Goal: Transaction & Acquisition: Obtain resource

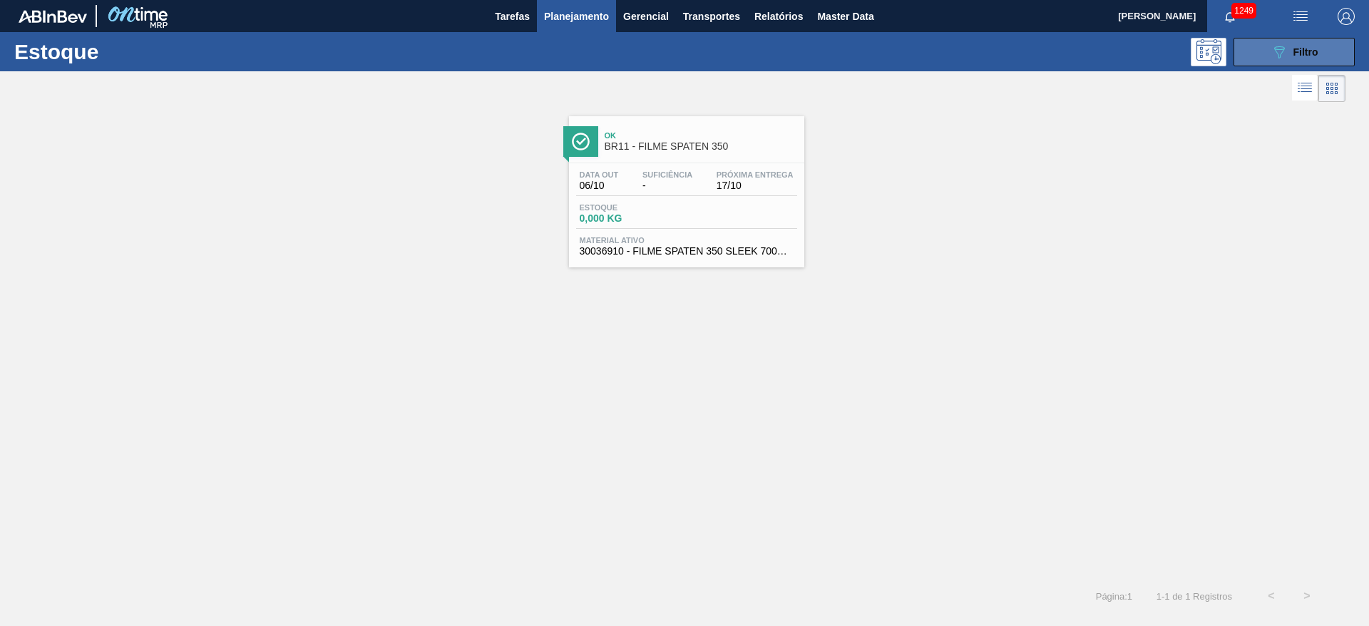
click at [1271, 57] on icon "089F7B8B-B2A5-4AFE-B5C0-19BA573D28AC" at bounding box center [1279, 52] width 17 height 17
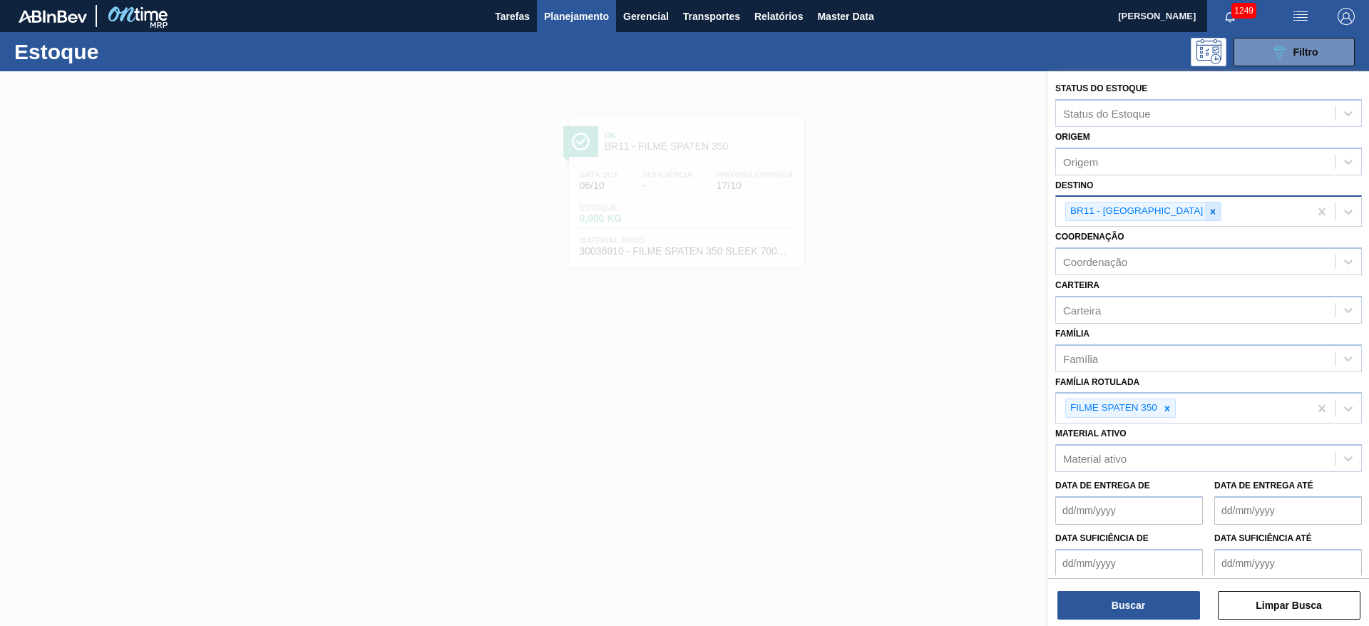
click at [1208, 212] on icon at bounding box center [1213, 212] width 10 height 10
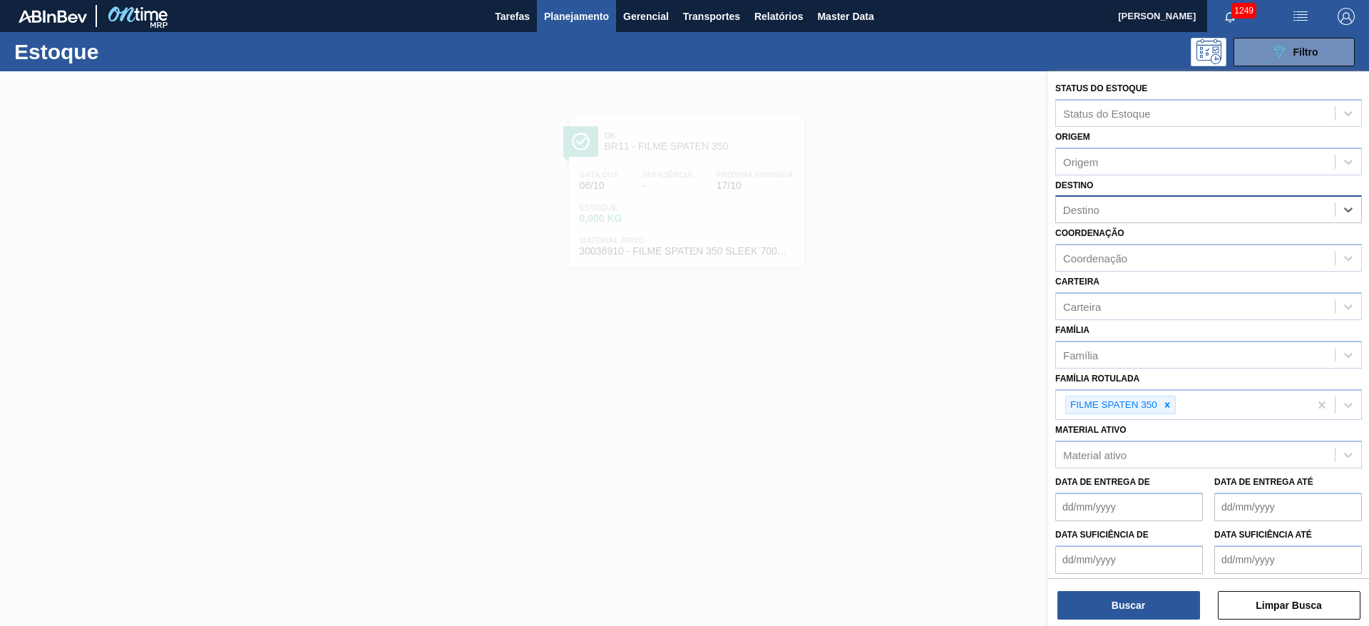
type input "20"
drag, startPoint x: 1113, startPoint y: 245, endPoint x: 1133, endPoint y: 378, distance: 134.1
click at [1112, 245] on div "BR20 - [GEOGRAPHIC_DATA]" at bounding box center [1208, 245] width 307 height 26
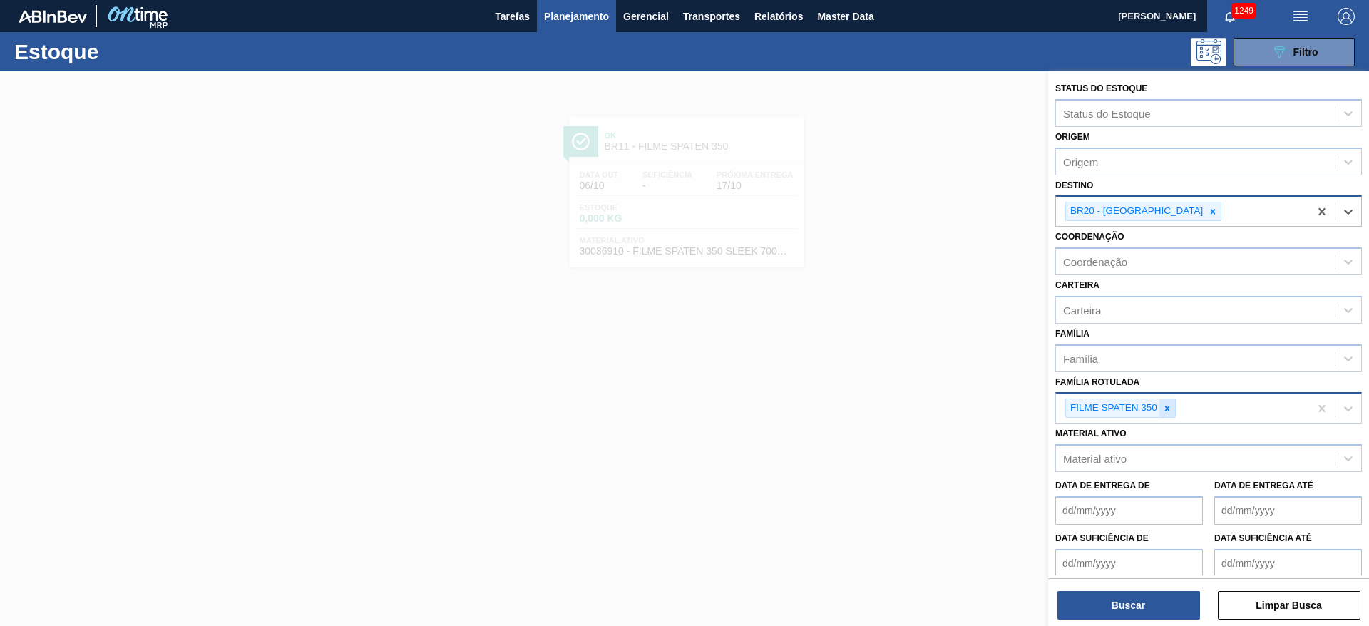
click at [1167, 411] on icon at bounding box center [1167, 409] width 10 height 10
click at [1087, 310] on div "Carteira" at bounding box center [1082, 310] width 38 height 12
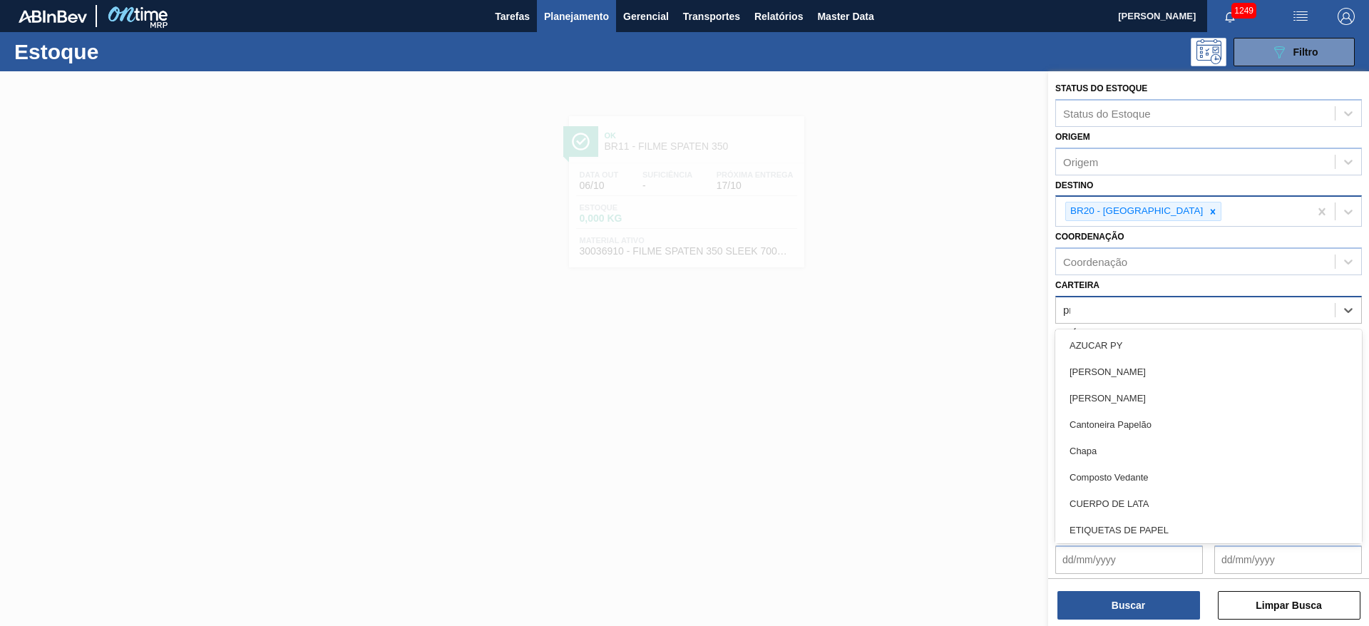
type input "pre"
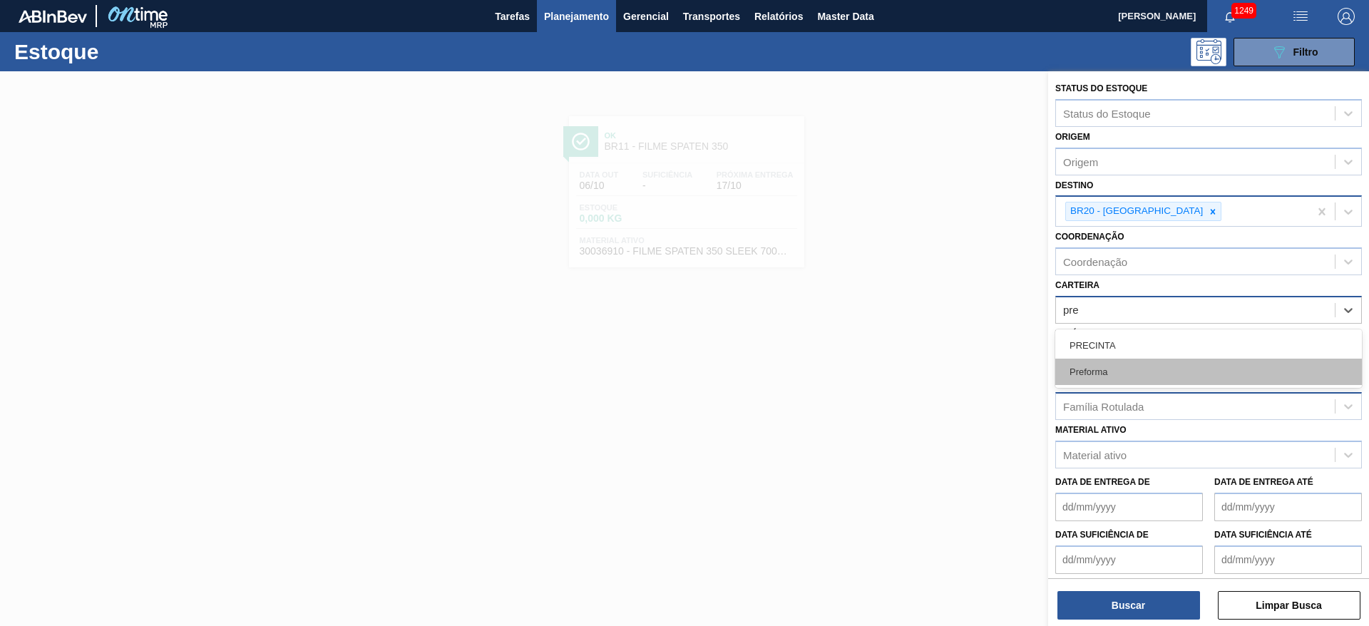
click at [1103, 369] on div "Preforma" at bounding box center [1208, 372] width 307 height 26
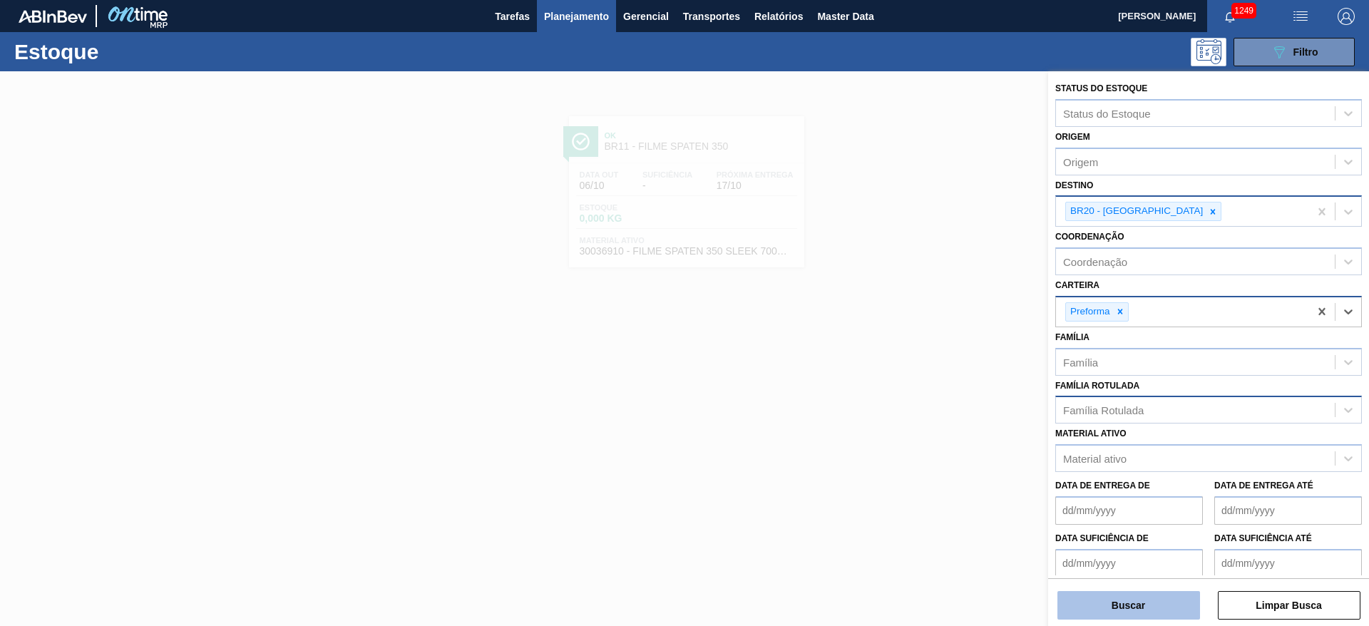
click at [1090, 595] on button "Buscar" at bounding box center [1129, 605] width 143 height 29
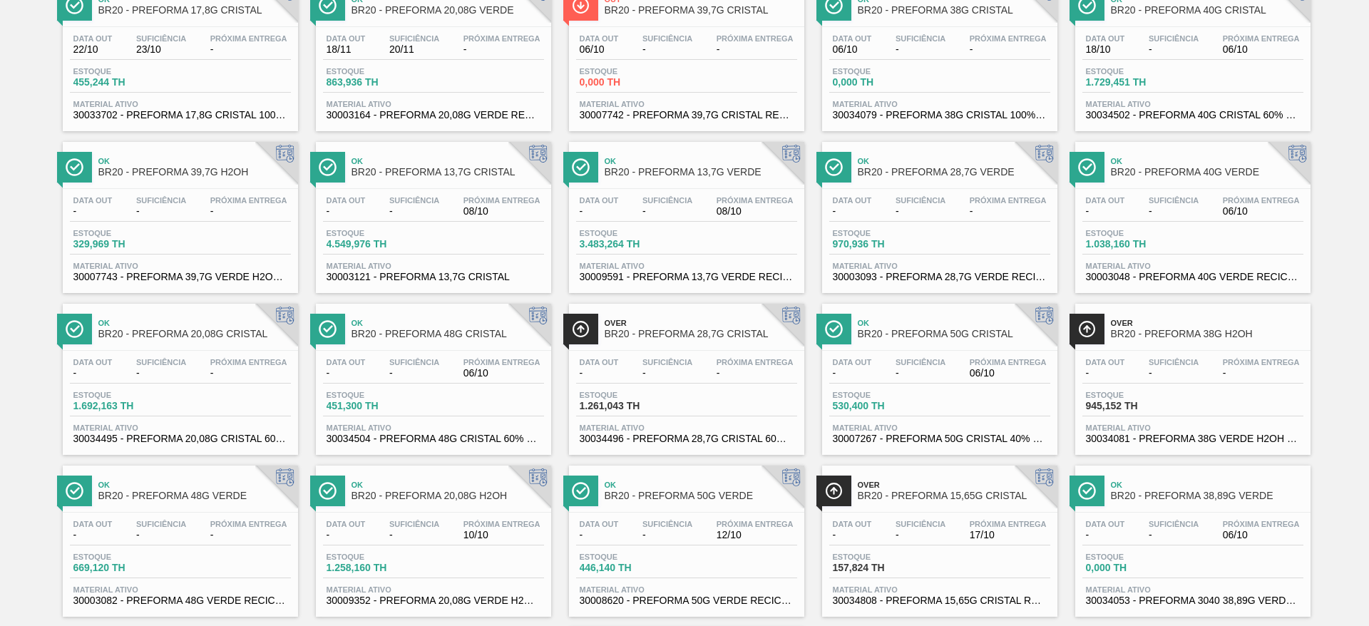
scroll to position [214, 0]
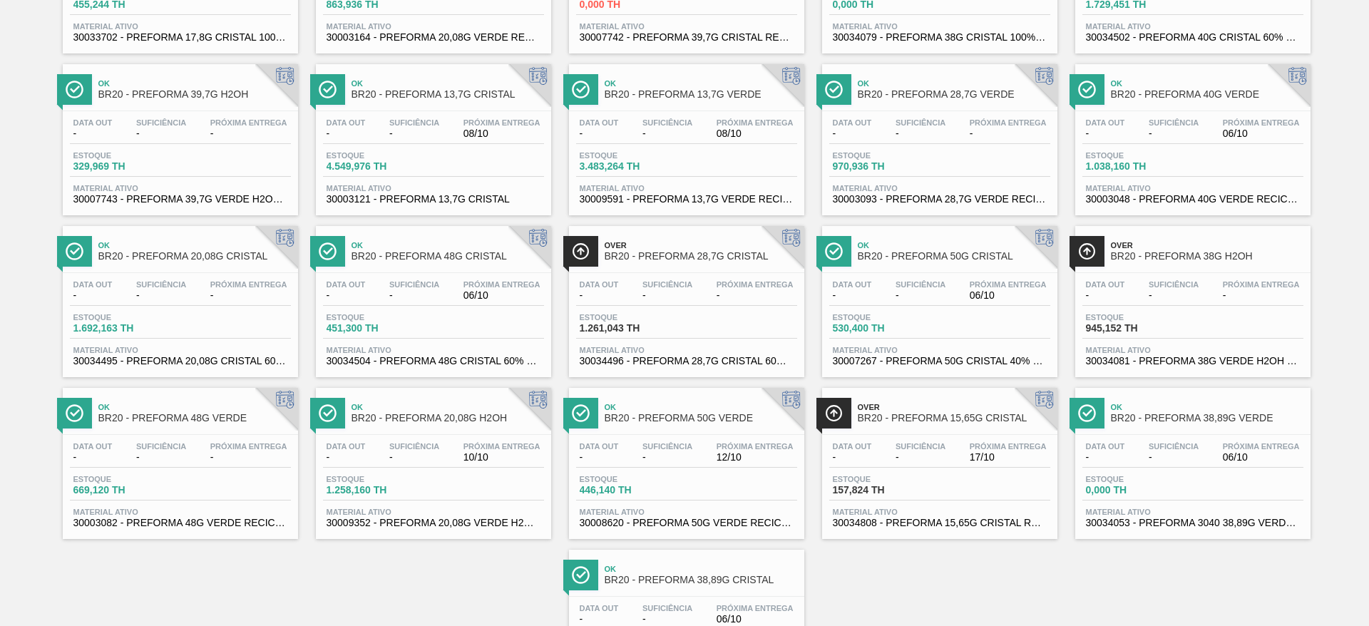
click at [914, 293] on span "-" at bounding box center [921, 295] width 50 height 11
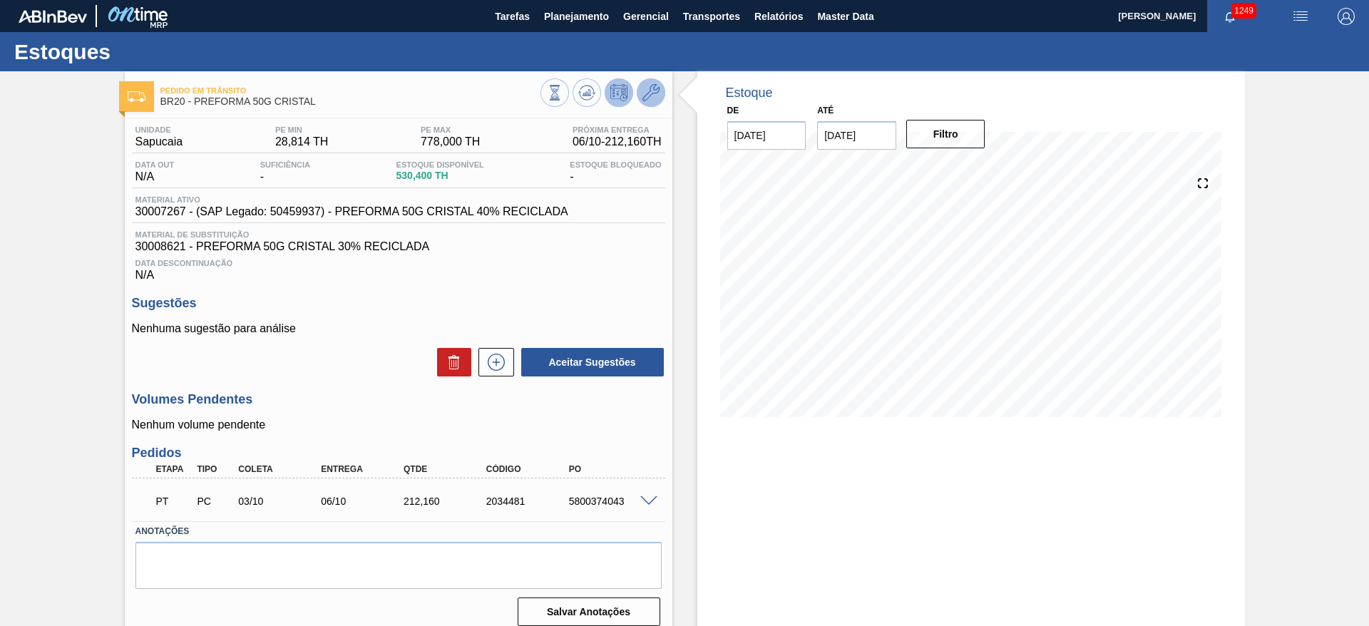
click at [653, 86] on icon at bounding box center [651, 92] width 17 height 17
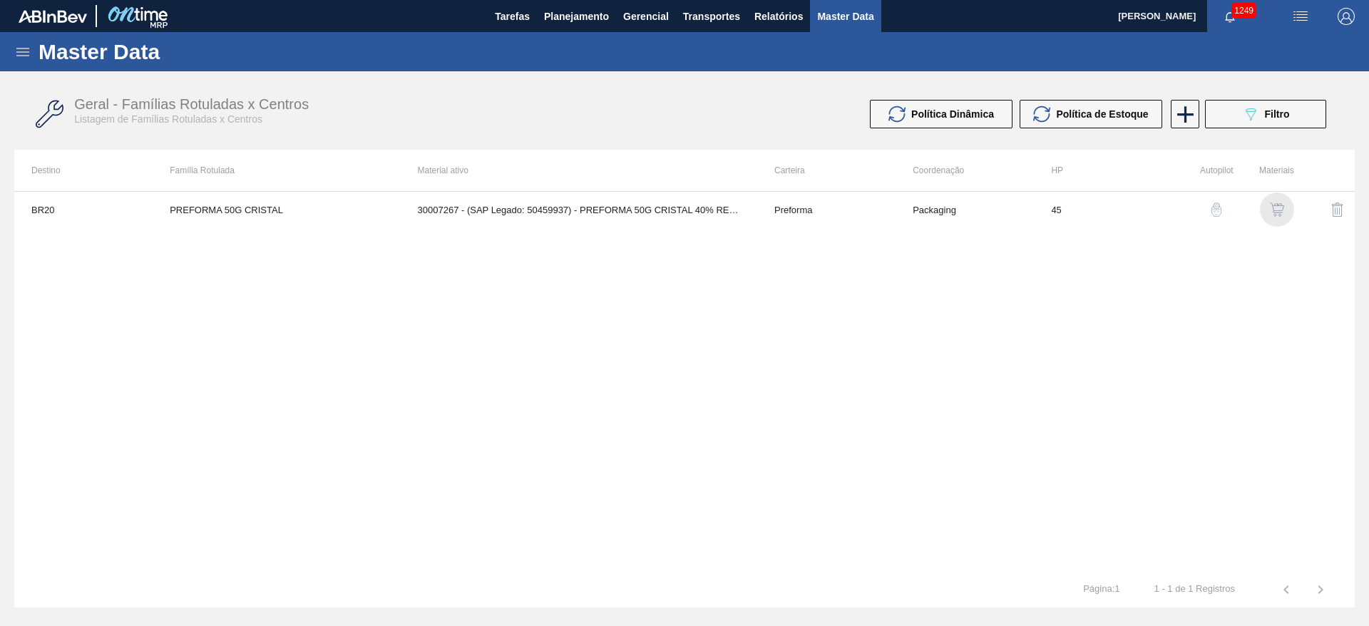
click at [1281, 207] on img "button" at bounding box center [1277, 210] width 14 height 14
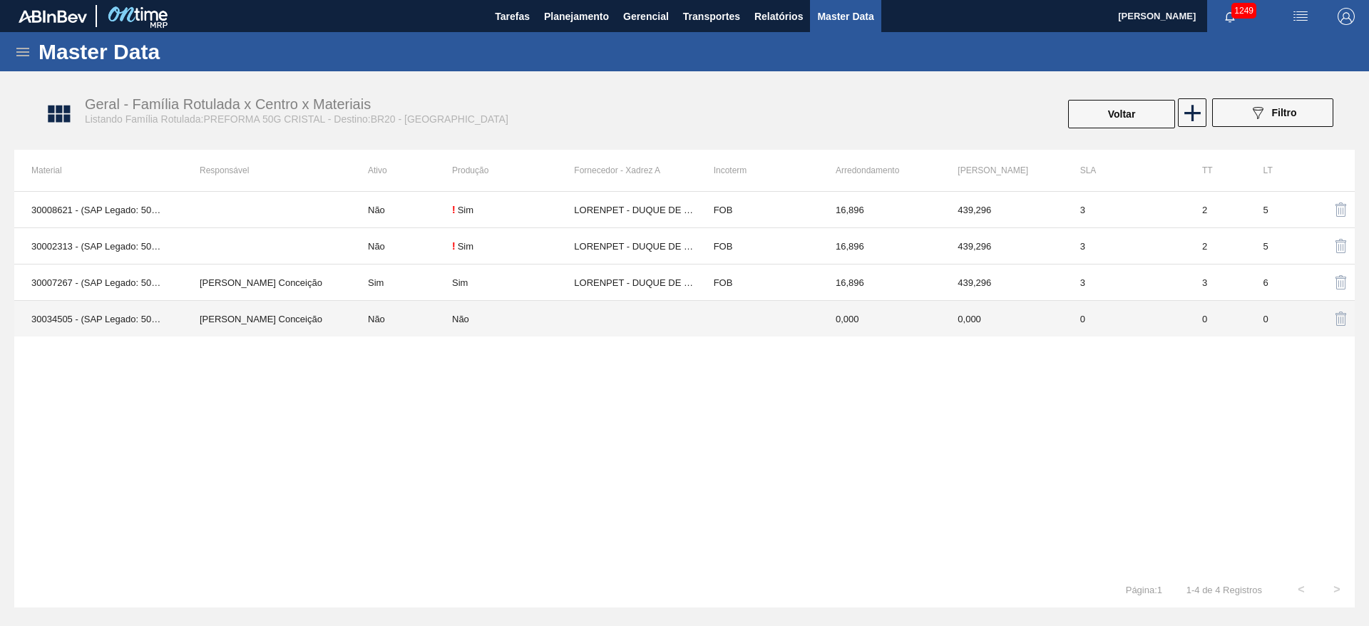
click at [457, 321] on div "Não" at bounding box center [460, 319] width 17 height 11
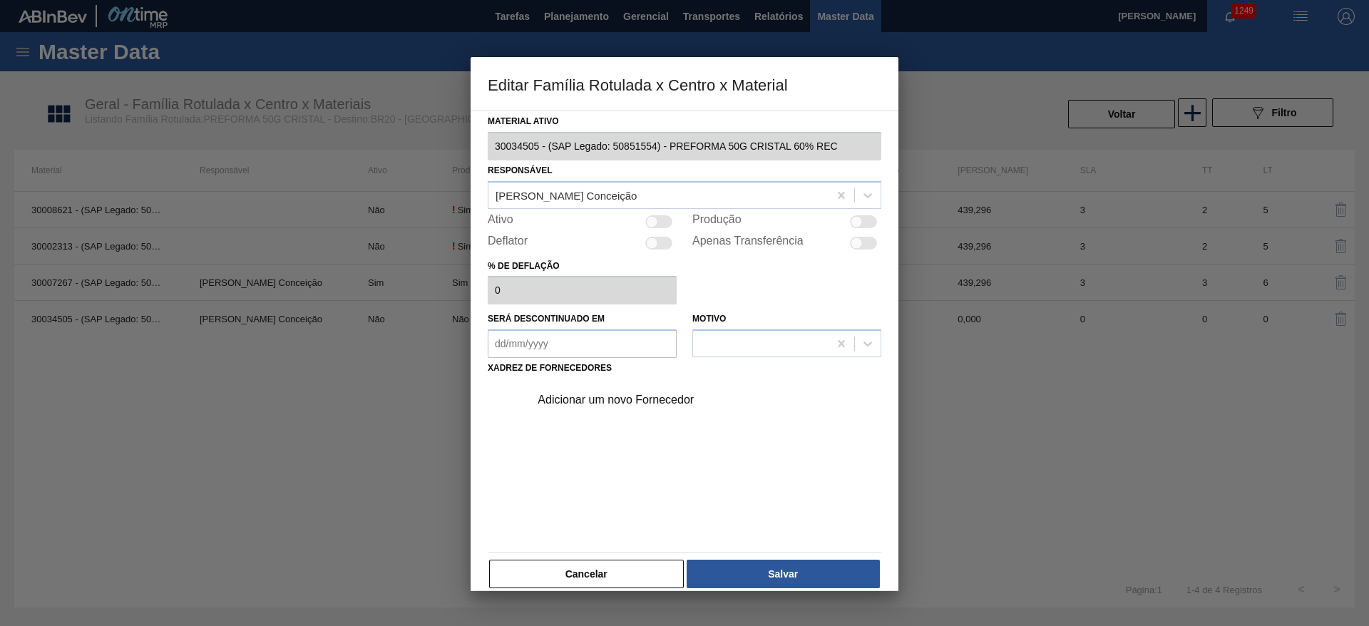
click at [851, 215] on div at bounding box center [863, 221] width 27 height 13
checkbox input "true"
click at [595, 400] on div "Adicionar um novo Fornecedor" at bounding box center [678, 400] width 280 height 13
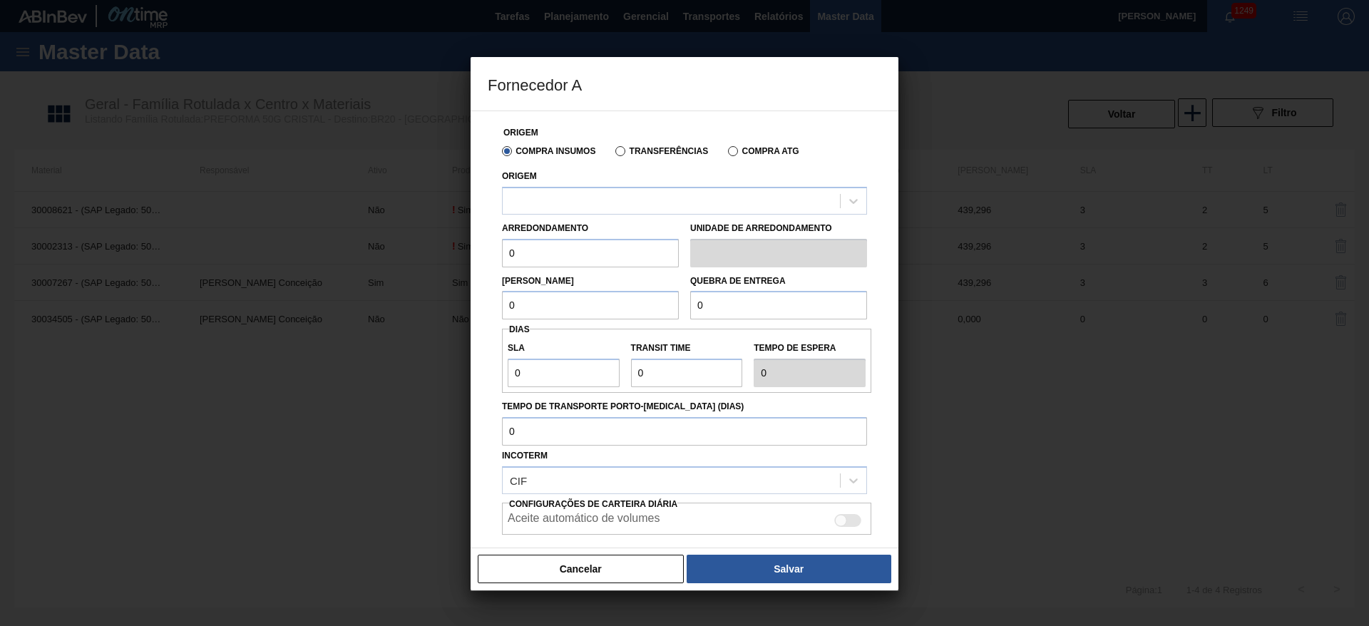
click at [557, 185] on div "Origem" at bounding box center [684, 190] width 365 height 48
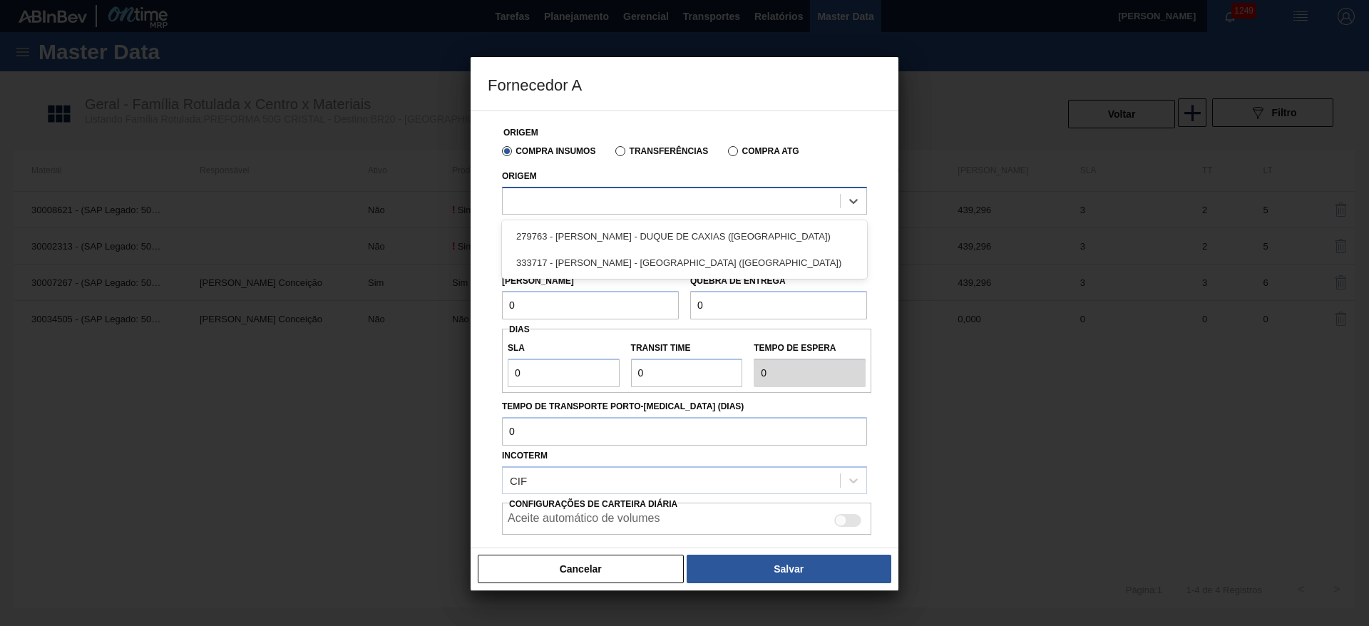
click at [563, 200] on div at bounding box center [671, 200] width 337 height 21
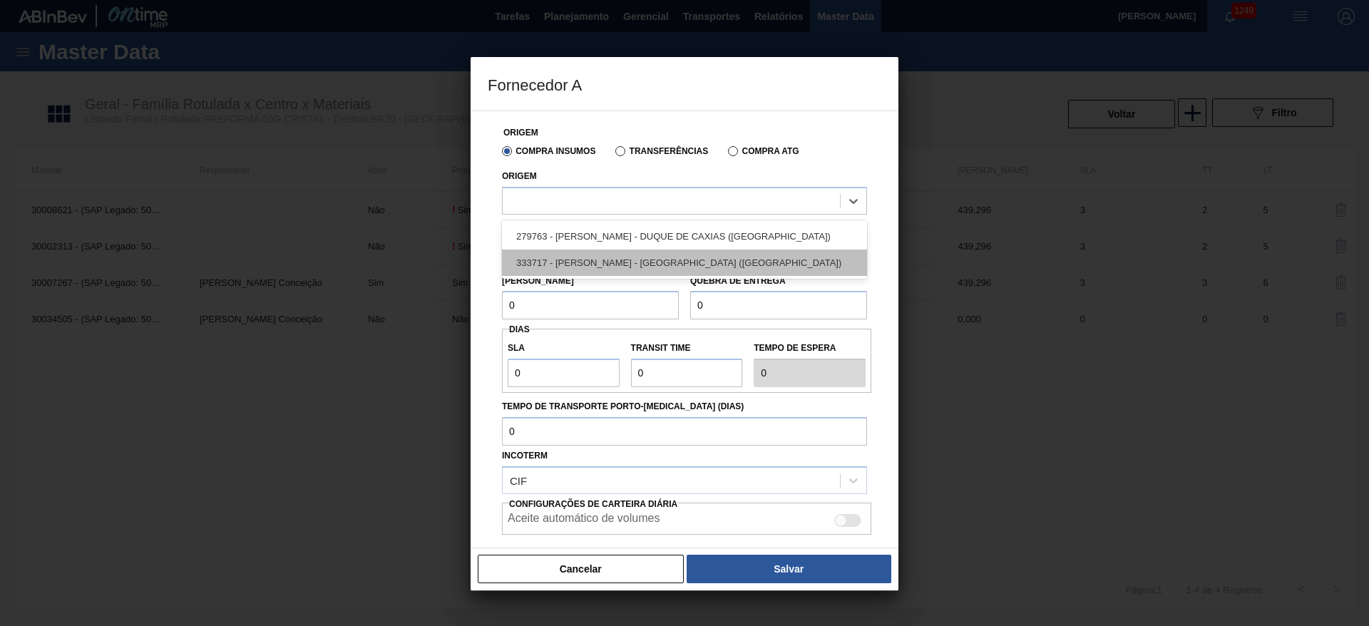
click at [555, 266] on div "333717 - [PERSON_NAME] - [GEOGRAPHIC_DATA] ([GEOGRAPHIC_DATA])" at bounding box center [684, 263] width 365 height 26
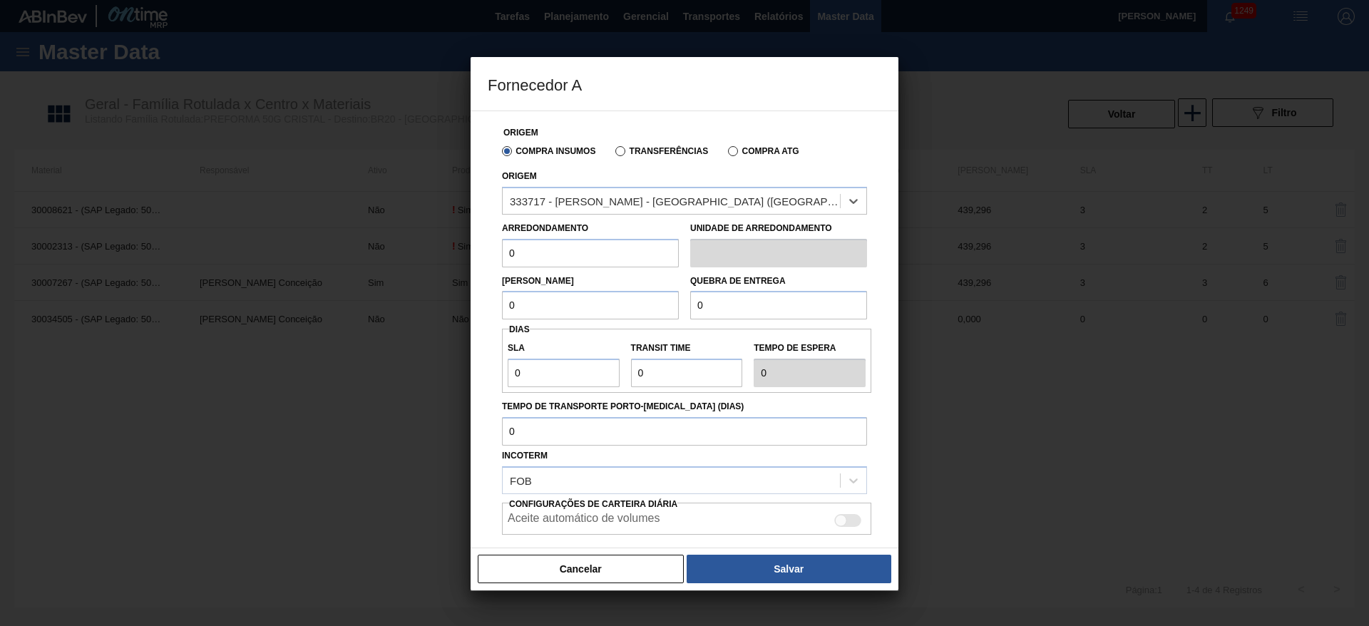
drag, startPoint x: 551, startPoint y: 245, endPoint x: 442, endPoint y: 230, distance: 109.5
click at [442, 230] on div "Fornecedor A Origem Compra Insumos Transferências Compra ATG Origem option 3337…" at bounding box center [684, 313] width 1369 height 626
drag, startPoint x: 531, startPoint y: 257, endPoint x: 412, endPoint y: 247, distance: 118.9
click at [413, 247] on div "Fornecedor A Origem Compra Insumos Transferências Compra ATG Origem 333717 - LO…" at bounding box center [684, 313] width 1369 height 626
type input "1"
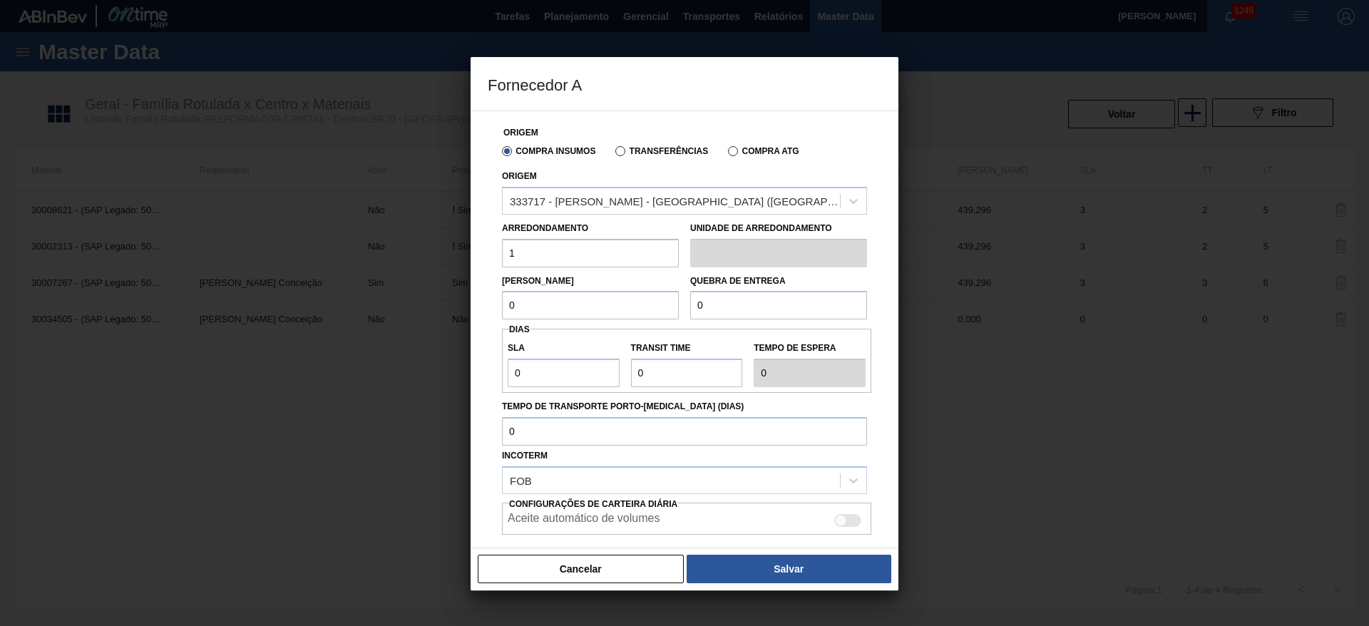
click at [470, 300] on div "Fornecedor A Origem Compra Insumos Transferências Compra ATG Origem 333717 - LO…" at bounding box center [684, 313] width 1369 height 626
paste input "1"
type input "1"
drag, startPoint x: 722, startPoint y: 305, endPoint x: 641, endPoint y: 300, distance: 81.5
click at [647, 300] on div "Lote Mínimo 1 Quebra de entrega 0" at bounding box center [684, 293] width 377 height 53
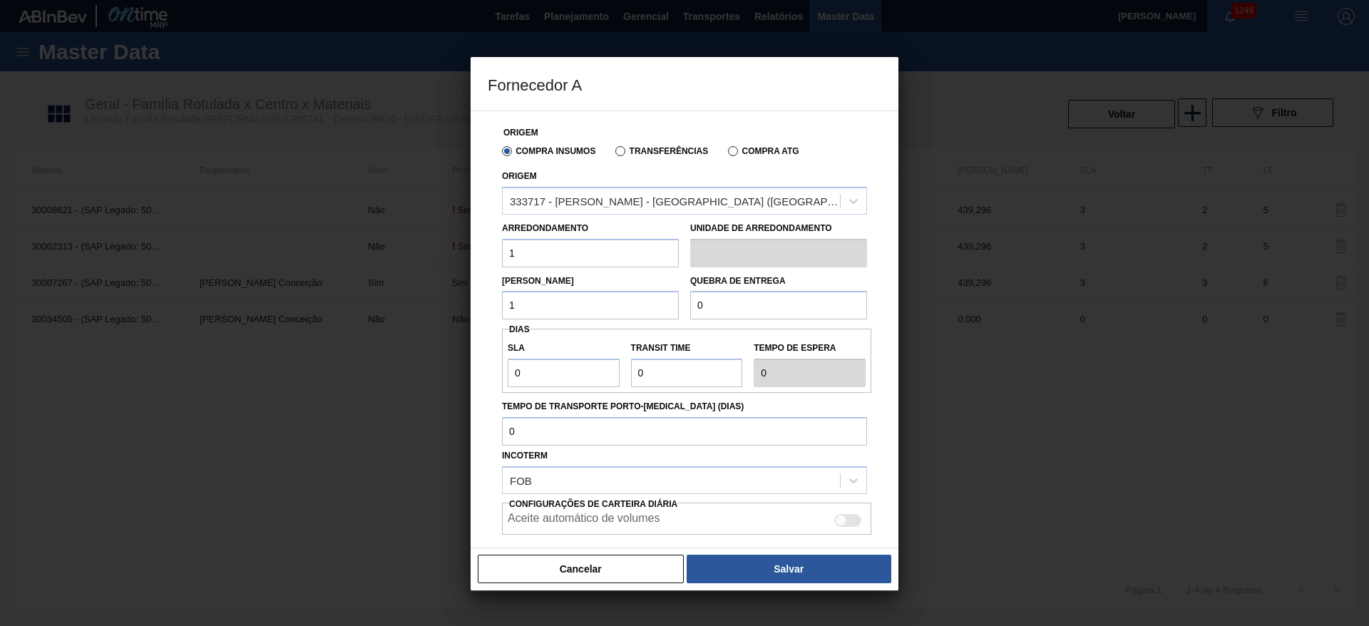
paste input "1"
type input "1"
drag, startPoint x: 529, startPoint y: 379, endPoint x: 423, endPoint y: 364, distance: 107.4
click at [423, 364] on div "Fornecedor A Origem Compra Insumos Transferências Compra ATG Origem 333717 - LO…" at bounding box center [684, 313] width 1369 height 626
type input "3"
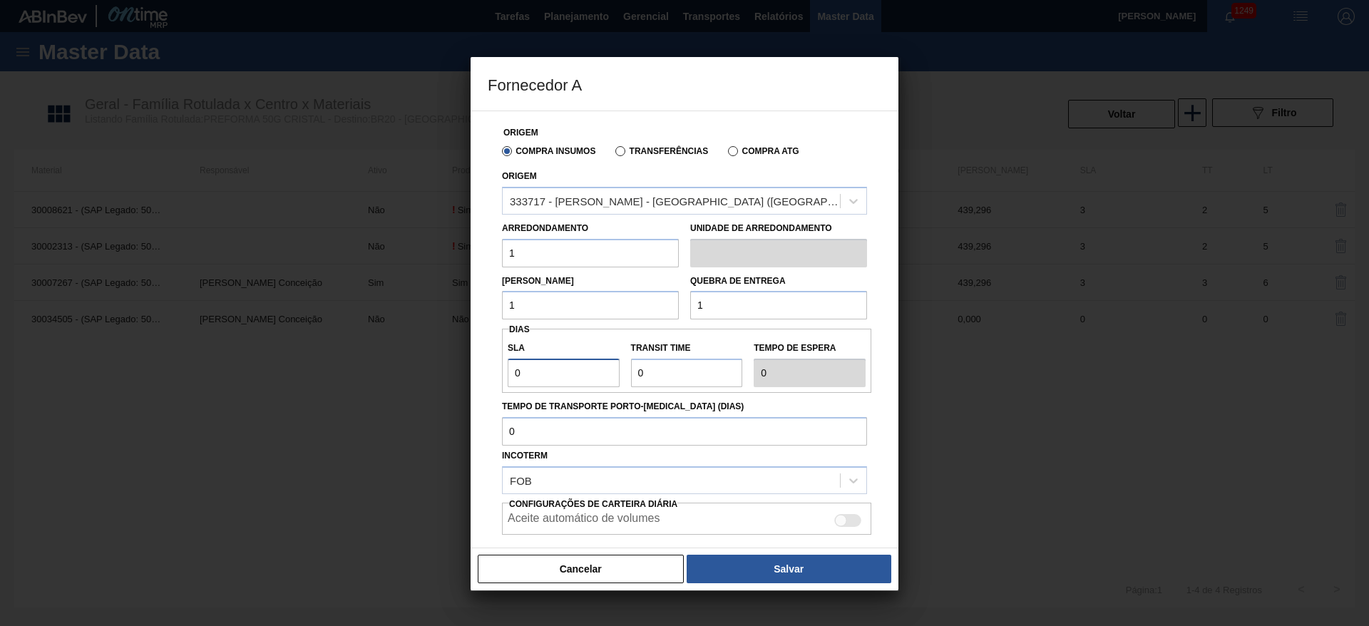
type input "3"
type input "2"
type input "5"
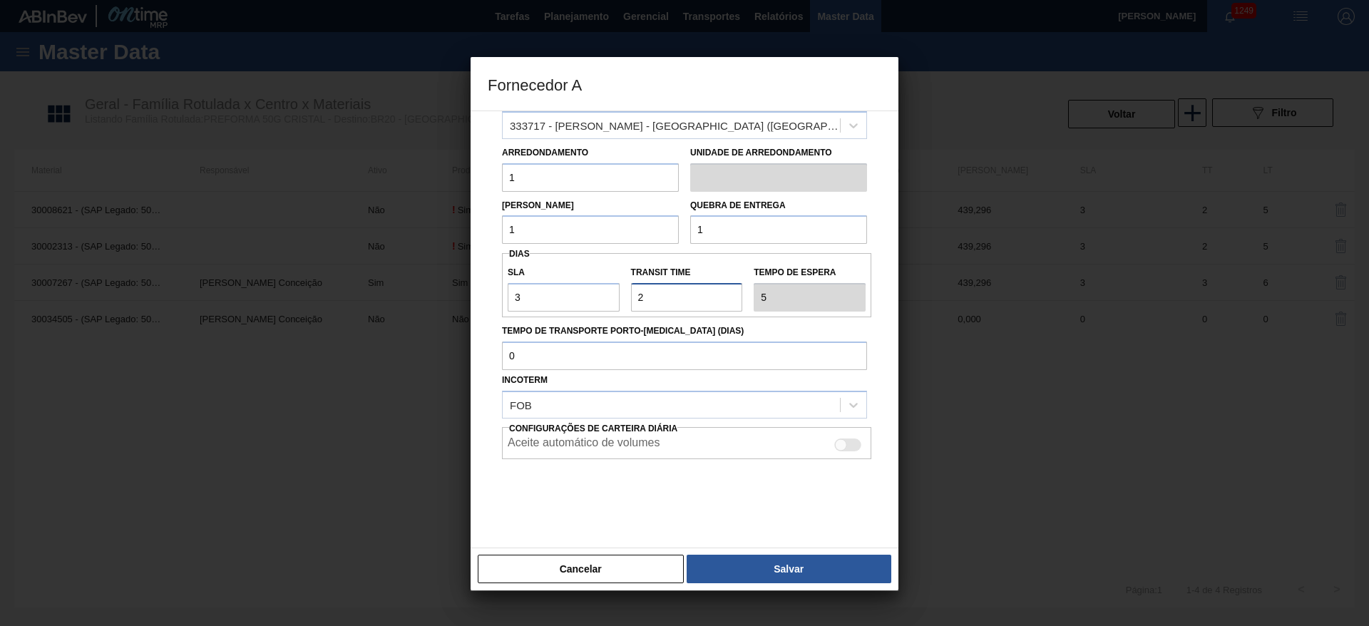
type input "2"
click at [846, 441] on div at bounding box center [847, 445] width 27 height 13
checkbox input "true"
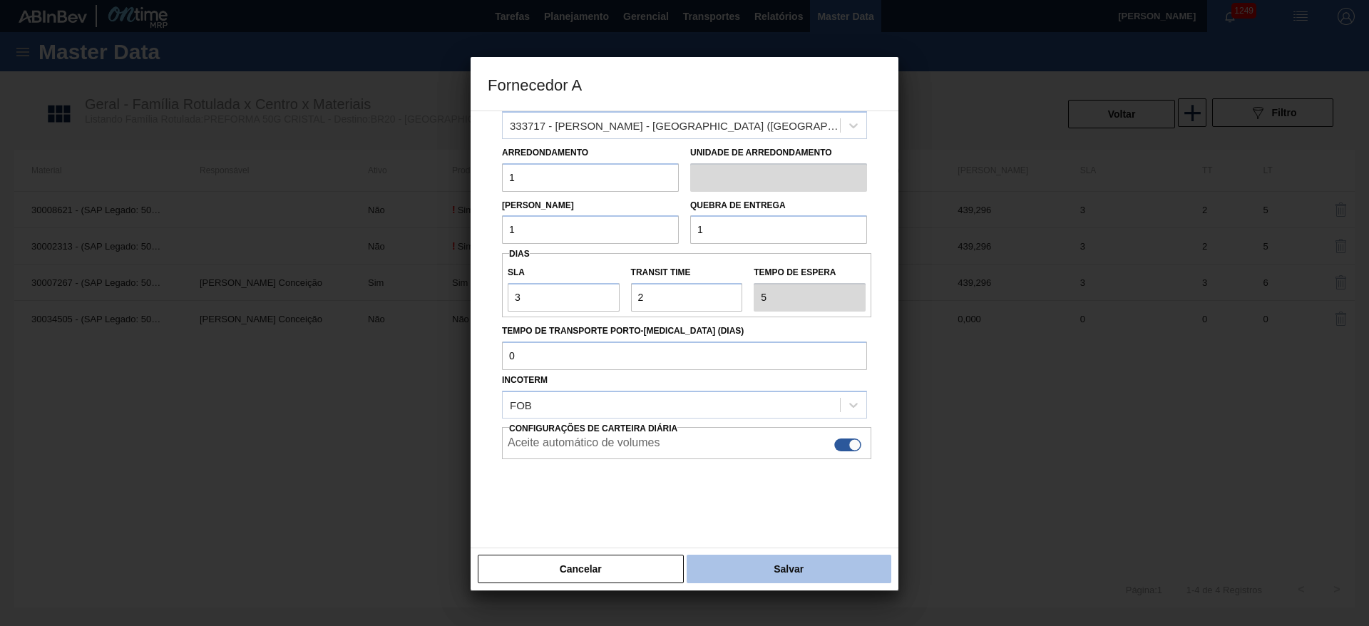
click at [771, 561] on button "Salvar" at bounding box center [789, 569] width 205 height 29
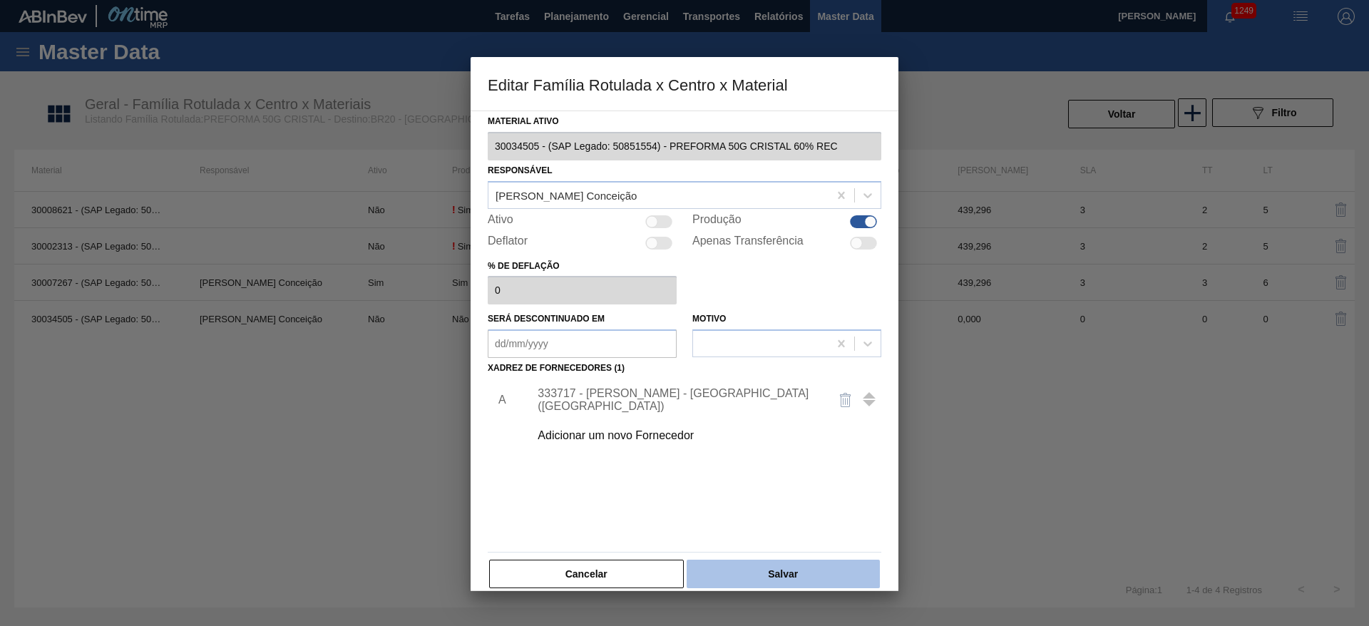
click at [757, 573] on button "Salvar" at bounding box center [783, 574] width 193 height 29
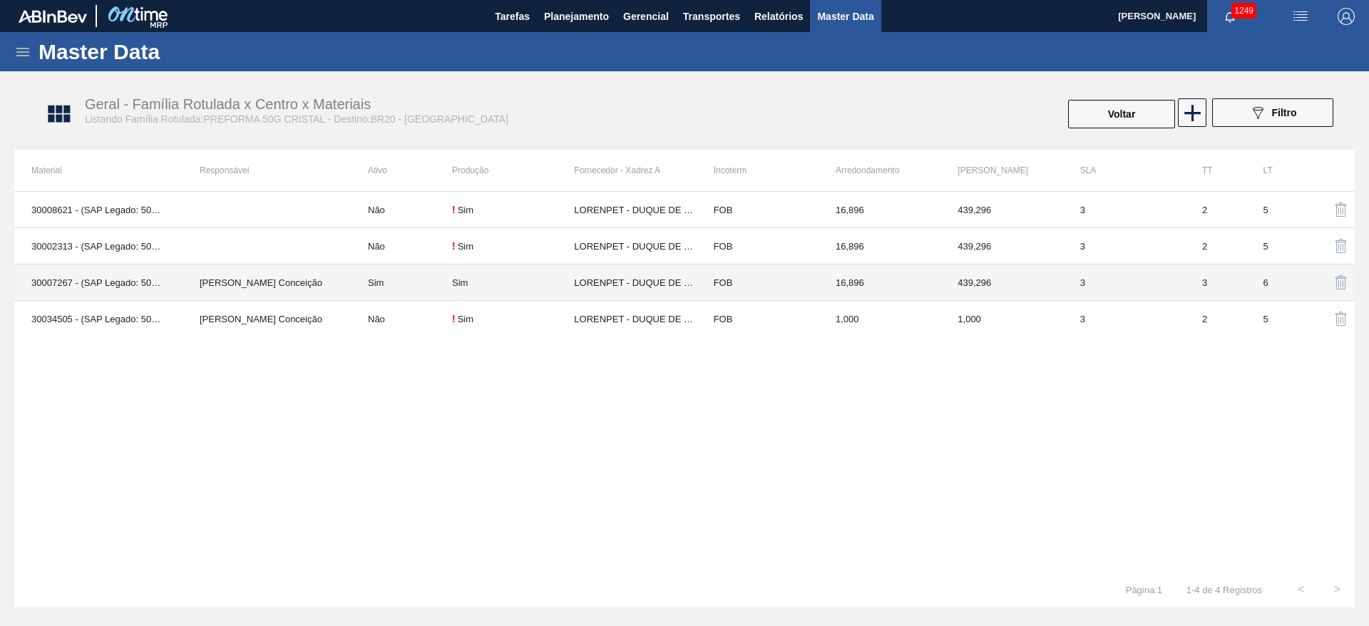
click at [368, 287] on td "Sim" at bounding box center [401, 283] width 101 height 36
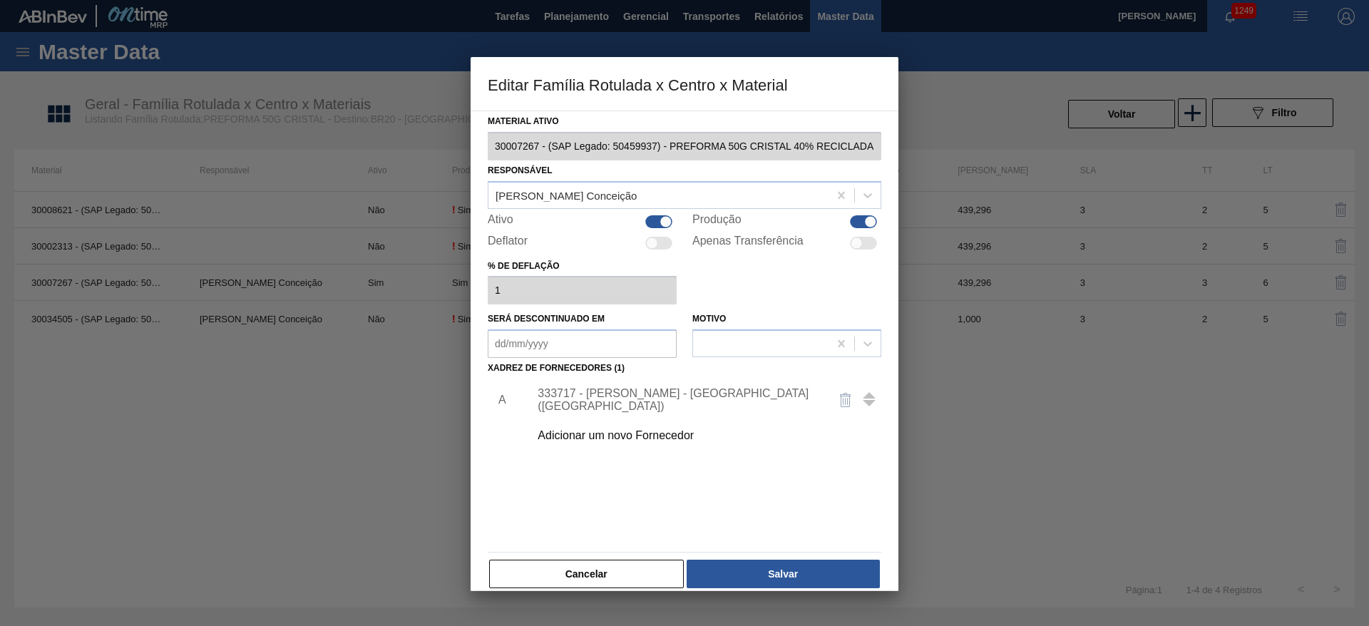
click at [654, 220] on div at bounding box center [658, 221] width 27 height 13
checkbox input "false"
click at [764, 567] on button "Salvar" at bounding box center [783, 574] width 193 height 29
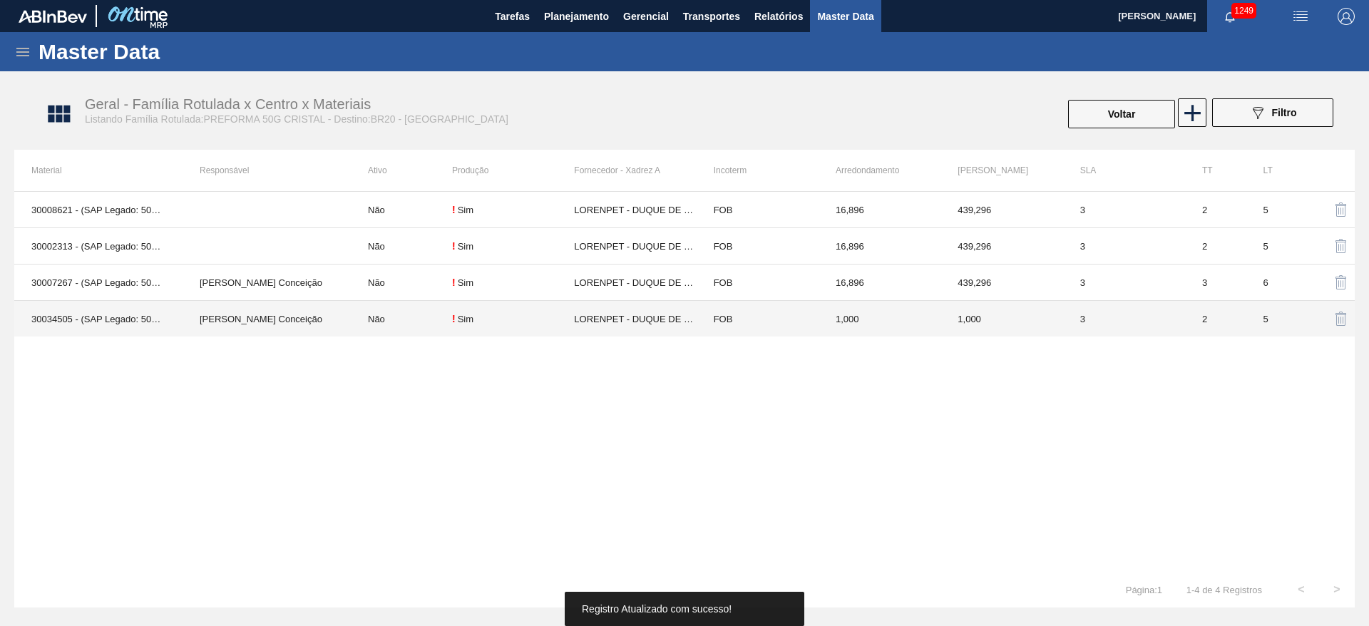
click at [389, 323] on td "Não" at bounding box center [401, 319] width 101 height 36
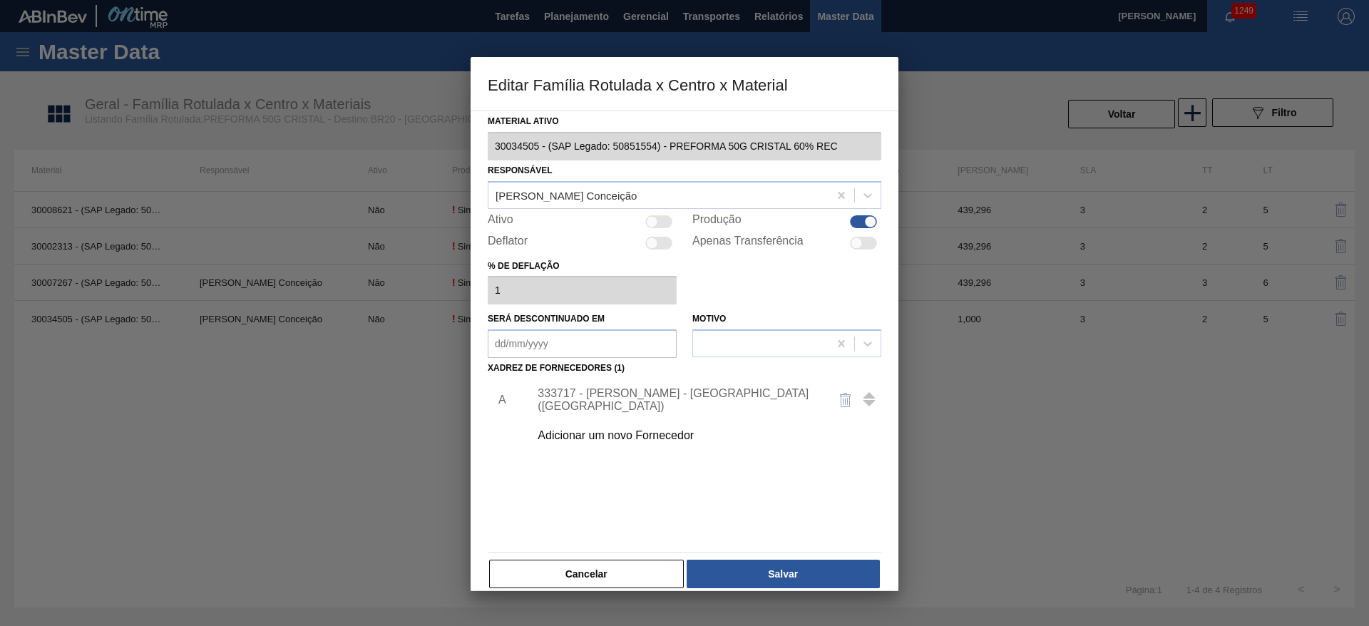
click at [653, 218] on div at bounding box center [652, 221] width 12 height 12
checkbox input "true"
click at [767, 561] on button "Salvar" at bounding box center [783, 574] width 193 height 29
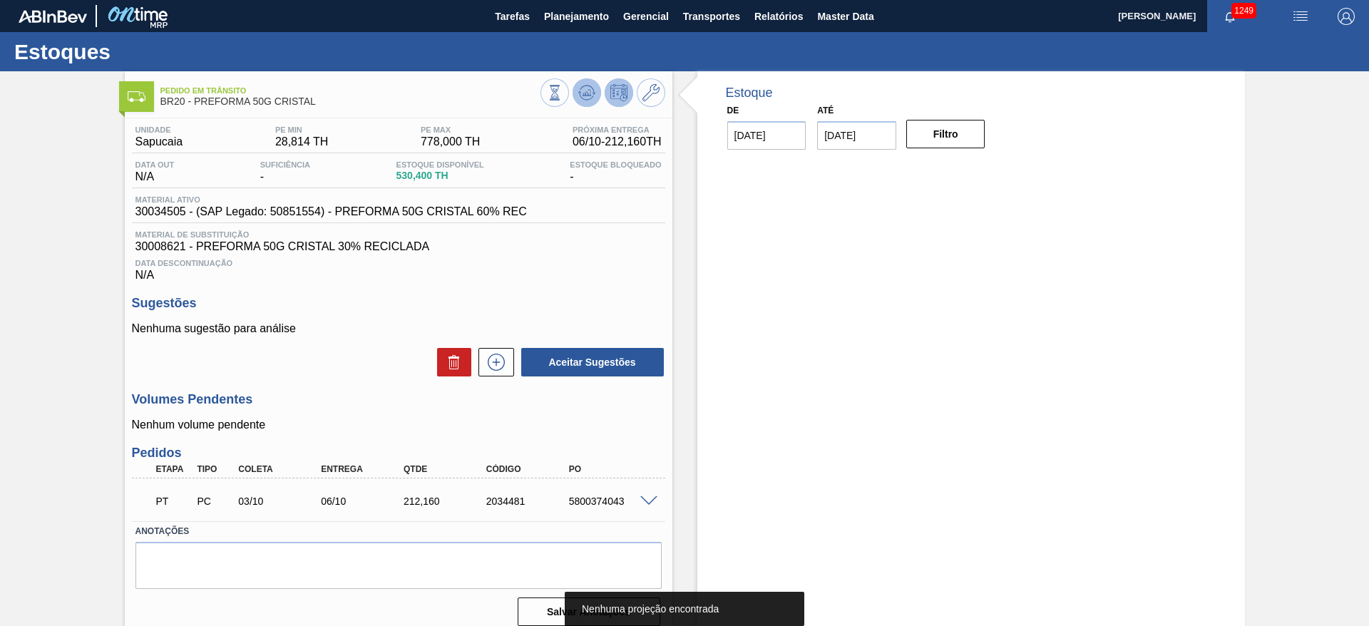
click at [580, 91] on icon at bounding box center [586, 92] width 17 height 17
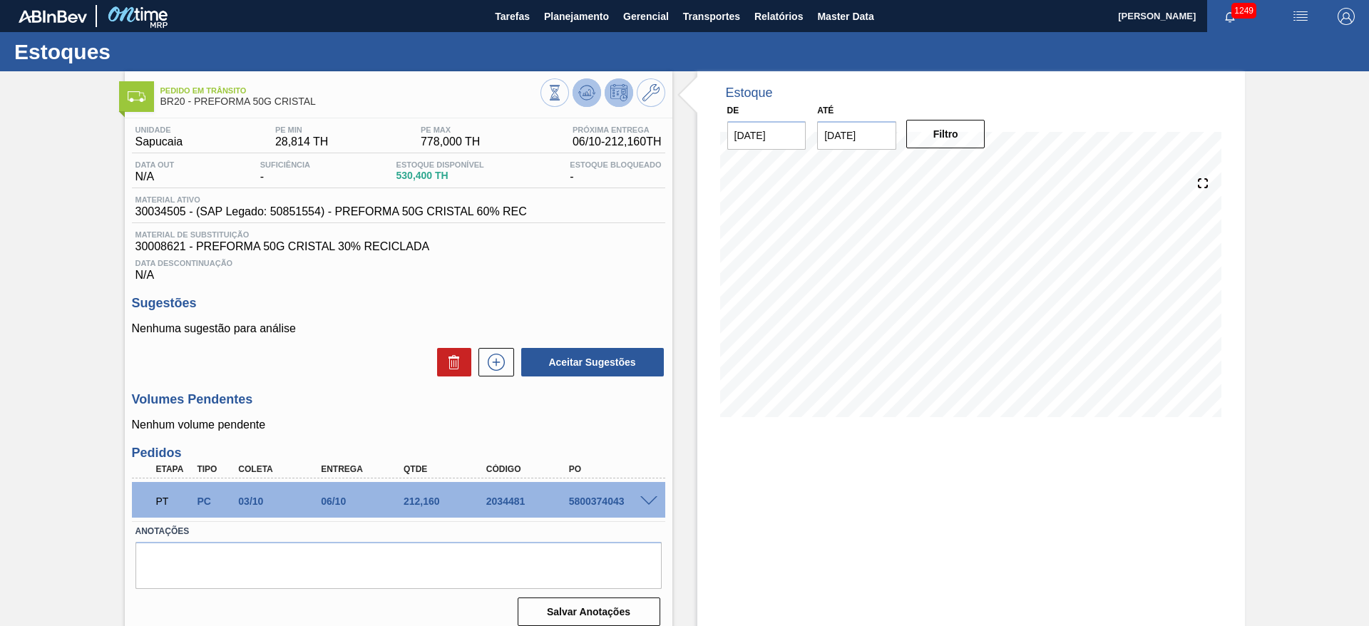
click at [593, 90] on icon at bounding box center [586, 92] width 17 height 17
click at [646, 91] on icon at bounding box center [651, 92] width 17 height 17
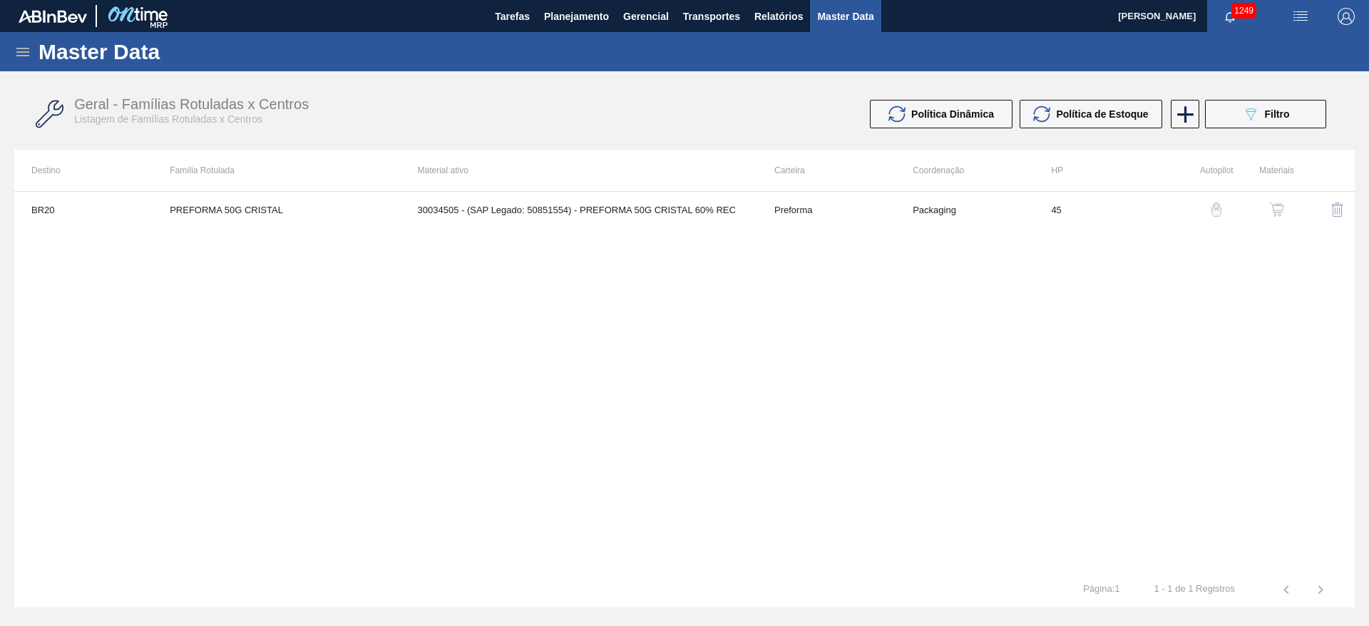
click at [1298, 210] on td at bounding box center [1324, 210] width 61 height 36
click at [1282, 213] on img "button" at bounding box center [1277, 210] width 14 height 14
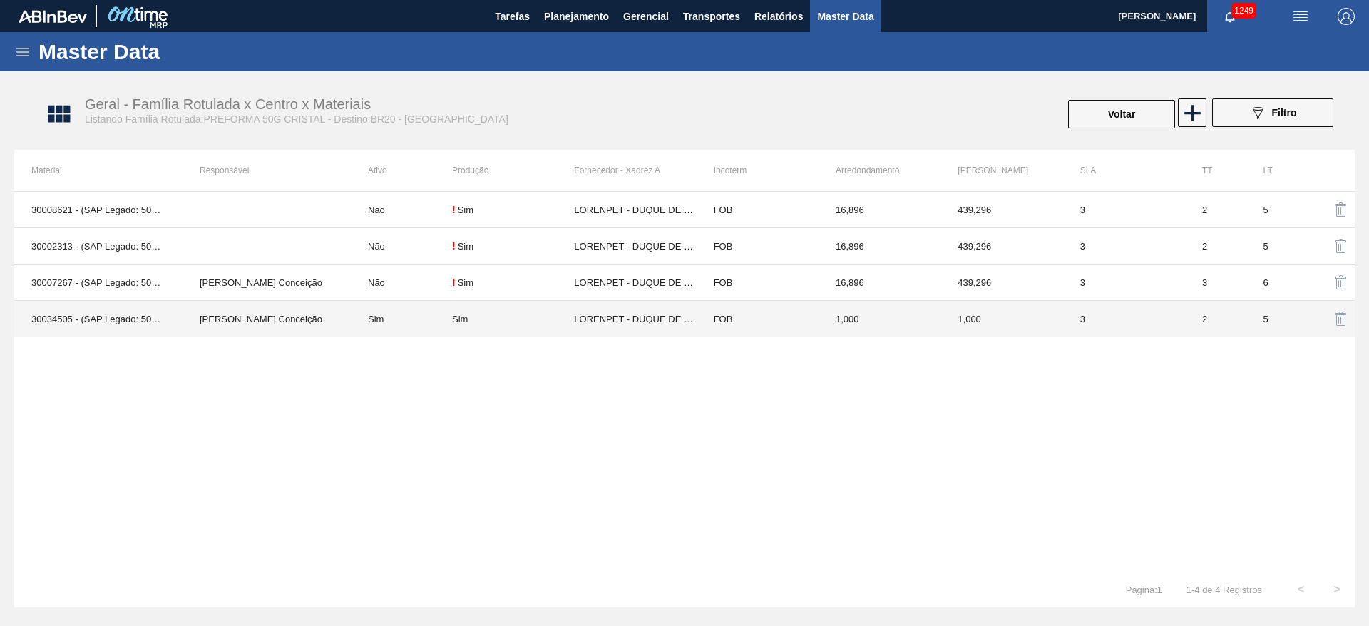
click at [373, 320] on td "Sim" at bounding box center [401, 319] width 101 height 36
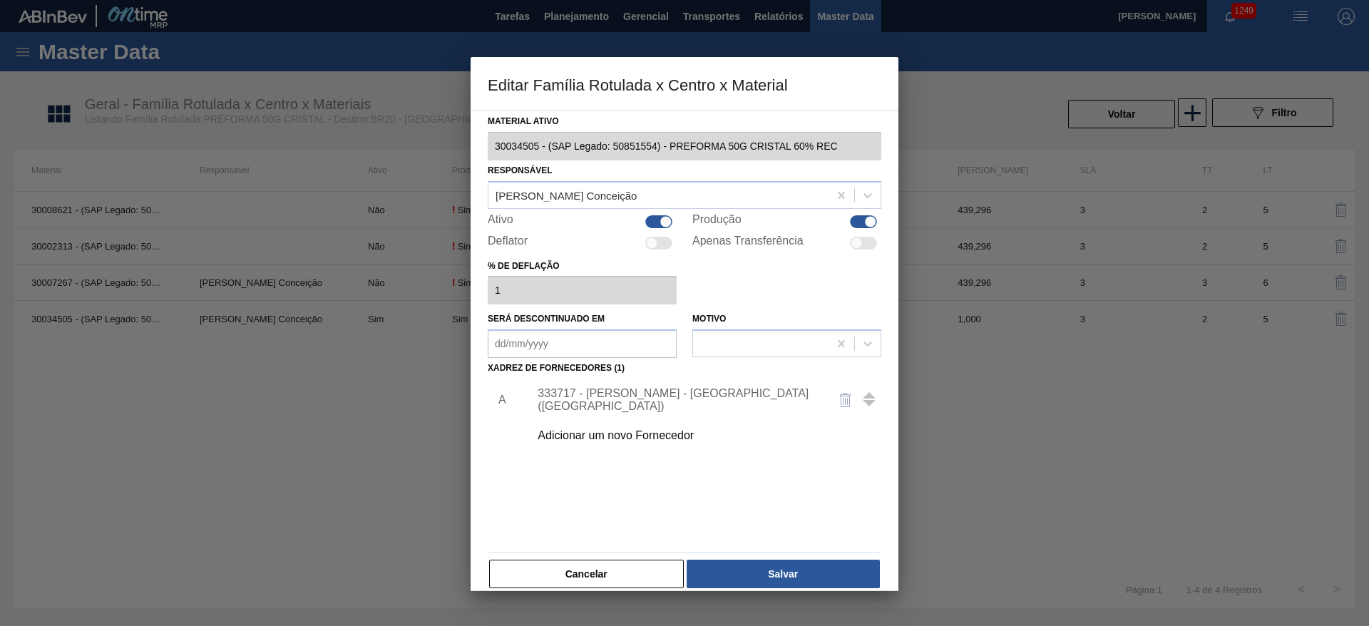
click at [657, 223] on div at bounding box center [658, 221] width 27 height 13
checkbox input "false"
click at [775, 572] on button "Salvar" at bounding box center [783, 574] width 193 height 29
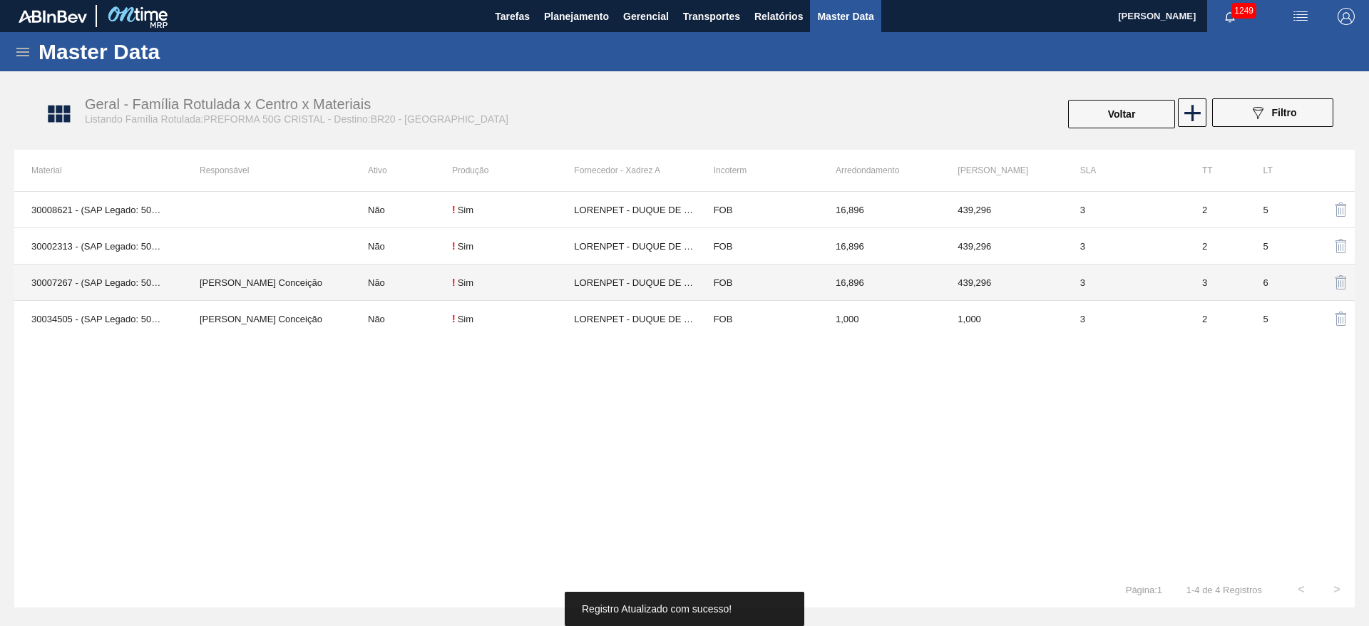
click at [383, 283] on td "Não" at bounding box center [401, 283] width 101 height 36
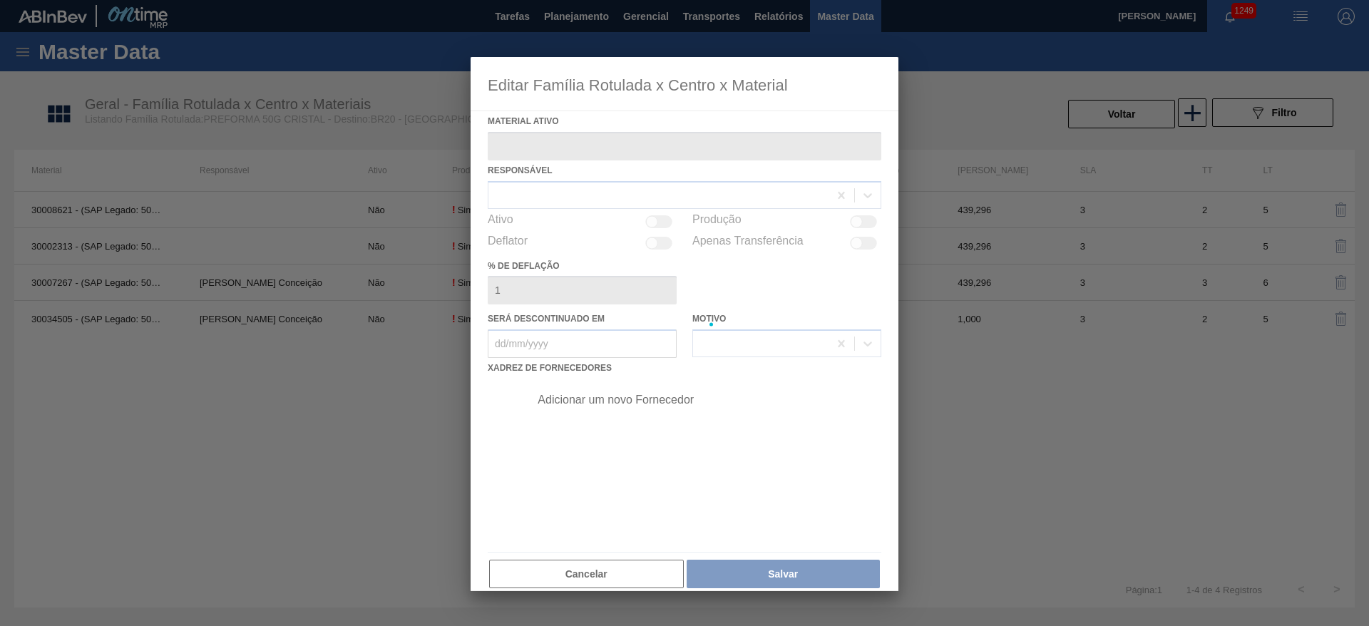
type ativo "30007267 - (SAP Legado: 50459937) - PREFORMA 50G CRISTAL 40% RECICLADA"
checkbox input "true"
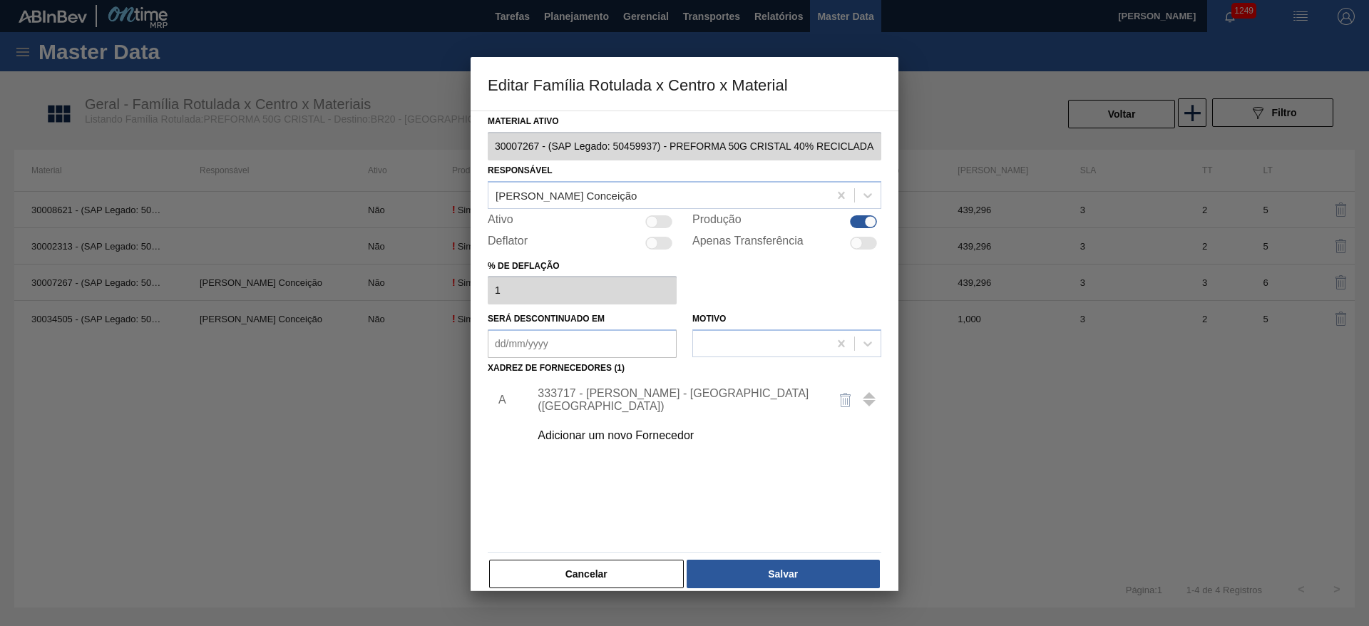
click at [655, 216] on div at bounding box center [658, 221] width 27 height 13
checkbox input "true"
click at [757, 569] on button "Salvar" at bounding box center [783, 574] width 193 height 29
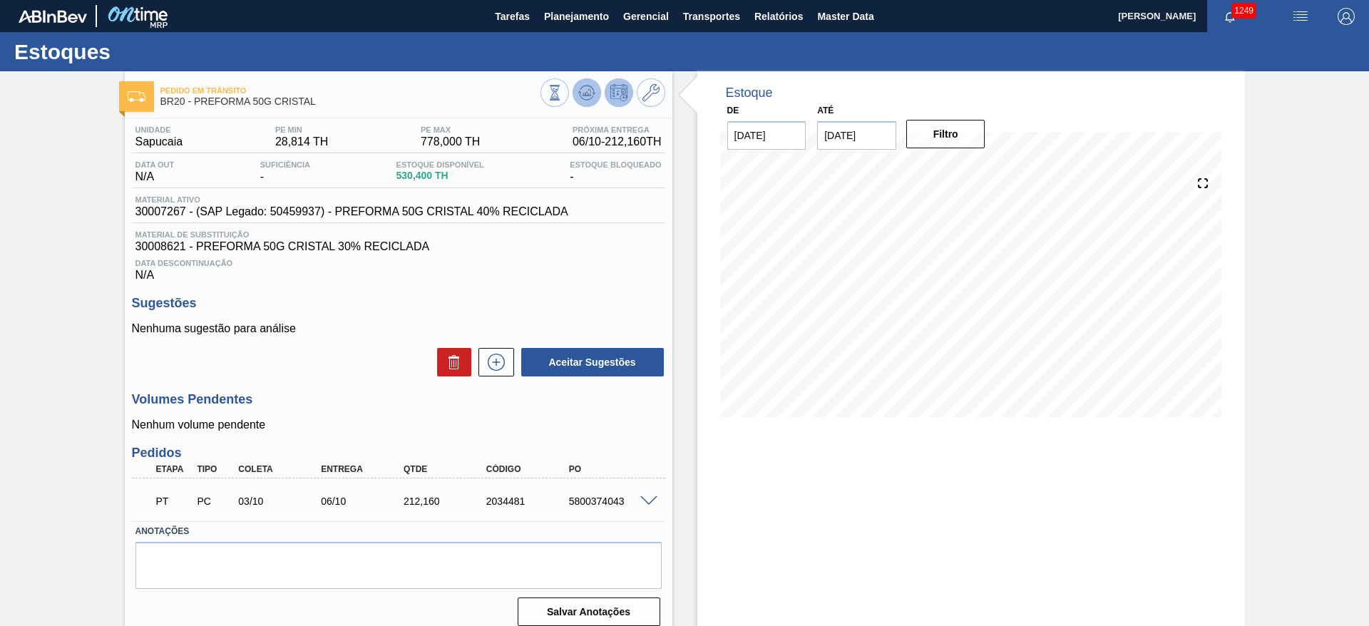
click at [580, 87] on icon at bounding box center [586, 92] width 17 height 17
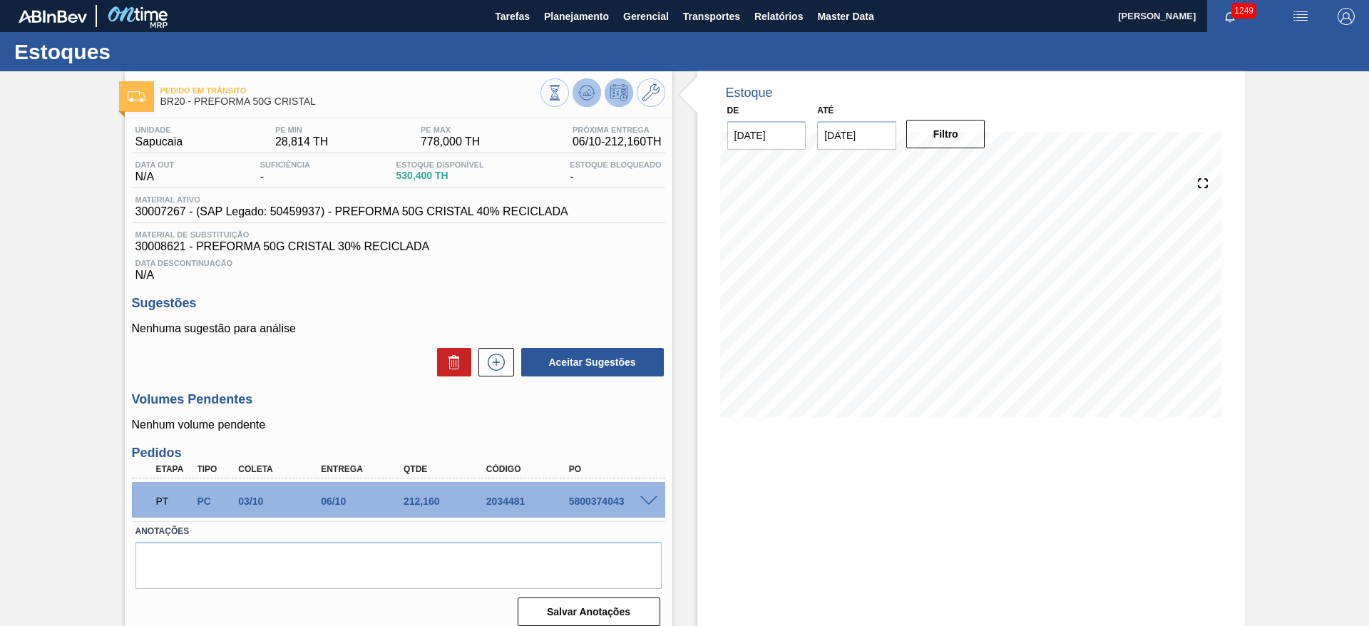
click at [582, 96] on icon at bounding box center [586, 92] width 17 height 17
click at [649, 92] on icon at bounding box center [651, 92] width 17 height 17
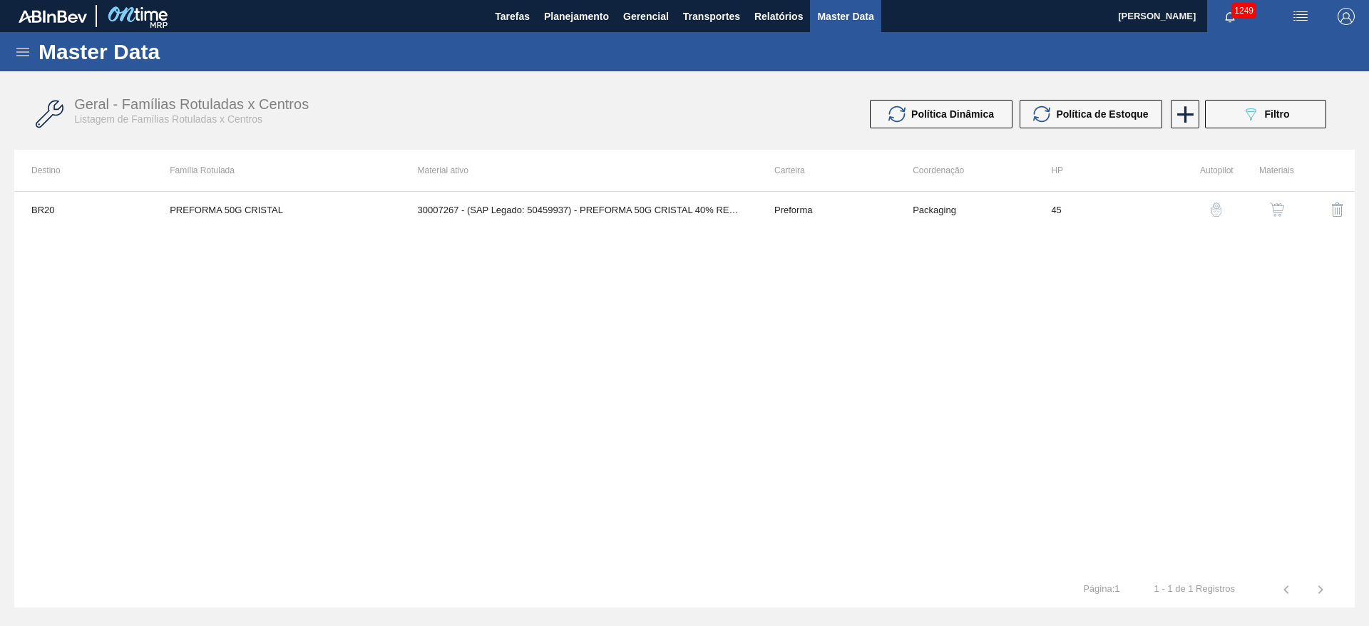
click at [1277, 214] on img "button" at bounding box center [1277, 210] width 14 height 14
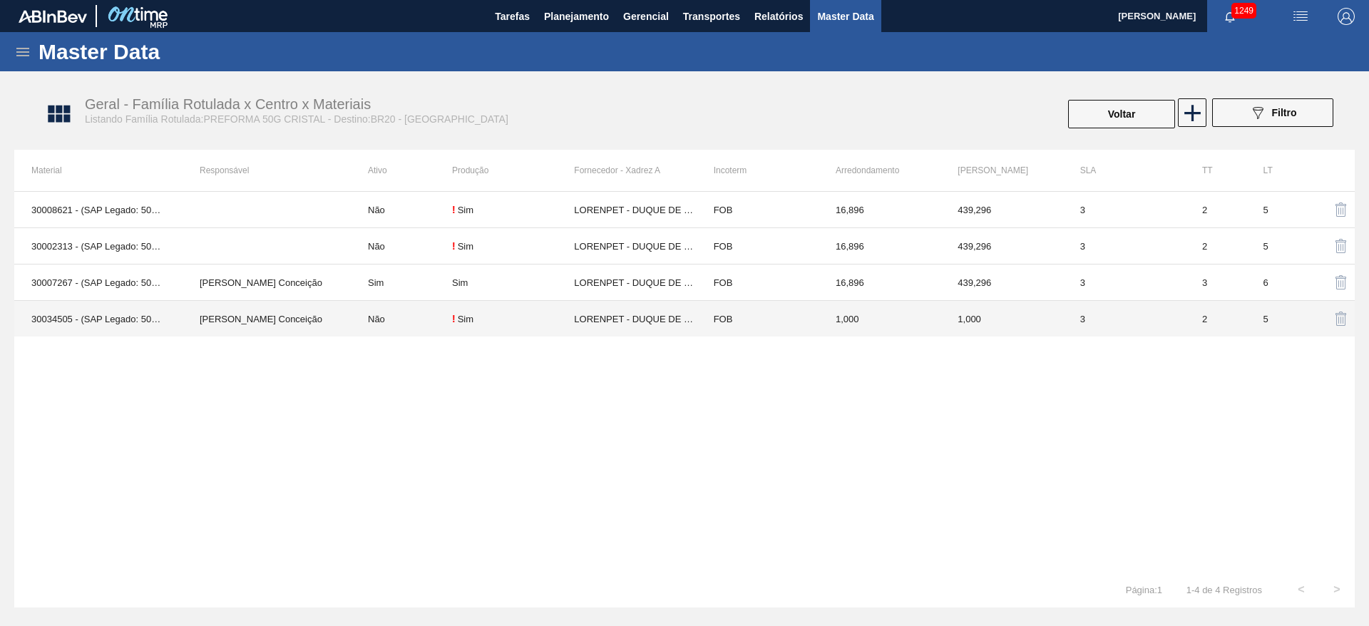
click at [849, 318] on td "1,000" at bounding box center [880, 319] width 122 height 36
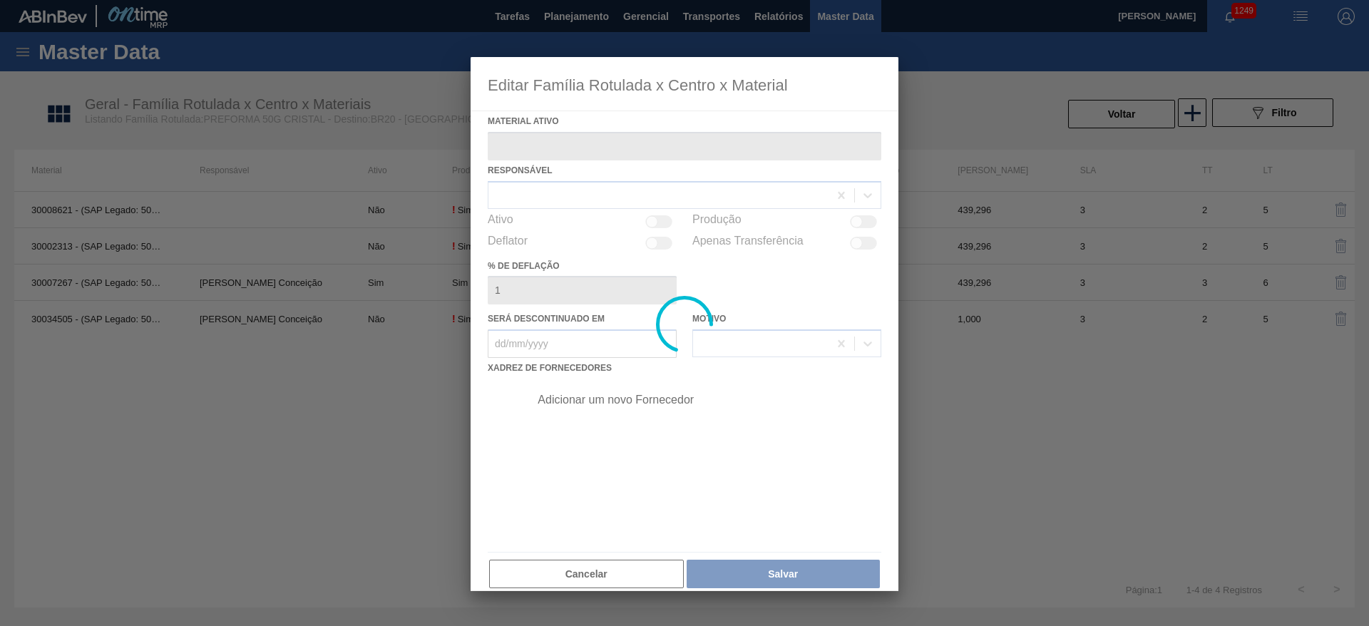
type ativo "30034505 - (SAP Legado: 50851554) - PREFORMA 50G CRISTAL 60% REC"
checkbox input "true"
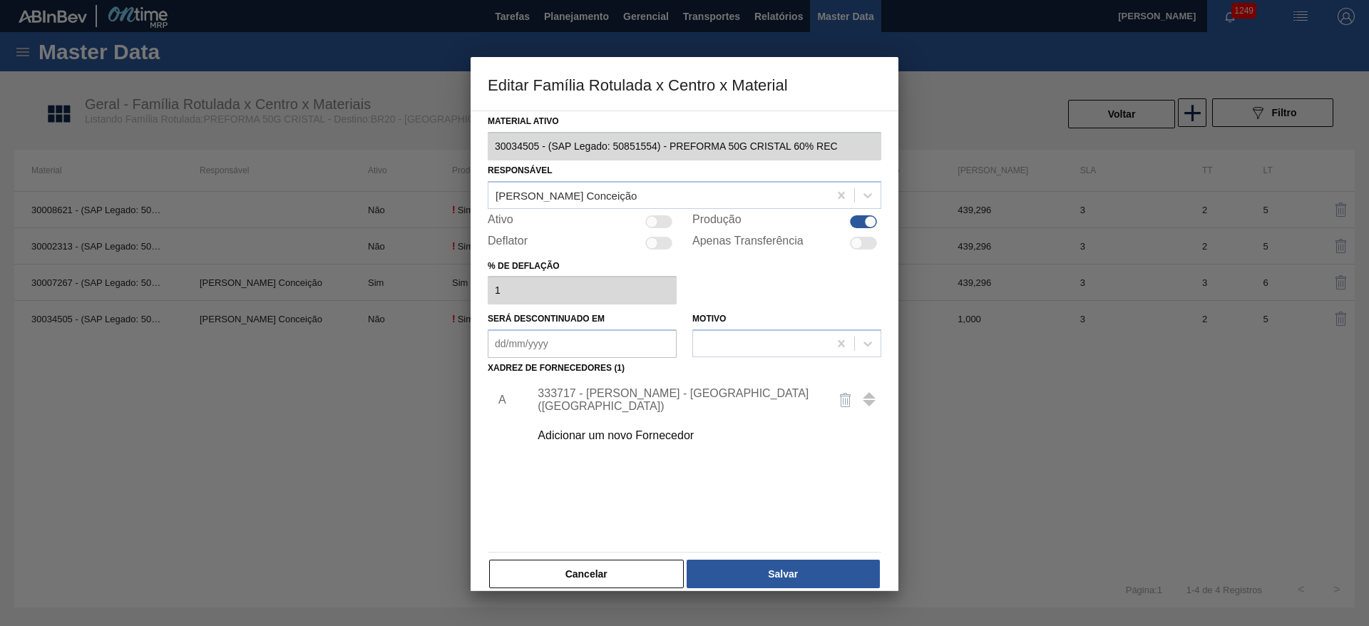
click at [625, 394] on div "333717 - [PERSON_NAME] - [GEOGRAPHIC_DATA] ([GEOGRAPHIC_DATA])" at bounding box center [678, 400] width 280 height 26
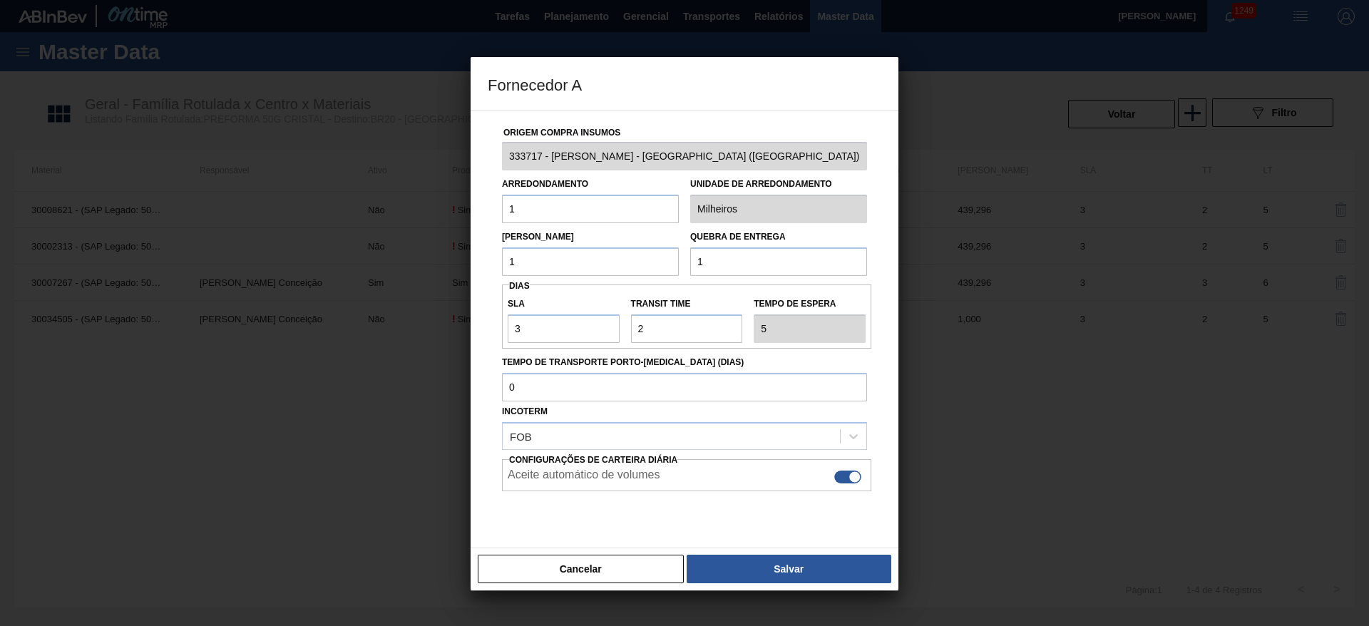
drag, startPoint x: 469, startPoint y: 208, endPoint x: 429, endPoint y: 190, distance: 43.7
click at [431, 190] on div "Fornecedor A Origem Compra Insumos 333717 - LORENPET - DUQUE DE CAXIAS ([GEOGRA…" at bounding box center [684, 313] width 1369 height 626
drag, startPoint x: 515, startPoint y: 215, endPoint x: 449, endPoint y: 215, distance: 65.6
click at [454, 213] on div "Fornecedor A Origem Compra Insumos 333717 - [PERSON_NAME] - DUQUE DE CAXIAS ([G…" at bounding box center [684, 313] width 1369 height 626
type input "16,896"
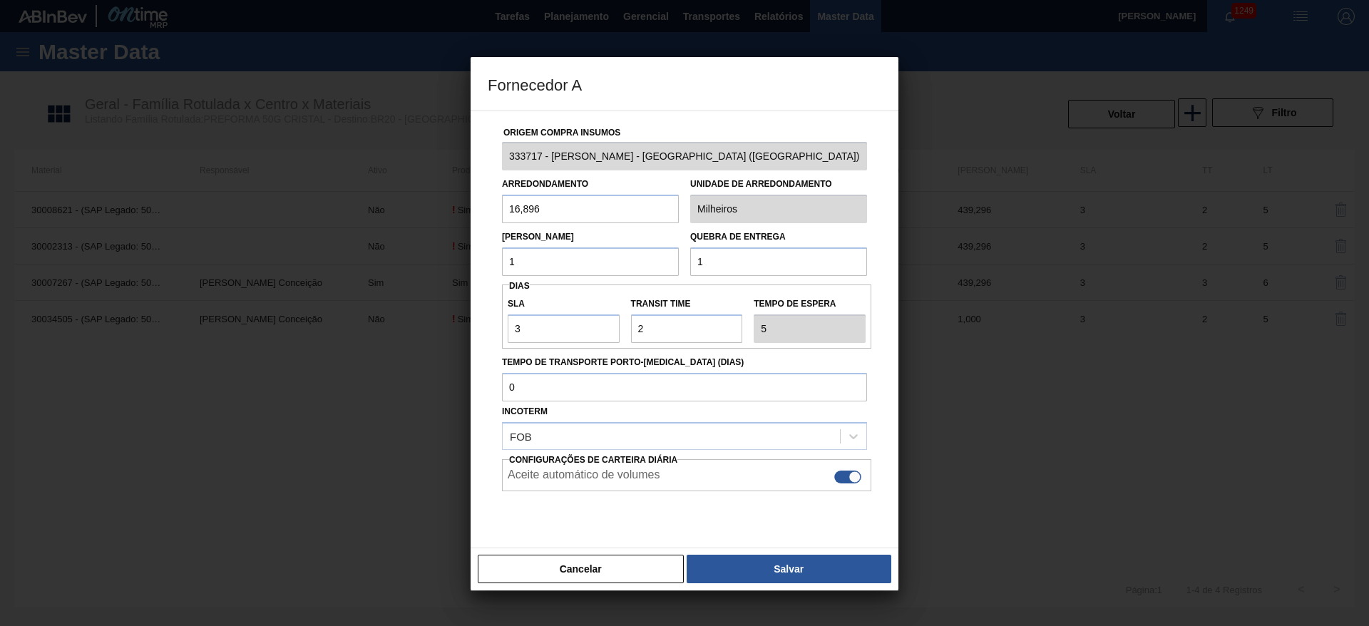
drag, startPoint x: 531, startPoint y: 259, endPoint x: 445, endPoint y: 269, distance: 86.2
click at [446, 269] on div "Fornecedor A Origem Compra Insumos 333717 - [PERSON_NAME] - DUQUE DE CAXIAS ([G…" at bounding box center [684, 313] width 1369 height 626
paste input "6,896"
drag, startPoint x: 556, startPoint y: 256, endPoint x: 384, endPoint y: 238, distance: 172.1
click at [384, 238] on div "Fornecedor A Origem Compra Insumos 333717 - [PERSON_NAME] - DUQUE DE CAXIAS ([G…" at bounding box center [684, 313] width 1369 height 626
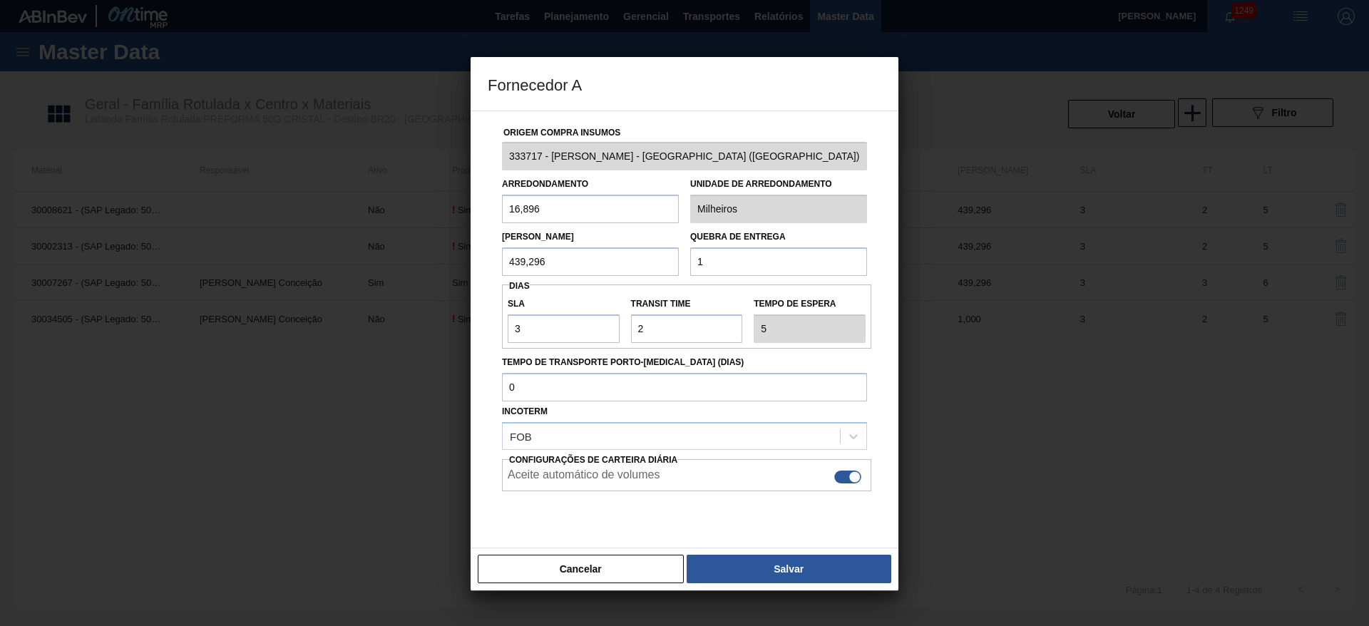
drag, startPoint x: 429, startPoint y: 274, endPoint x: 406, endPoint y: 274, distance: 23.5
click at [401, 270] on div "Fornecedor A Origem Compra Insumos 333717 - [PERSON_NAME] - DUQUE DE CAXIAS ([G…" at bounding box center [684, 313] width 1369 height 626
type input "439,296"
drag, startPoint x: 777, startPoint y: 256, endPoint x: 619, endPoint y: 254, distance: 157.6
click at [621, 254] on div "[PERSON_NAME] 439,296 Quebra de entrega 1" at bounding box center [684, 249] width 377 height 53
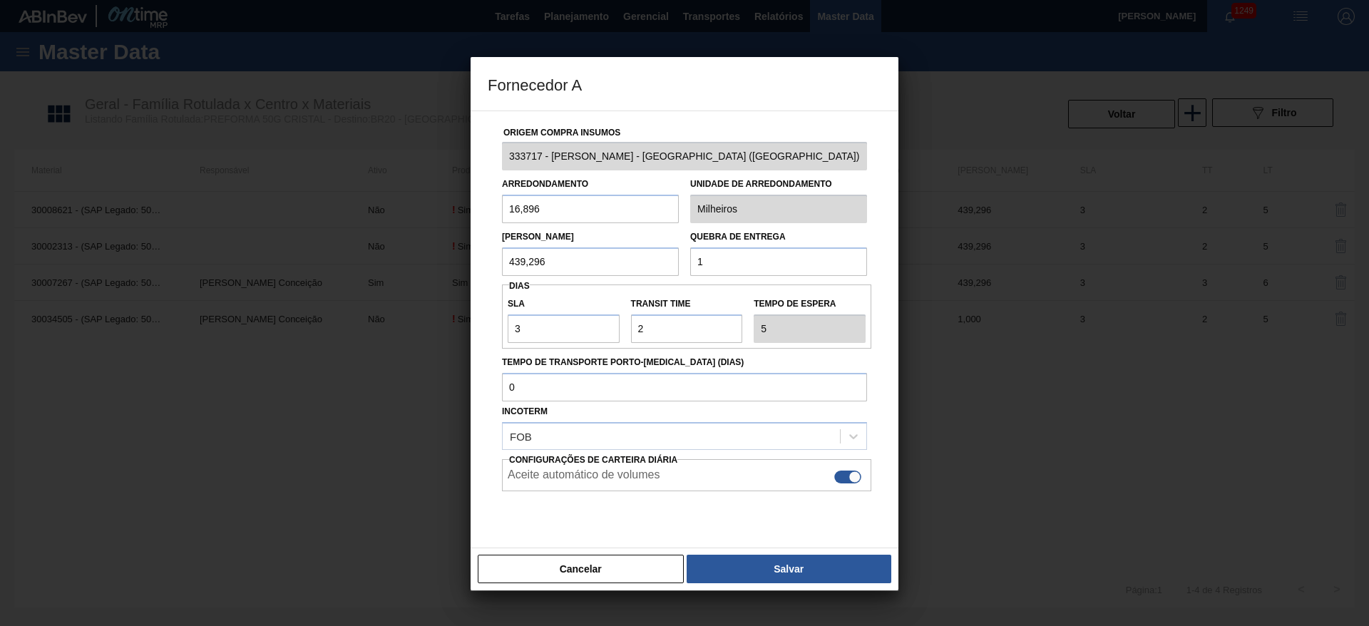
paste input "439,296"
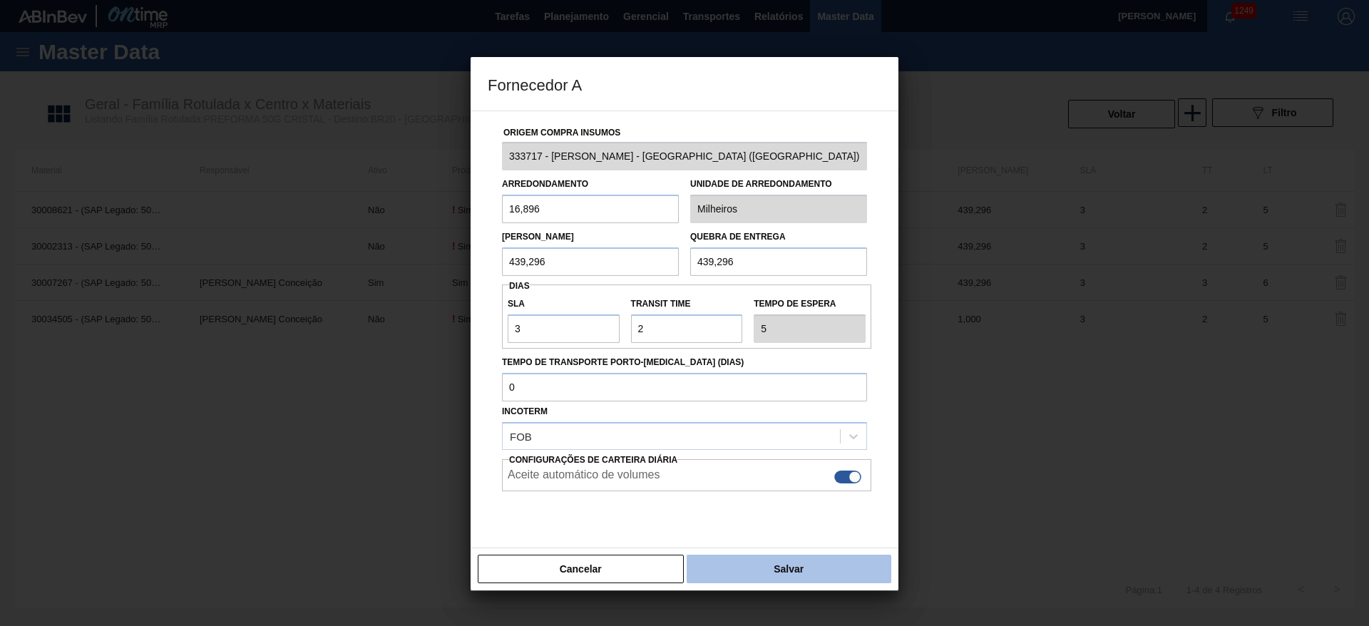
type input "439,296"
click at [796, 566] on button "Salvar" at bounding box center [789, 569] width 205 height 29
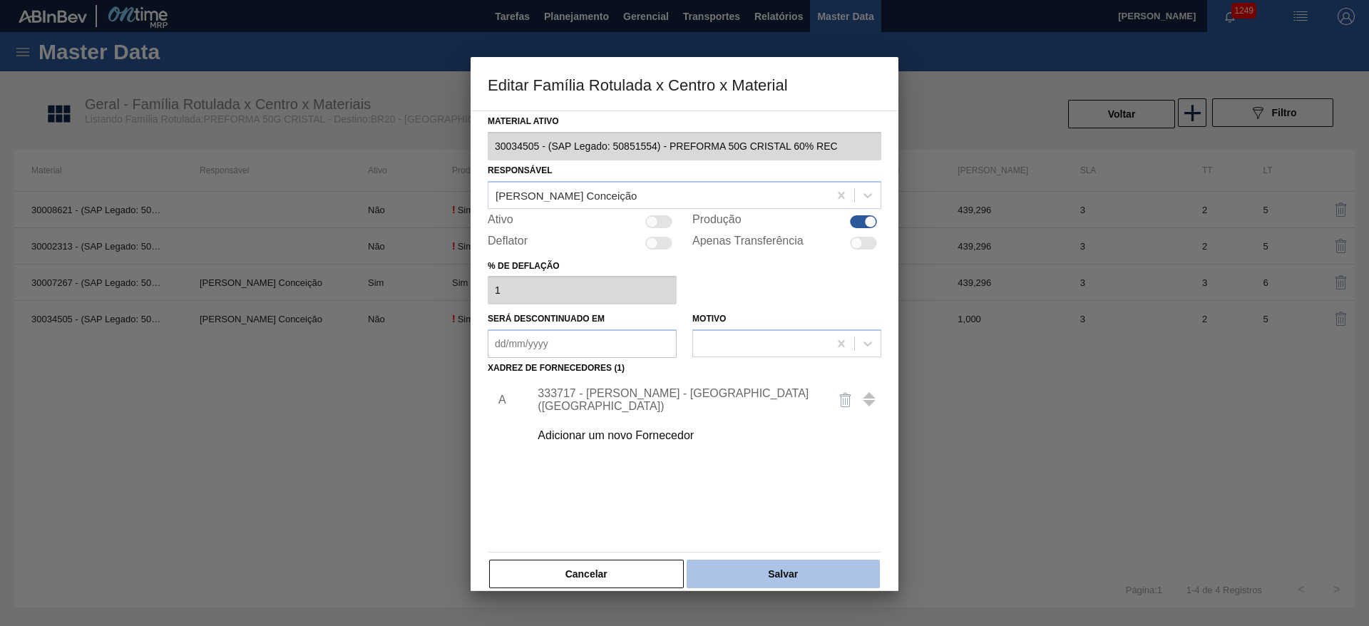
click at [804, 570] on button "Salvar" at bounding box center [783, 574] width 193 height 29
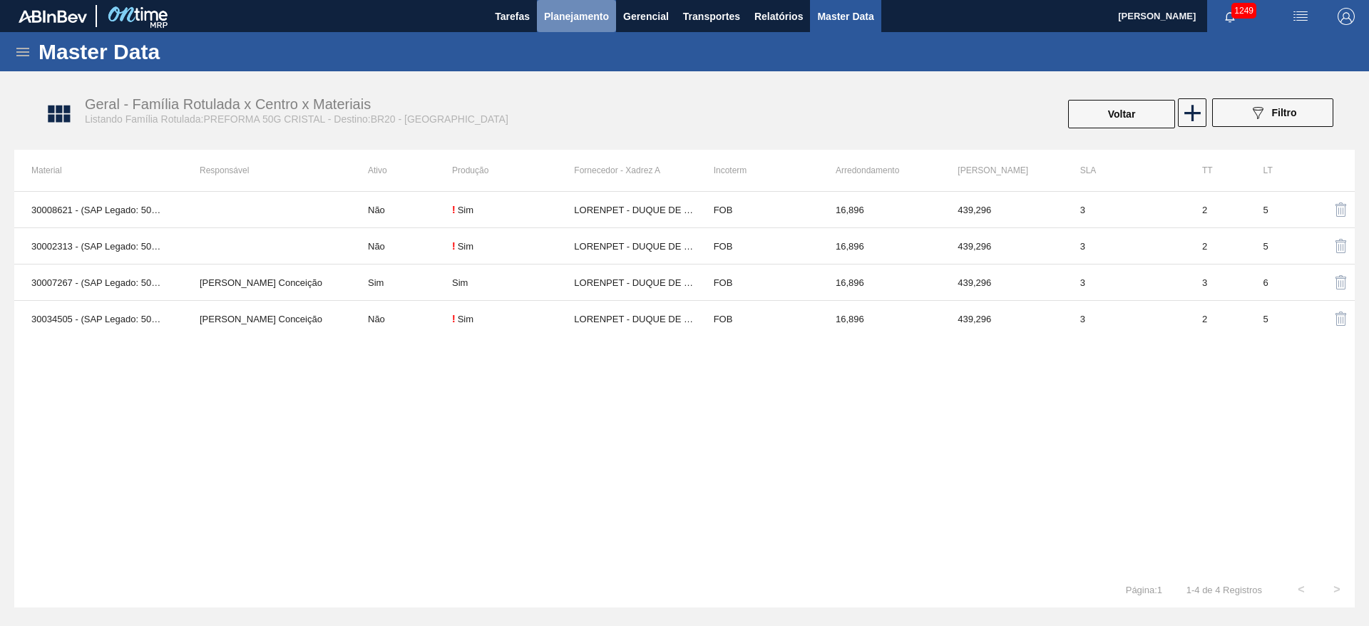
click at [566, 20] on span "Planejamento" at bounding box center [576, 16] width 65 height 17
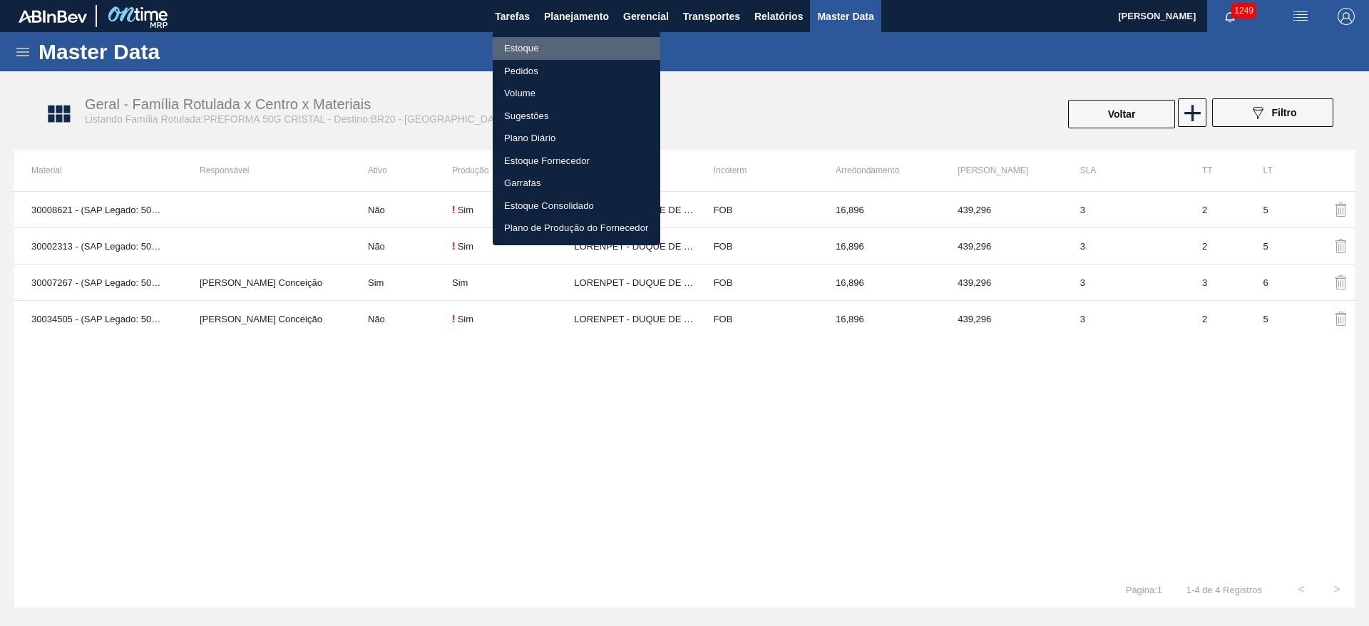
click at [516, 44] on li "Estoque" at bounding box center [577, 48] width 168 height 23
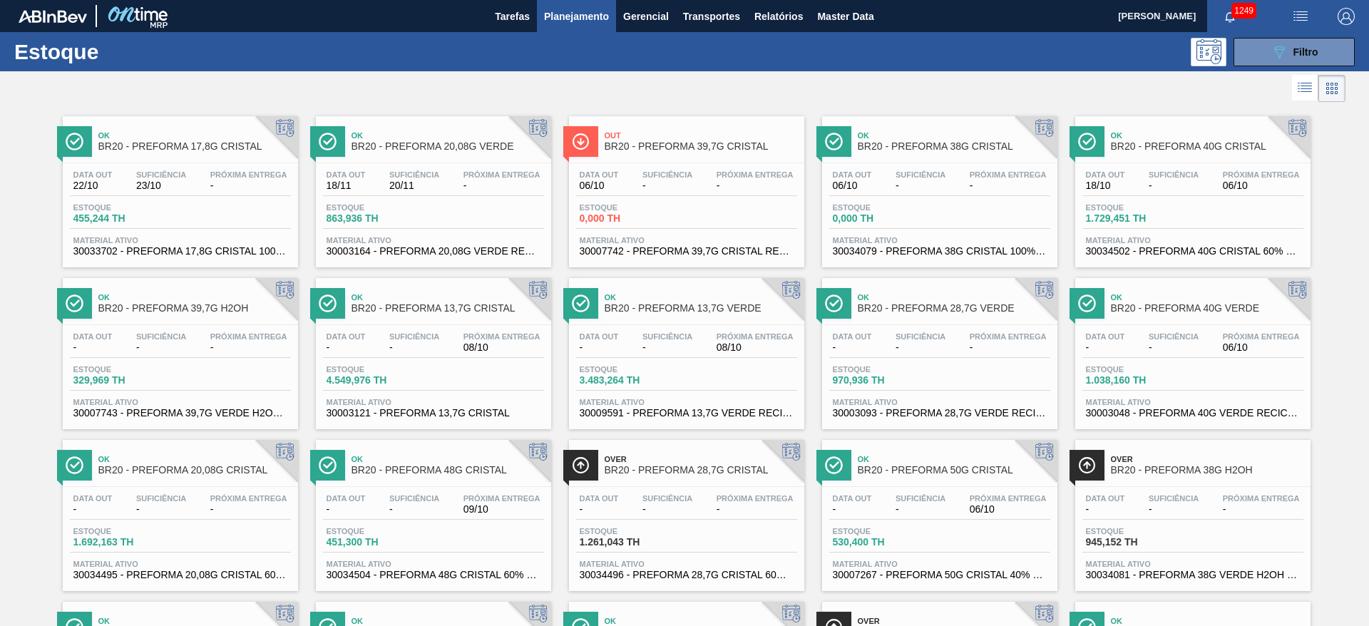
click at [966, 488] on div "Data out - Suficiência - Próxima Entrega 06/10 Estoque 530,400 TH Material ativ…" at bounding box center [939, 535] width 235 height 97
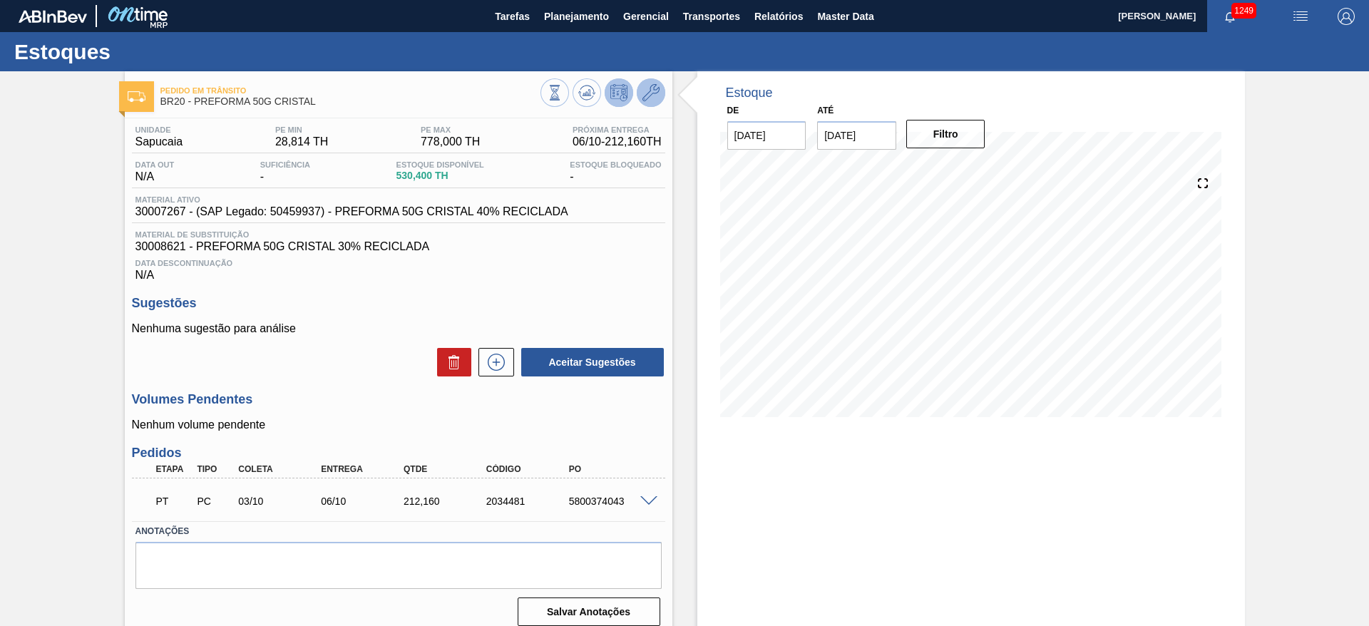
click at [654, 96] on icon at bounding box center [651, 92] width 17 height 17
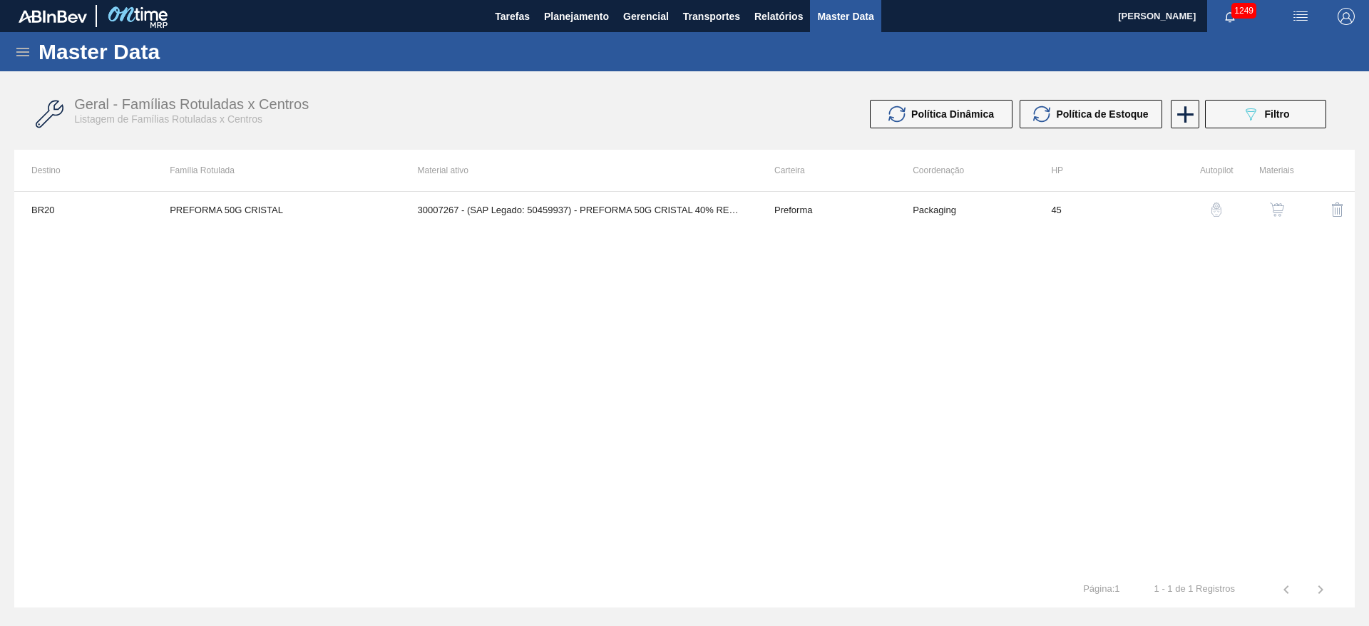
click at [1287, 217] on button "button" at bounding box center [1277, 210] width 34 height 34
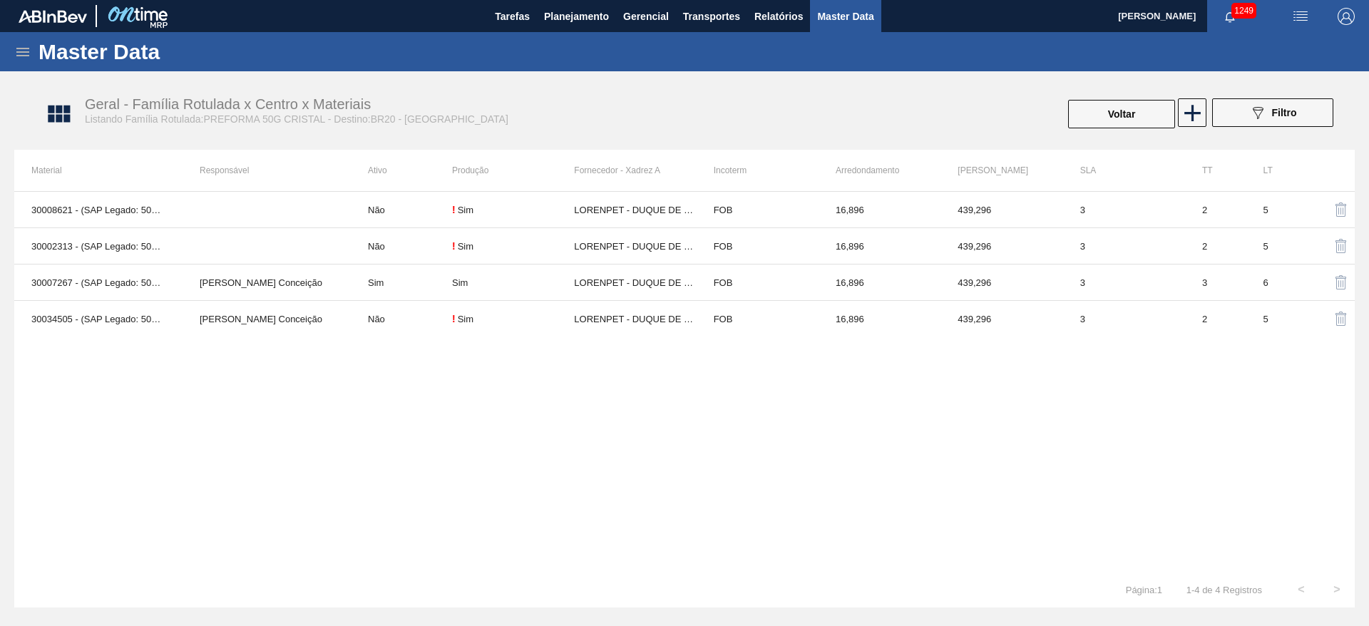
click at [569, 32] on div "Master Data" at bounding box center [684, 51] width 1369 height 39
click at [573, 24] on button "Planejamento" at bounding box center [576, 16] width 79 height 32
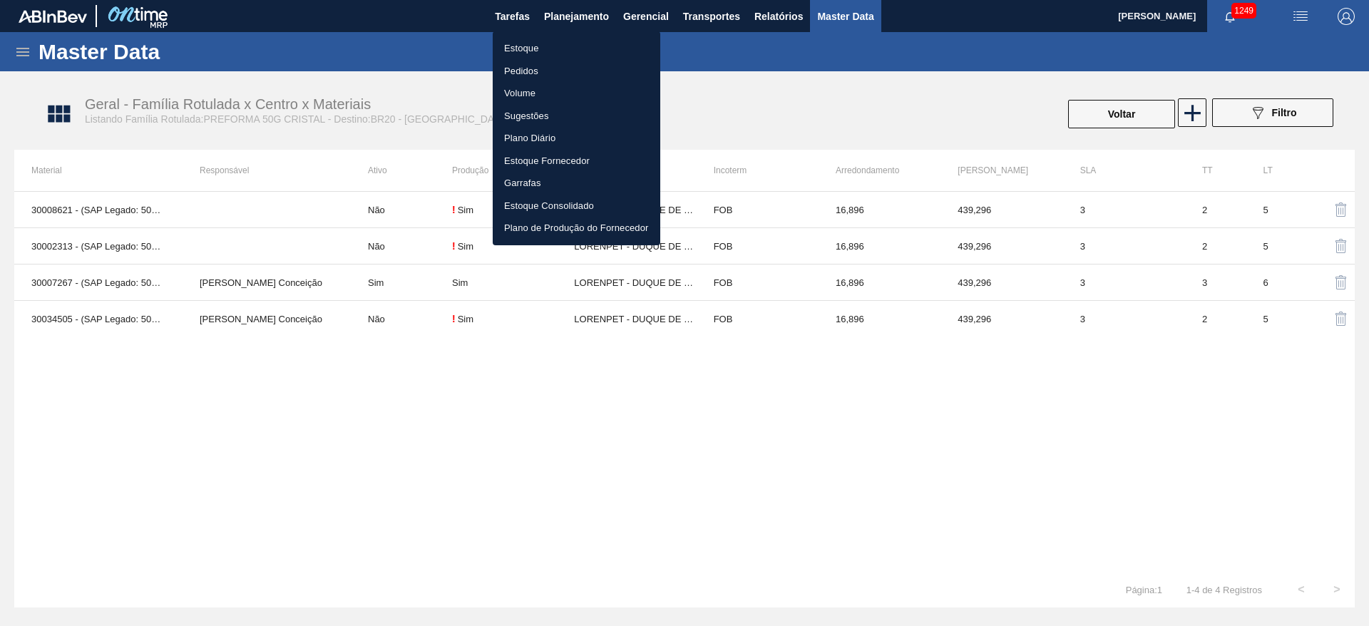
click at [505, 54] on li "Estoque" at bounding box center [577, 48] width 168 height 23
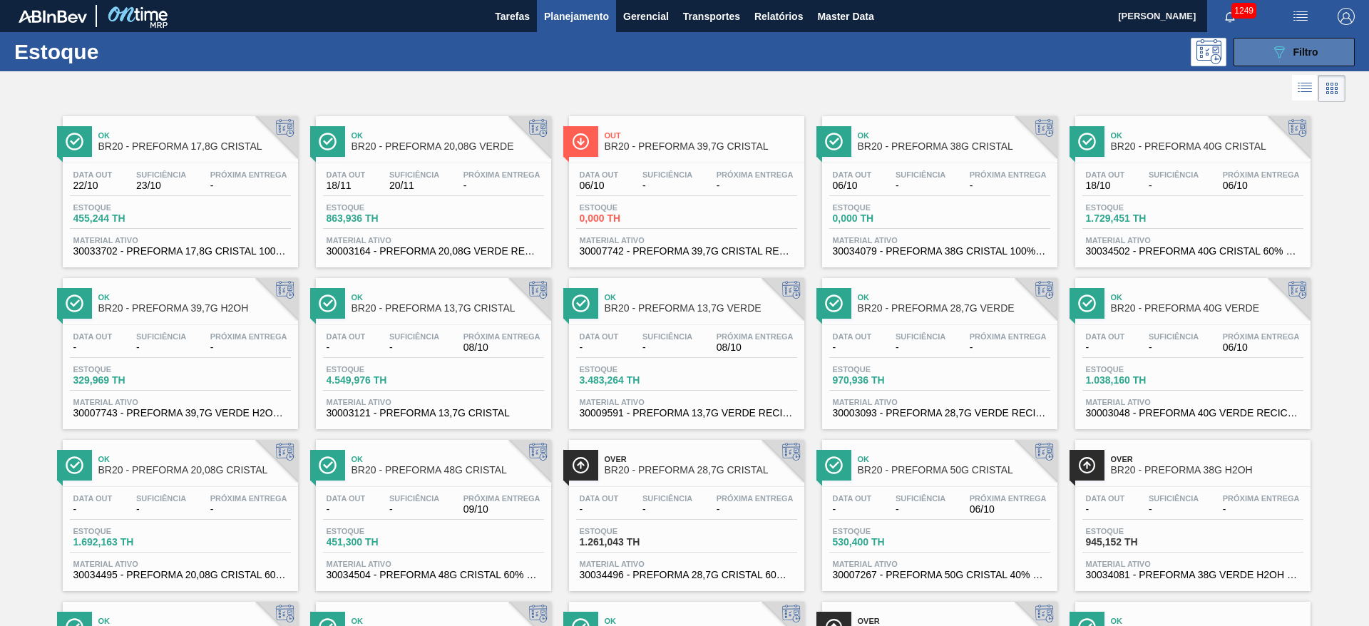
click at [1256, 47] on button "089F7B8B-B2A5-4AFE-B5C0-19BA573D28AC Filtro" at bounding box center [1294, 52] width 121 height 29
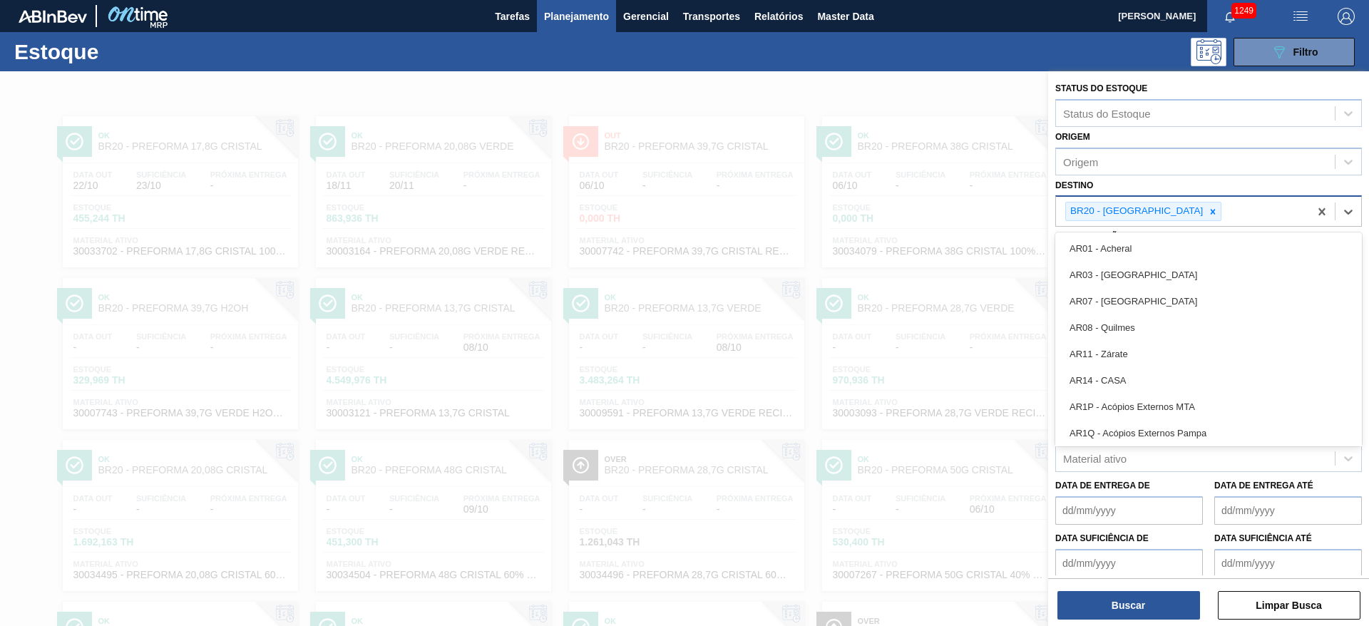
click at [1163, 208] on div "BR20 - [GEOGRAPHIC_DATA]" at bounding box center [1182, 211] width 253 height 29
click at [1208, 208] on icon at bounding box center [1213, 212] width 10 height 10
type input "08"
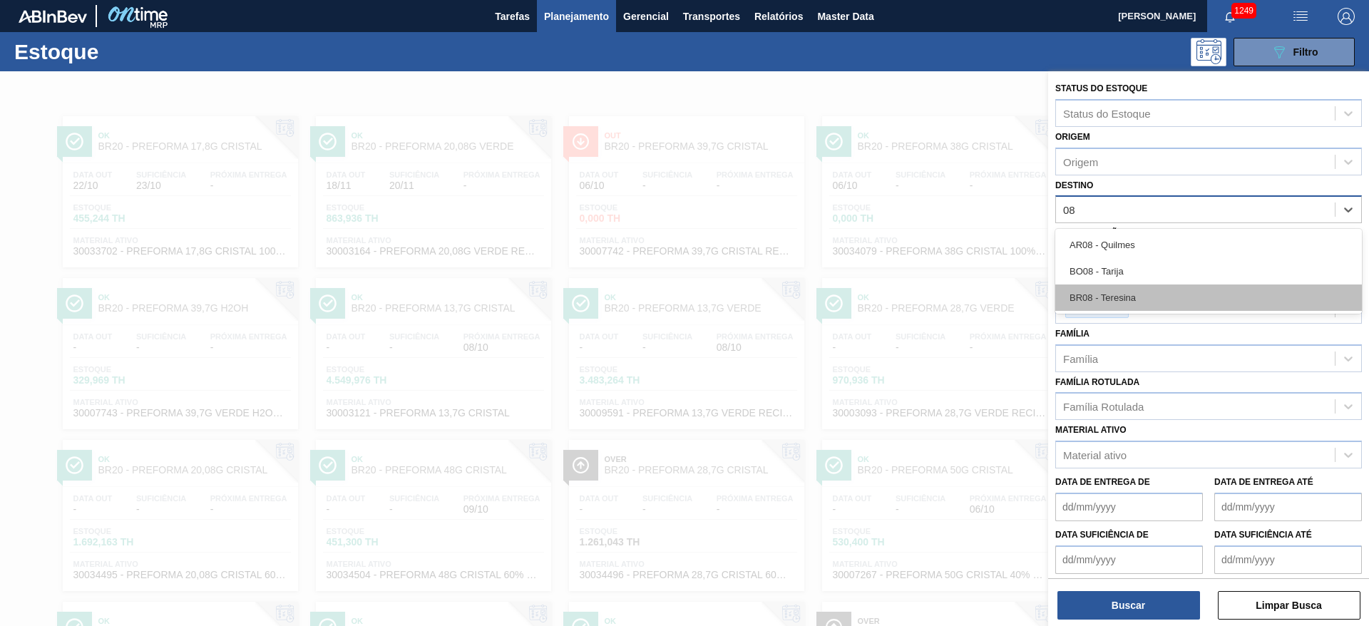
click at [1087, 297] on div "BR08 - Teresina" at bounding box center [1208, 298] width 307 height 26
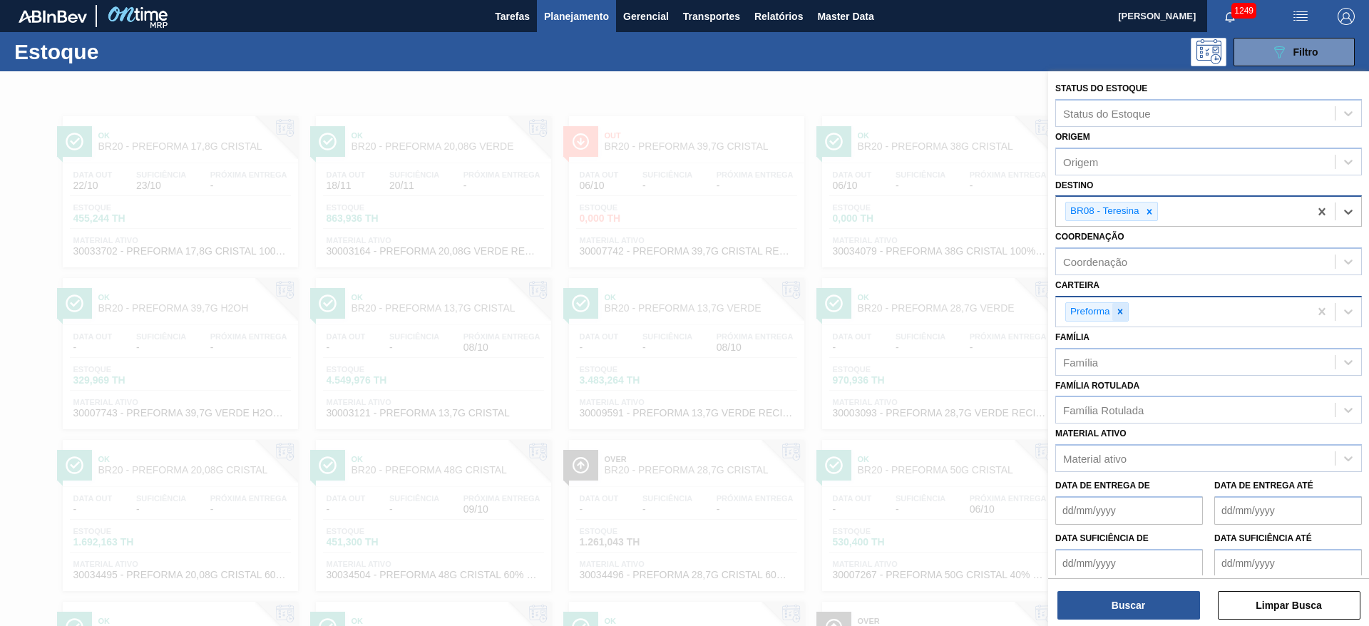
click at [1122, 305] on div at bounding box center [1120, 312] width 16 height 18
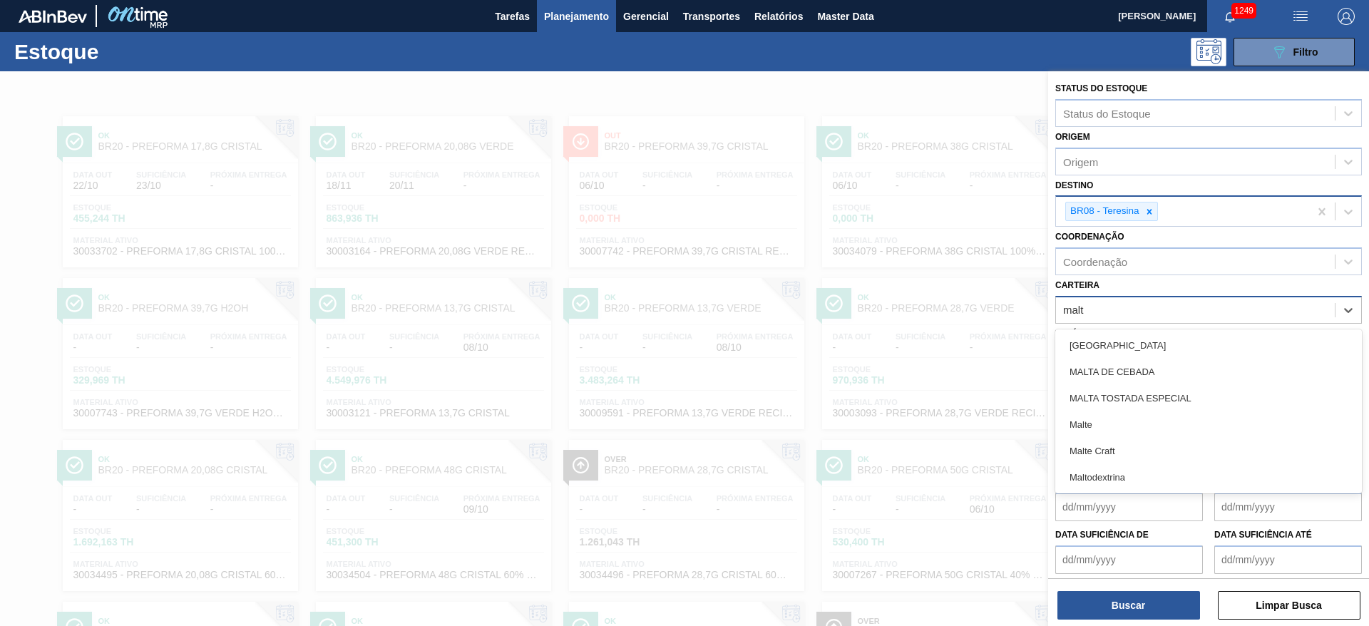
type input "malte"
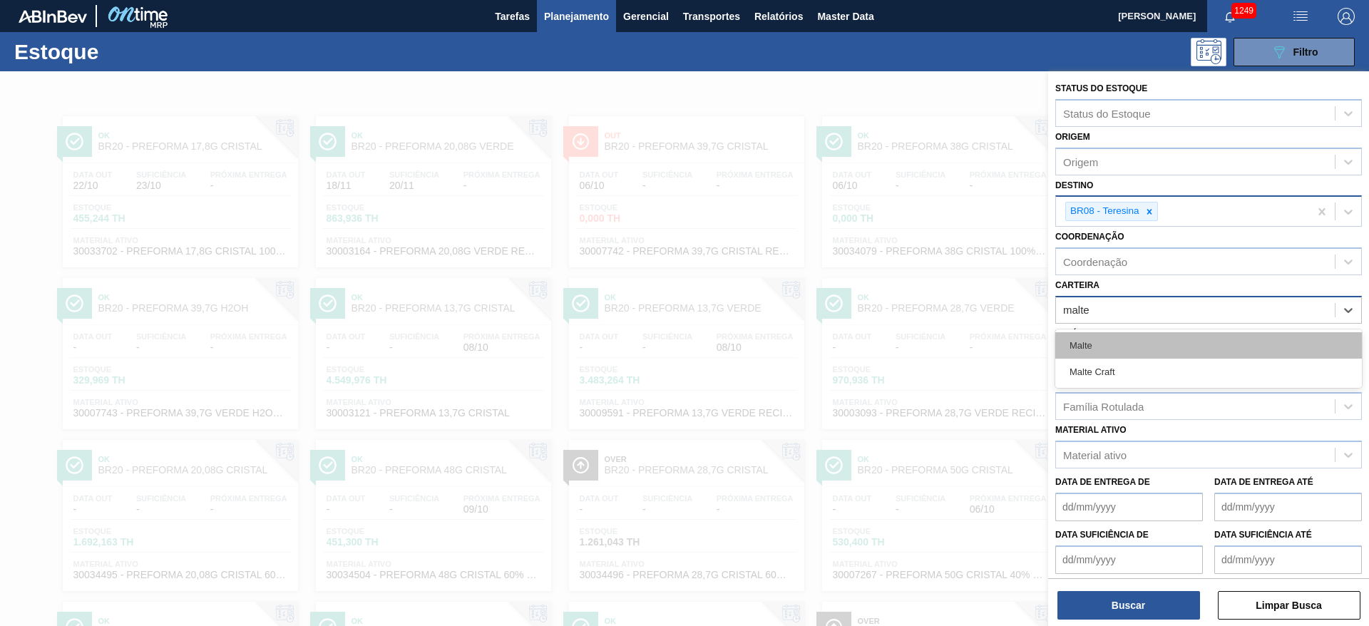
click at [1167, 345] on div "Malte" at bounding box center [1208, 345] width 307 height 26
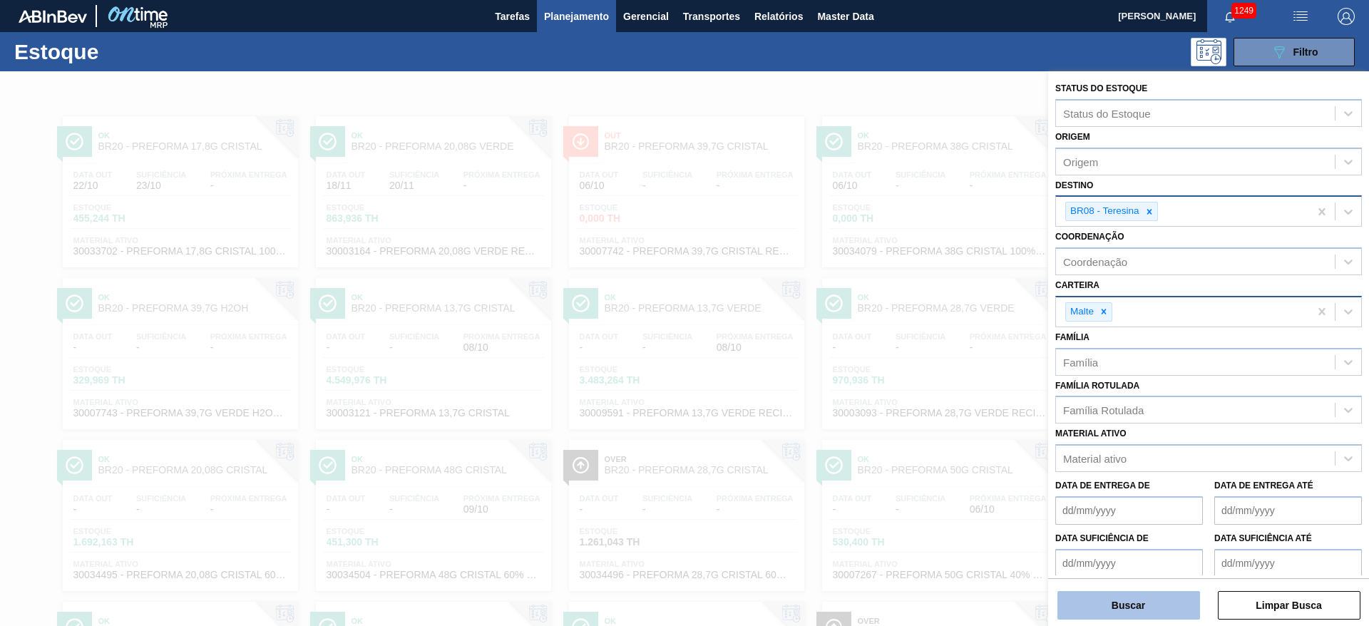
click at [1103, 599] on button "Buscar" at bounding box center [1129, 605] width 143 height 29
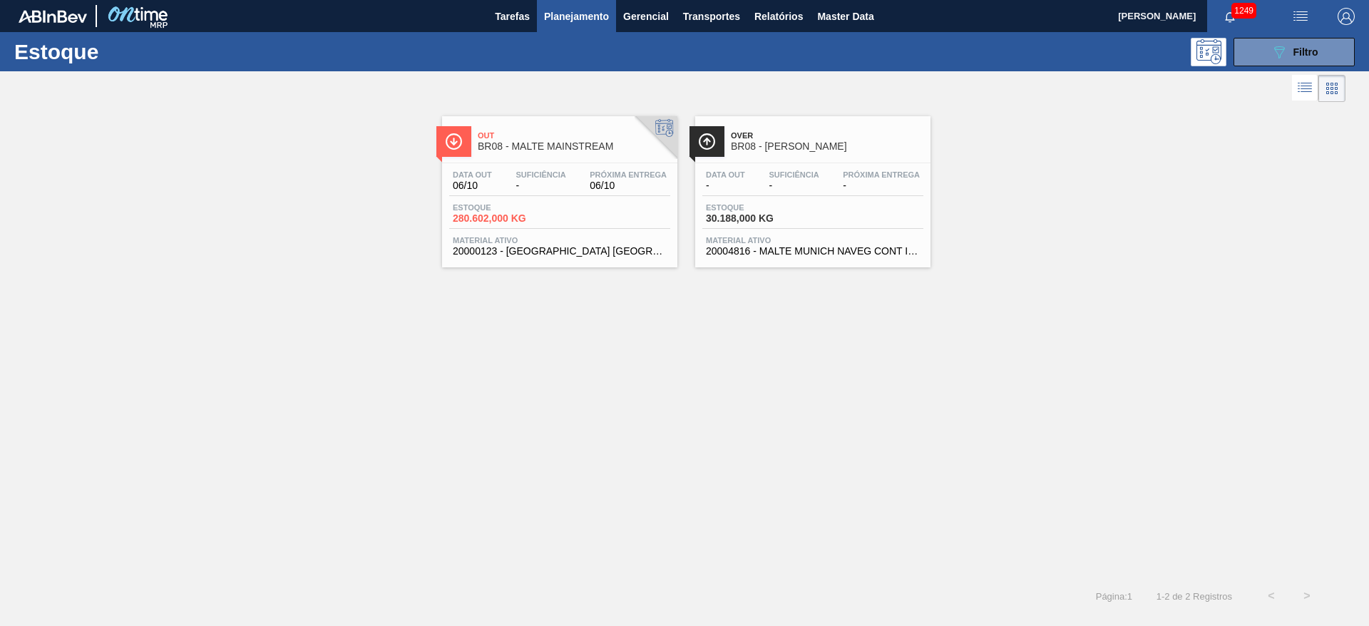
click at [523, 217] on span "280.602,000 KG" at bounding box center [503, 218] width 100 height 11
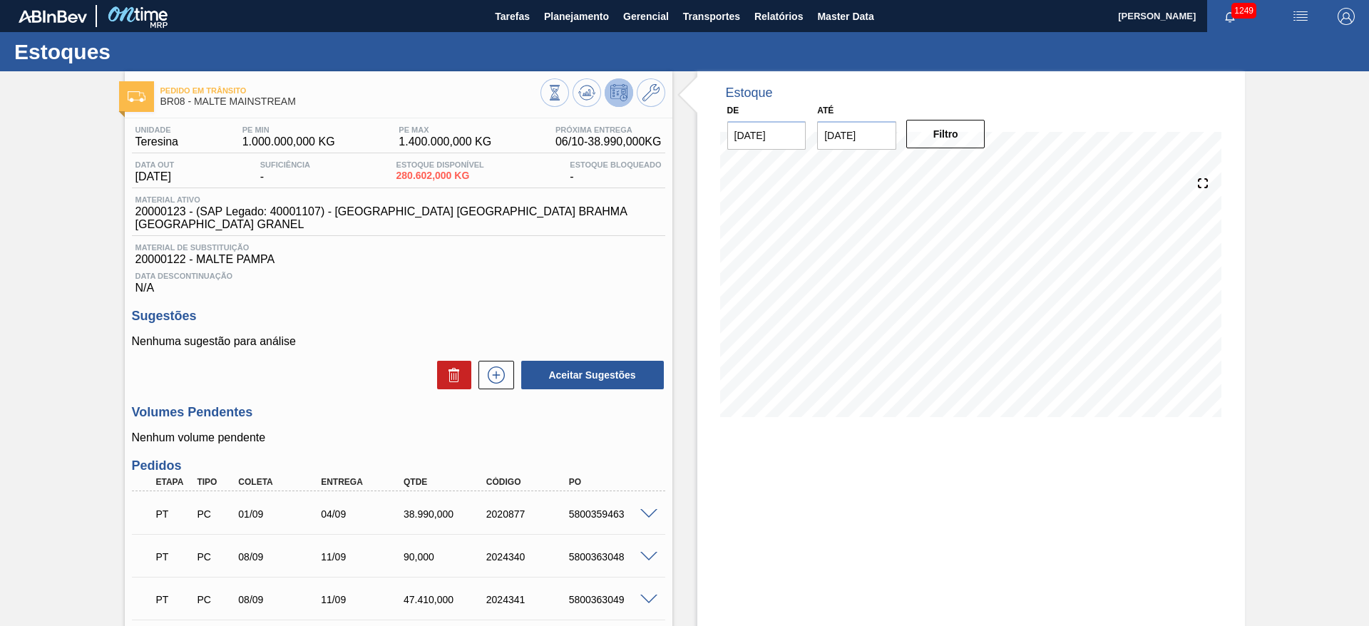
click at [282, 213] on span "20000123 - (SAP Legado: 40001107) - [GEOGRAPHIC_DATA] [GEOGRAPHIC_DATA] BRAHMA …" at bounding box center [401, 218] width 533 height 26
copy span "40001107"
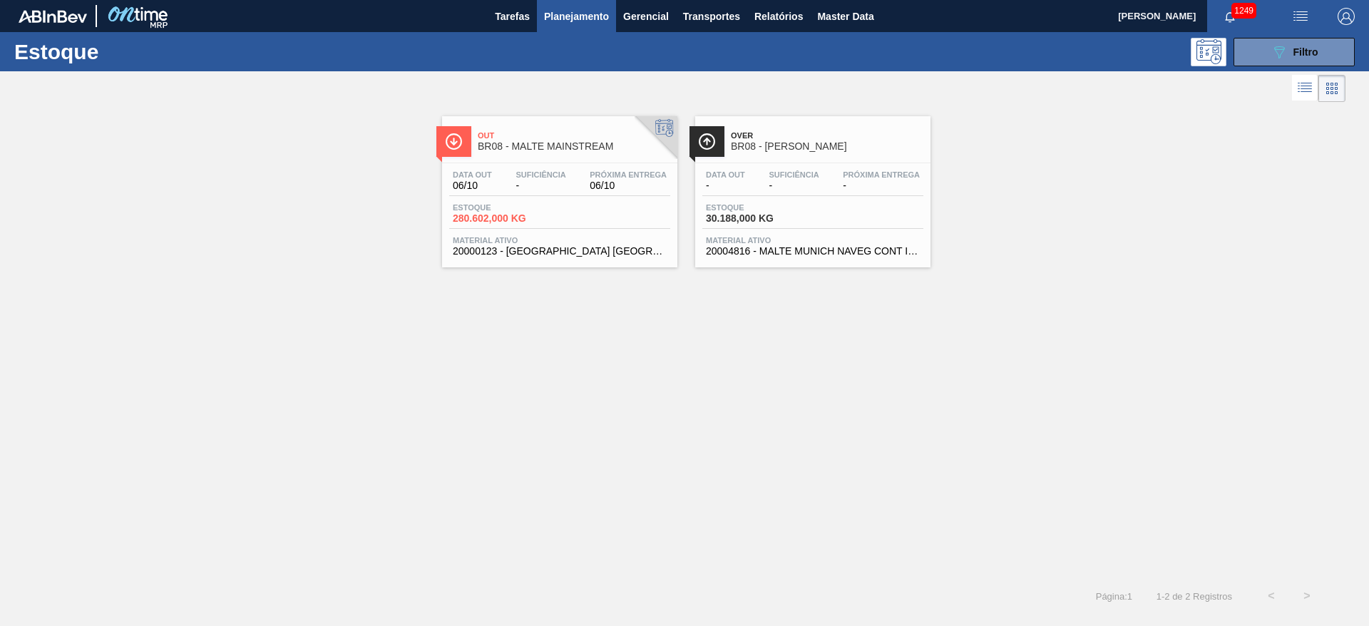
click at [526, 193] on div "Data out 06/10 Suficiência - Próxima Entrega 06/10" at bounding box center [559, 183] width 221 height 26
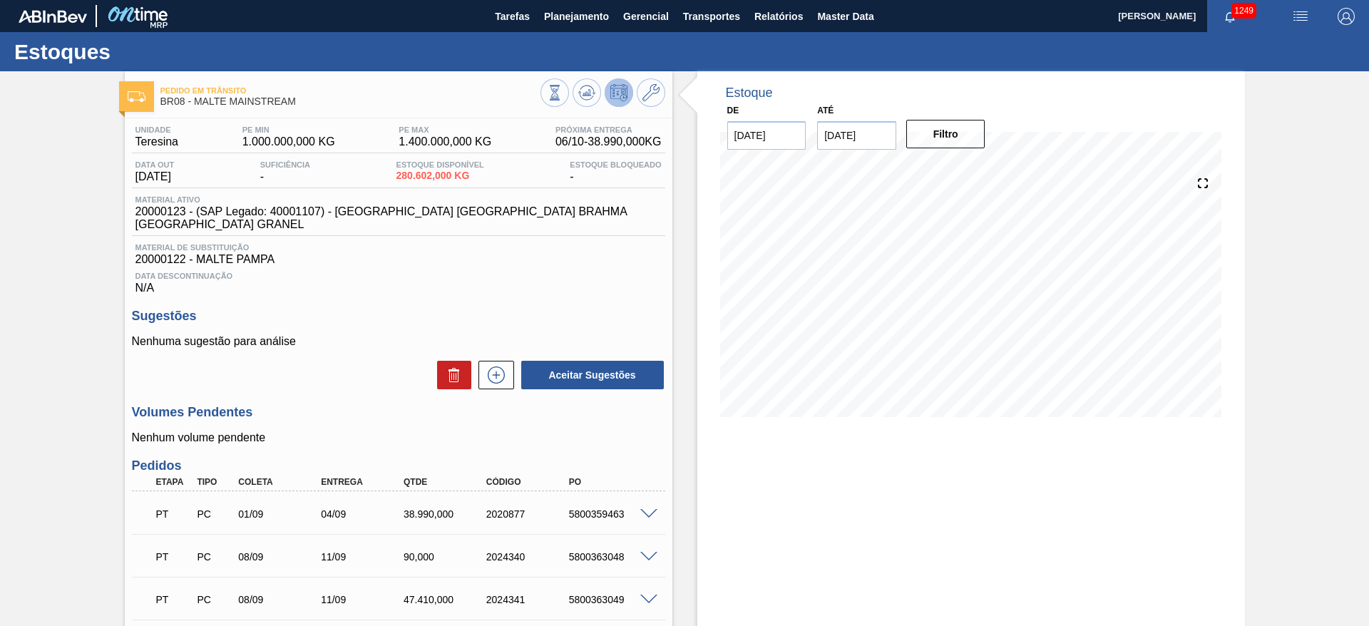
click at [294, 213] on span "20000123 - (SAP Legado: 40001107) - [GEOGRAPHIC_DATA] [GEOGRAPHIC_DATA] BRAHMA …" at bounding box center [401, 218] width 533 height 26
copy span "40001107"
click at [158, 210] on span "20000123 - (SAP Legado: 40001107) - [GEOGRAPHIC_DATA] [GEOGRAPHIC_DATA] BRAHMA …" at bounding box center [401, 218] width 533 height 26
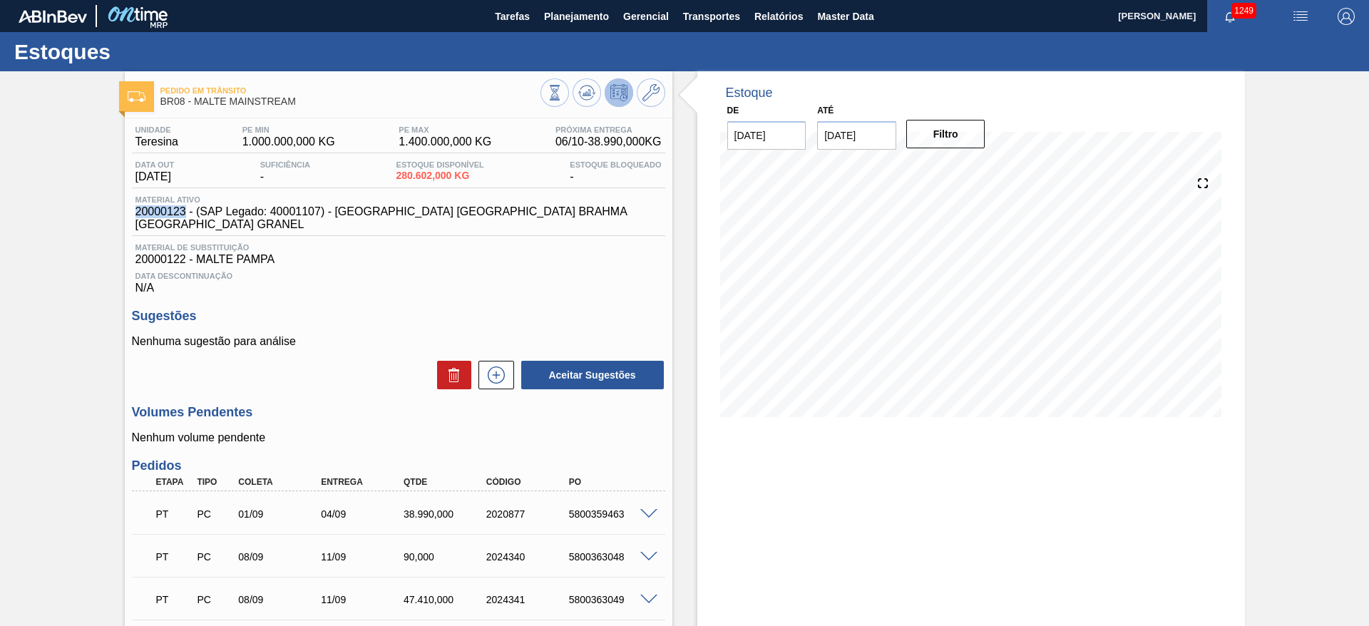
copy span "20000123"
click at [570, 15] on span "Planejamento" at bounding box center [576, 16] width 65 height 17
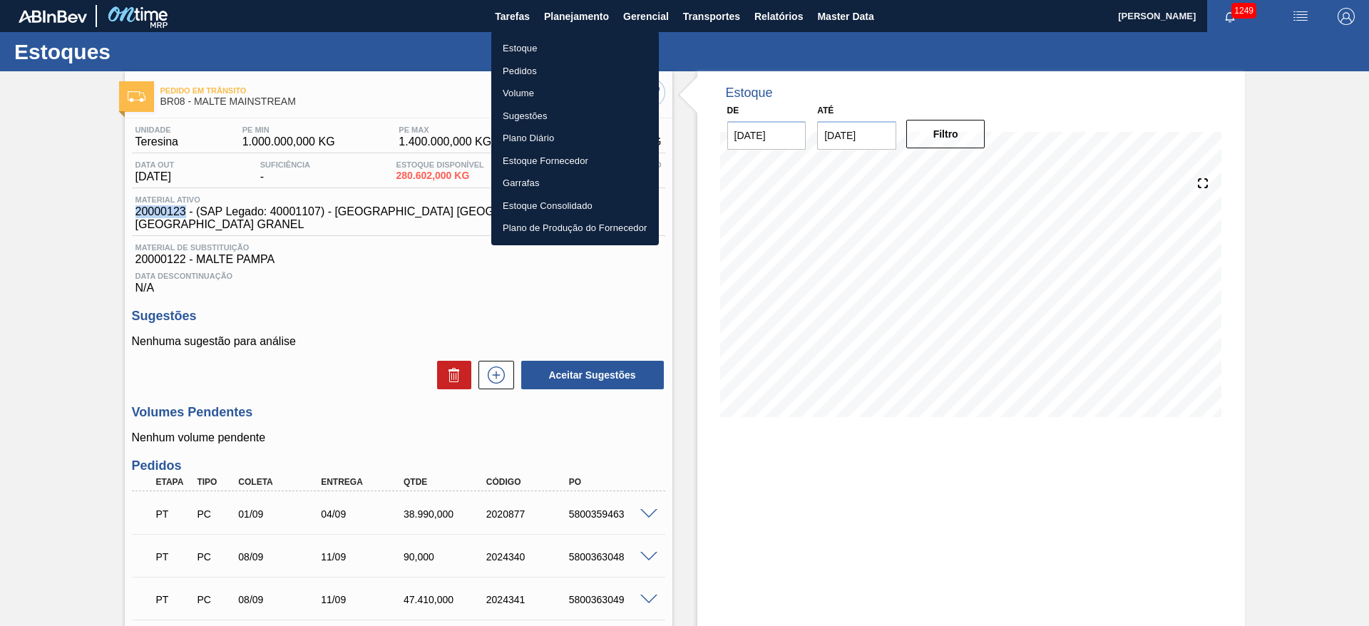
click at [521, 48] on li "Estoque" at bounding box center [575, 48] width 168 height 23
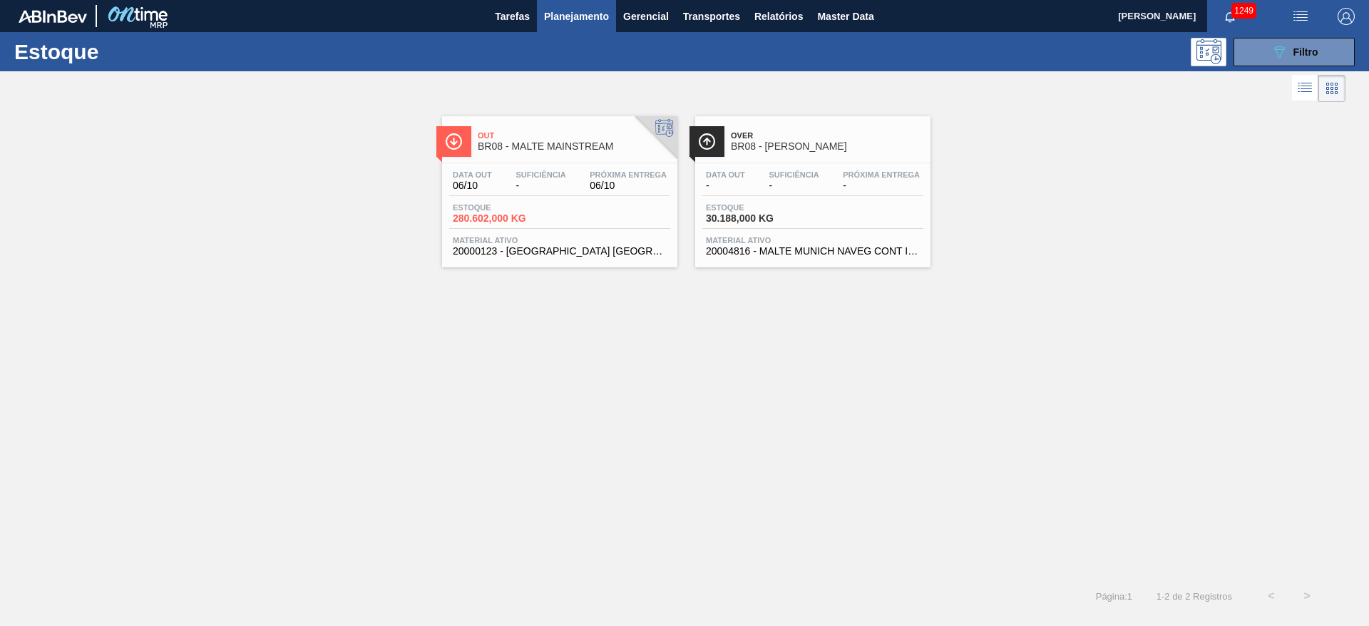
click at [554, 168] on div "Data out 06/10 Suficiência - Próxima Entrega 06/10 Estoque 280.602,000 KG Mater…" at bounding box center [559, 211] width 235 height 97
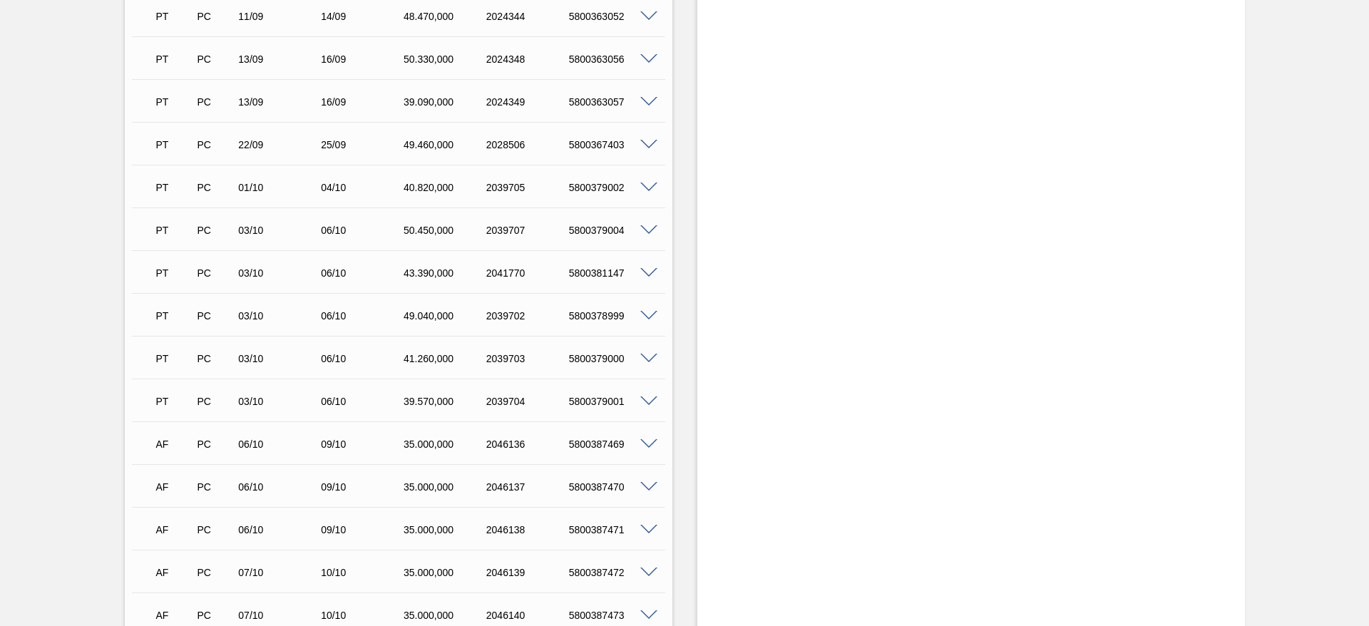
scroll to position [642, 0]
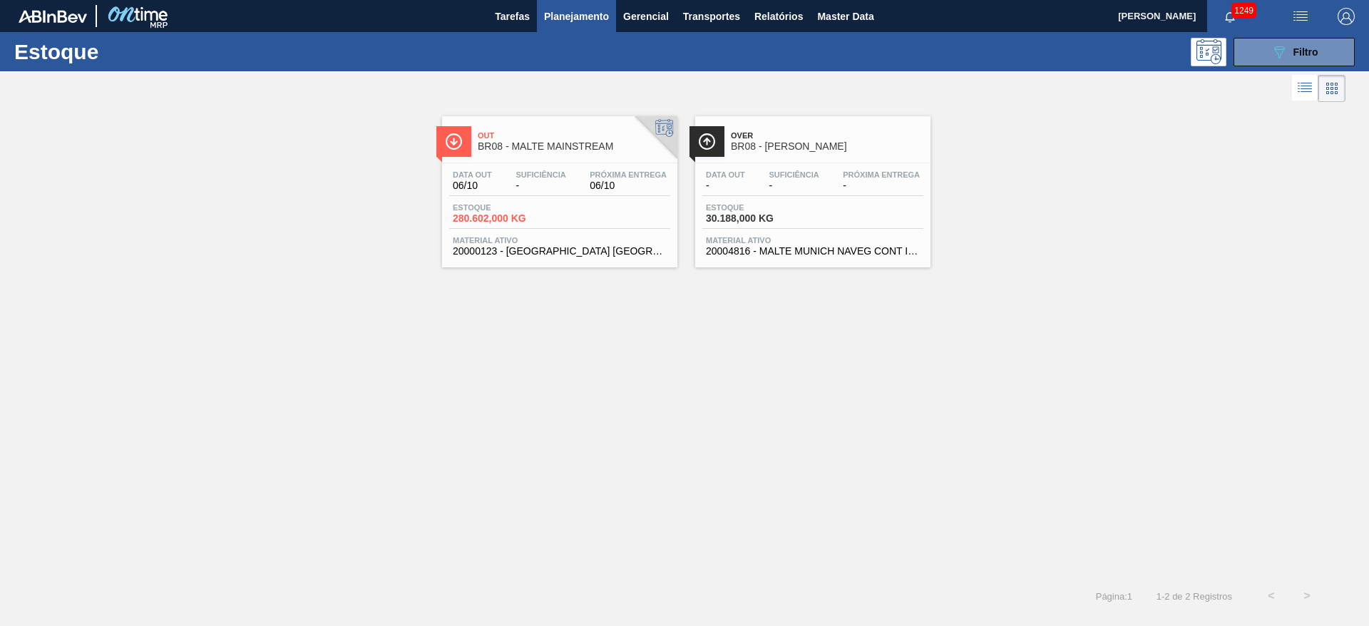
click at [568, 17] on span "Planejamento" at bounding box center [576, 16] width 65 height 17
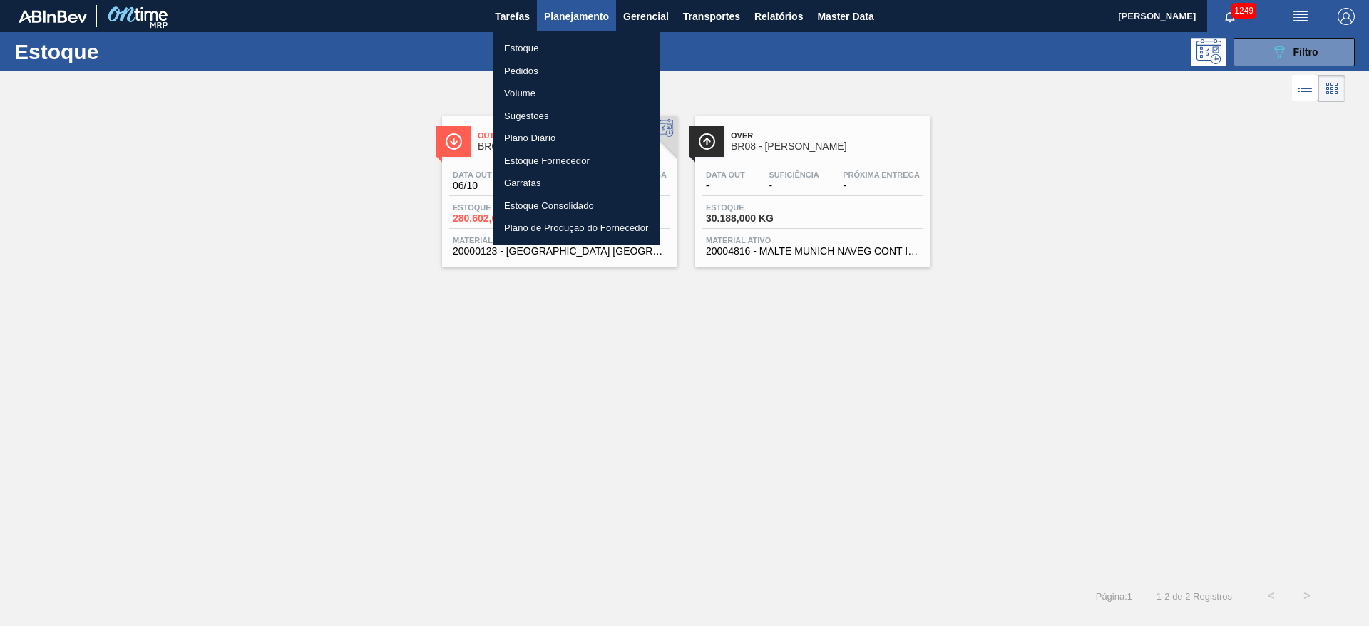
click at [518, 71] on li "Pedidos" at bounding box center [577, 71] width 168 height 23
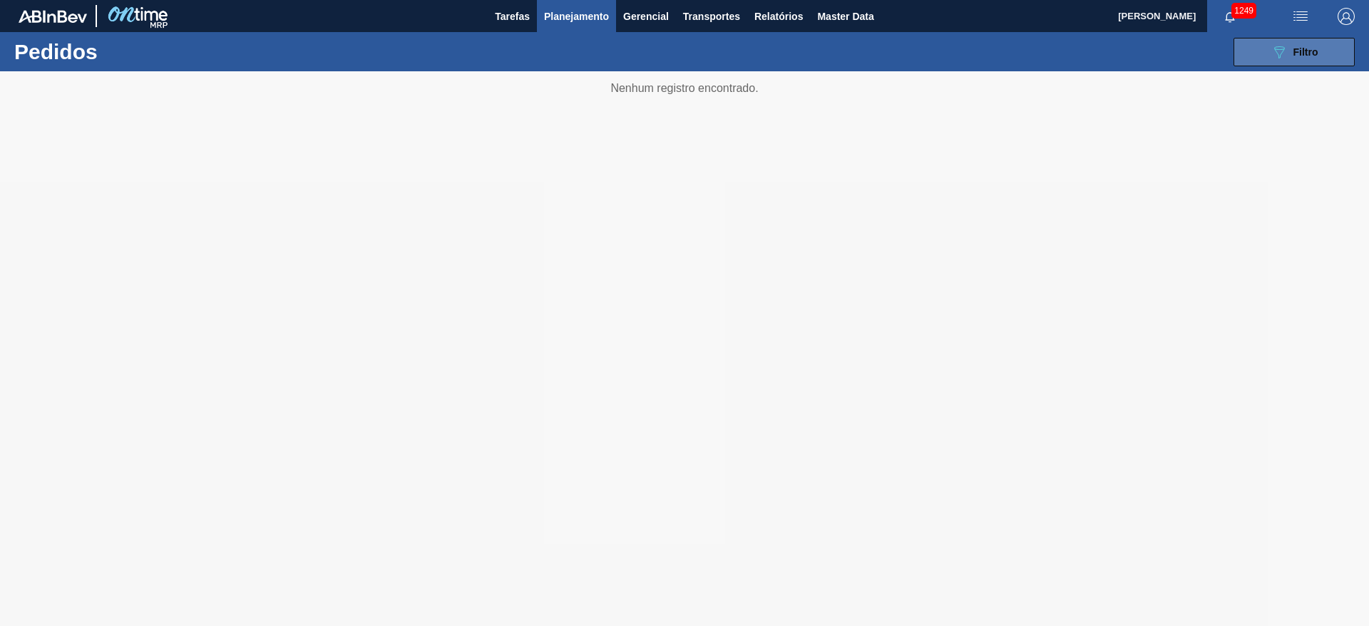
click at [1284, 55] on icon "089F7B8B-B2A5-4AFE-B5C0-19BA573D28AC" at bounding box center [1279, 52] width 17 height 17
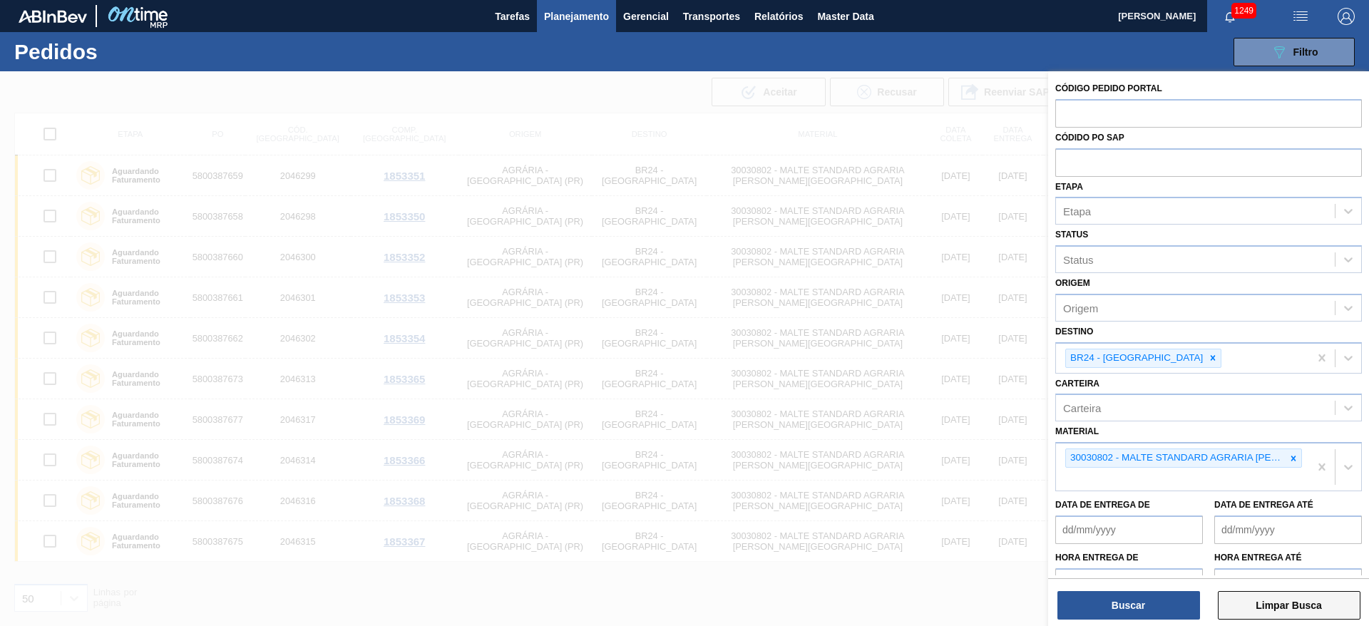
click at [1259, 606] on button "Limpar Busca" at bounding box center [1289, 605] width 143 height 29
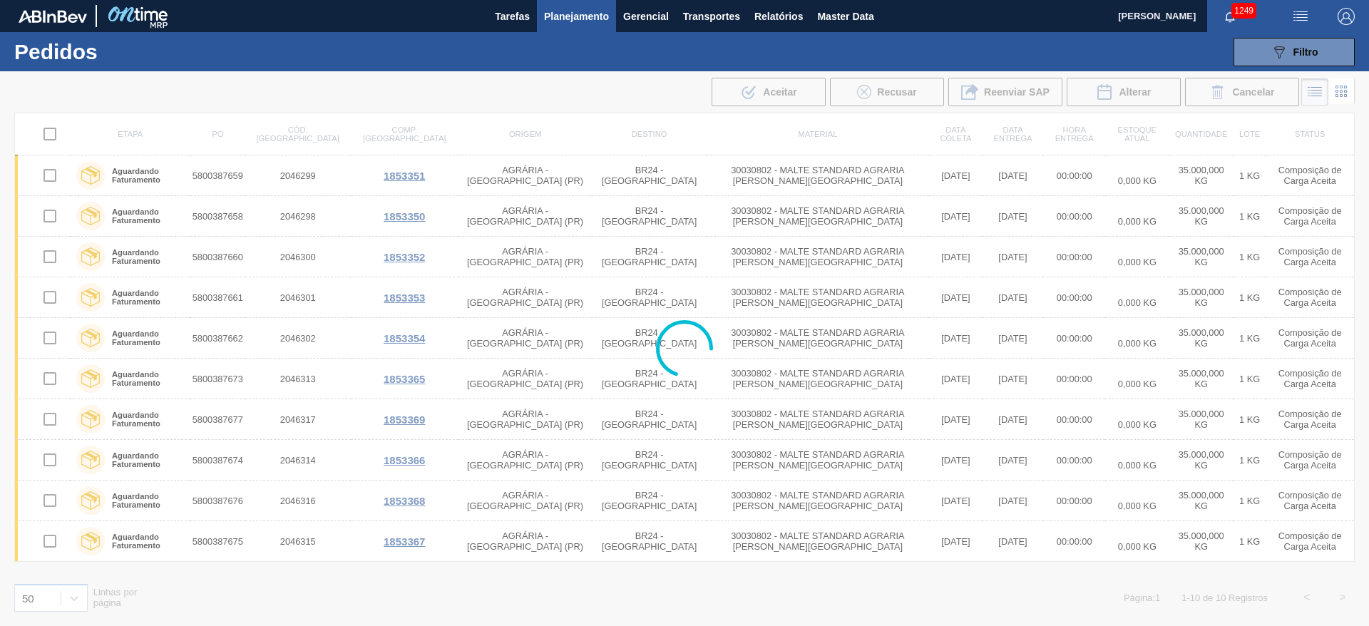
click at [590, 26] on button "Planejamento" at bounding box center [576, 16] width 79 height 32
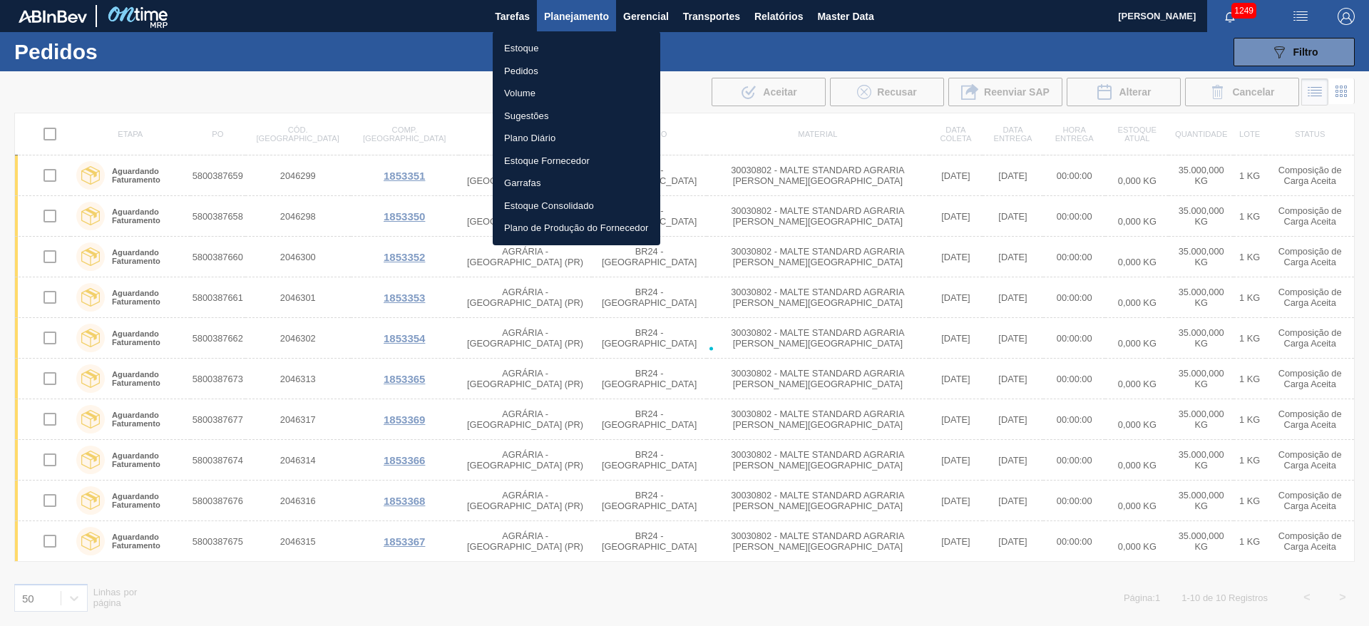
click at [516, 68] on li "Pedidos" at bounding box center [577, 71] width 168 height 23
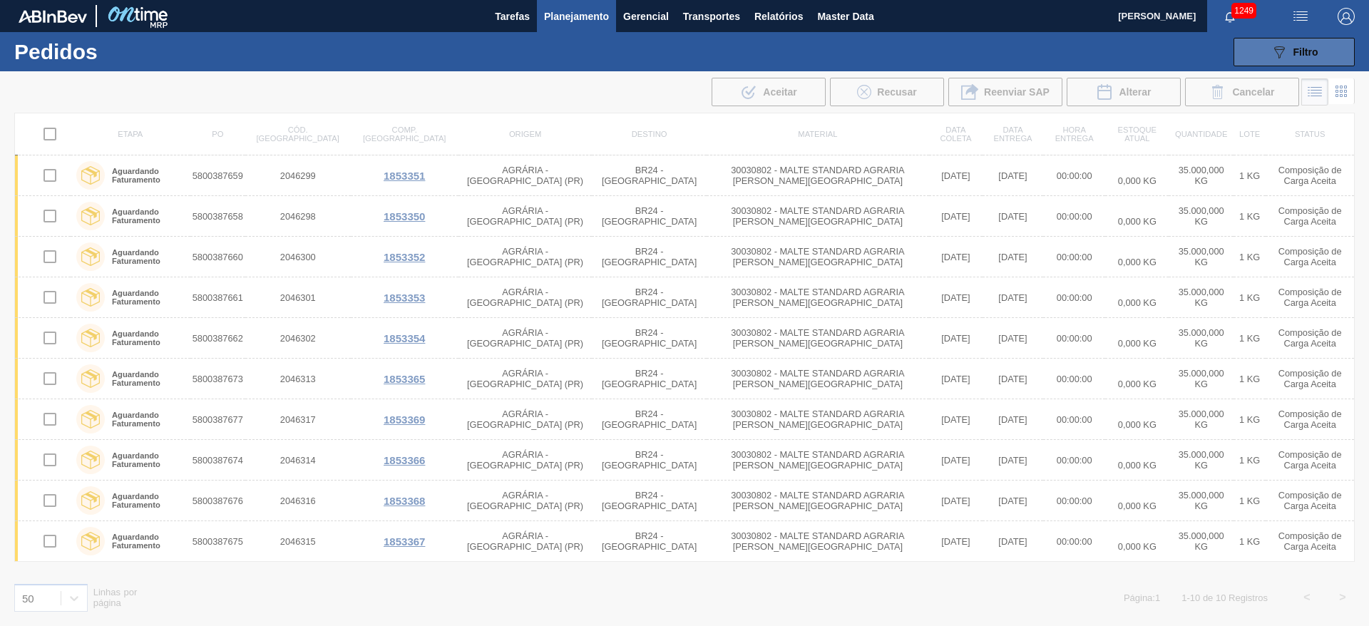
click at [1299, 46] on span "Filtro" at bounding box center [1306, 51] width 25 height 11
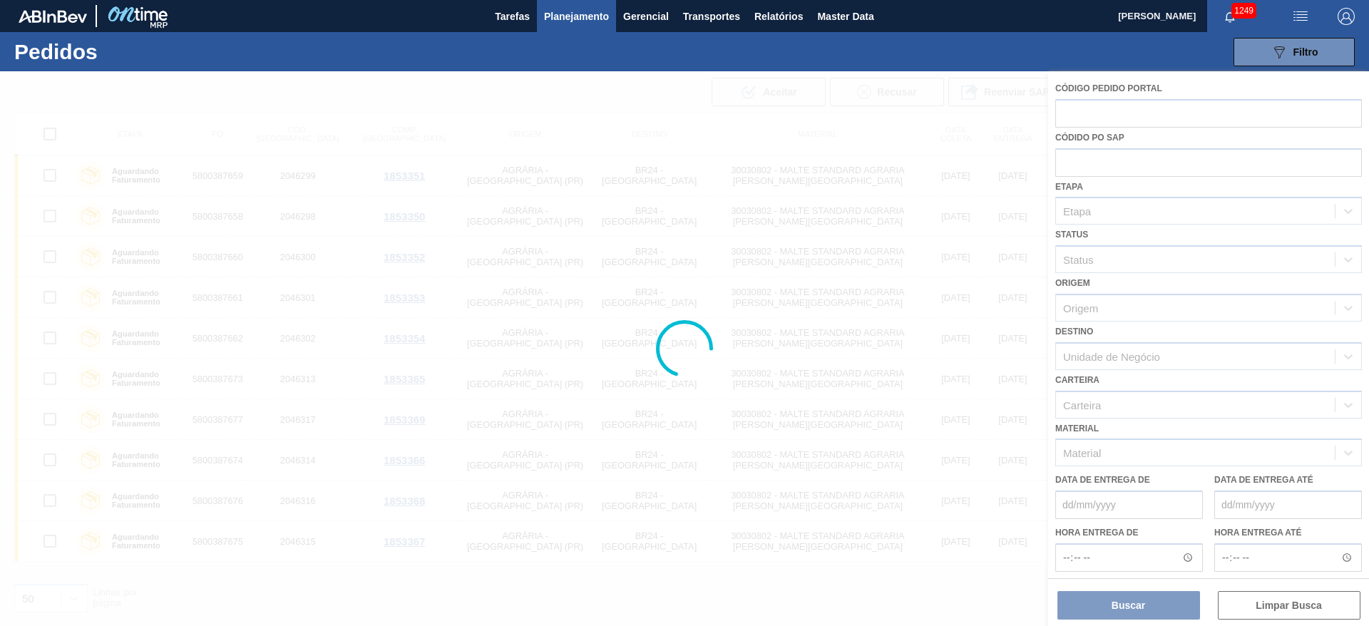
click at [585, 27] on button "Planejamento" at bounding box center [576, 16] width 79 height 32
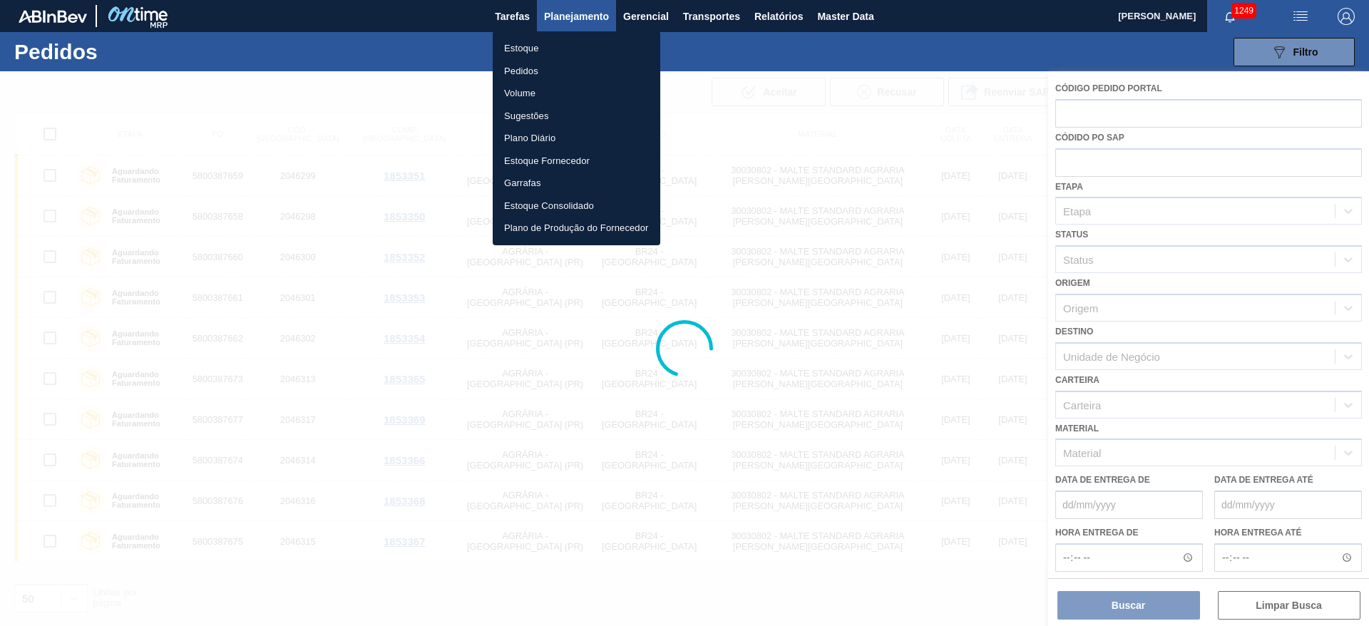
click at [541, 41] on li "Estoque" at bounding box center [577, 48] width 168 height 23
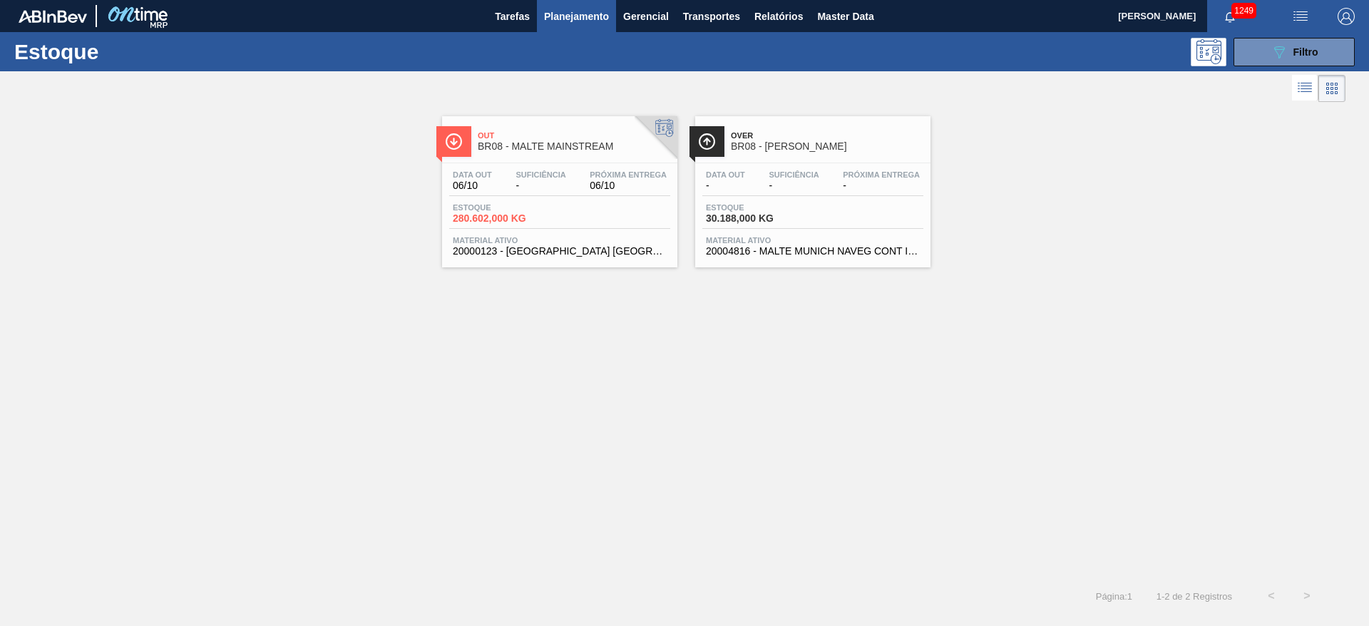
click at [570, 14] on span "Planejamento" at bounding box center [576, 16] width 65 height 17
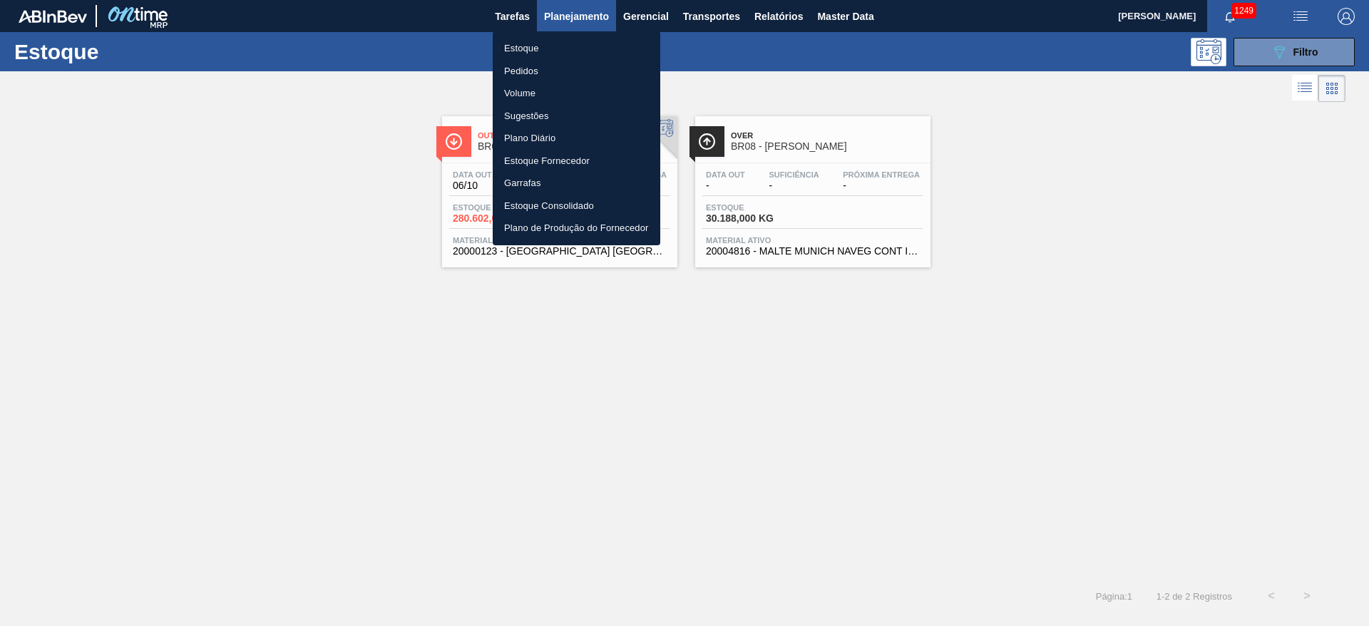
drag, startPoint x: 334, startPoint y: 133, endPoint x: 348, endPoint y: 44, distance: 91.0
click at [334, 133] on div at bounding box center [684, 313] width 1369 height 626
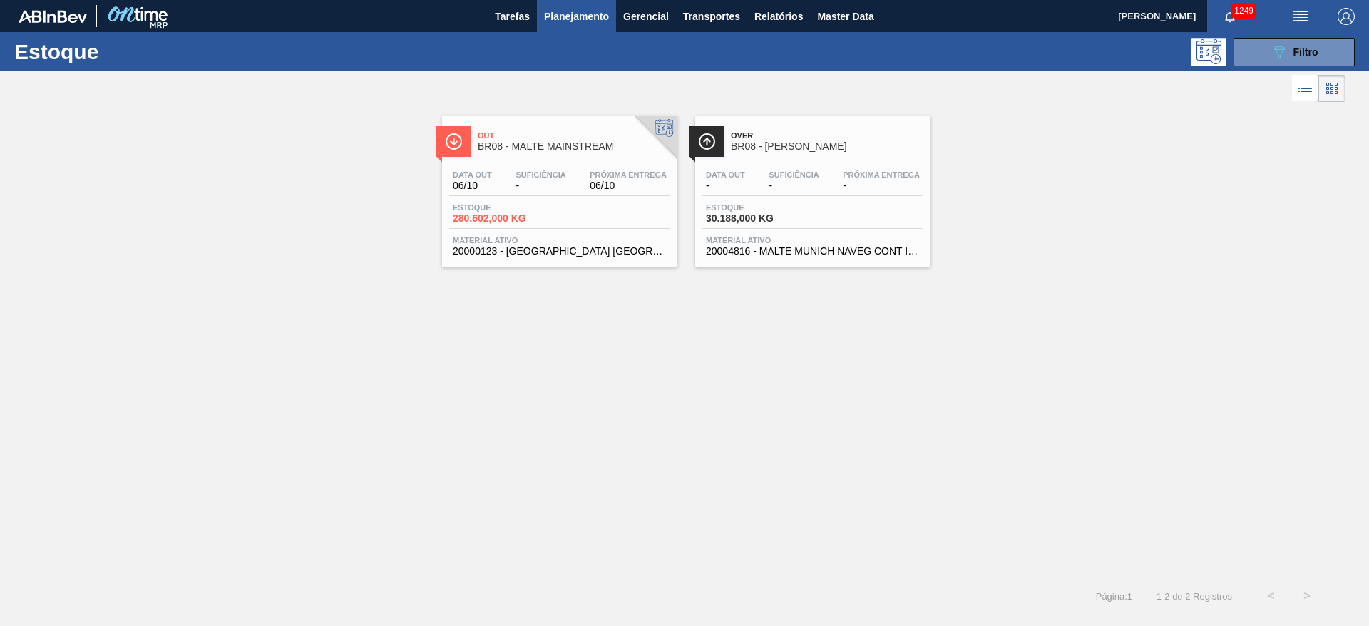
click at [512, 183] on div "Suficiência -" at bounding box center [540, 180] width 57 height 21
click at [912, 54] on button "089F7B8B-B2A5-4AFE-B5C0-19BA573D28AC Filtro" at bounding box center [1294, 52] width 121 height 29
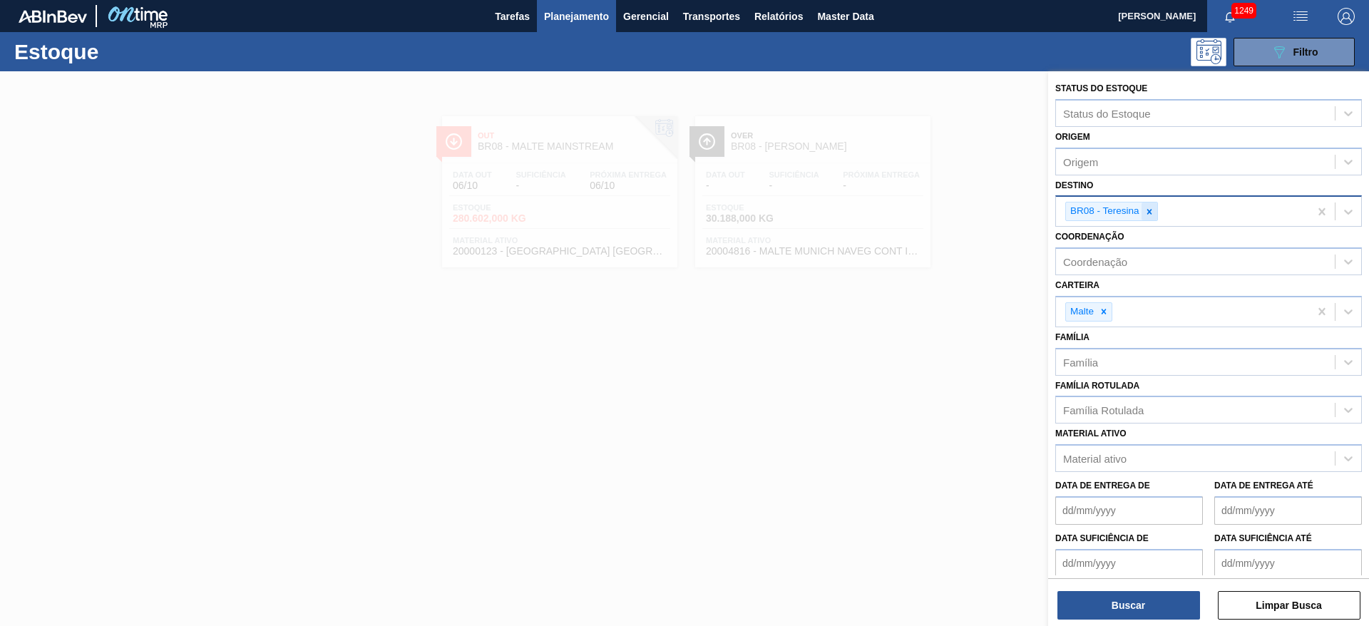
click at [912, 211] on icon at bounding box center [1150, 212] width 10 height 10
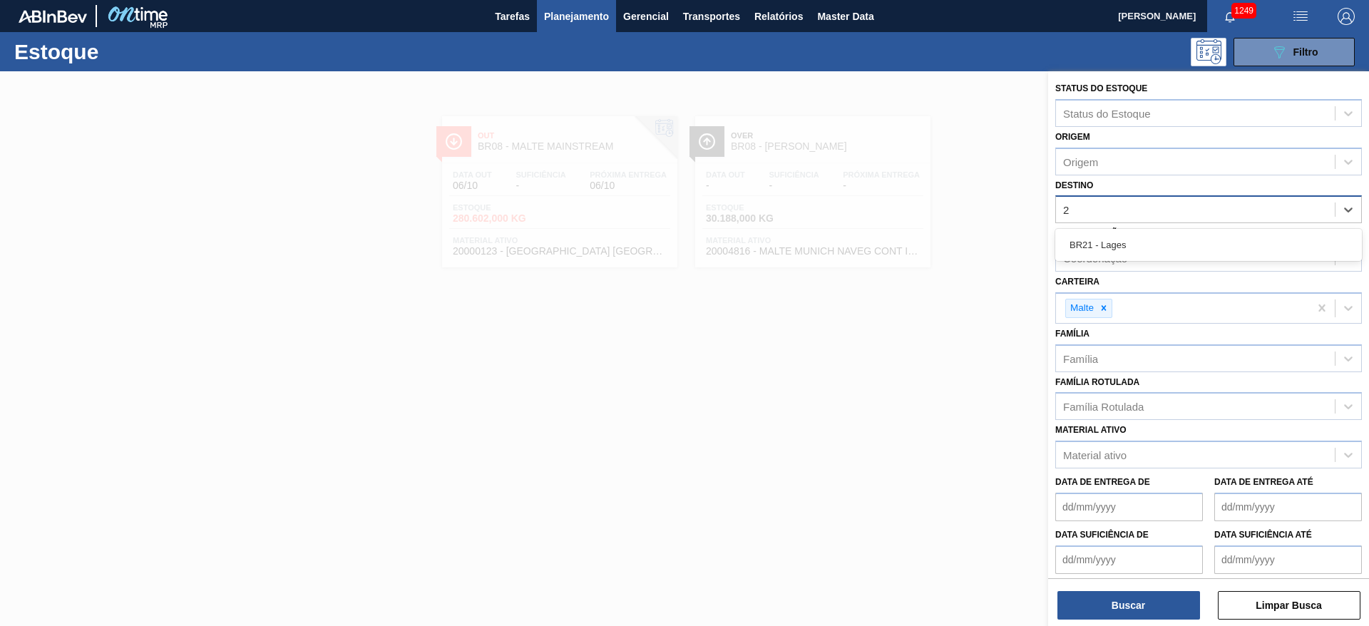
type input "21"
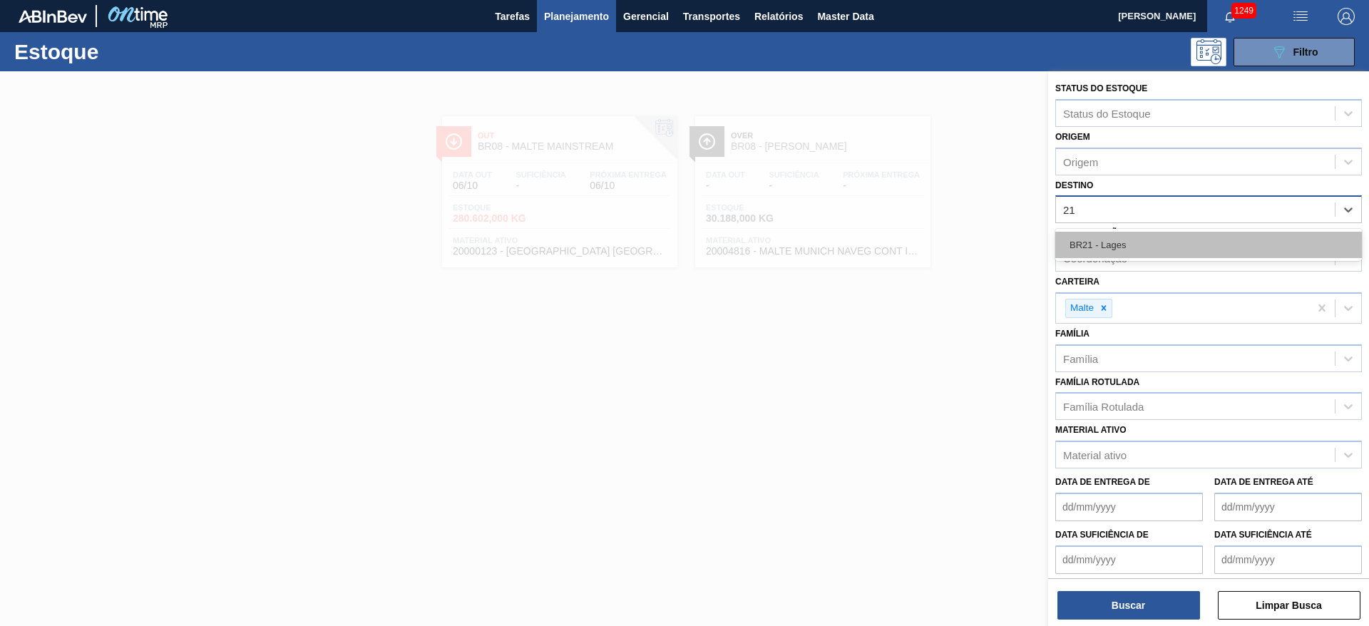
click at [912, 238] on div "BR21 - Lages" at bounding box center [1208, 245] width 307 height 26
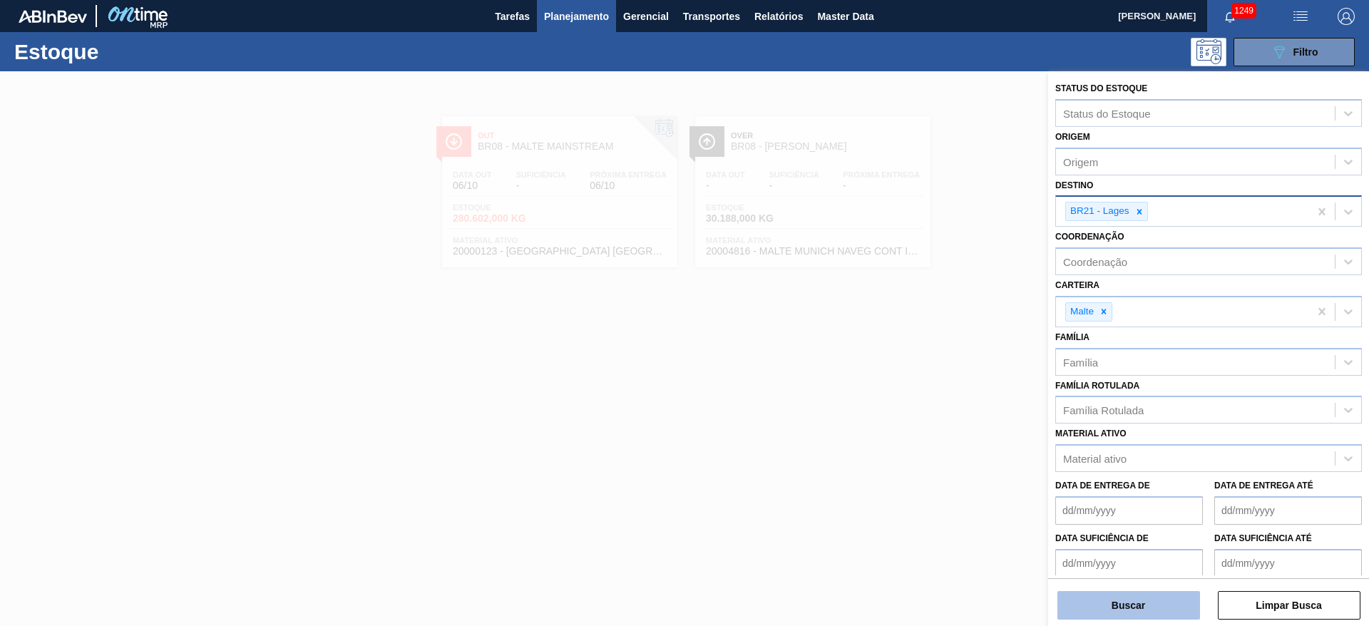
click at [912, 416] on button "Buscar" at bounding box center [1129, 605] width 143 height 29
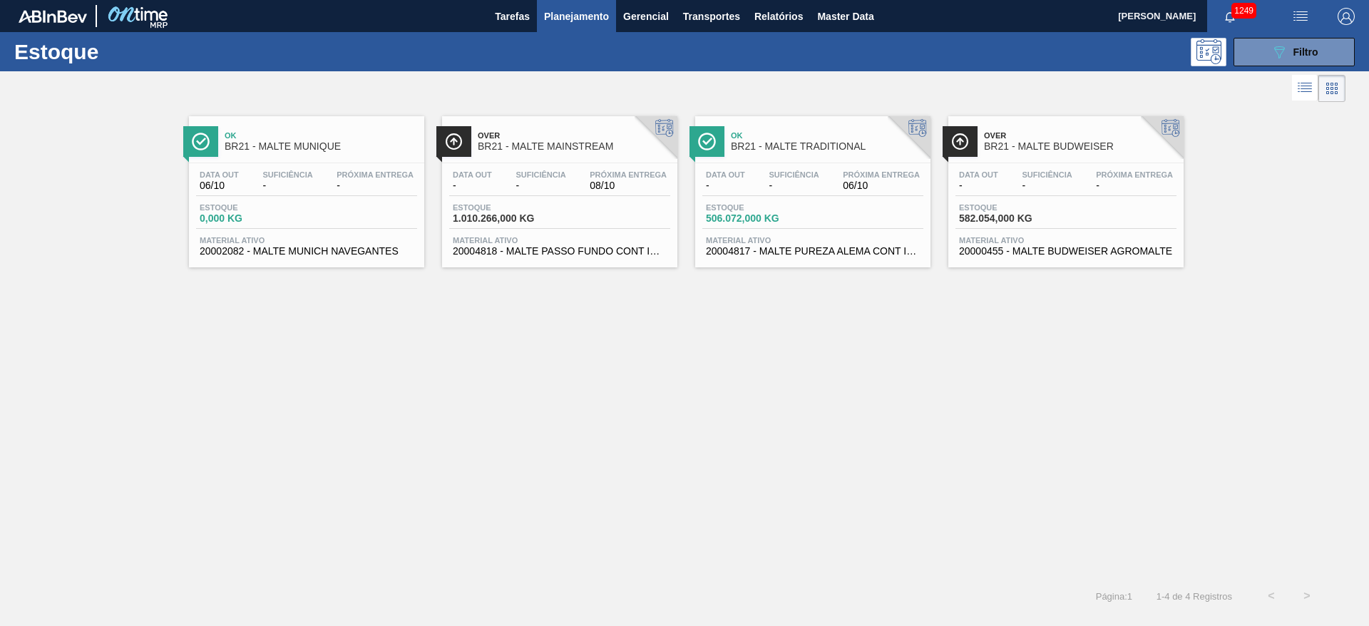
click at [785, 210] on span "Estoque" at bounding box center [756, 207] width 100 height 9
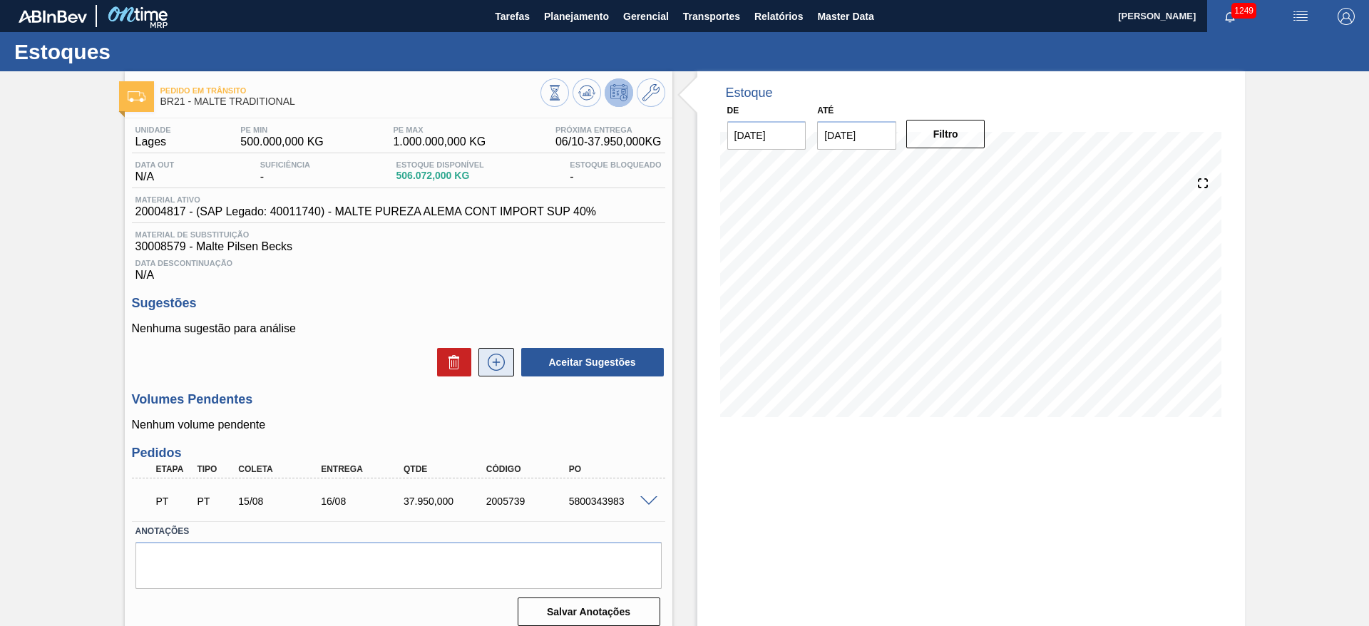
click at [498, 354] on icon at bounding box center [496, 362] width 17 height 17
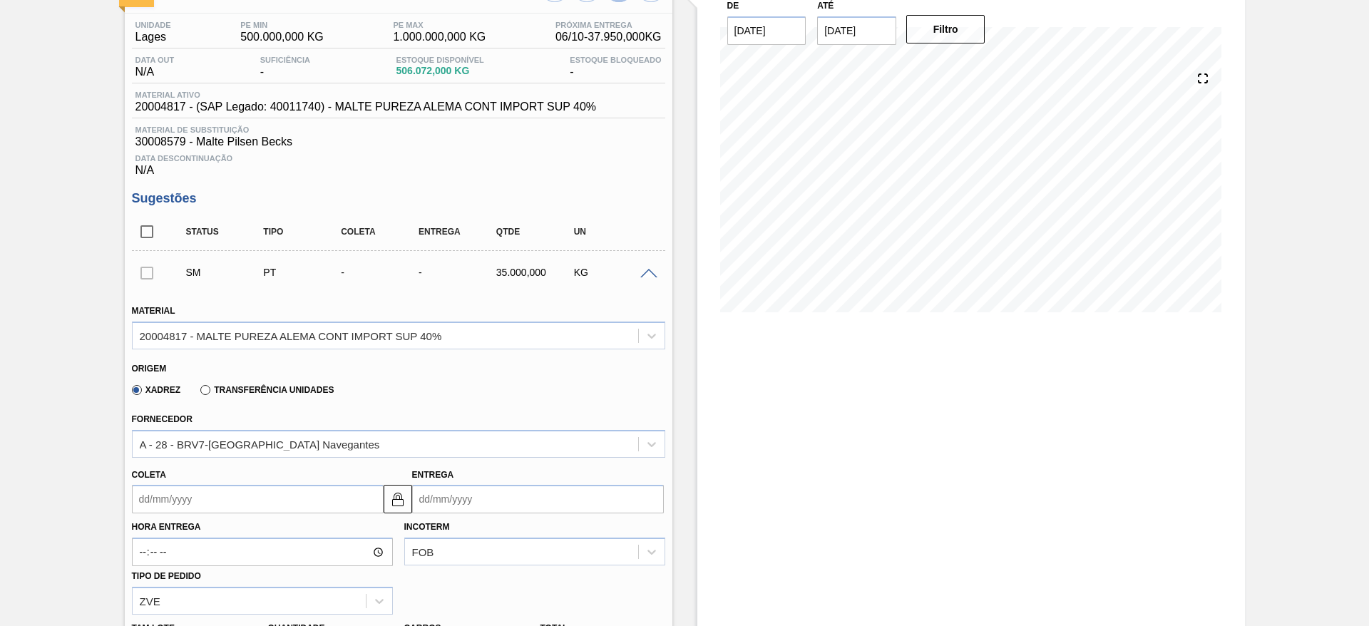
scroll to position [321, 0]
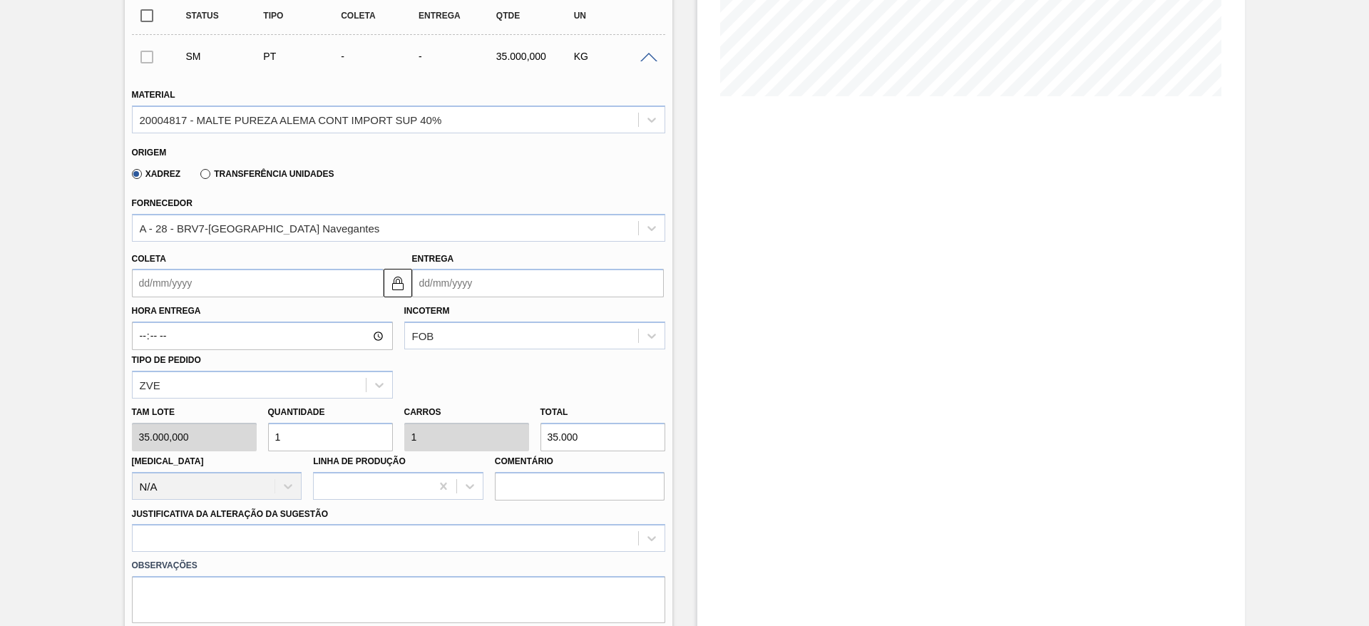
click at [223, 416] on div "Tam lote 35.000,000 Quantidade 1 Carros 1 Total 35.000 Doca N/A Linha de Produç…" at bounding box center [398, 450] width 545 height 102
type input "5"
type input "175.000"
type input "5"
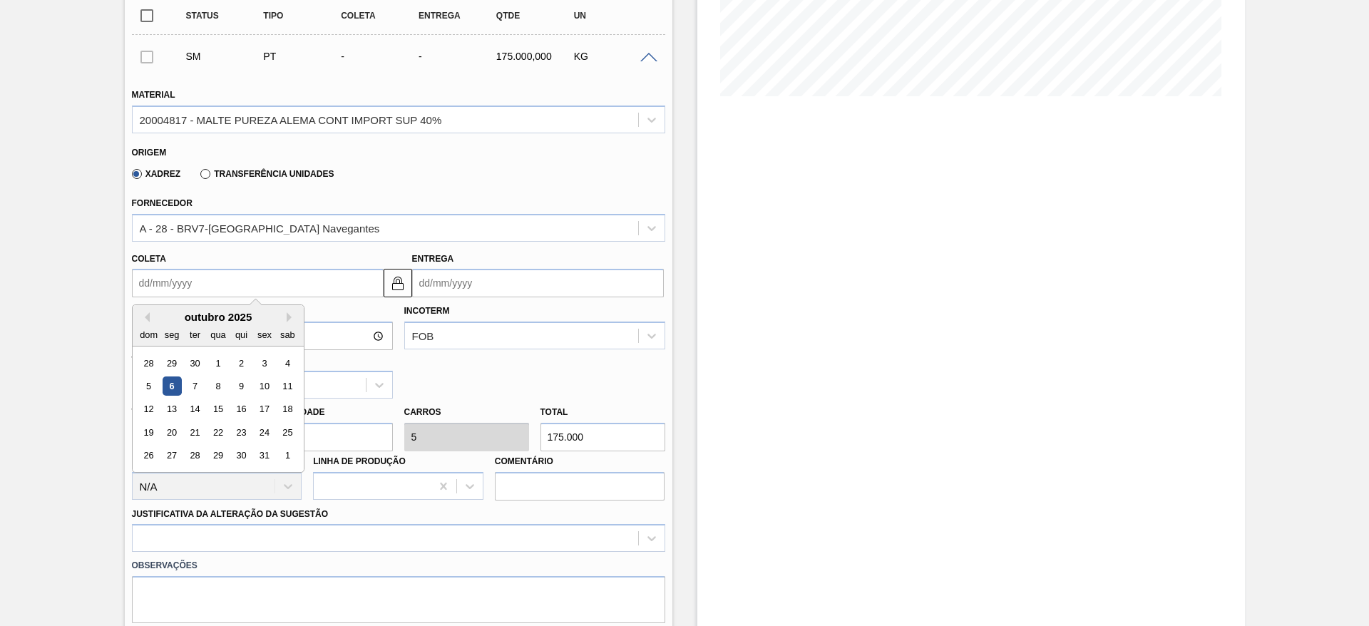
click at [144, 280] on input "Coleta" at bounding box center [258, 283] width 252 height 29
click at [287, 383] on div "11" at bounding box center [286, 386] width 19 height 19
type input "[DATE]"
type input "12/10/2025"
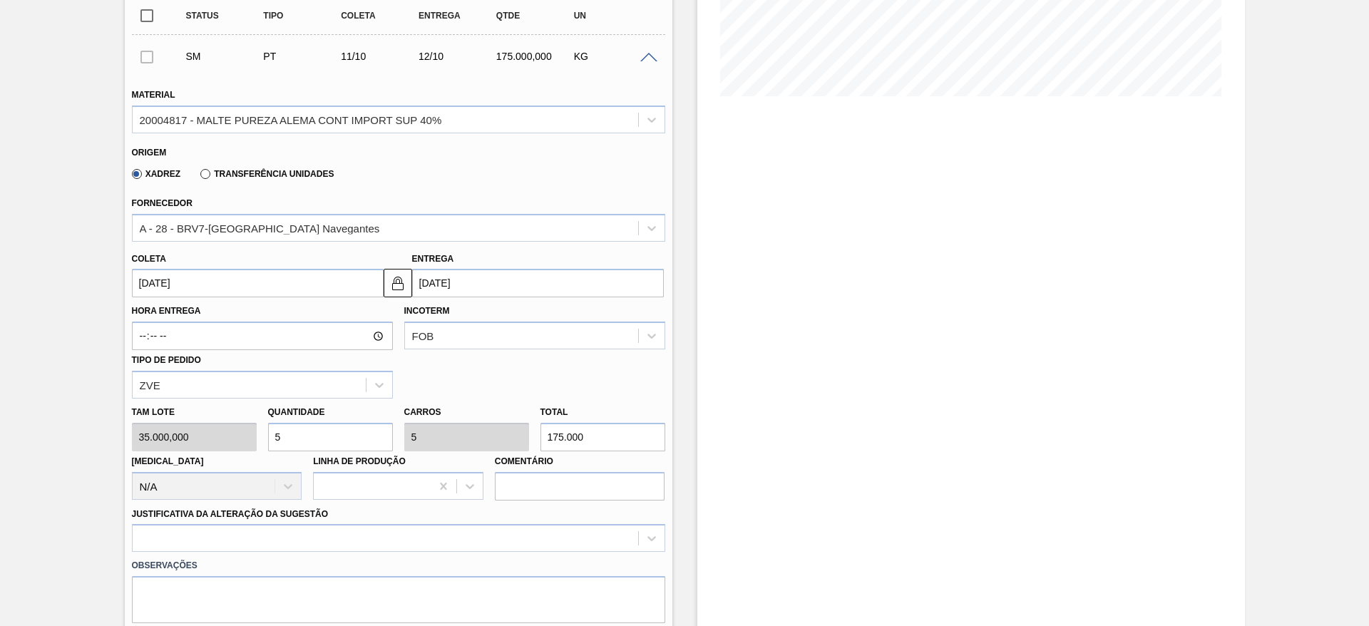
scroll to position [535, 0]
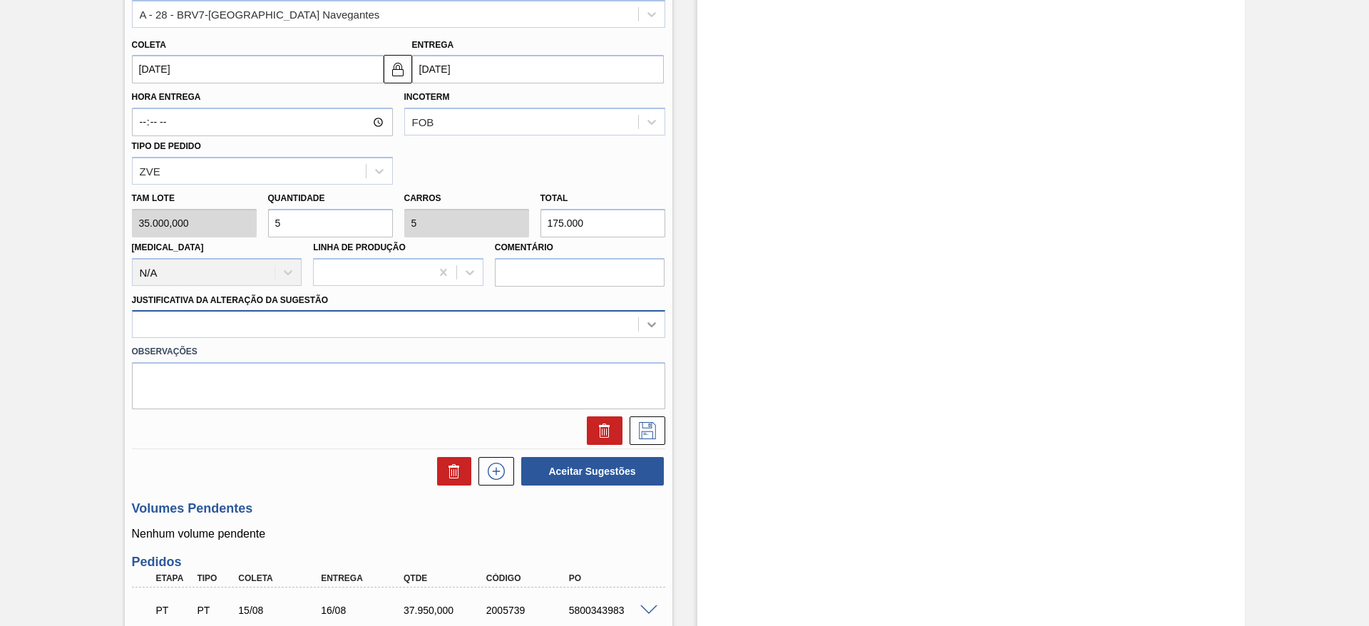
click at [653, 327] on icon at bounding box center [652, 324] width 14 height 14
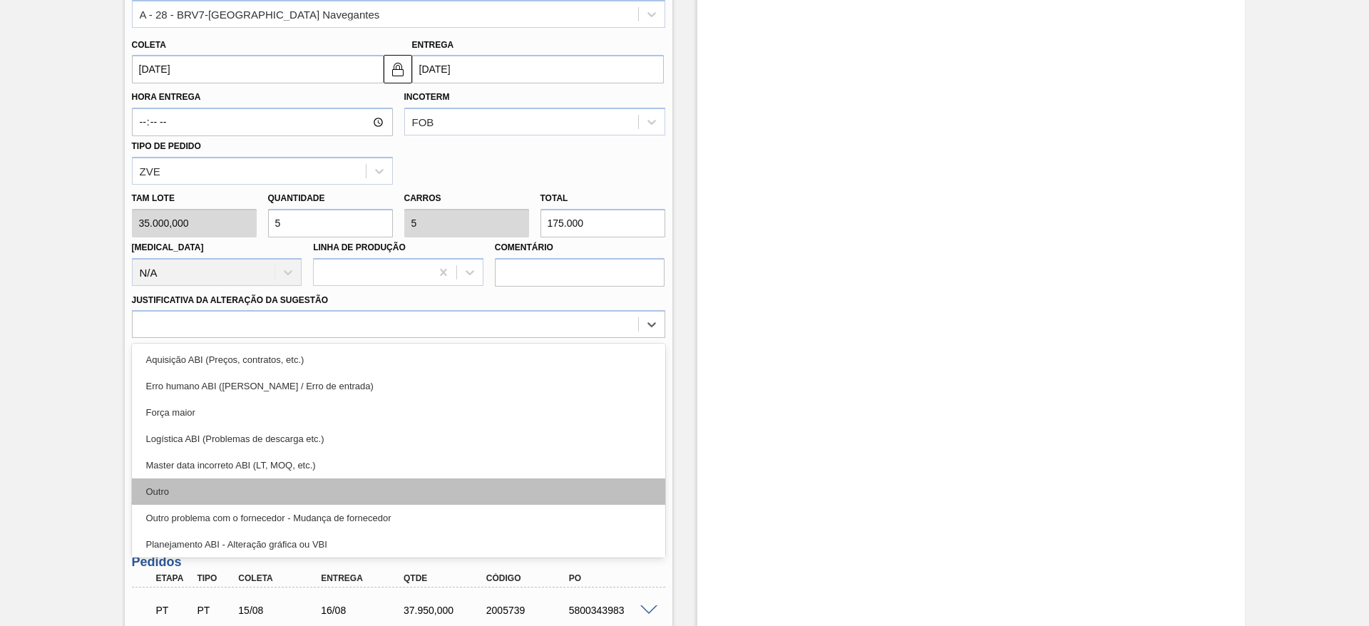
click at [209, 416] on div "Outro" at bounding box center [398, 492] width 533 height 26
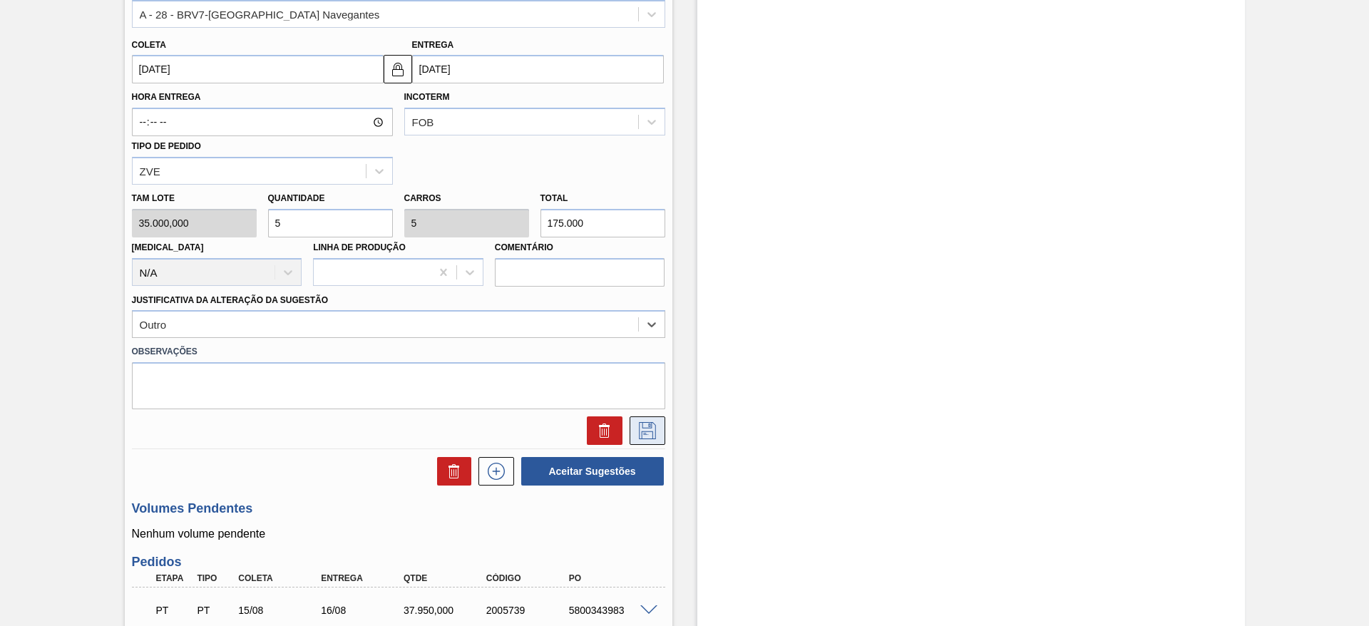
click at [645, 416] on icon at bounding box center [647, 430] width 17 height 17
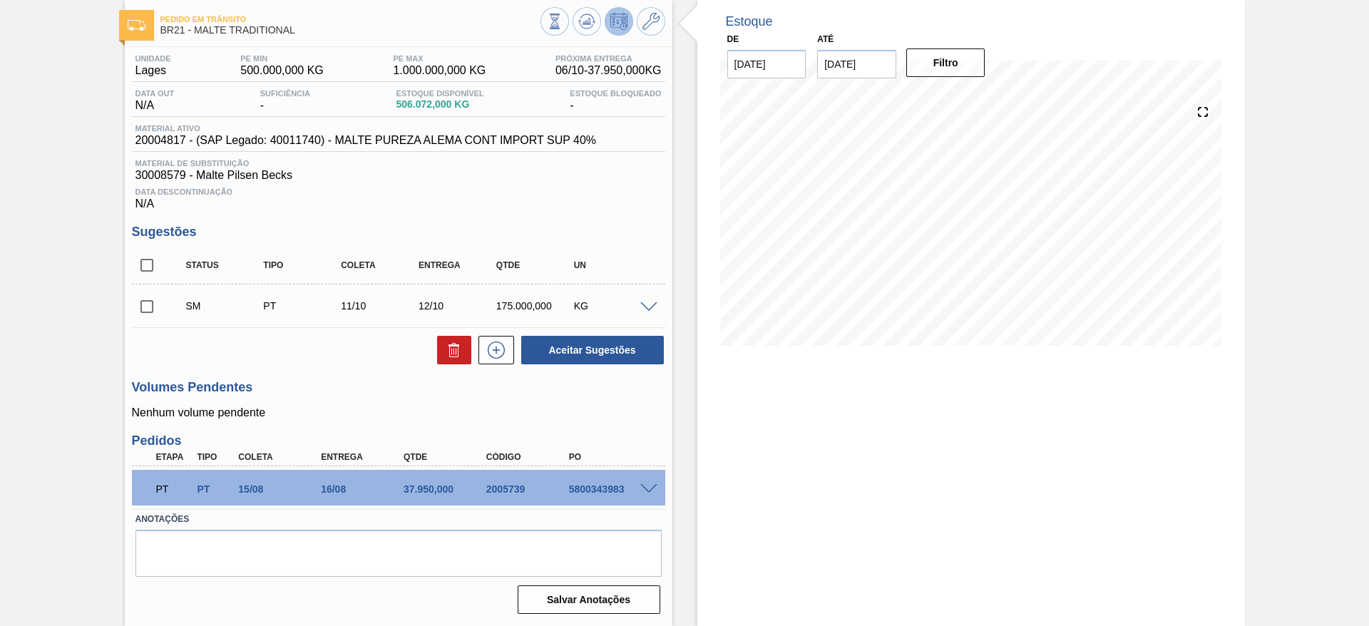
scroll to position [71, 0]
click at [135, 303] on input "checkbox" at bounding box center [147, 307] width 30 height 30
click at [650, 305] on span at bounding box center [648, 307] width 17 height 11
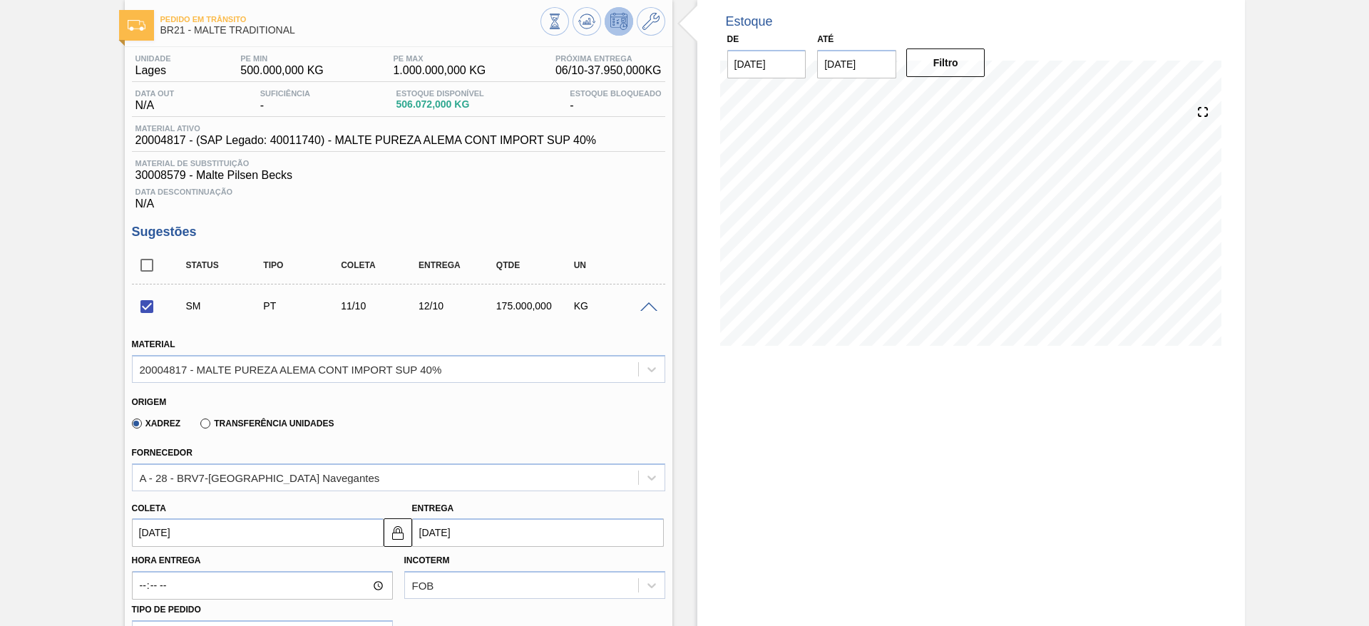
click at [650, 305] on span at bounding box center [648, 307] width 17 height 11
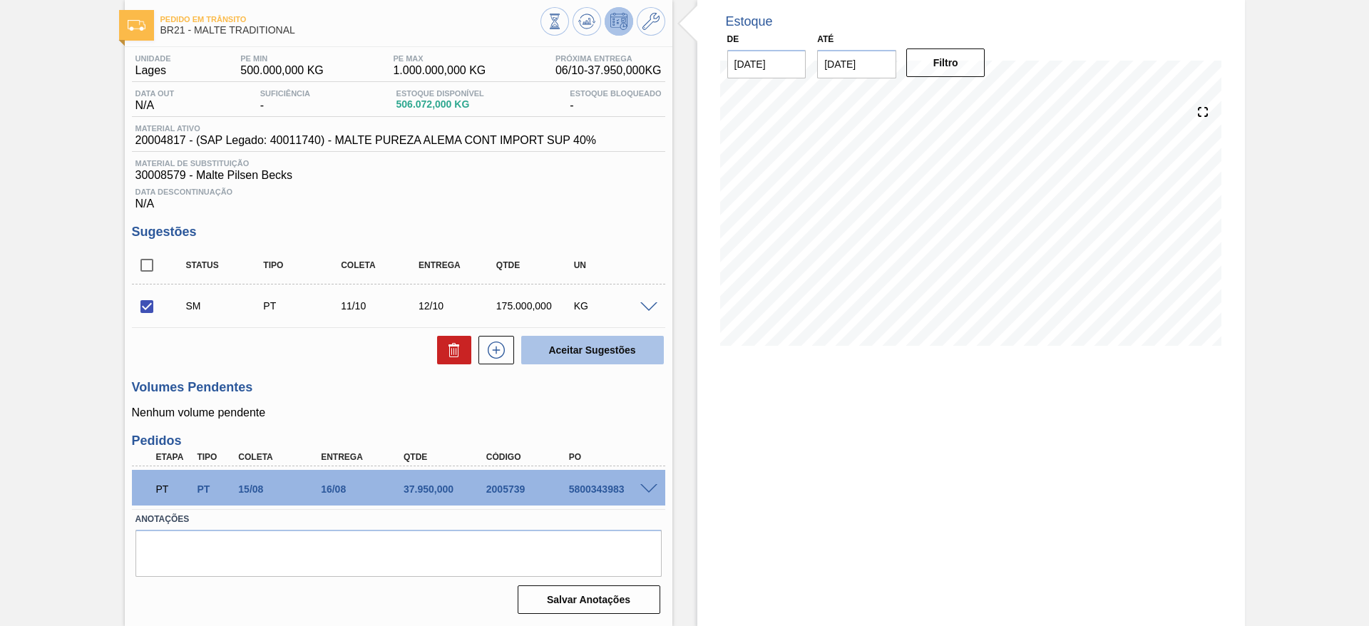
click at [595, 351] on button "Aceitar Sugestões" at bounding box center [592, 350] width 143 height 29
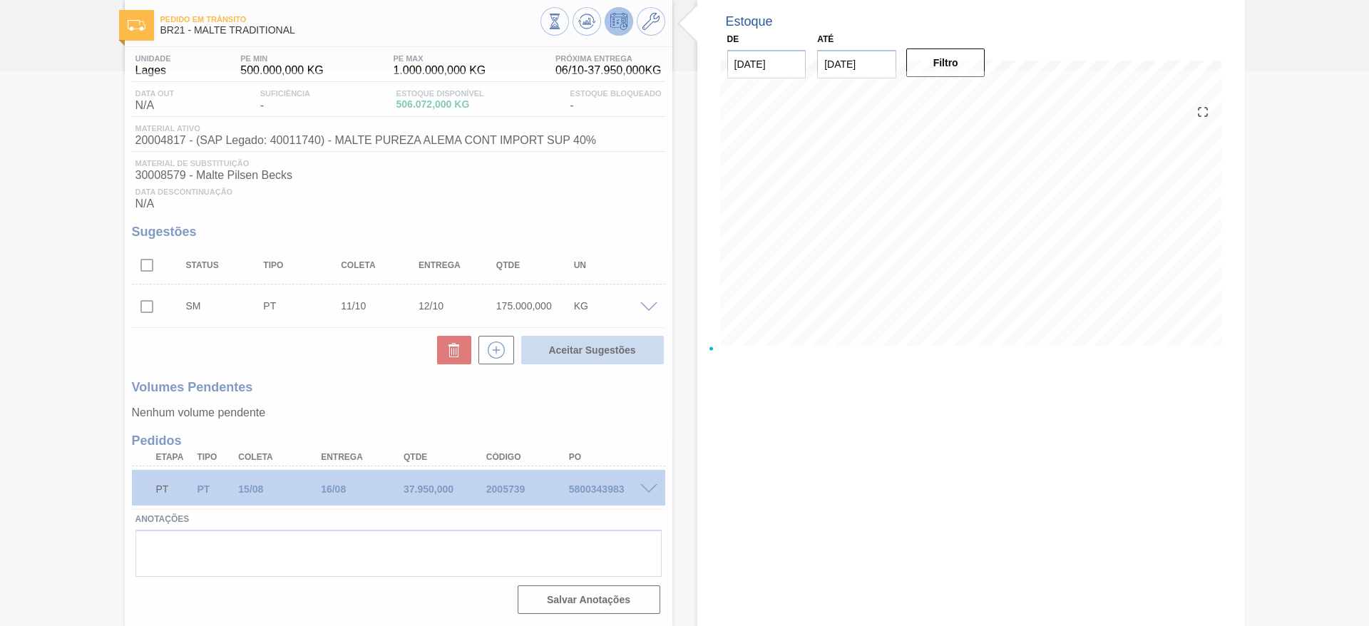
checkbox input "false"
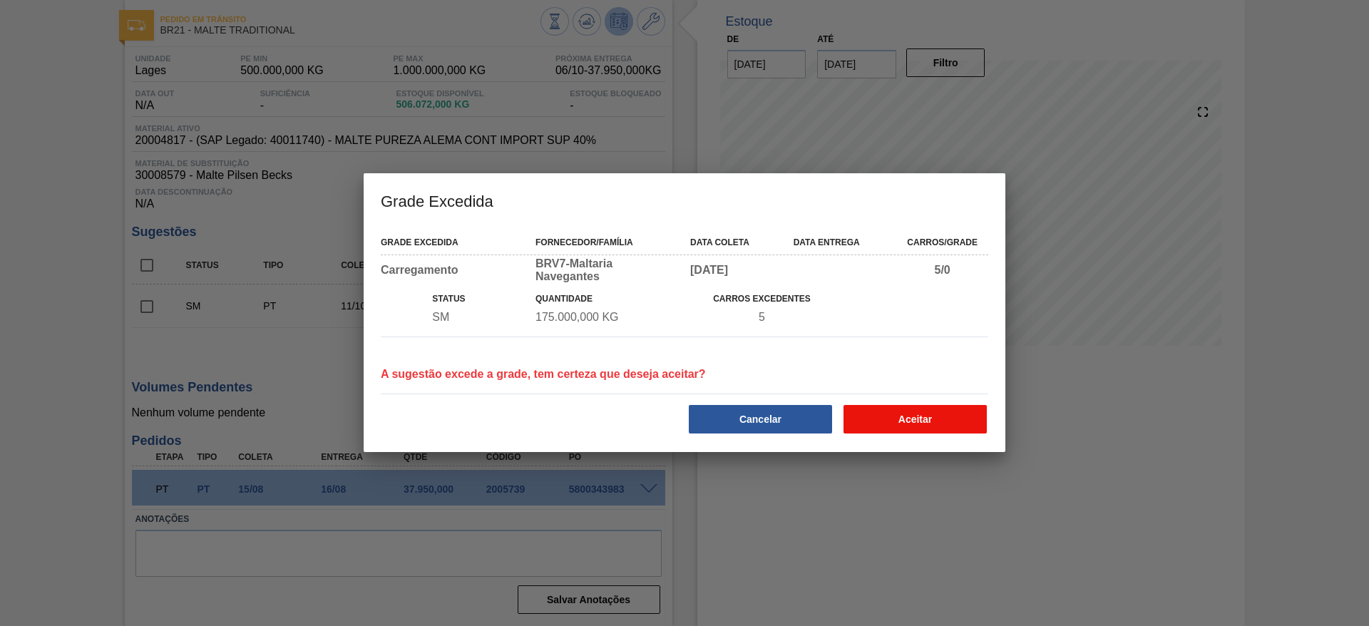
click at [912, 416] on button "Aceitar" at bounding box center [915, 419] width 143 height 29
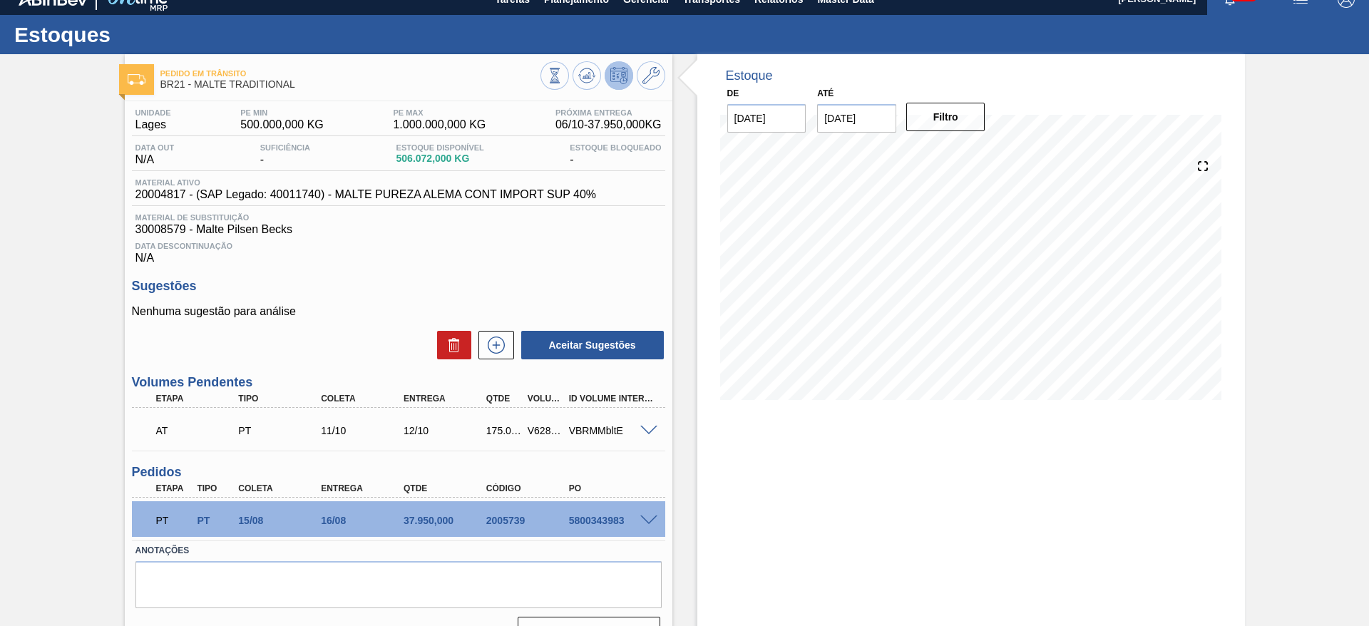
scroll to position [0, 0]
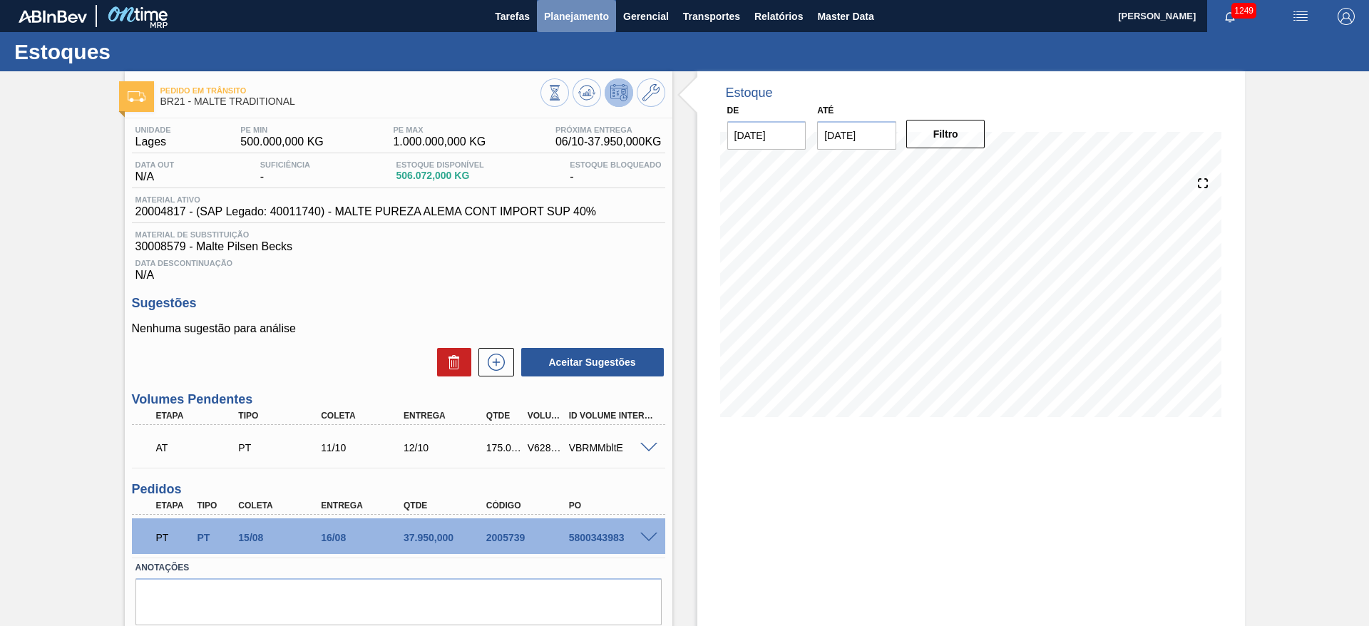
click at [566, 13] on span "Planejamento" at bounding box center [576, 16] width 65 height 17
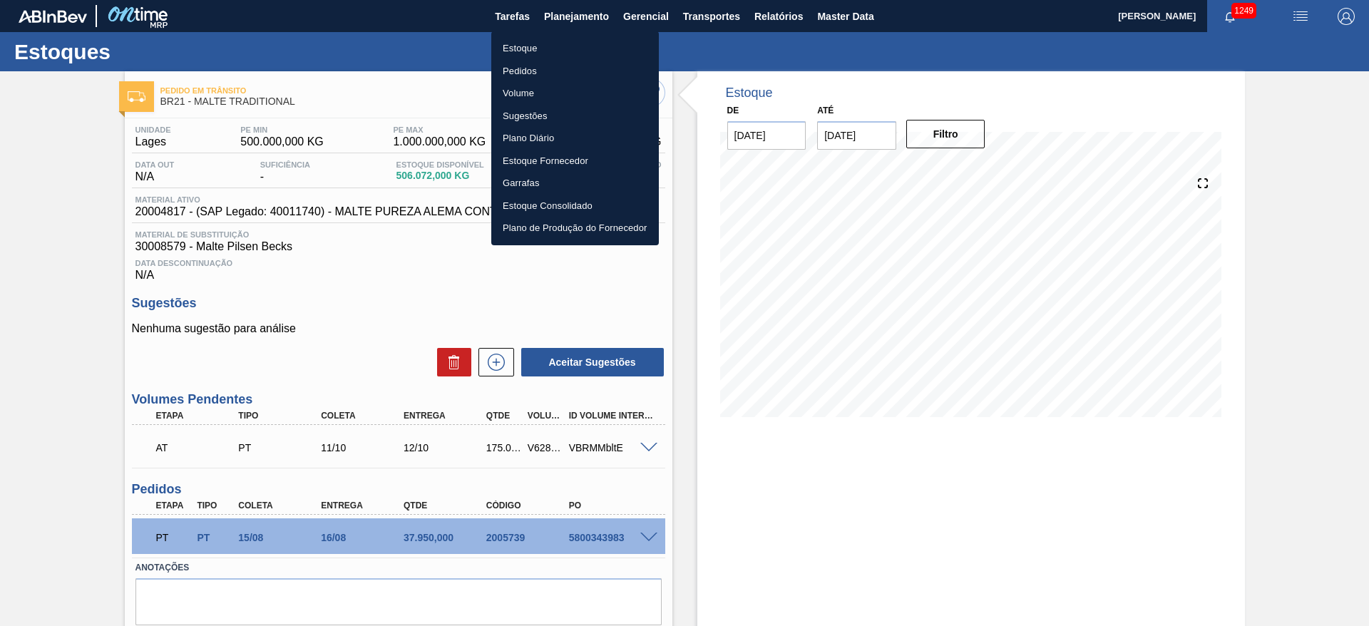
click at [523, 48] on li "Estoque" at bounding box center [575, 48] width 168 height 23
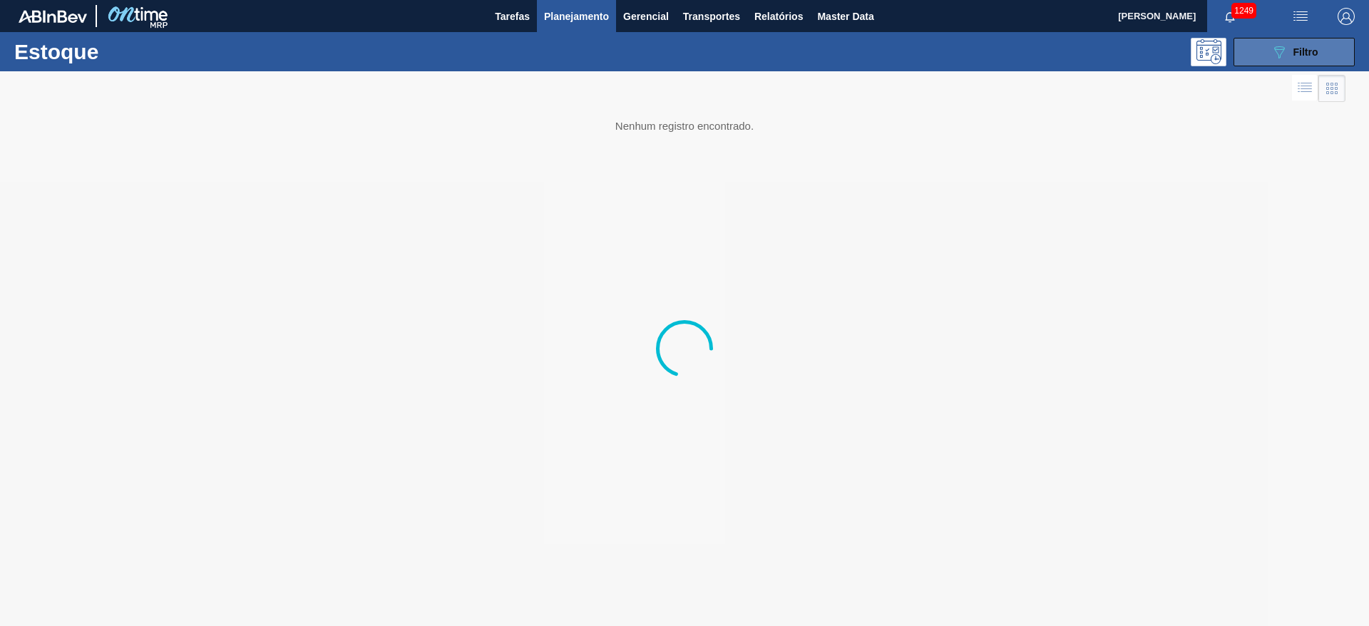
click at [912, 49] on icon "089F7B8B-B2A5-4AFE-B5C0-19BA573D28AC" at bounding box center [1279, 52] width 17 height 17
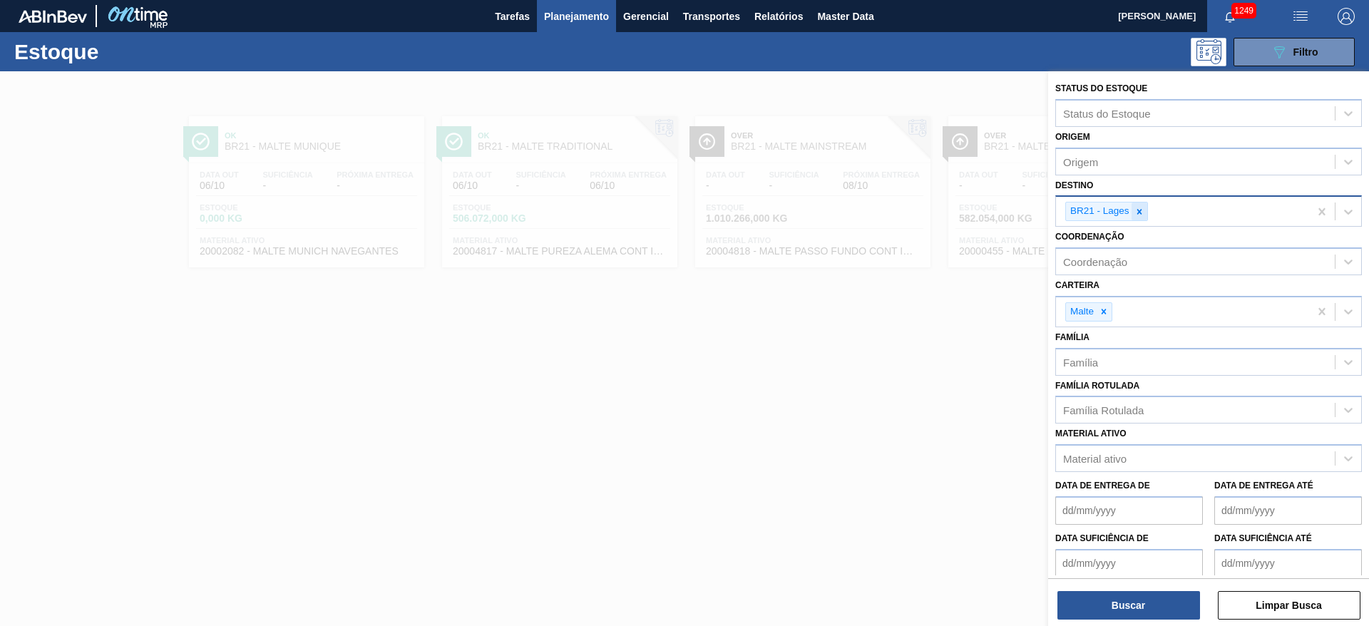
click at [912, 207] on icon at bounding box center [1140, 212] width 10 height 10
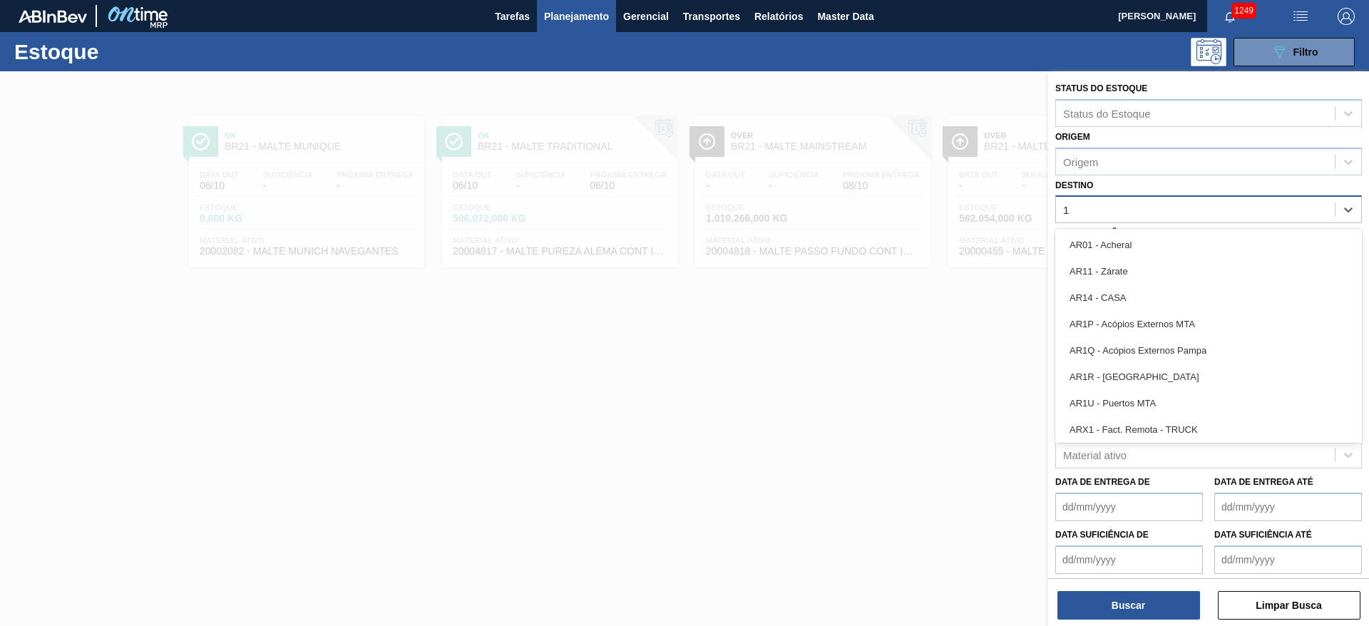
type input "11"
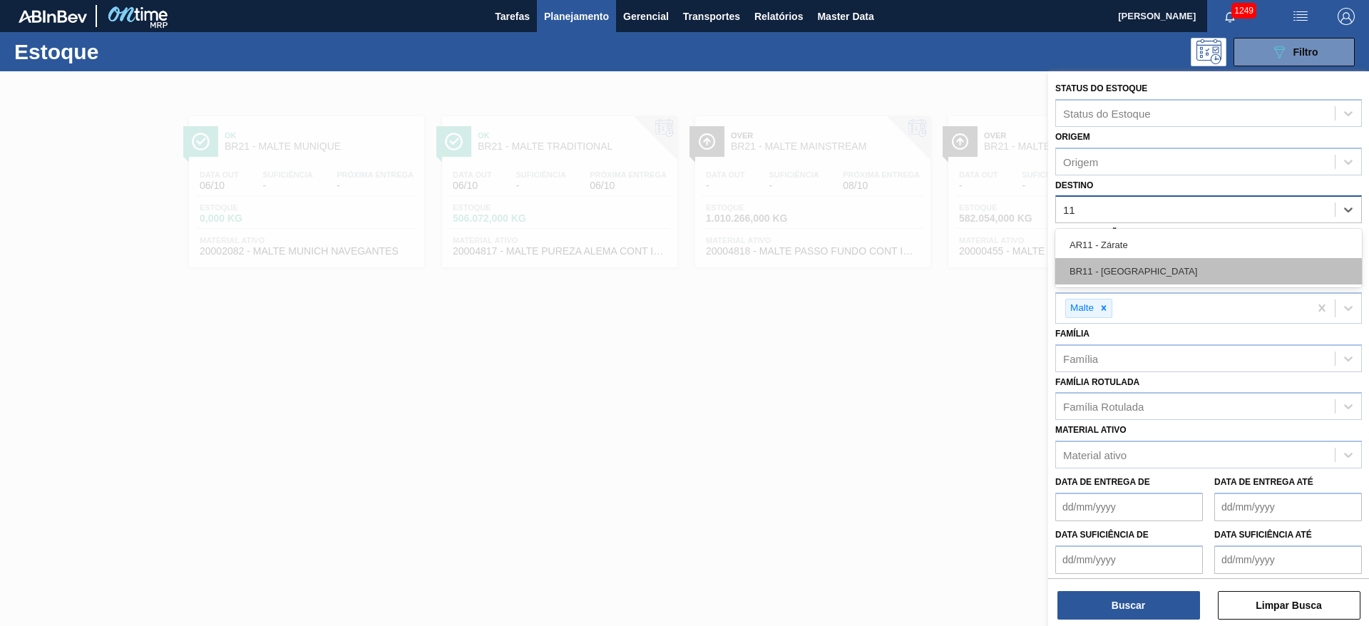
click at [912, 268] on div "BR11 - [GEOGRAPHIC_DATA]" at bounding box center [1208, 271] width 307 height 26
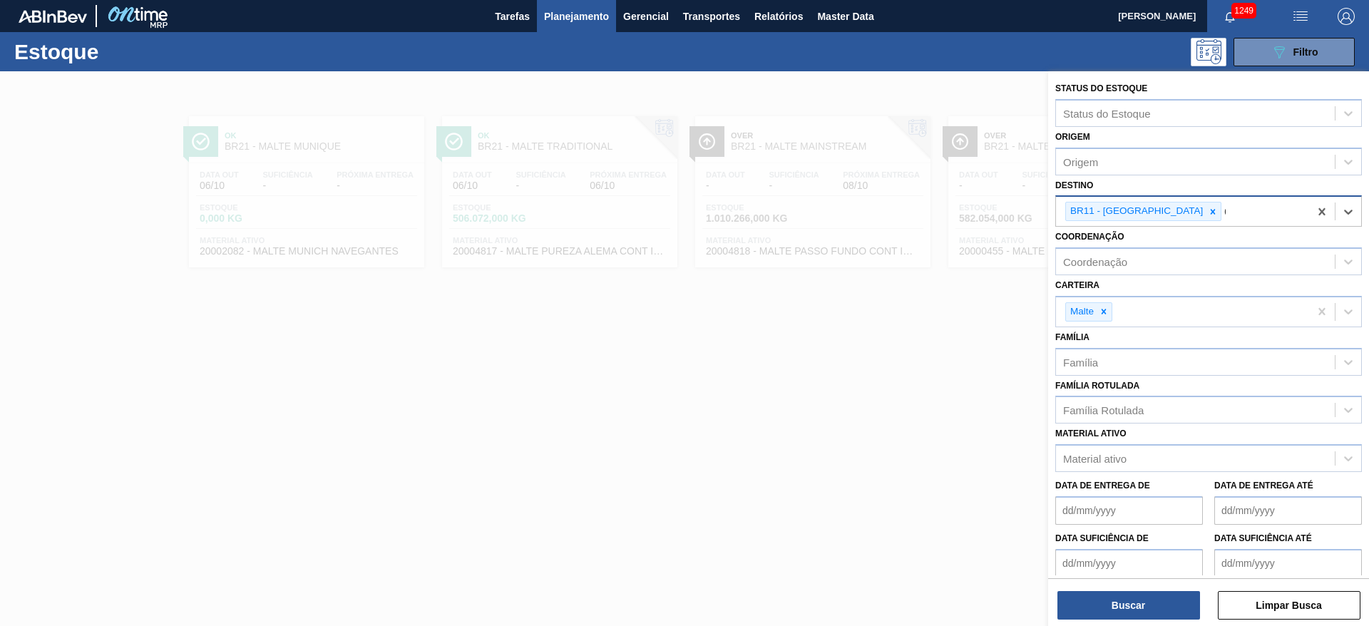
type input "04"
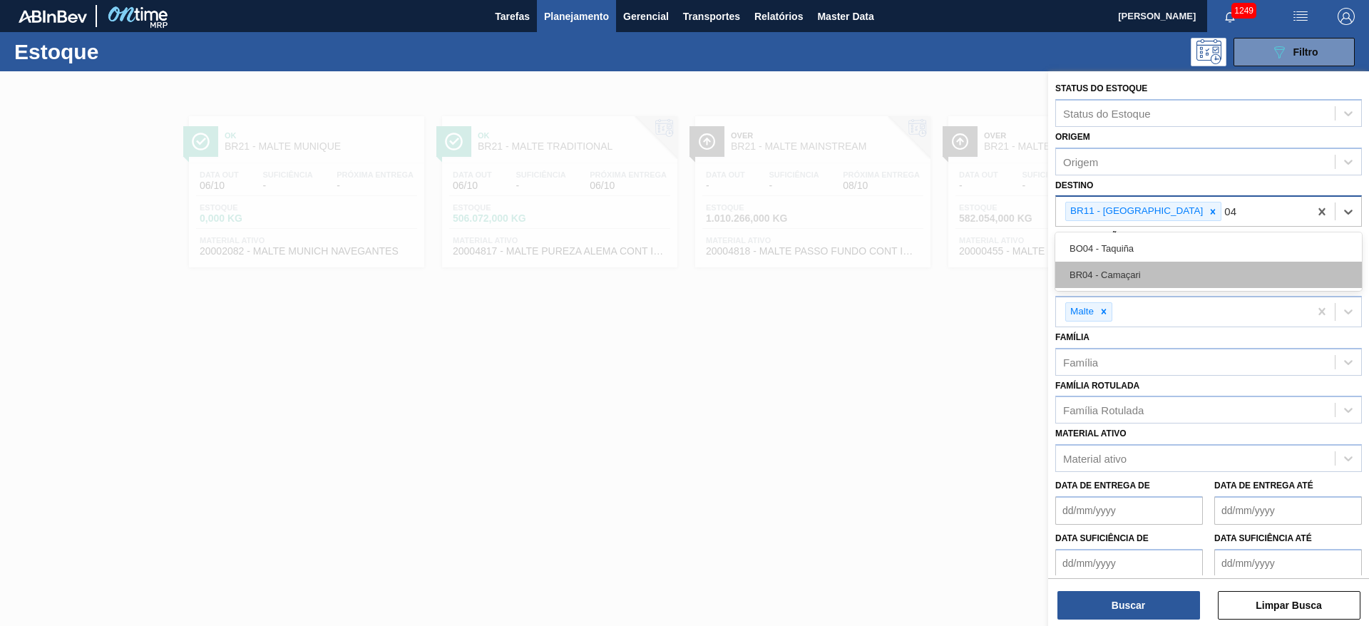
click at [912, 279] on div "BR04 - Camaçari" at bounding box center [1208, 275] width 307 height 26
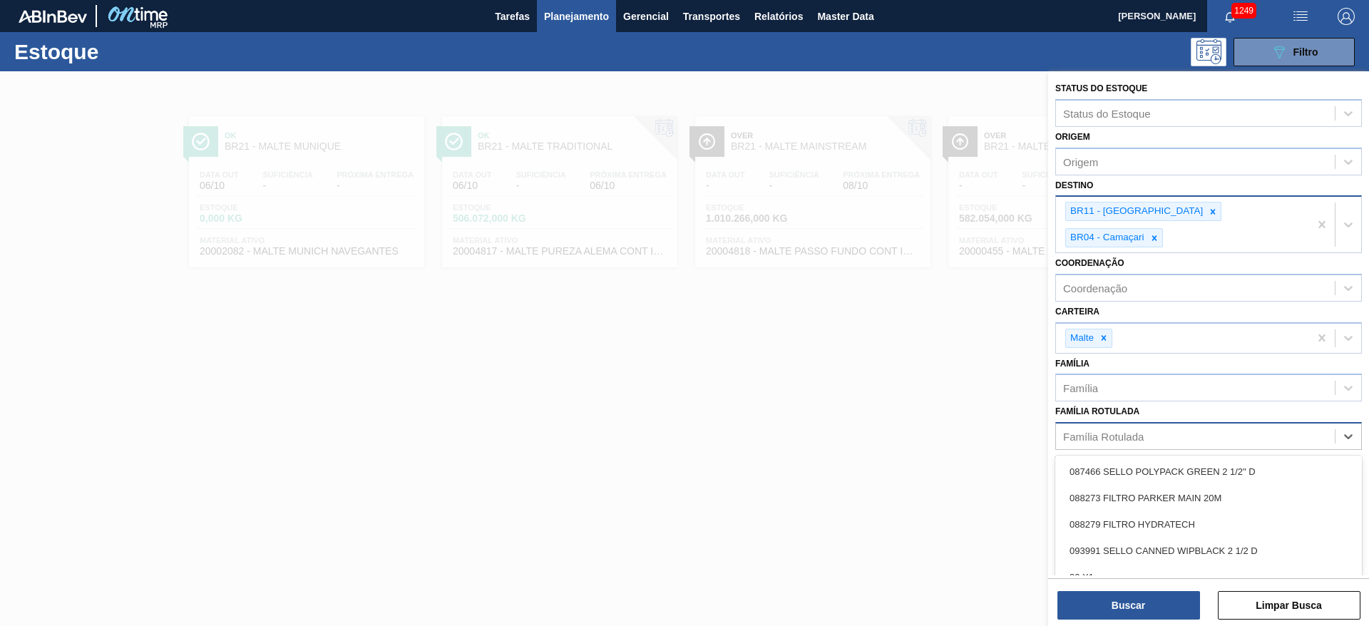
click at [912, 416] on div "Família Rotulada" at bounding box center [1103, 437] width 81 height 12
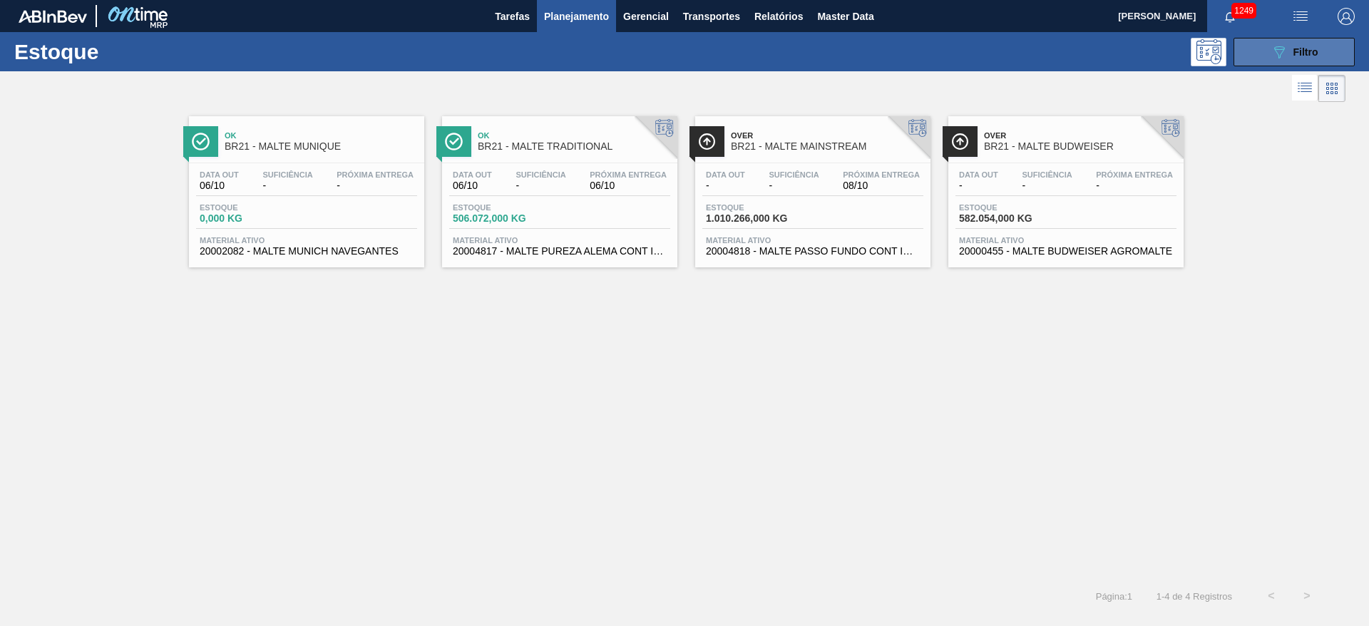
click at [912, 45] on div "089F7B8B-B2A5-4AFE-B5C0-19BA573D28AC Filtro" at bounding box center [1295, 52] width 48 height 17
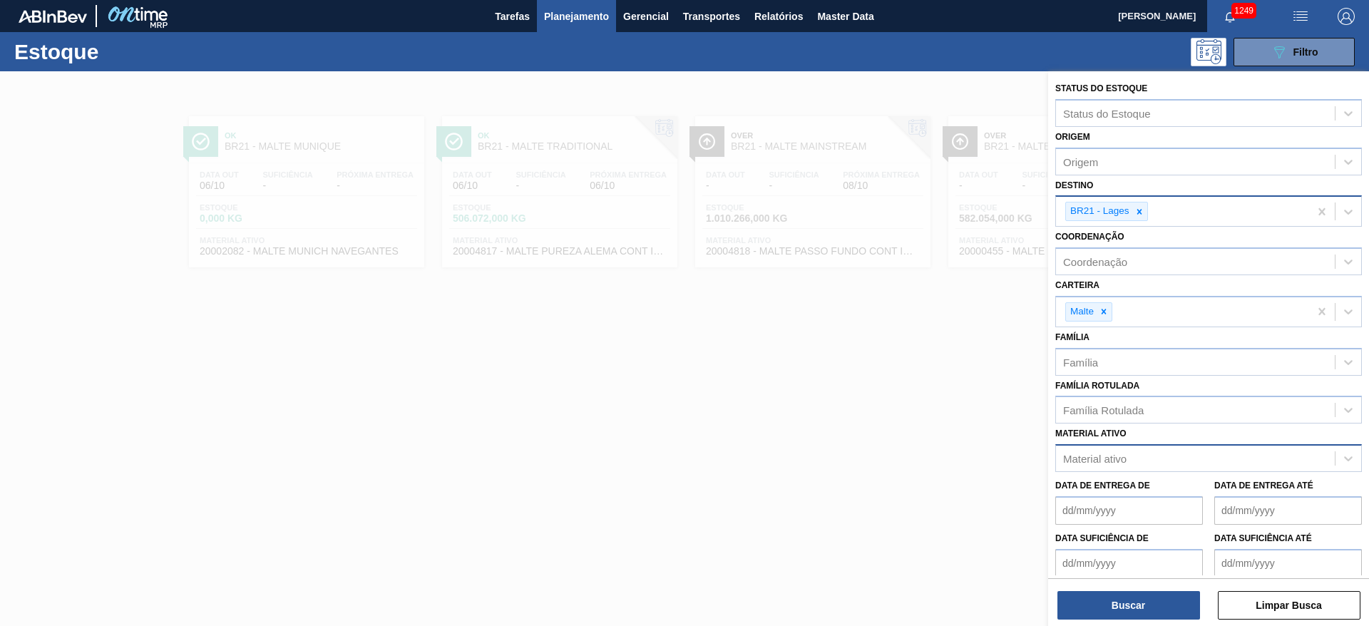
click at [912, 416] on div "Material ativo" at bounding box center [1094, 459] width 63 height 12
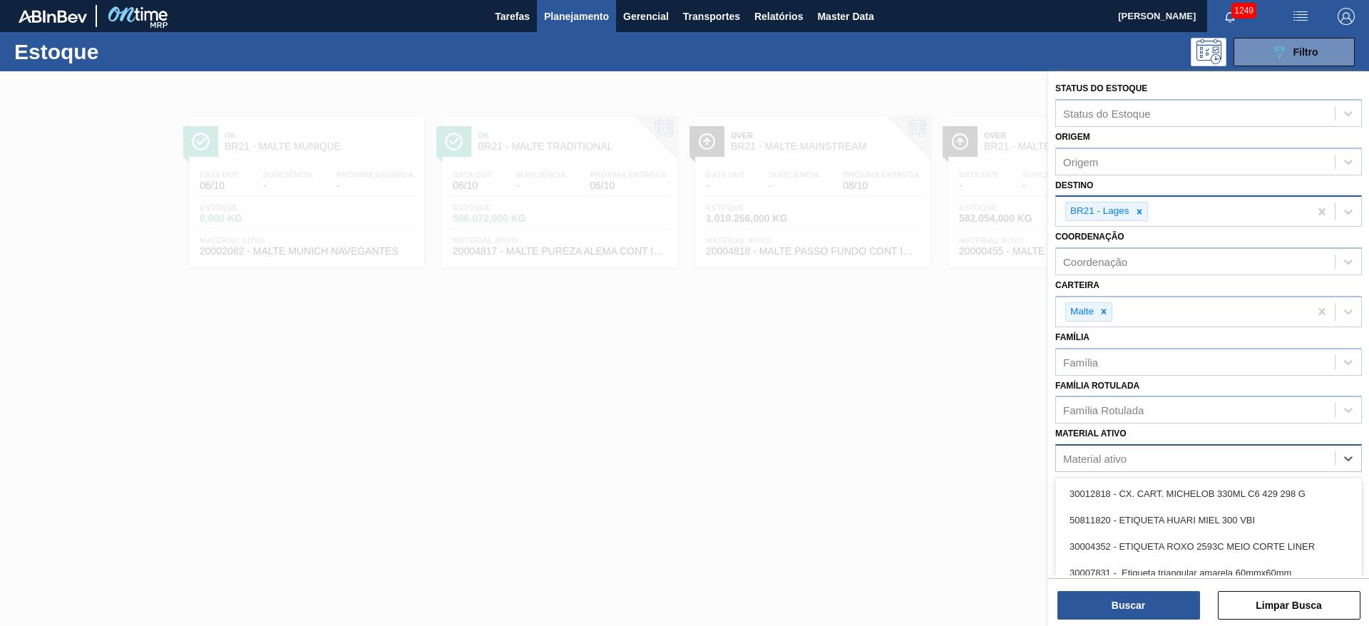
paste ativo "20004816"
type ativo "20004816"
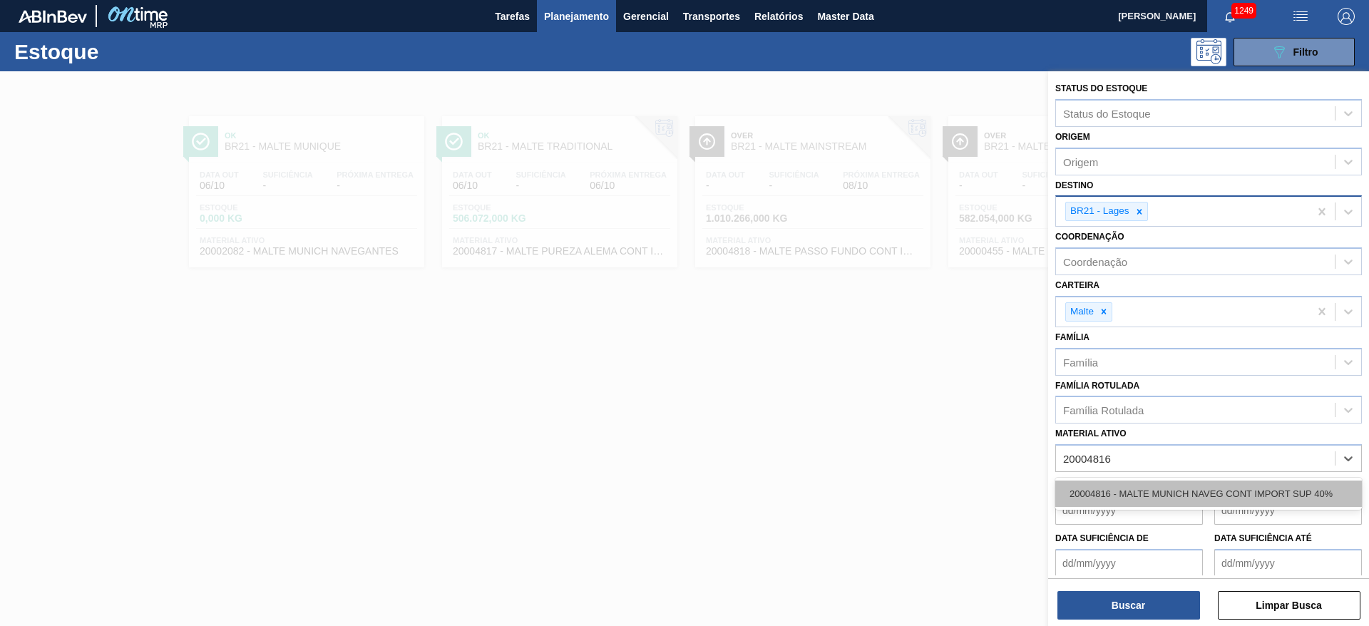
click at [912, 416] on div "20004816 - MALTE MUNICH NAVEG CONT IMPORT SUP 40%" at bounding box center [1208, 494] width 307 height 26
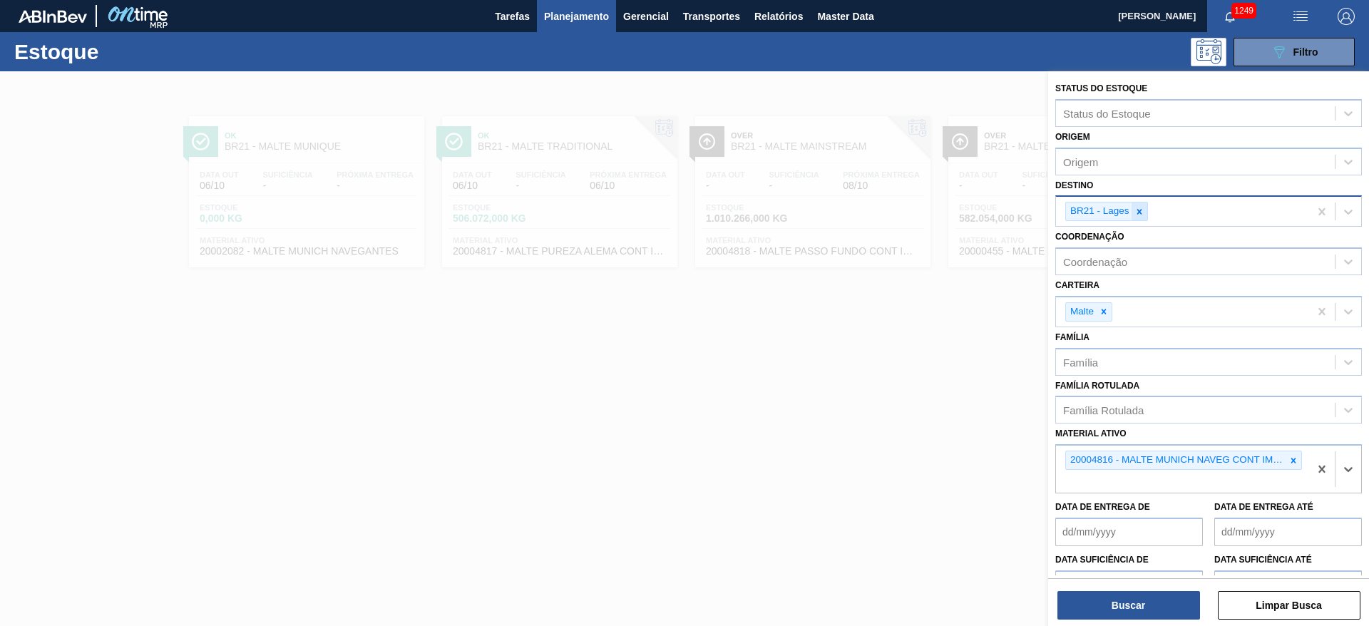
click at [912, 208] on icon at bounding box center [1140, 212] width 10 height 10
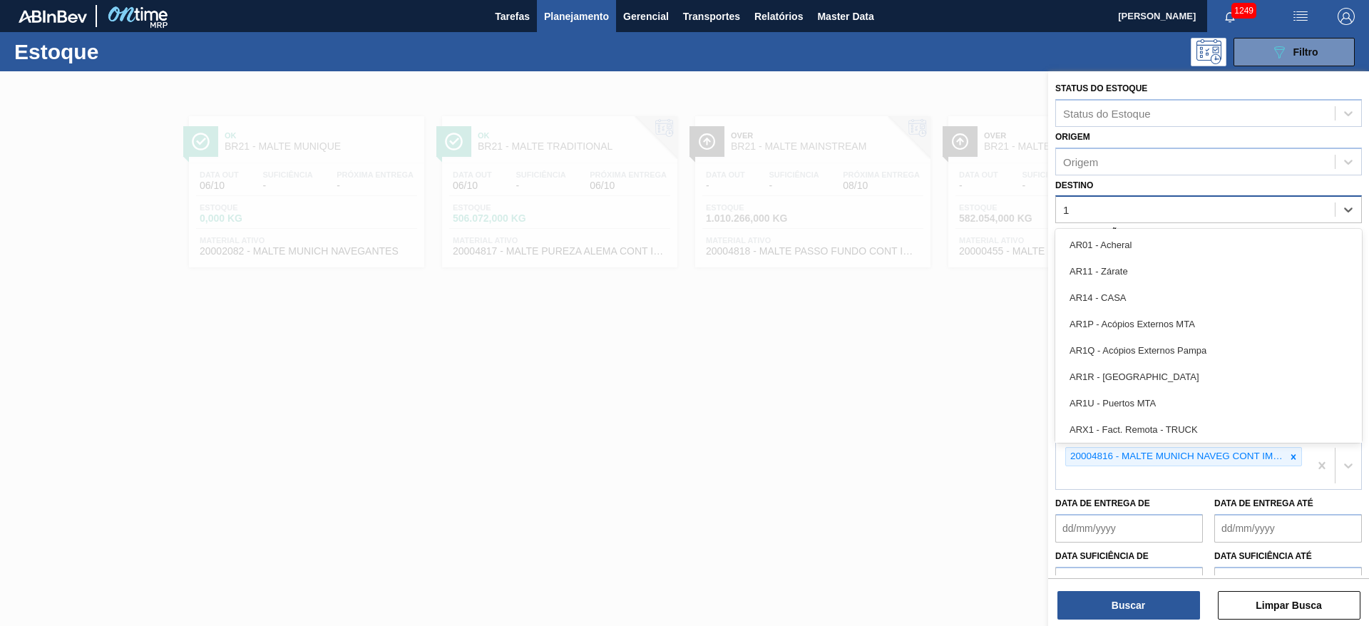
type input "11"
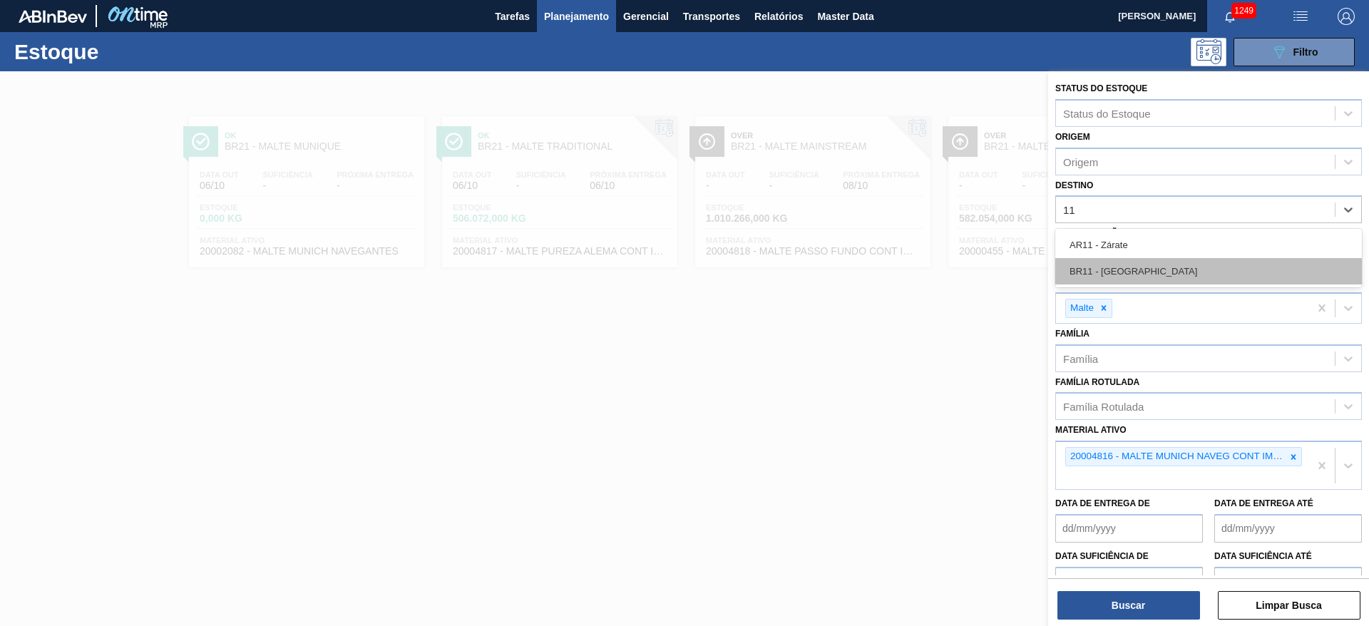
click at [912, 272] on div "BR11 - [GEOGRAPHIC_DATA]" at bounding box center [1208, 271] width 307 height 26
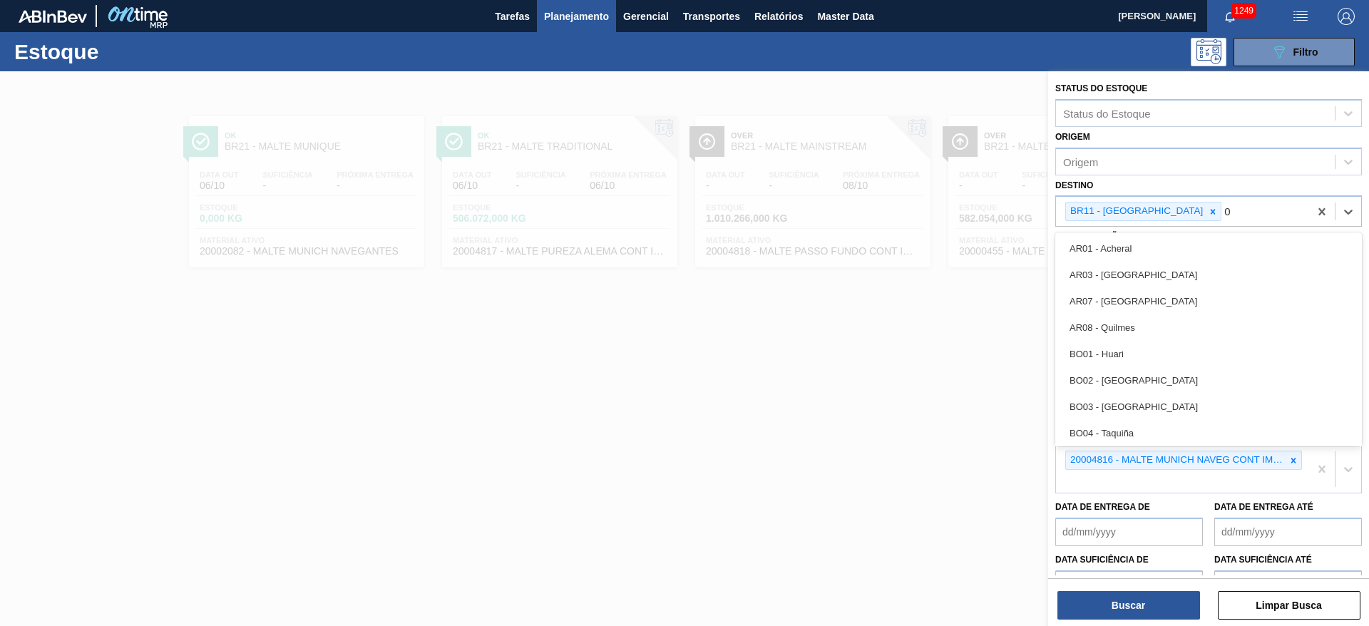
type input "04"
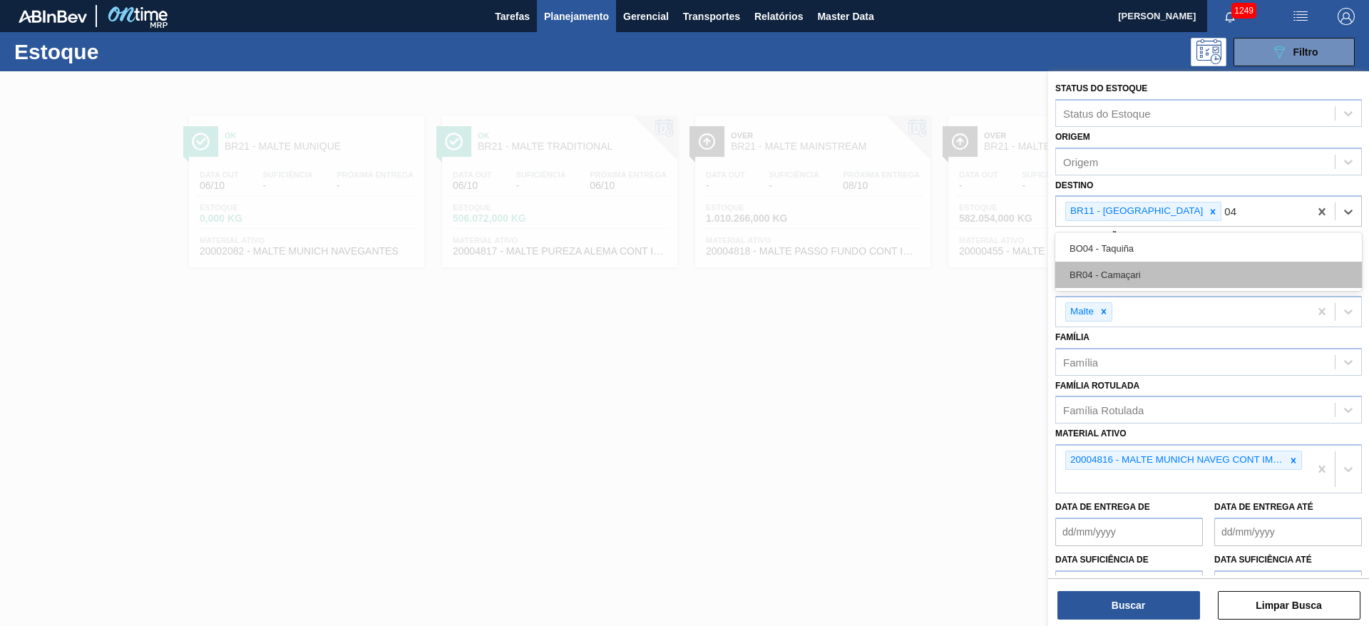
click at [912, 272] on div "BR04 - Camaçari" at bounding box center [1208, 275] width 307 height 26
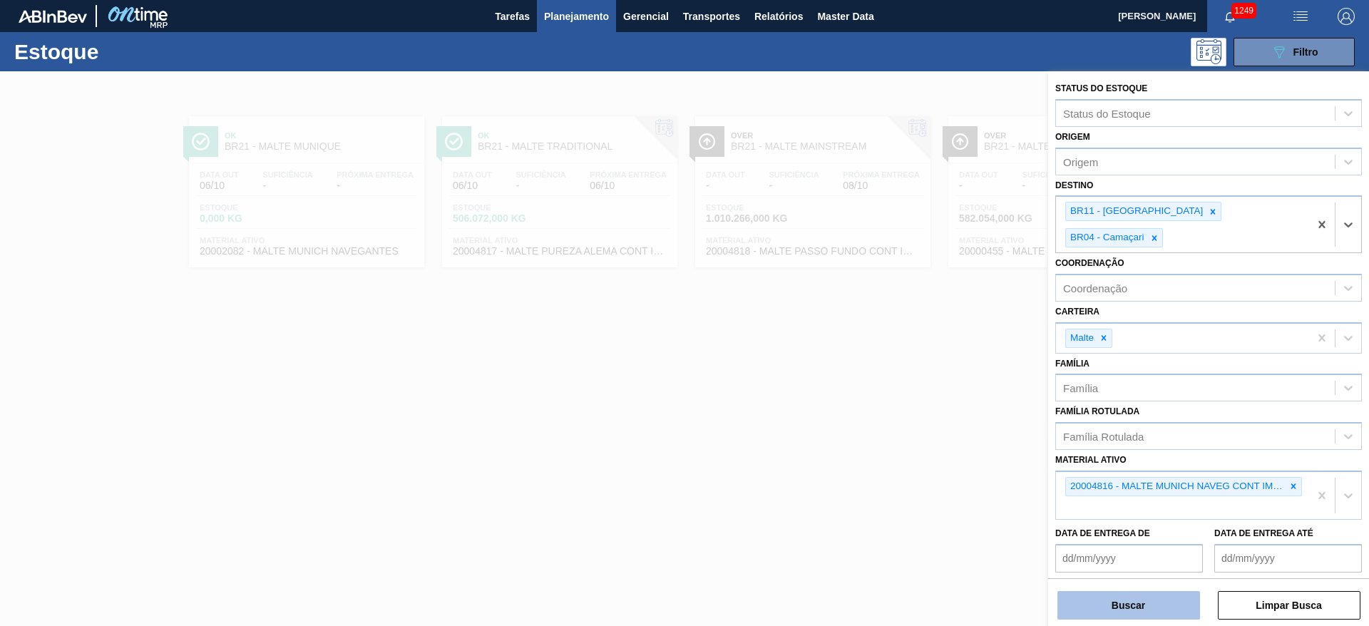
click at [912, 416] on button "Buscar" at bounding box center [1129, 605] width 143 height 29
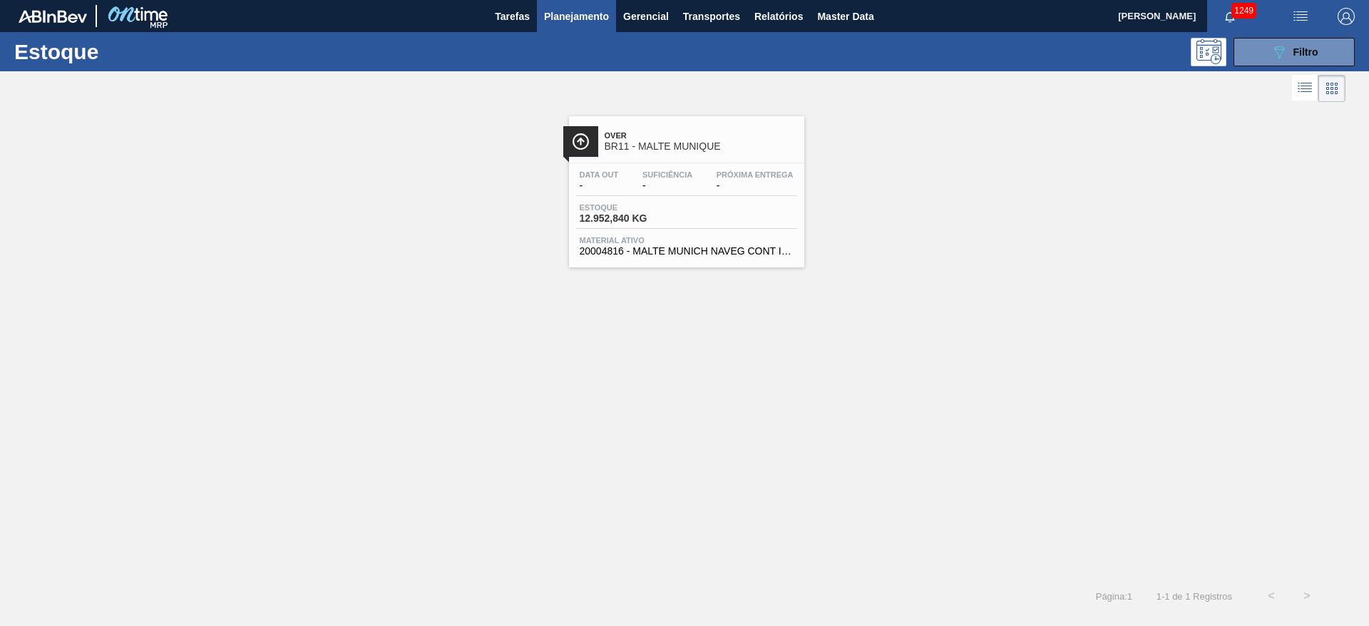
drag, startPoint x: 668, startPoint y: 199, endPoint x: 650, endPoint y: 245, distance: 49.0
click at [668, 199] on div "Data out - Suficiência - Próxima Entrega - Estoque 12.952,840 KG Material ativo…" at bounding box center [686, 211] width 235 height 97
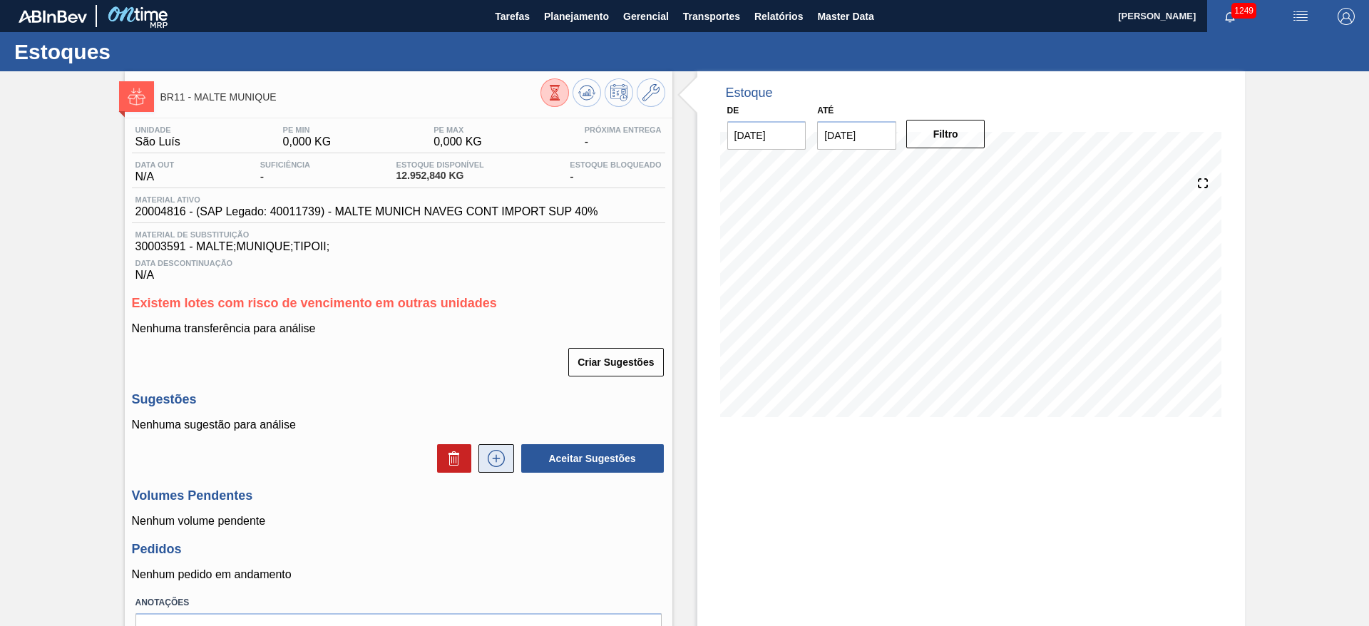
click at [492, 416] on icon at bounding box center [496, 458] width 23 height 17
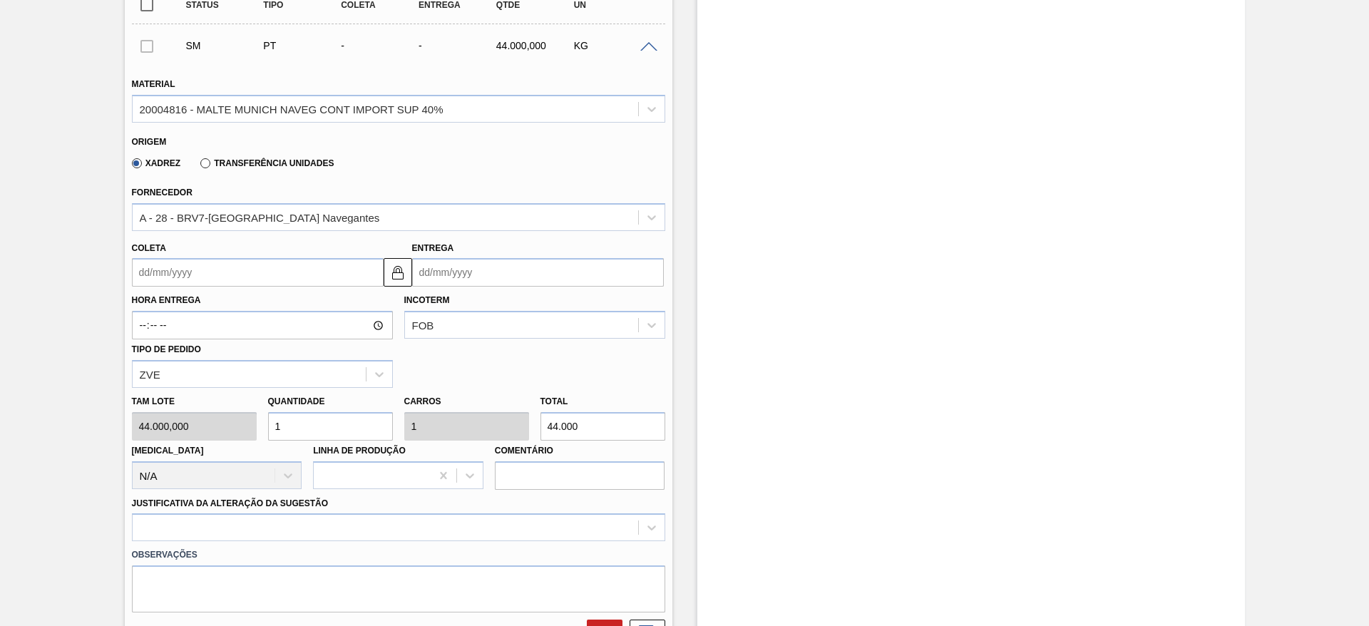
scroll to position [535, 0]
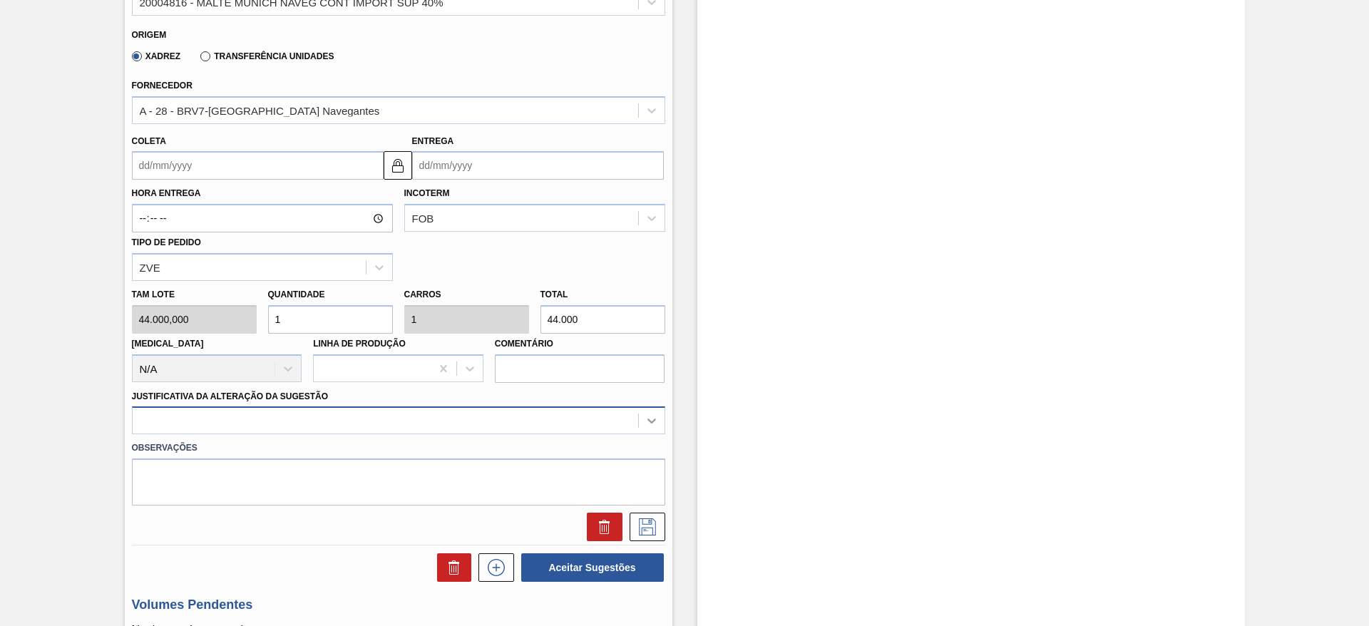
click at [648, 416] on div at bounding box center [398, 420] width 533 height 28
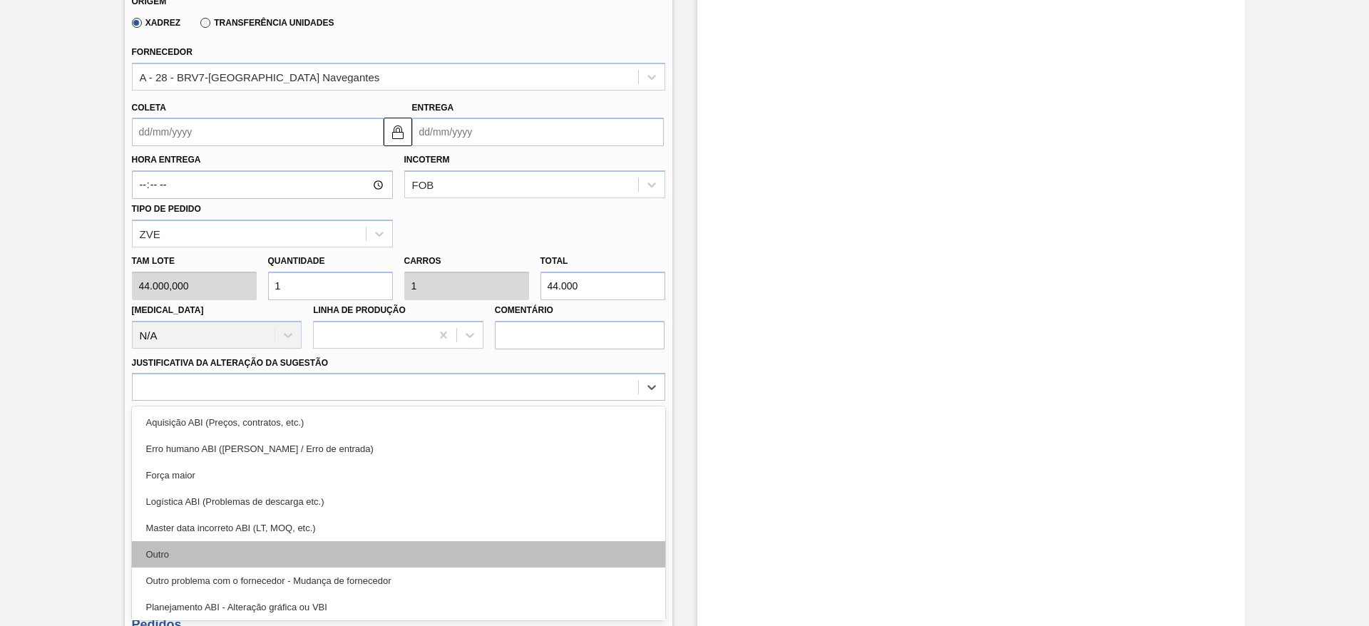
click at [213, 416] on div "Outro" at bounding box center [398, 554] width 533 height 26
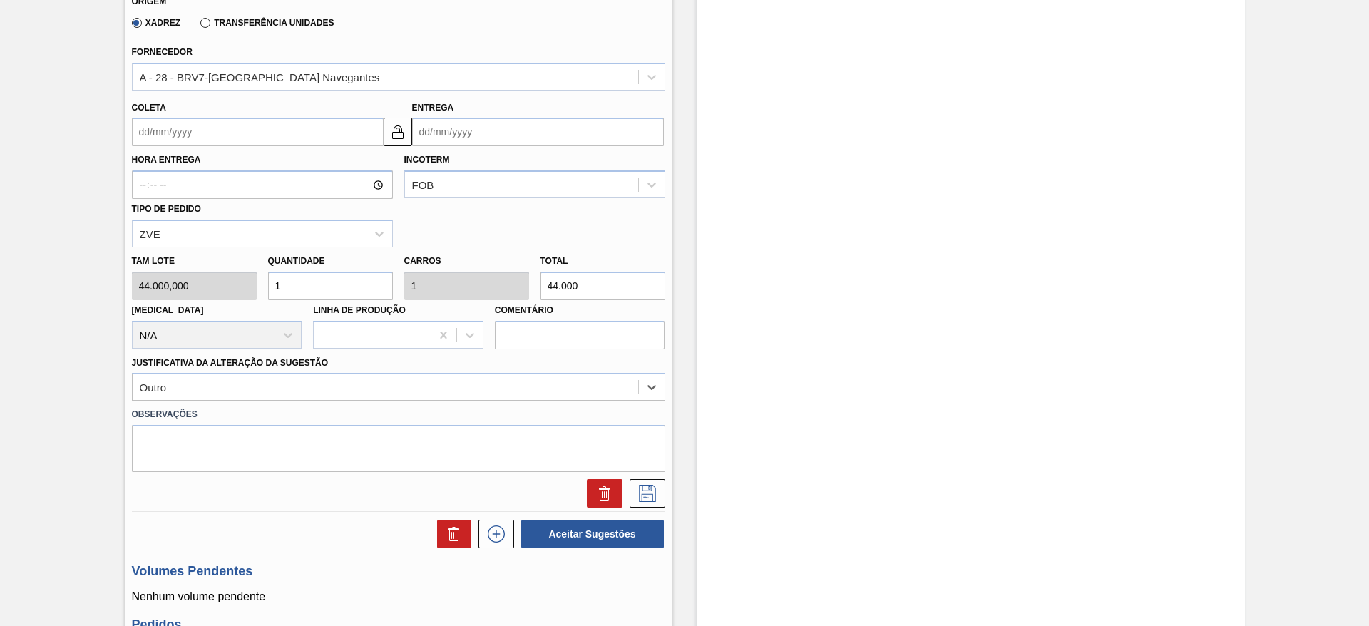
click at [139, 133] on input "Coleta" at bounding box center [258, 132] width 252 height 29
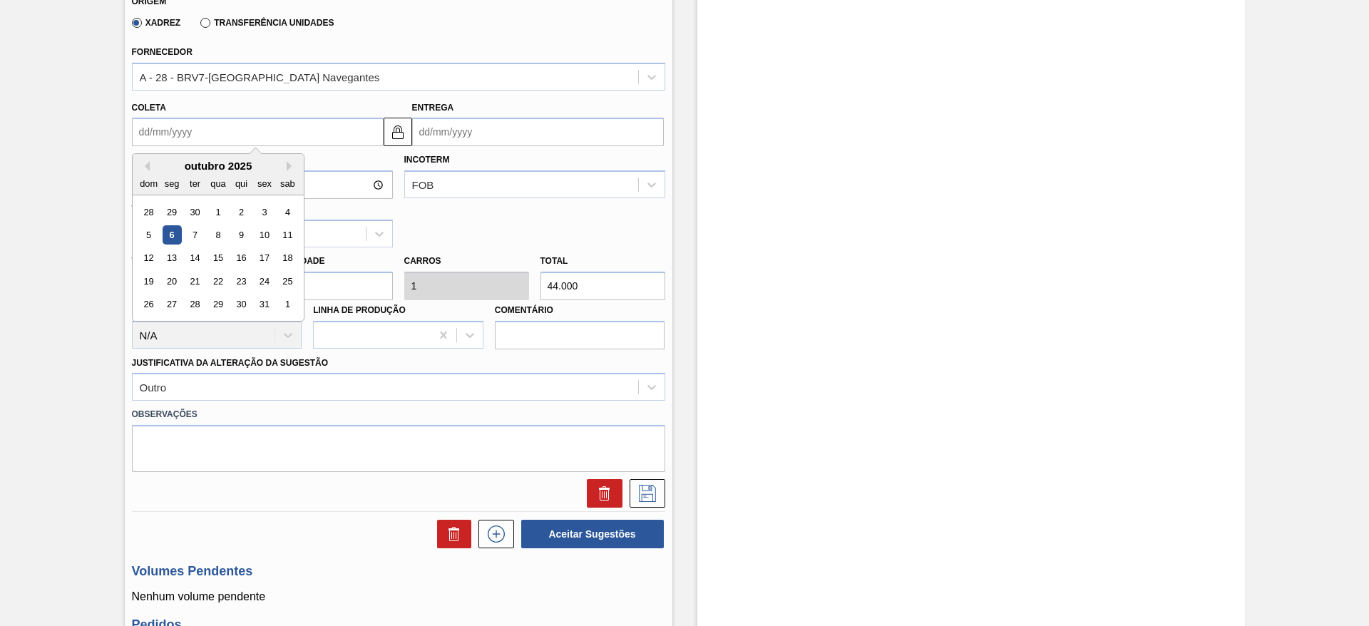
drag, startPoint x: 216, startPoint y: 235, endPoint x: 287, endPoint y: 293, distance: 91.7
click at [217, 233] on div "8" at bounding box center [217, 234] width 19 height 19
type input "[DATE]"
type input "16/10/2025"
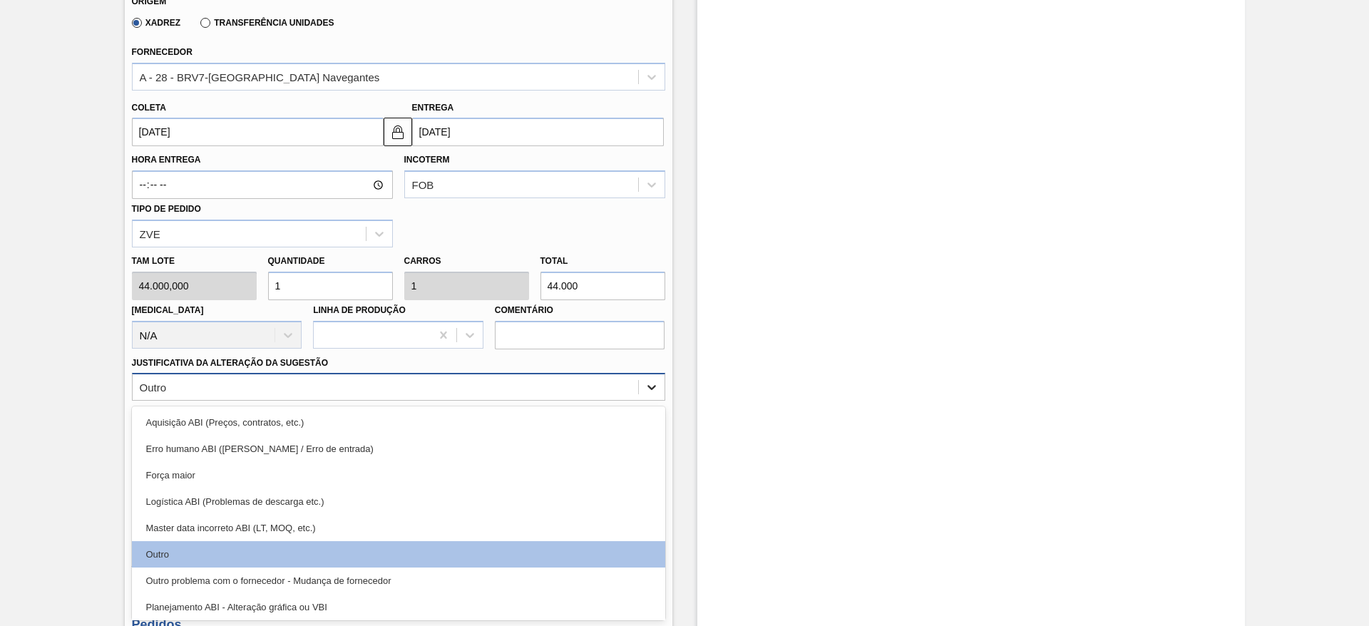
click at [650, 384] on icon at bounding box center [652, 387] width 14 height 14
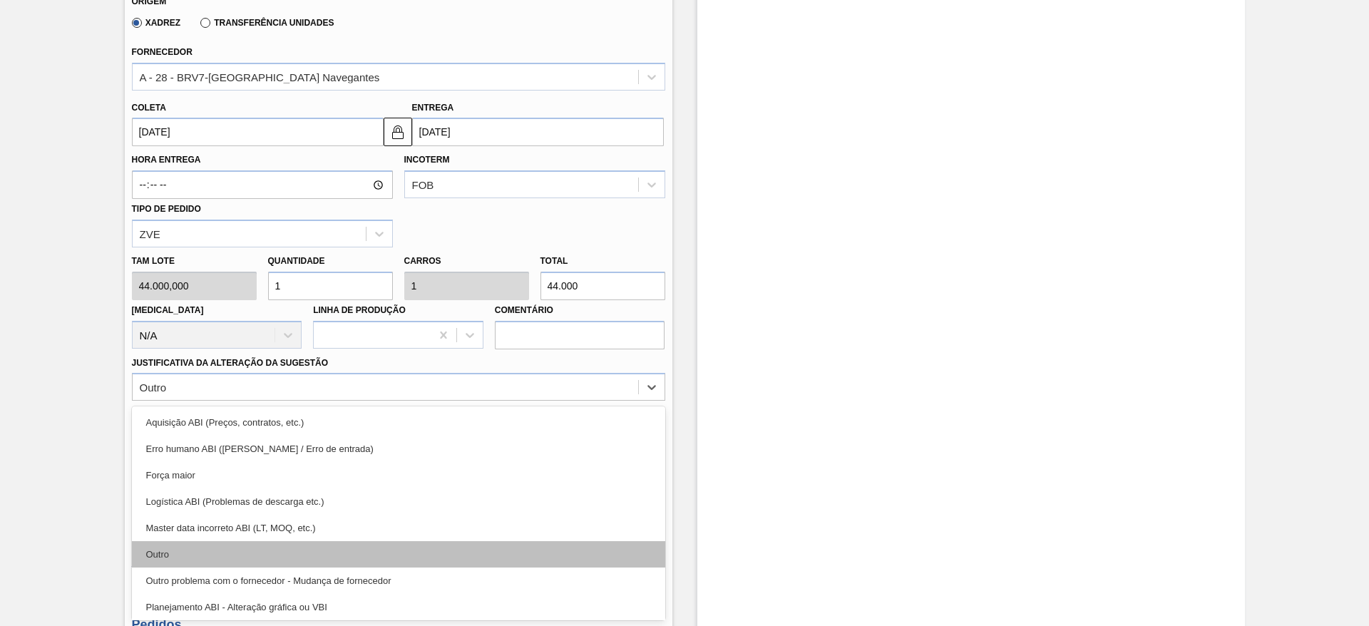
click at [176, 416] on div "Outro" at bounding box center [398, 554] width 533 height 26
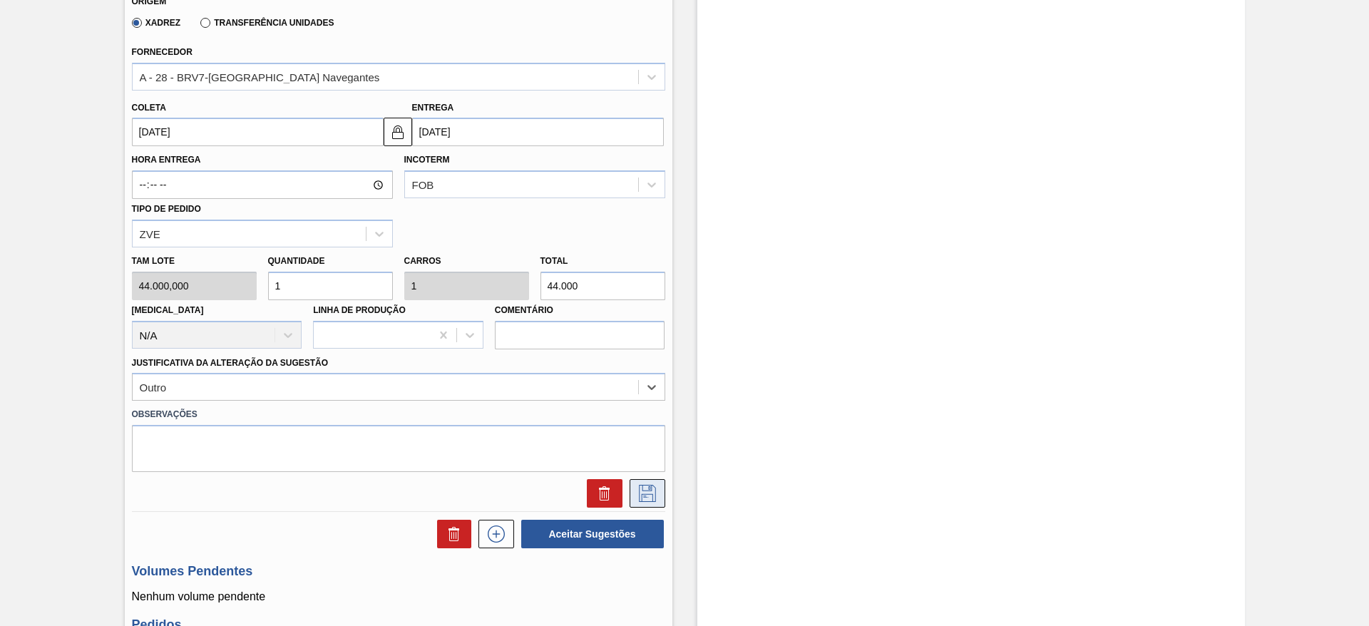
click at [652, 416] on icon at bounding box center [647, 493] width 23 height 17
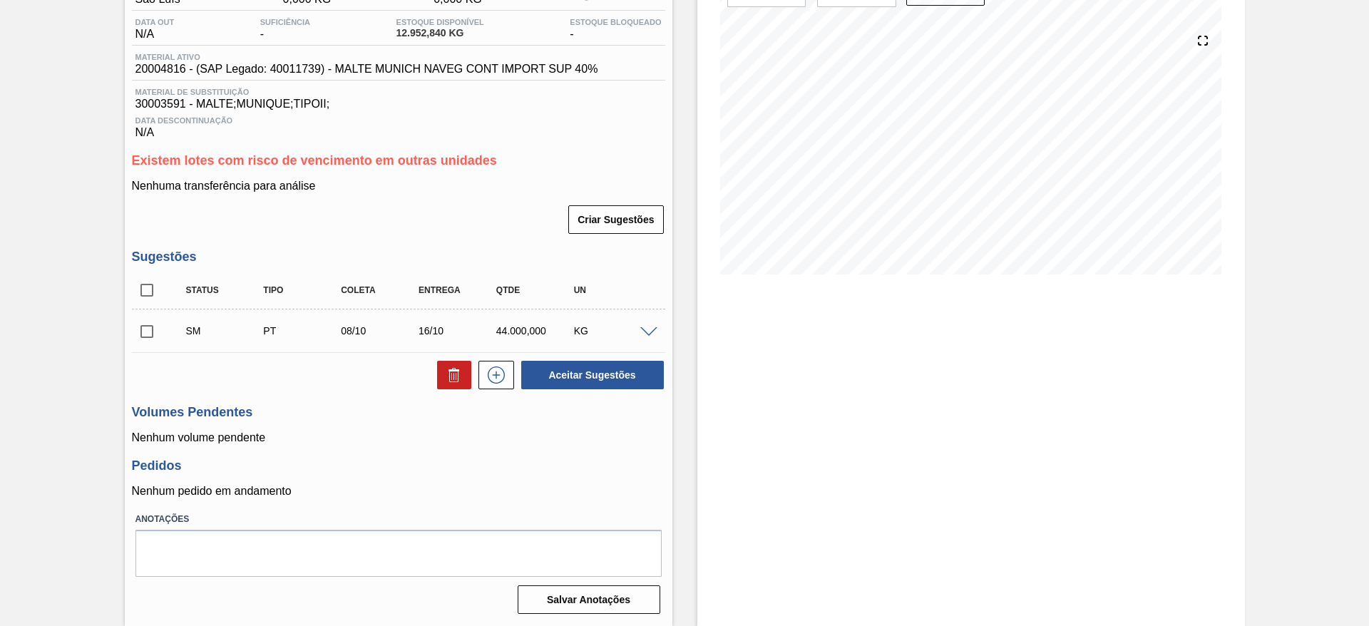
scroll to position [143, 0]
click at [150, 329] on input "checkbox" at bounding box center [147, 332] width 30 height 30
click at [571, 384] on button "Aceitar Sugestões" at bounding box center [592, 375] width 143 height 29
checkbox input "false"
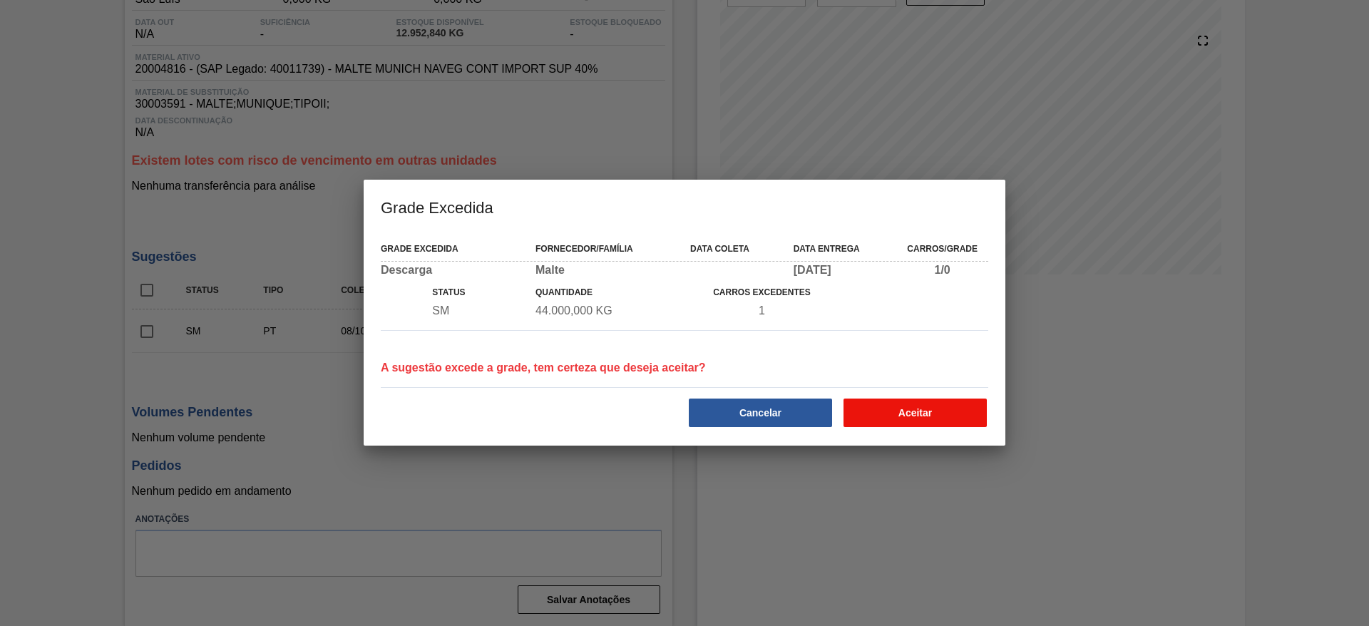
click at [888, 406] on button "Aceitar" at bounding box center [915, 413] width 143 height 29
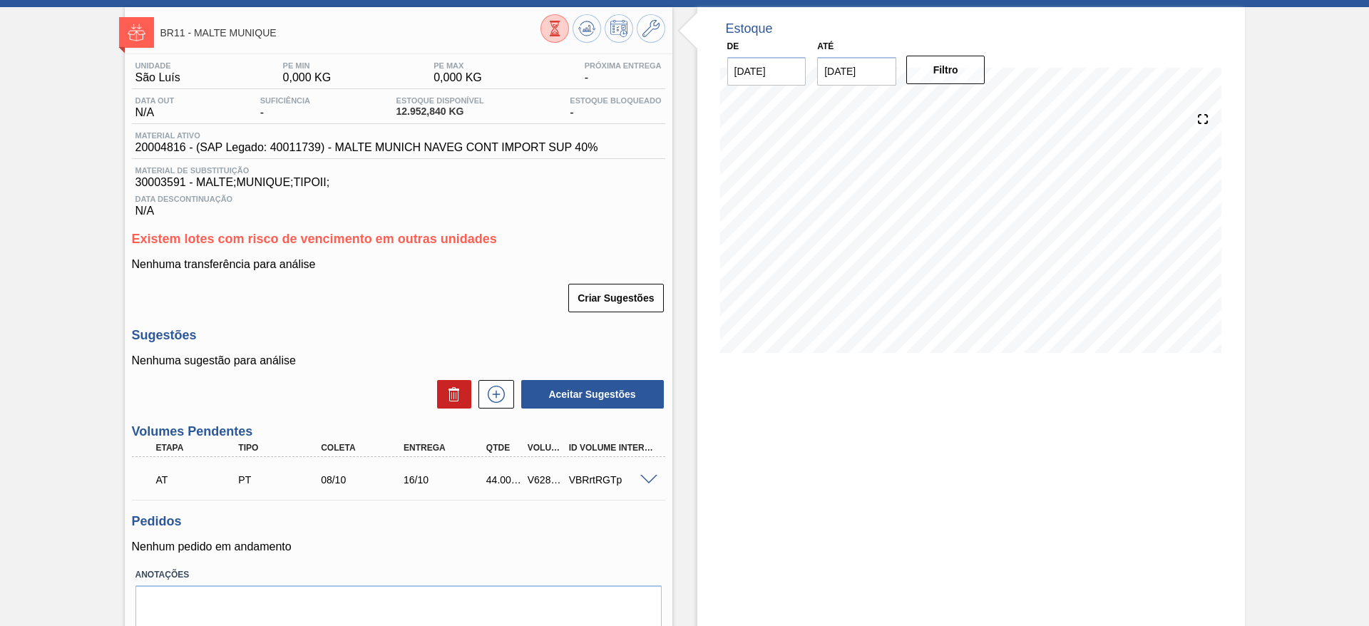
scroll to position [0, 0]
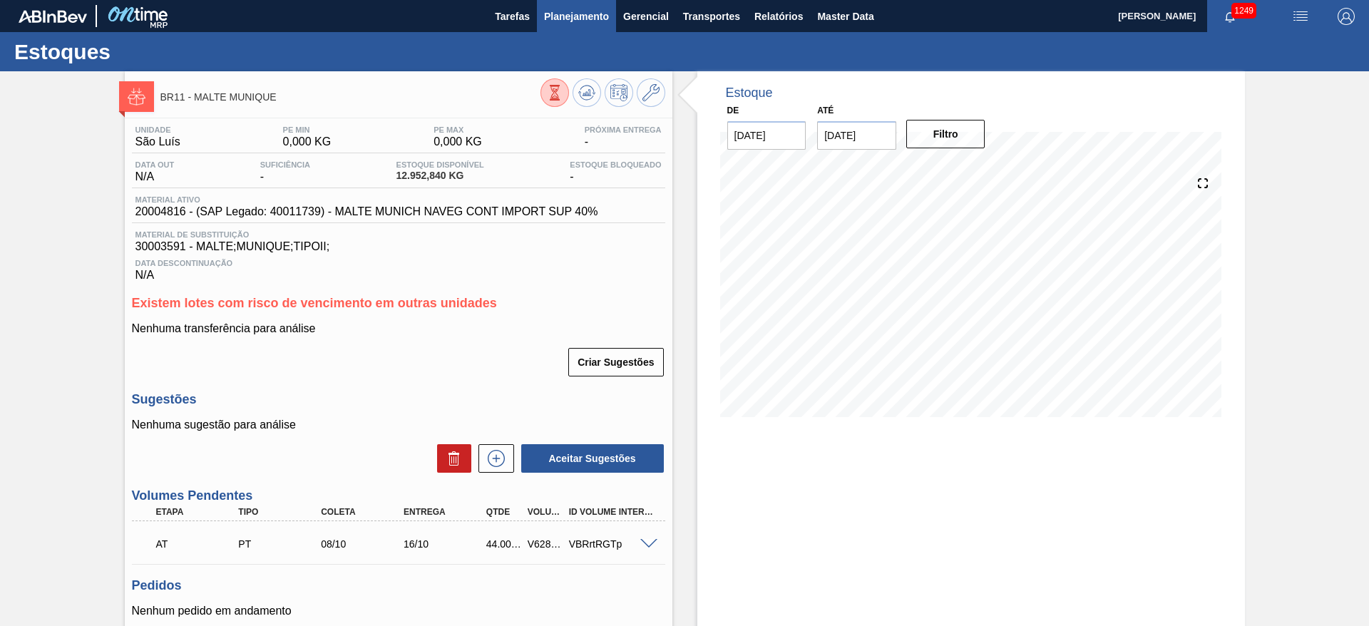
click at [584, 9] on span "Planejamento" at bounding box center [576, 16] width 65 height 17
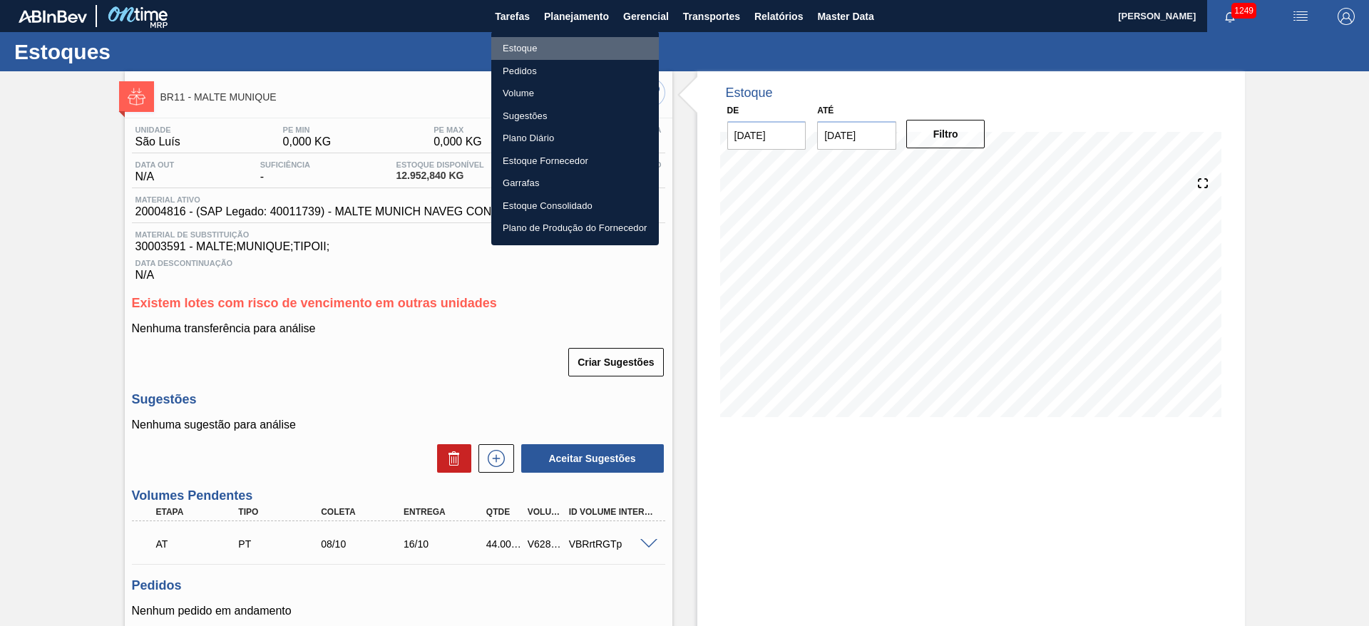
click at [520, 53] on li "Estoque" at bounding box center [575, 48] width 168 height 23
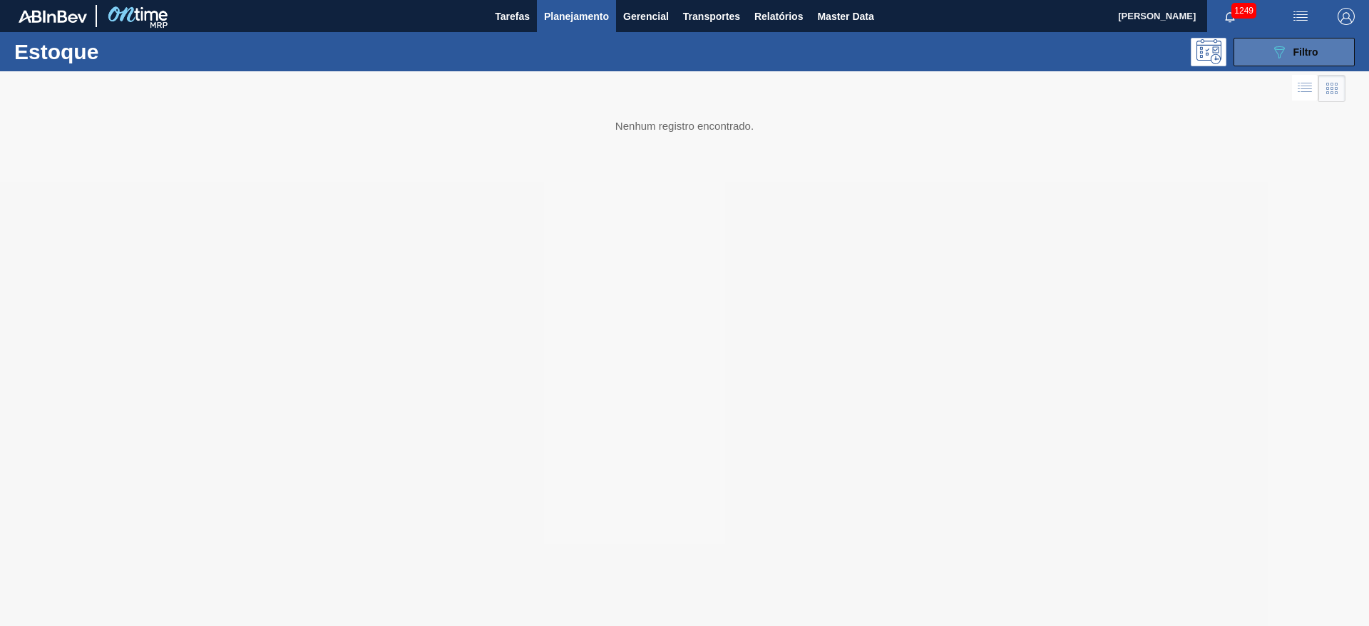
click at [912, 48] on icon at bounding box center [1279, 52] width 11 height 12
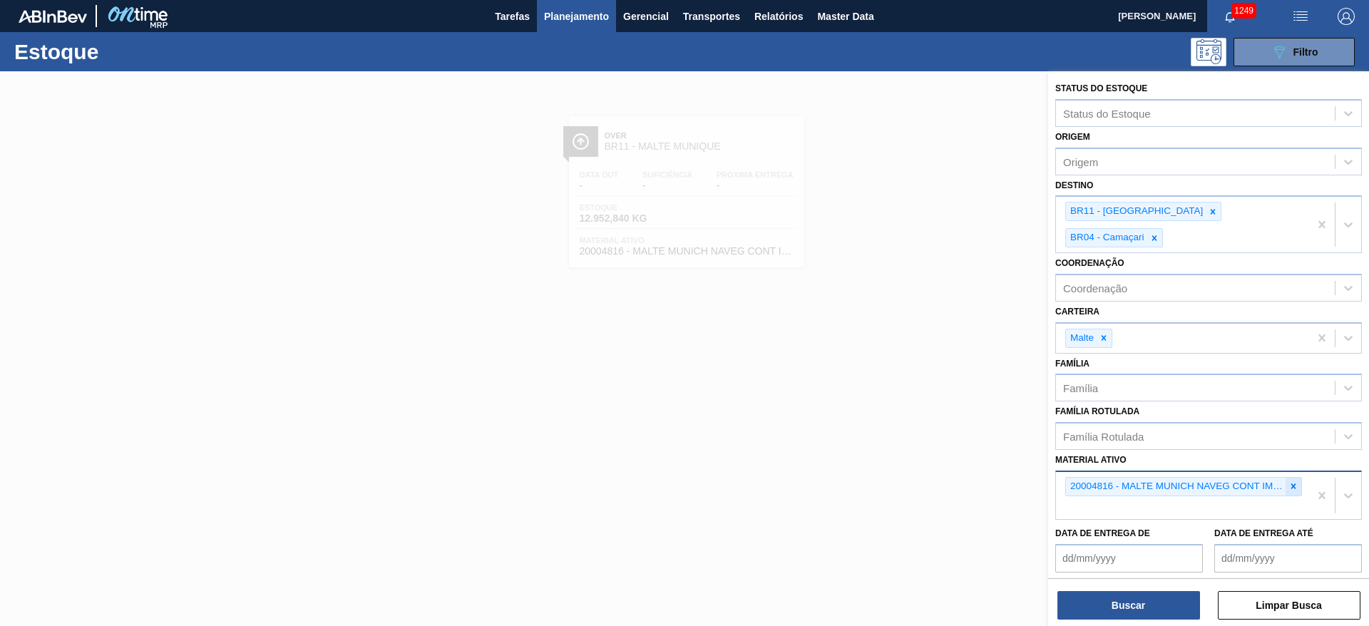
click at [912, 416] on icon at bounding box center [1294, 486] width 10 height 10
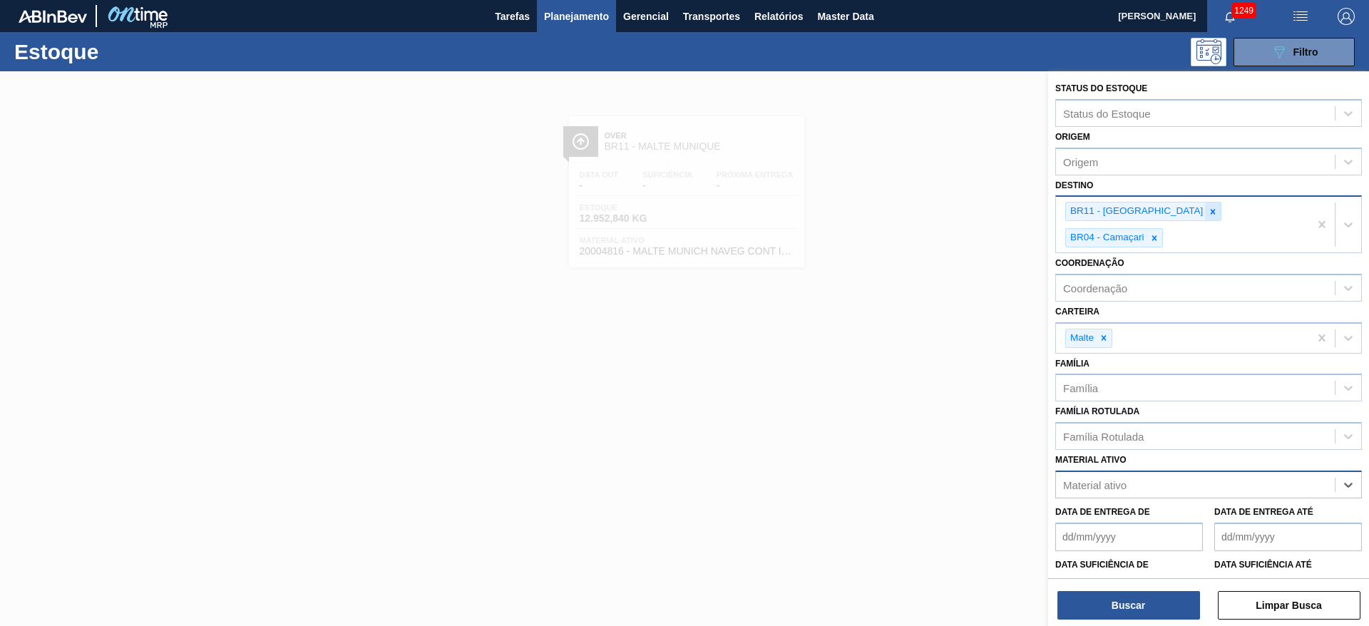
click at [912, 210] on icon at bounding box center [1213, 212] width 10 height 10
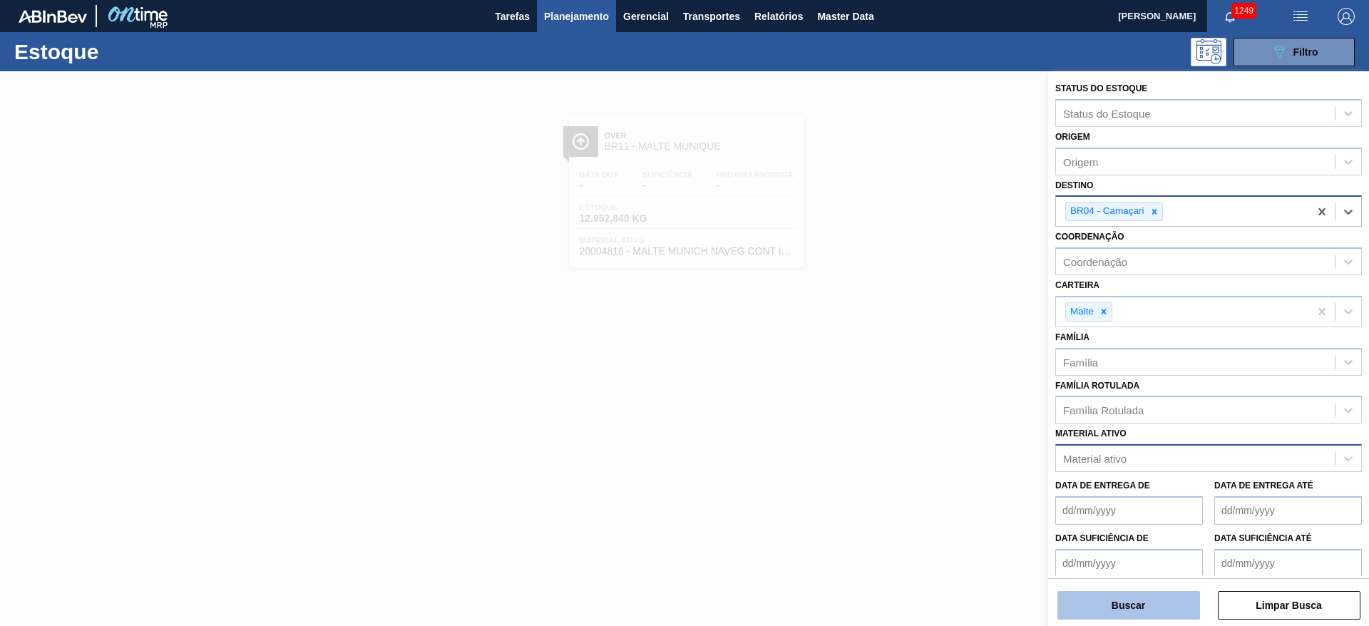
click at [912, 416] on button "Buscar" at bounding box center [1129, 605] width 143 height 29
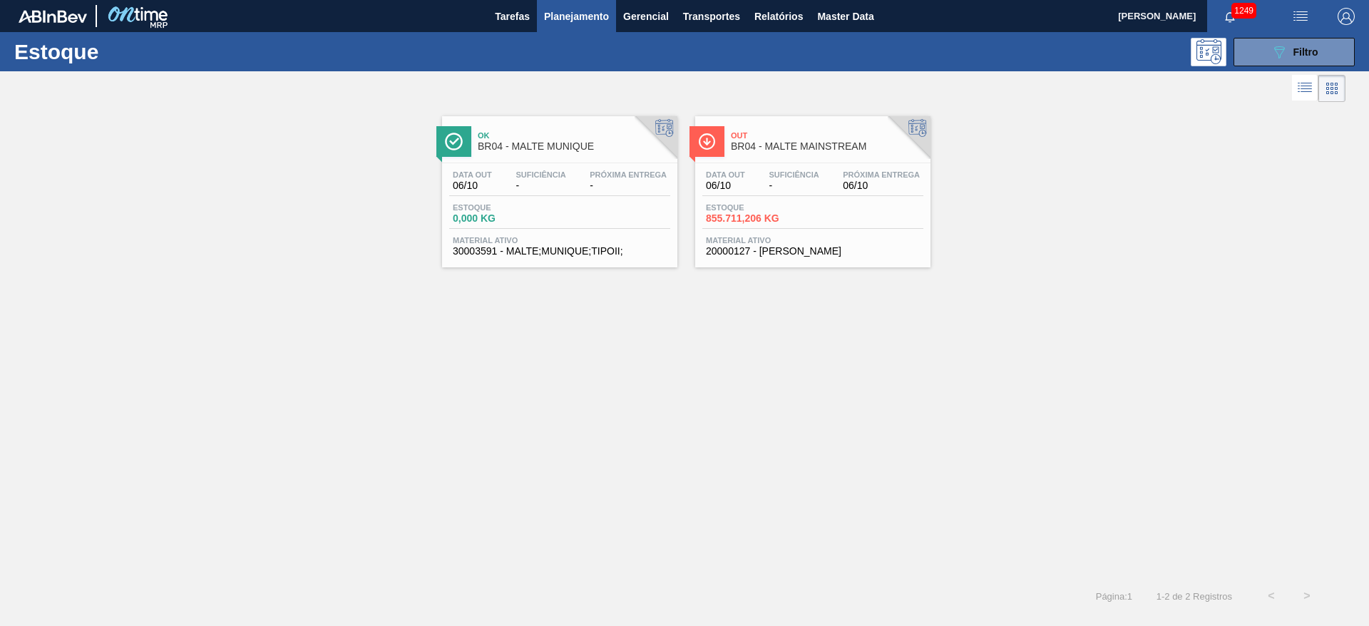
click at [490, 201] on div "Data out 06/10 Suficiência - Próxima Entrega - Estoque 0,000 KG Material ativo …" at bounding box center [559, 211] width 235 height 97
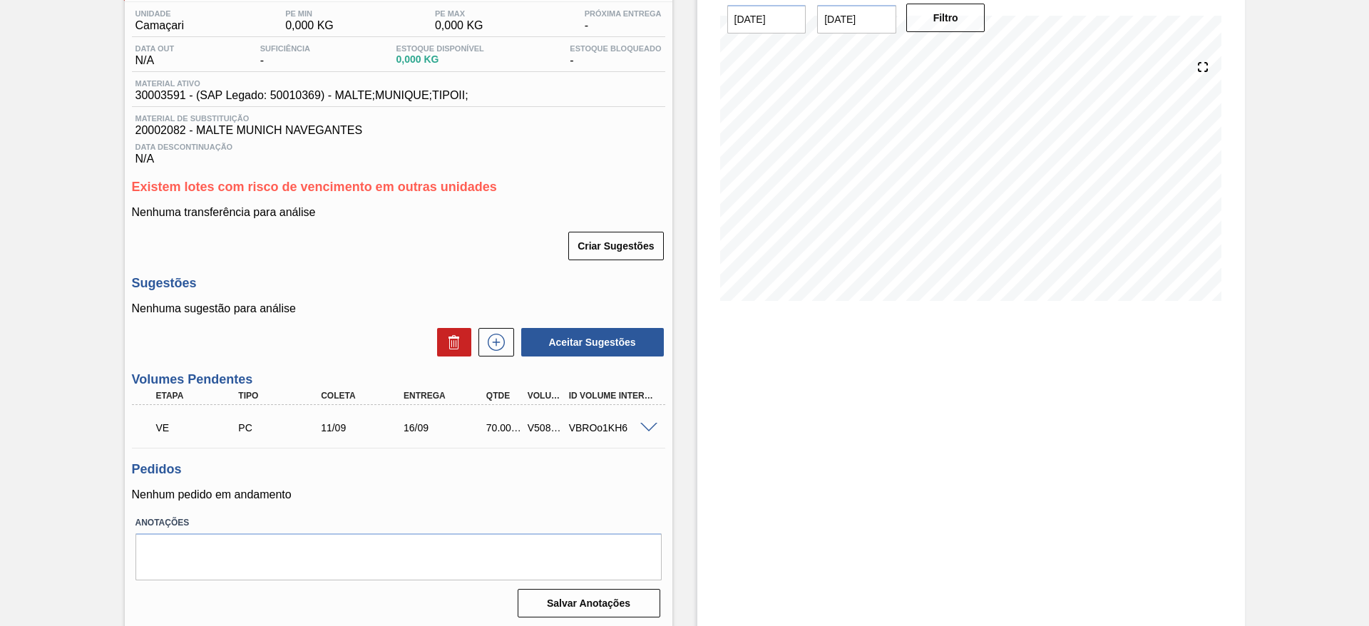
scroll to position [120, 0]
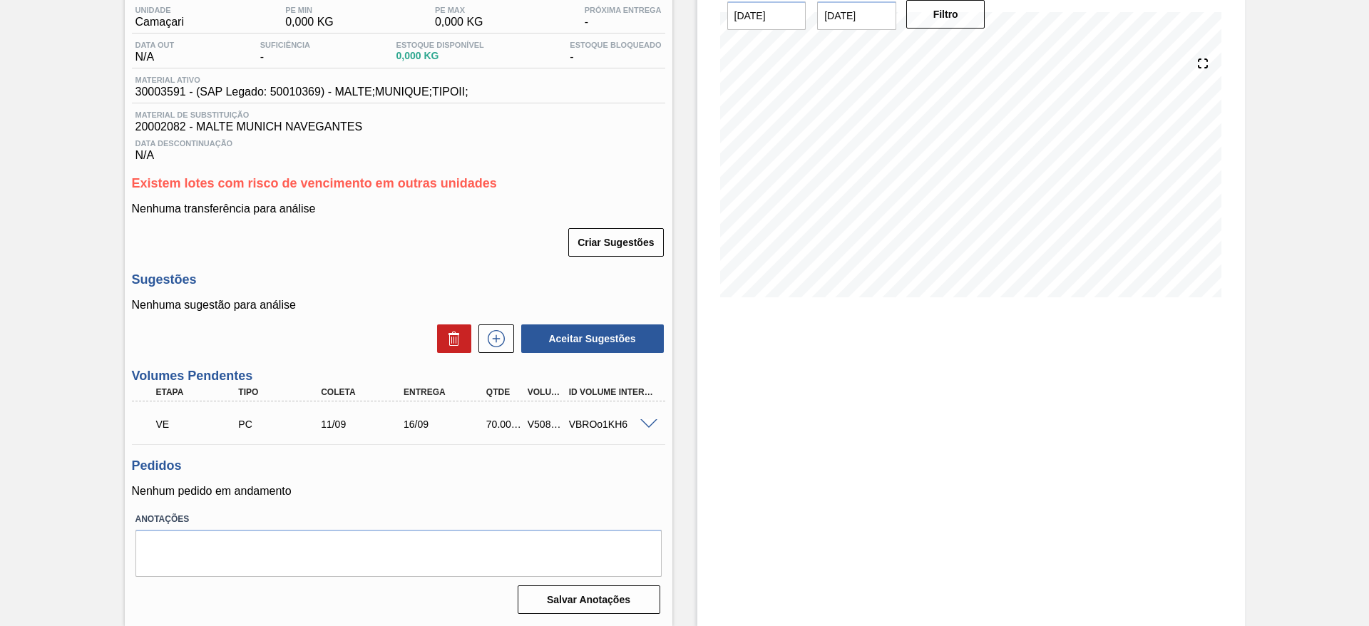
click at [651, 416] on span at bounding box center [648, 424] width 17 height 11
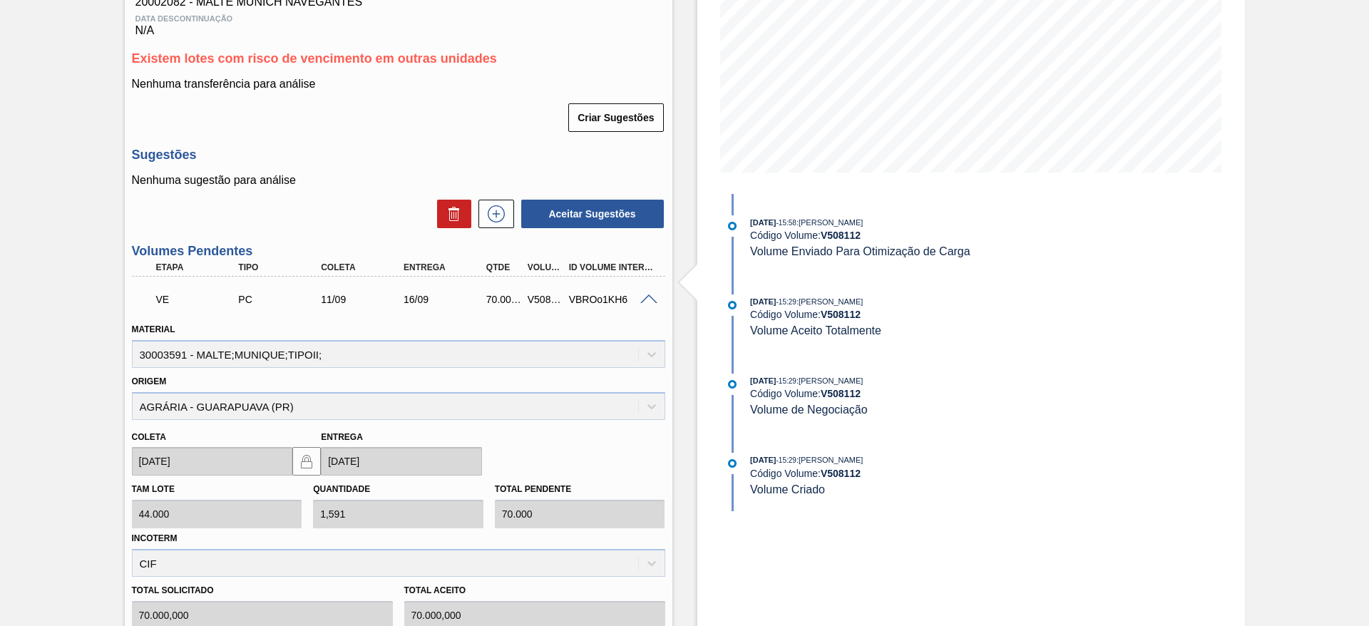
scroll to position [334, 0]
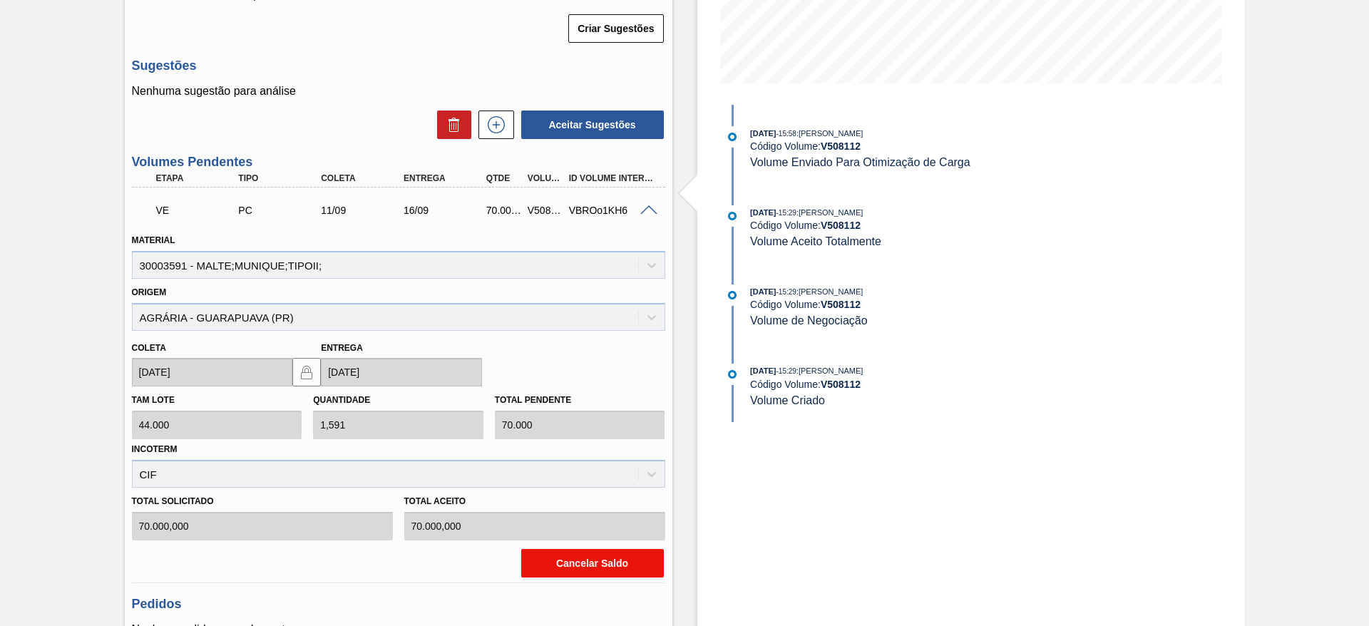
click at [591, 416] on button "Cancelar Saldo" at bounding box center [592, 563] width 143 height 29
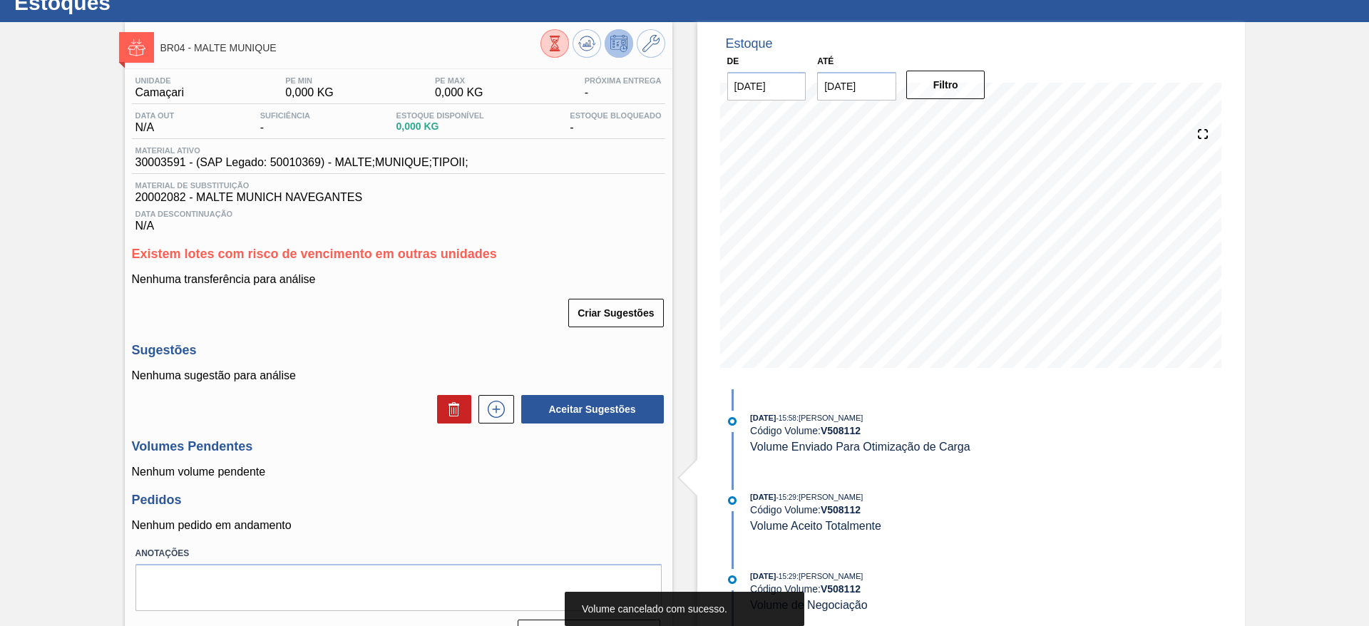
scroll to position [0, 0]
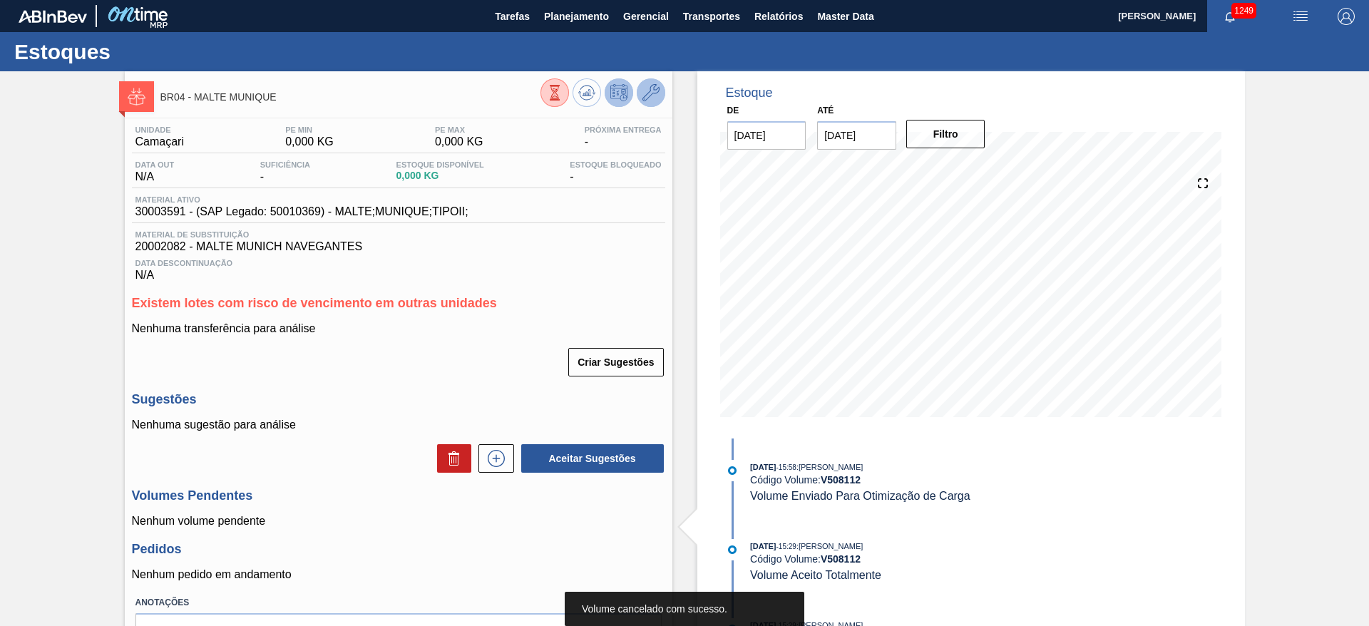
click at [644, 98] on icon at bounding box center [651, 92] width 17 height 17
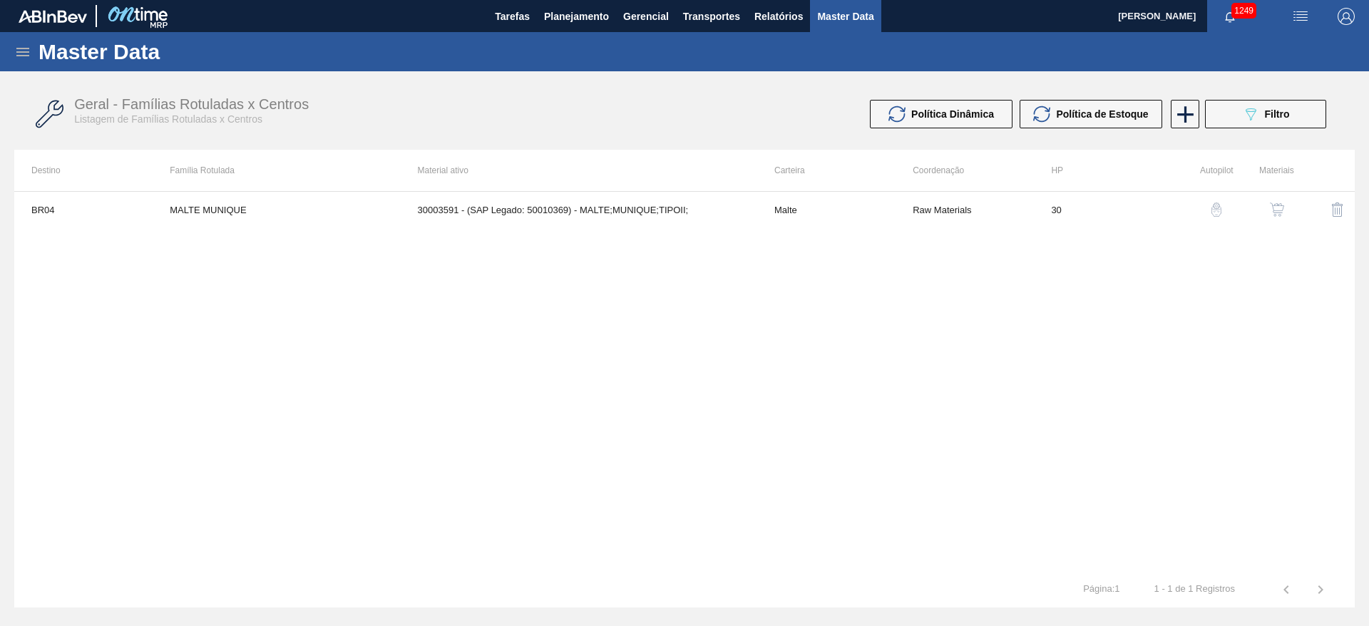
click at [912, 209] on button "button" at bounding box center [1277, 210] width 34 height 34
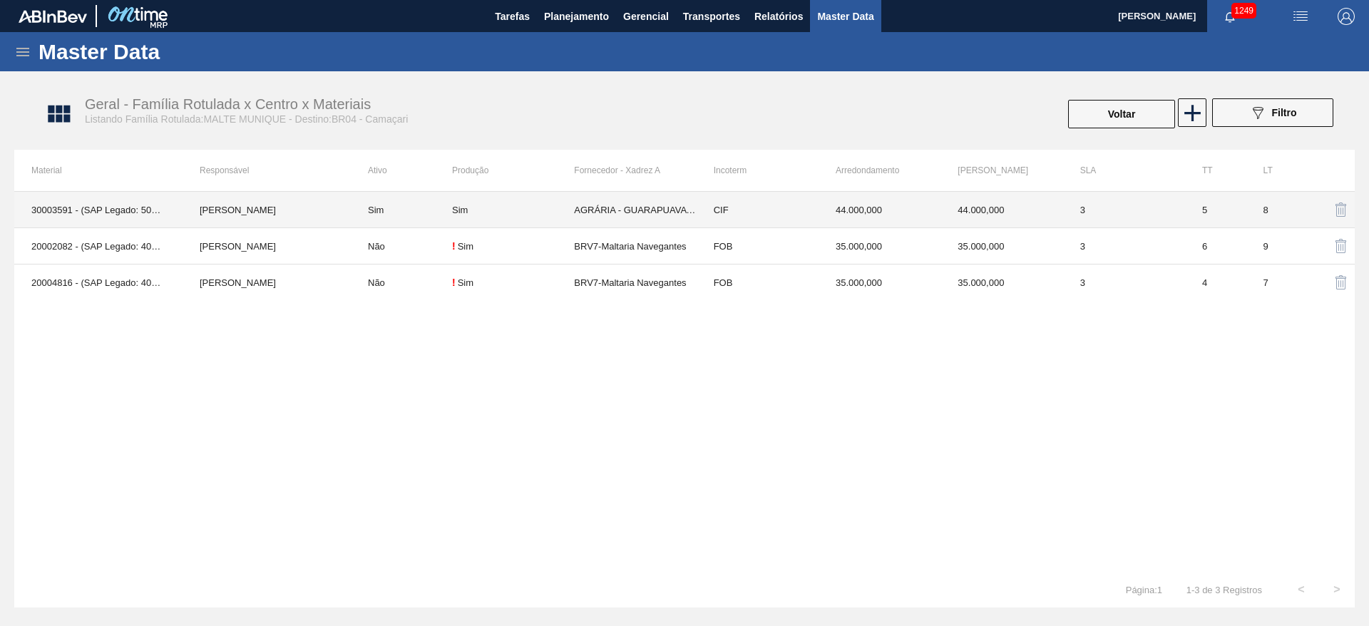
click at [380, 202] on td "Sim" at bounding box center [401, 210] width 101 height 36
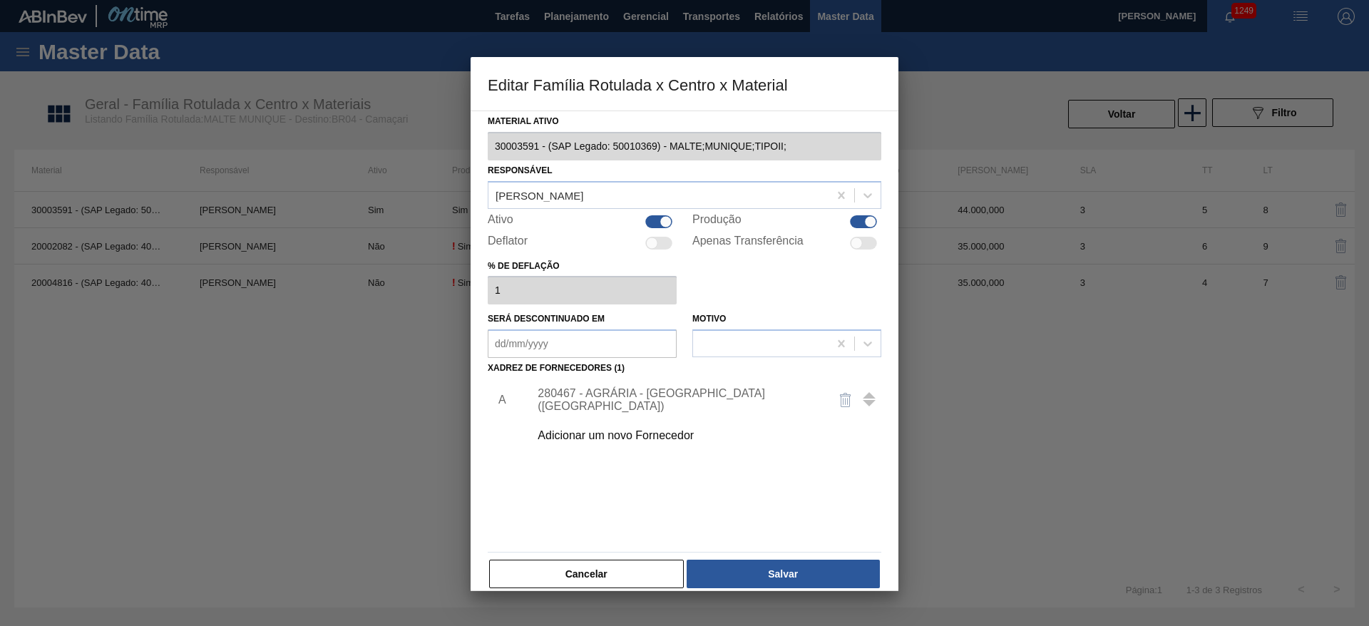
click at [653, 217] on div at bounding box center [658, 221] width 27 height 13
checkbox input "false"
click at [820, 416] on button "Salvar" at bounding box center [783, 574] width 193 height 29
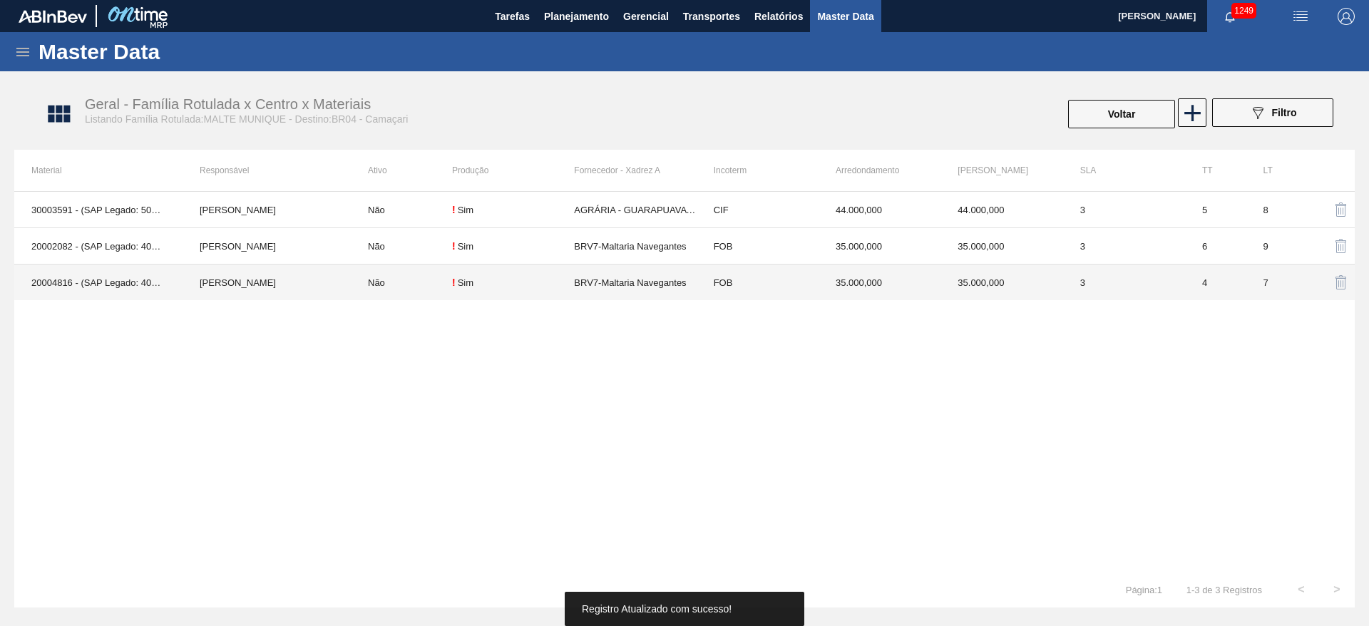
click at [376, 281] on td "Não" at bounding box center [401, 283] width 101 height 36
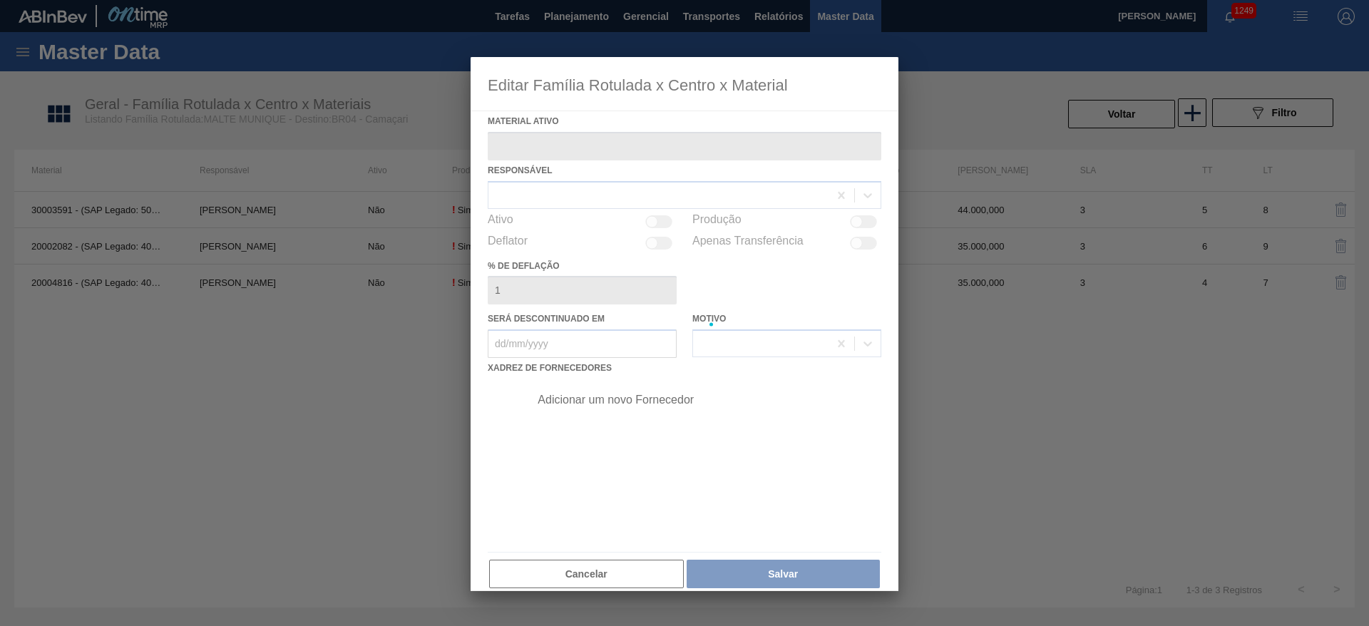
type ativo "20004816 - (SAP Legado: 40011739) - MALTE MUNICH NAVEG CONT IMPORT SUP 40%"
checkbox input "true"
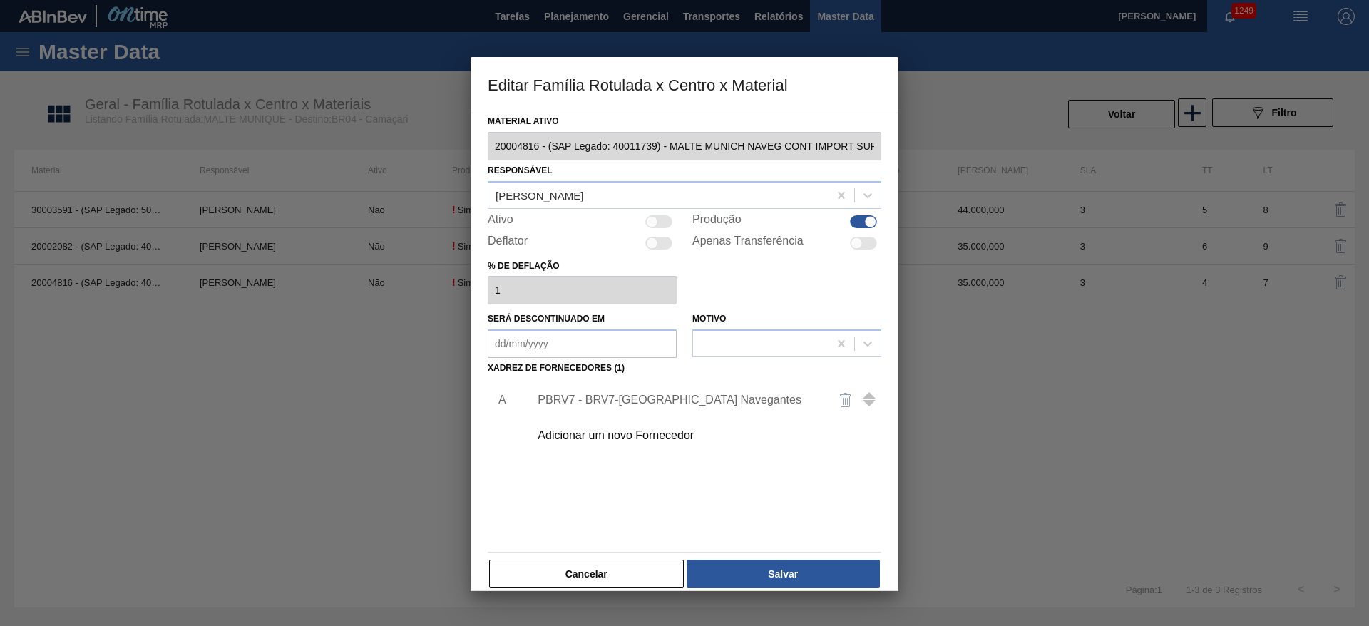
click at [657, 219] on div at bounding box center [652, 221] width 12 height 12
checkbox input "true"
click at [607, 399] on div "PBRV7 - BRV7-Maltaria Navegantes" at bounding box center [678, 400] width 280 height 13
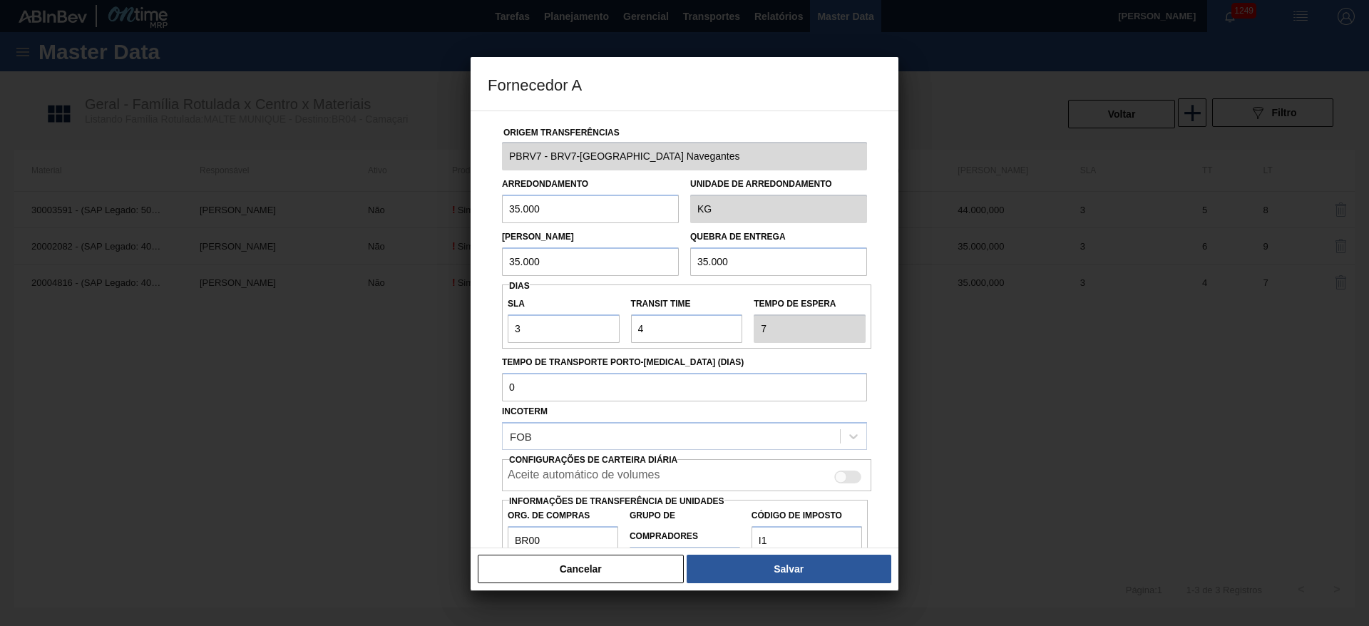
scroll to position [51, 0]
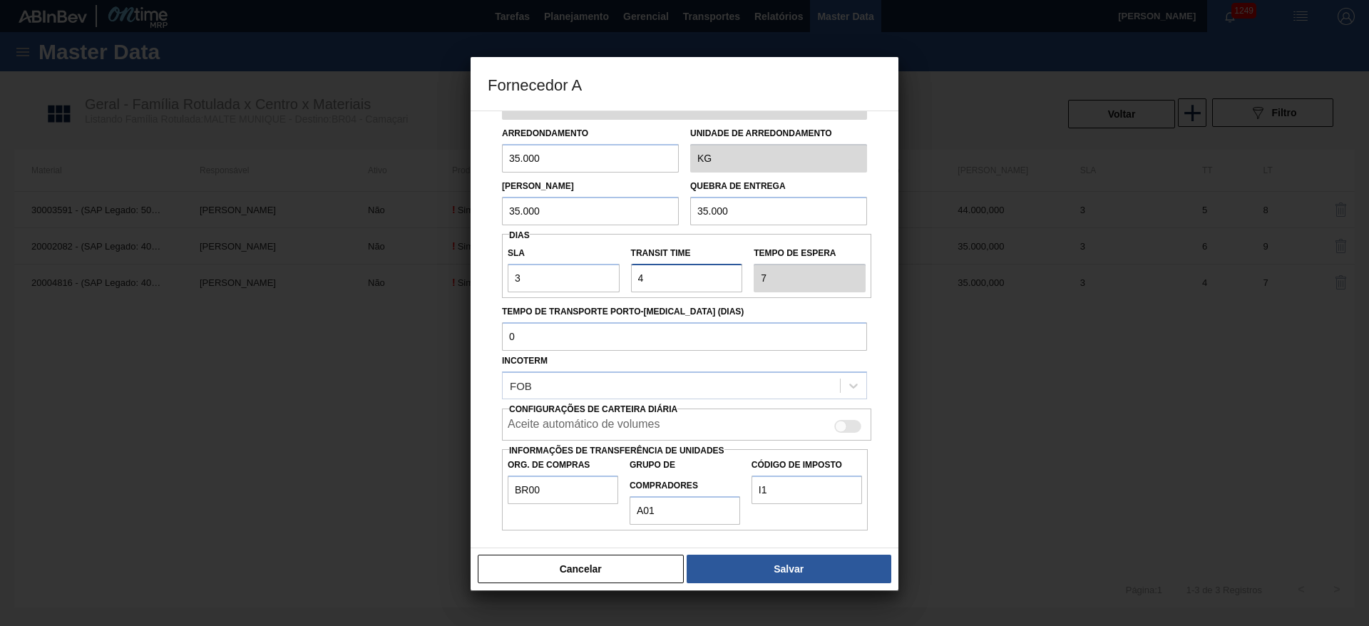
drag, startPoint x: 657, startPoint y: 272, endPoint x: 565, endPoint y: 255, distance: 93.6
click at [566, 255] on div "SLA 3 Transit Time Tempo de espera 7" at bounding box center [686, 266] width 369 height 53
type input "7"
type input "10"
type input "7"
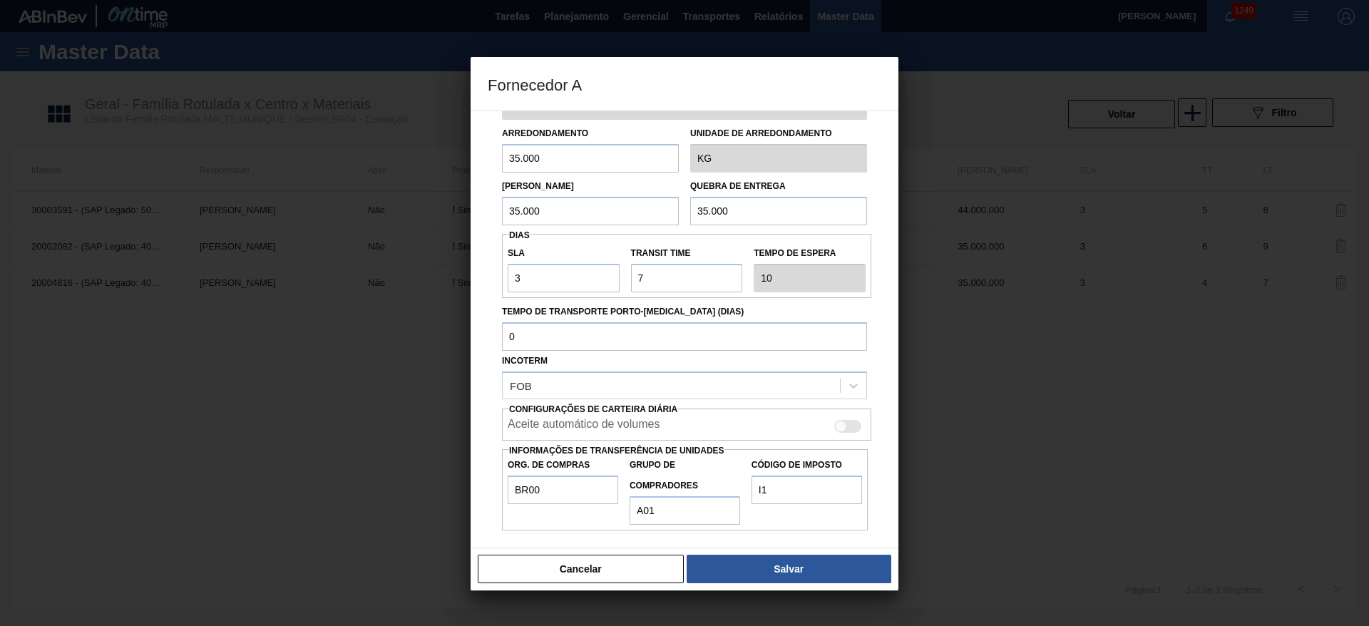
click at [844, 416] on div at bounding box center [847, 426] width 27 height 13
checkbox input "true"
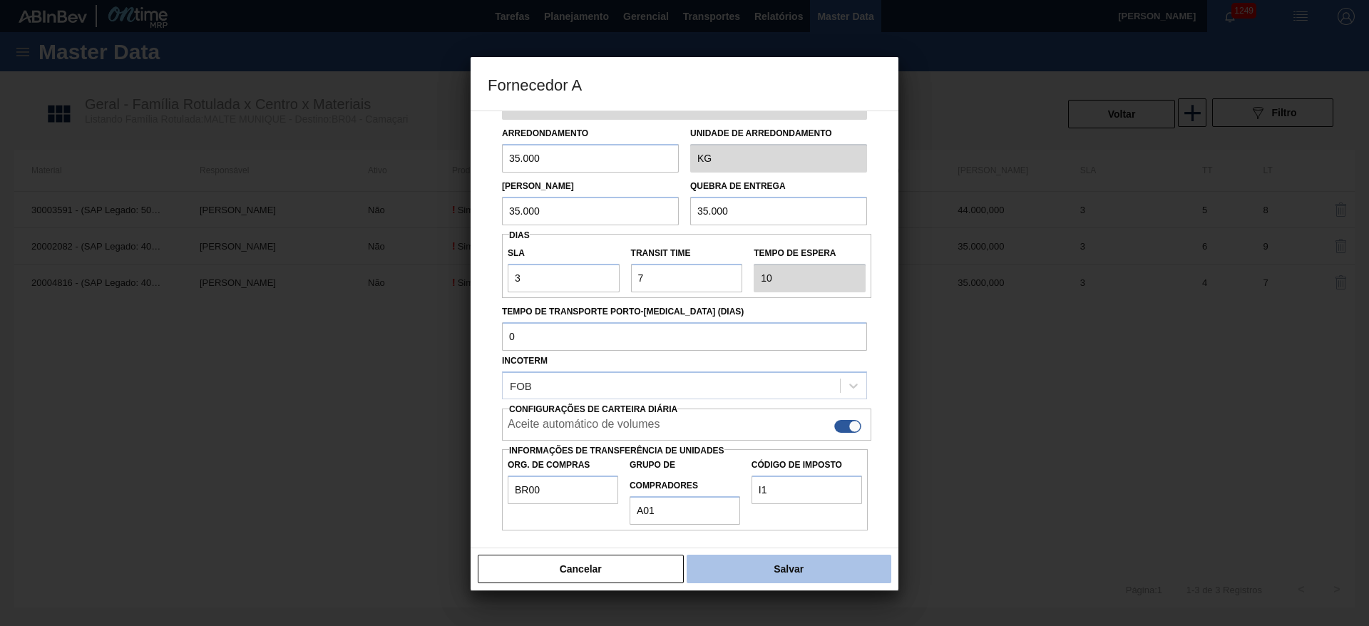
click at [782, 416] on button "Salvar" at bounding box center [789, 569] width 205 height 29
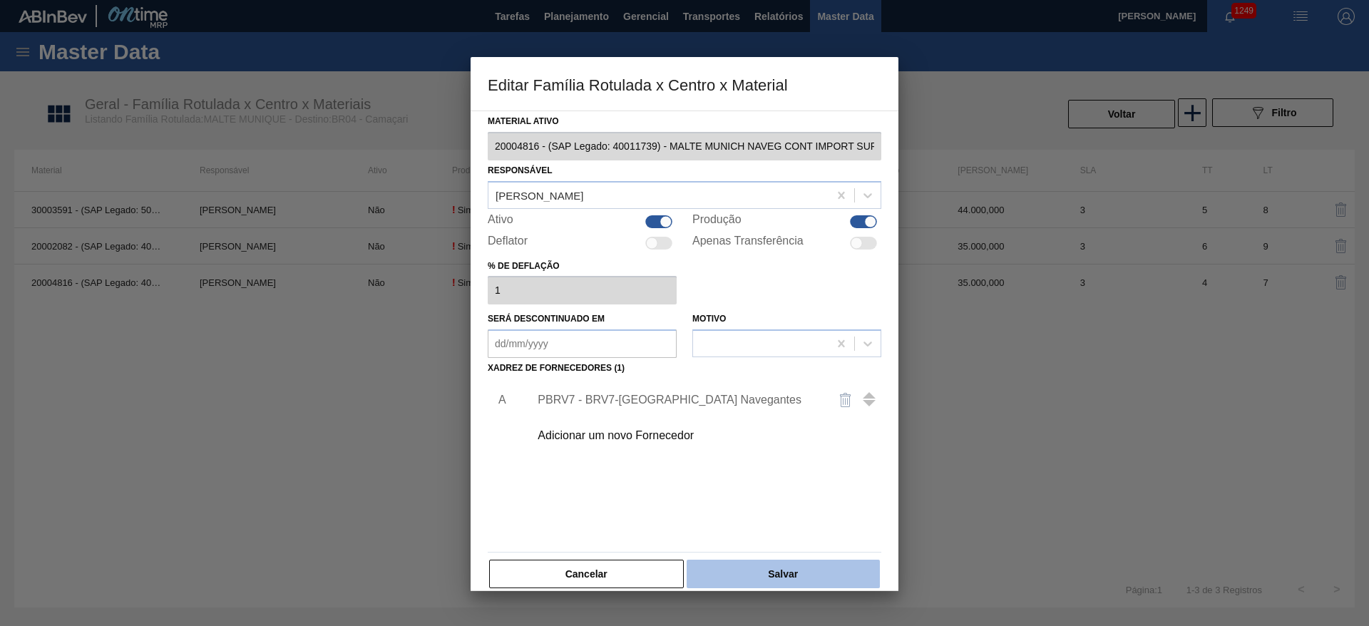
click at [795, 416] on button "Salvar" at bounding box center [783, 574] width 193 height 29
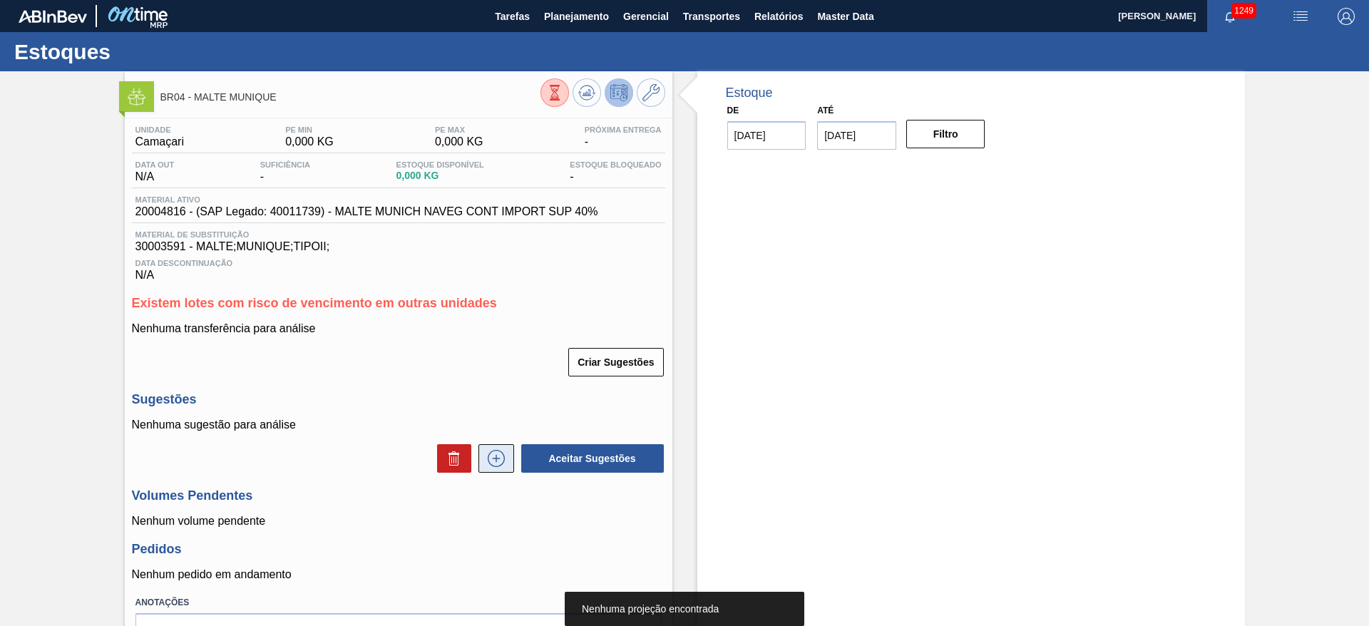
click at [496, 416] on icon at bounding box center [496, 458] width 23 height 17
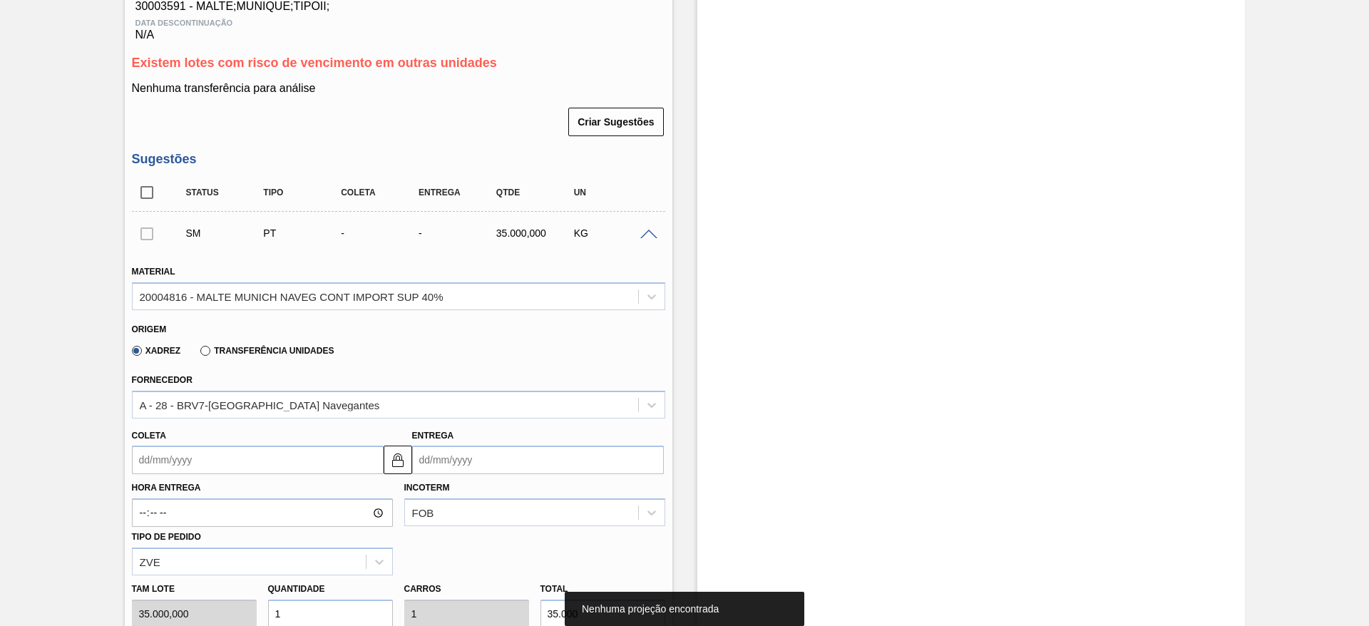
scroll to position [321, 0]
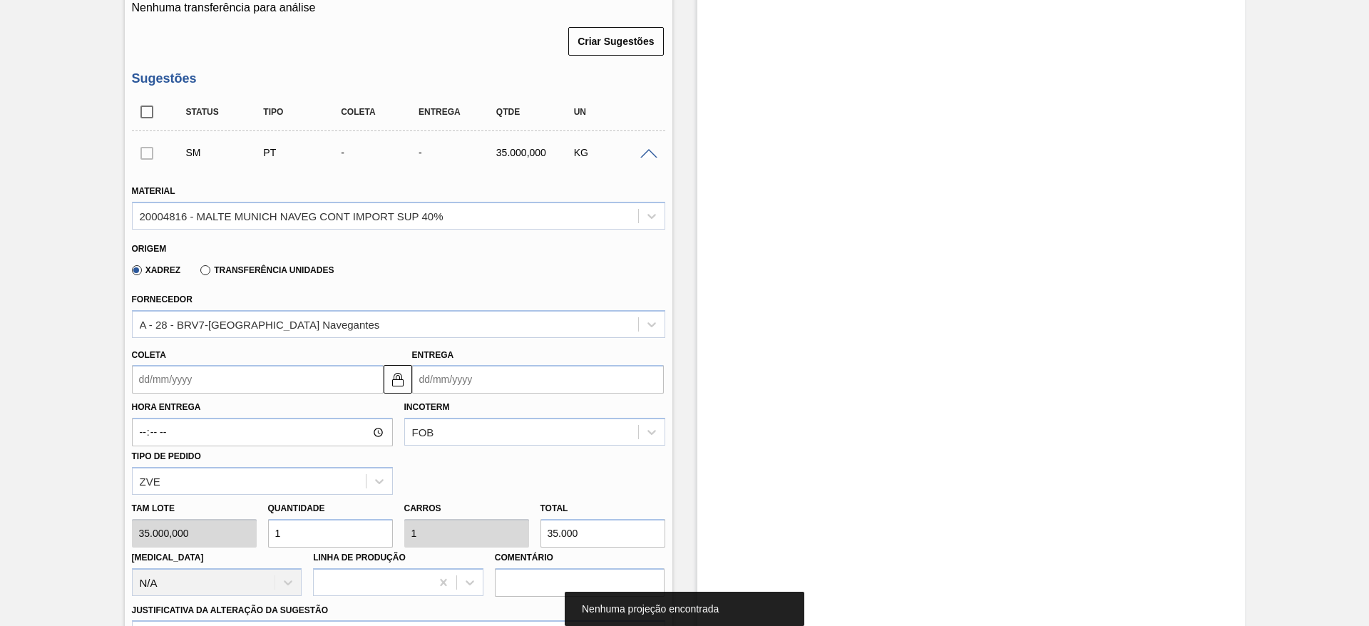
click at [138, 377] on input "Coleta" at bounding box center [258, 379] width 252 height 29
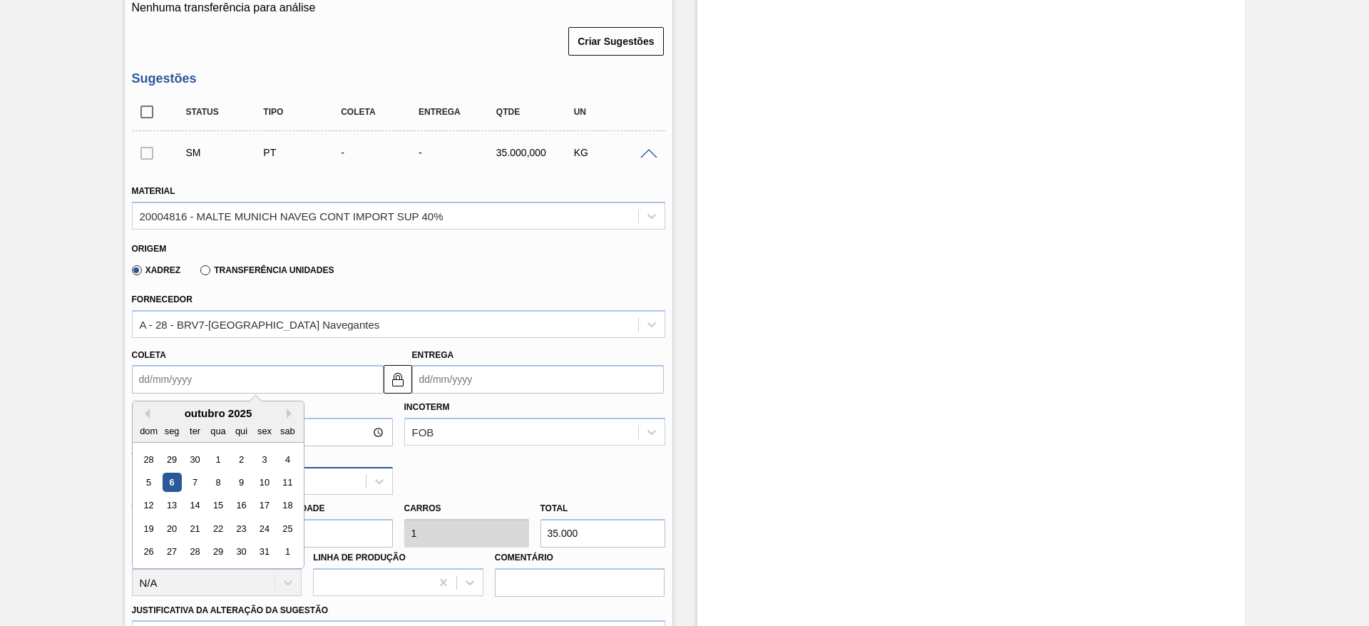
click at [217, 416] on div "8" at bounding box center [217, 482] width 19 height 19
type input "[DATE]"
type input "15/10/2025"
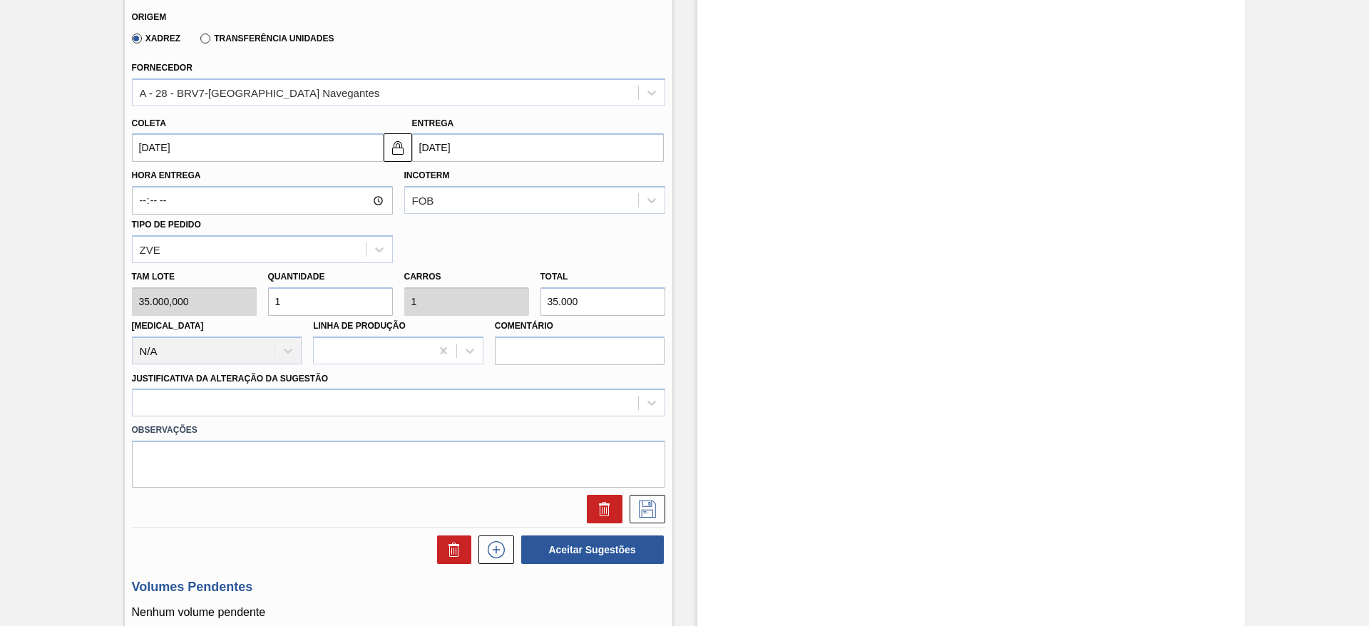
scroll to position [642, 0]
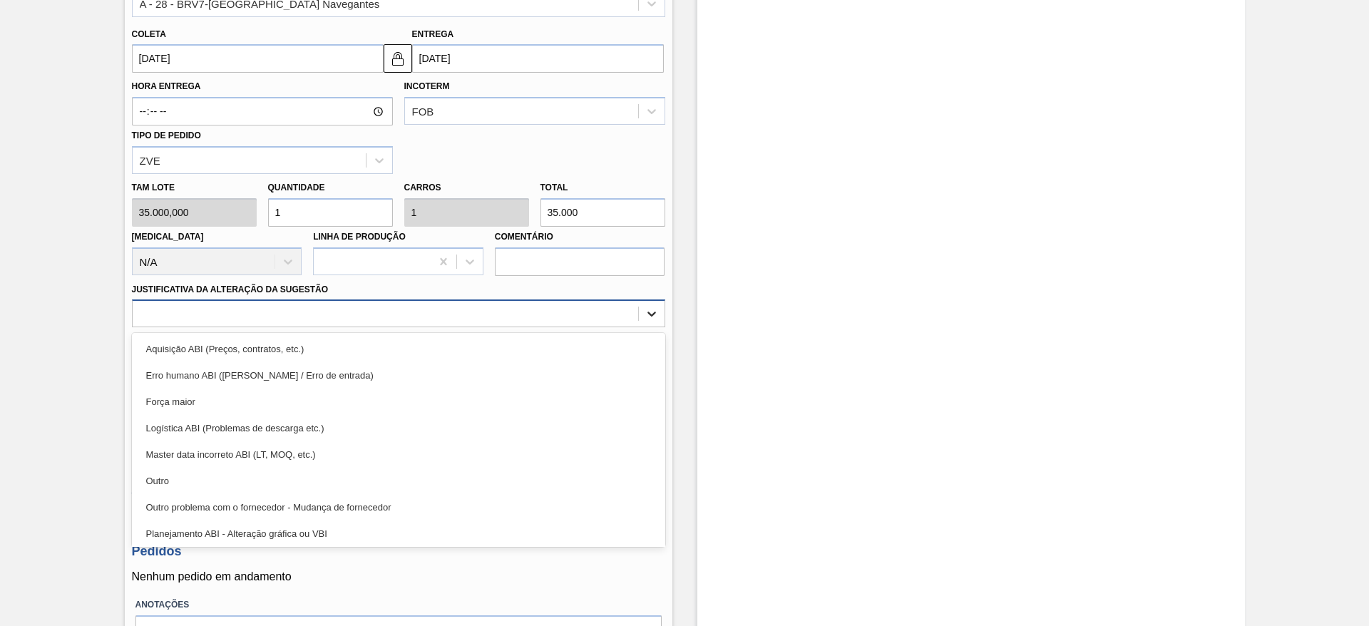
click at [654, 313] on icon at bounding box center [652, 314] width 9 height 5
drag, startPoint x: 153, startPoint y: 476, endPoint x: 558, endPoint y: 440, distance: 406.0
click at [155, 416] on div "Outro" at bounding box center [398, 481] width 533 height 26
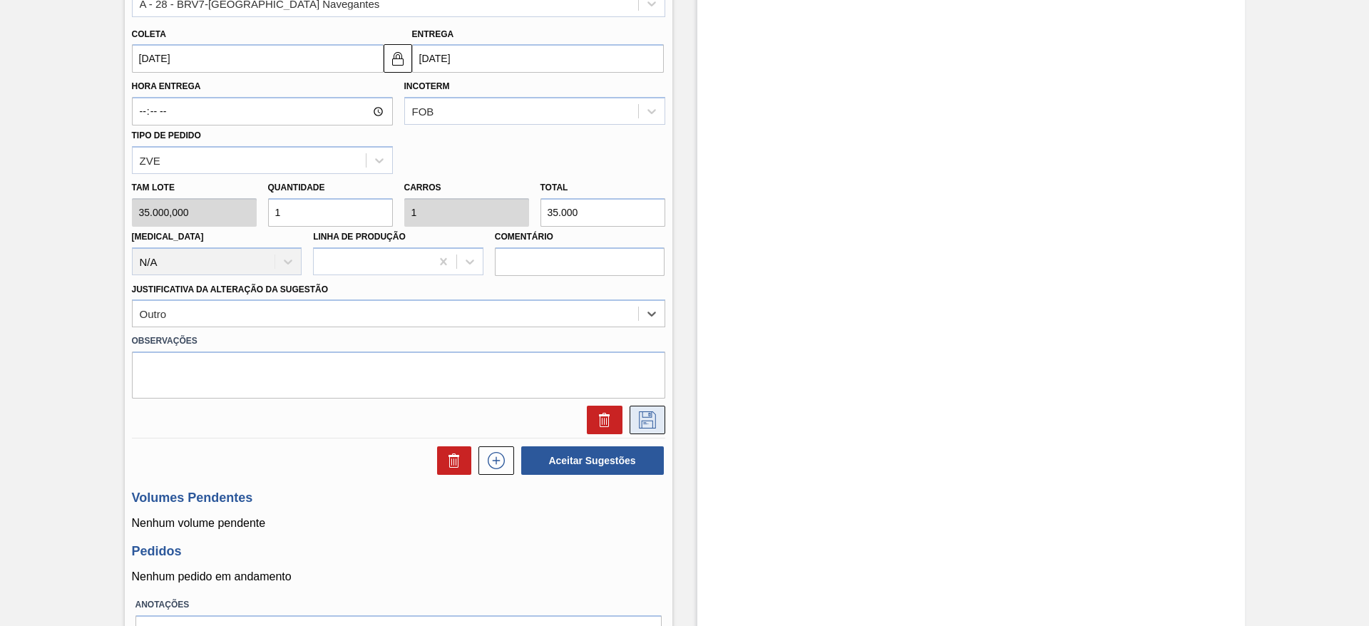
click at [646, 416] on icon at bounding box center [647, 419] width 23 height 17
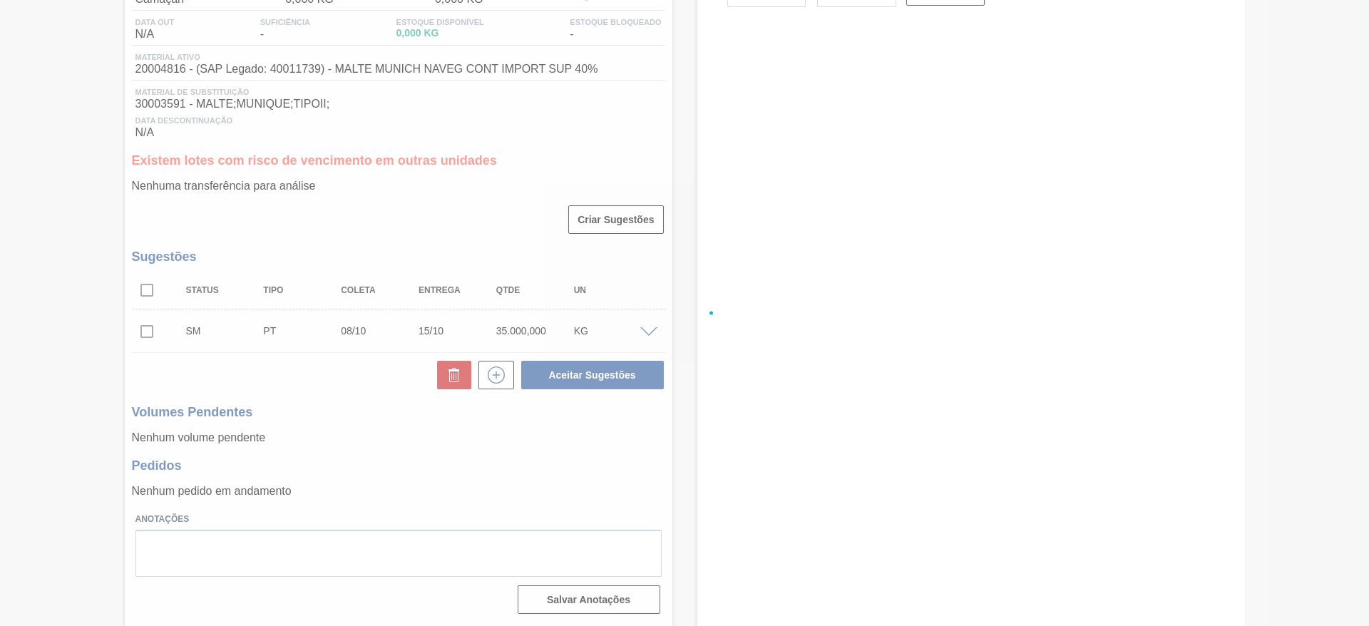
scroll to position [143, 0]
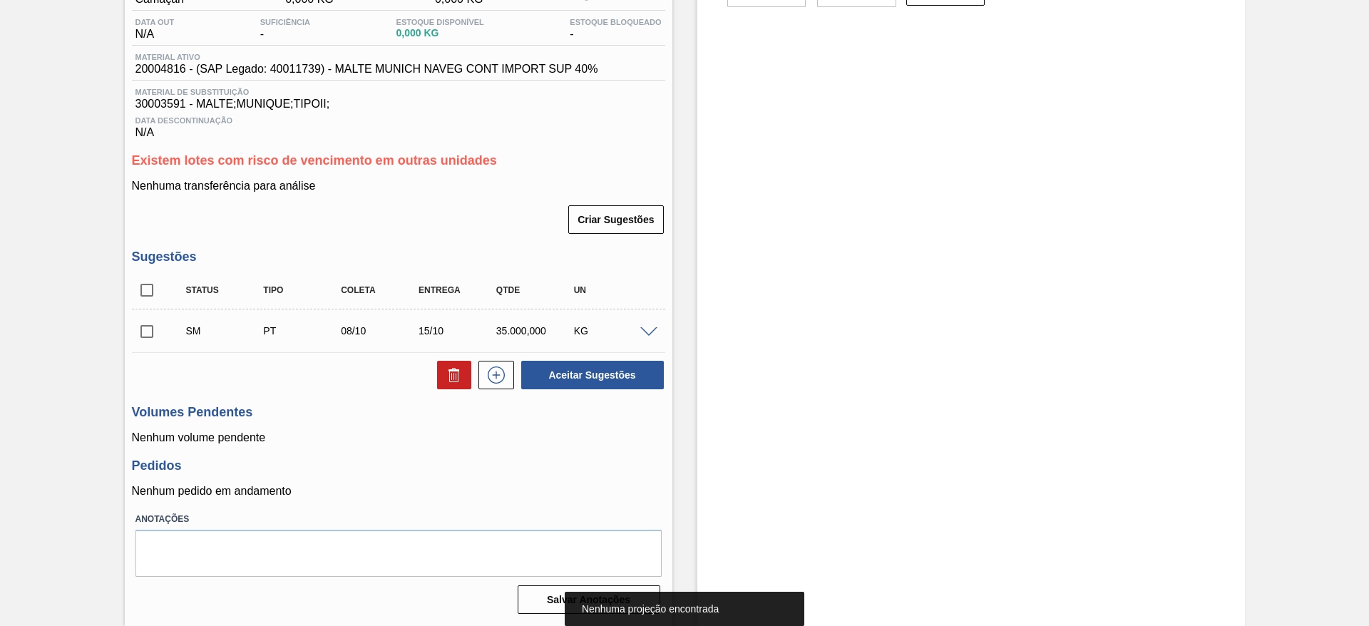
click at [145, 329] on input "checkbox" at bounding box center [147, 332] width 30 height 30
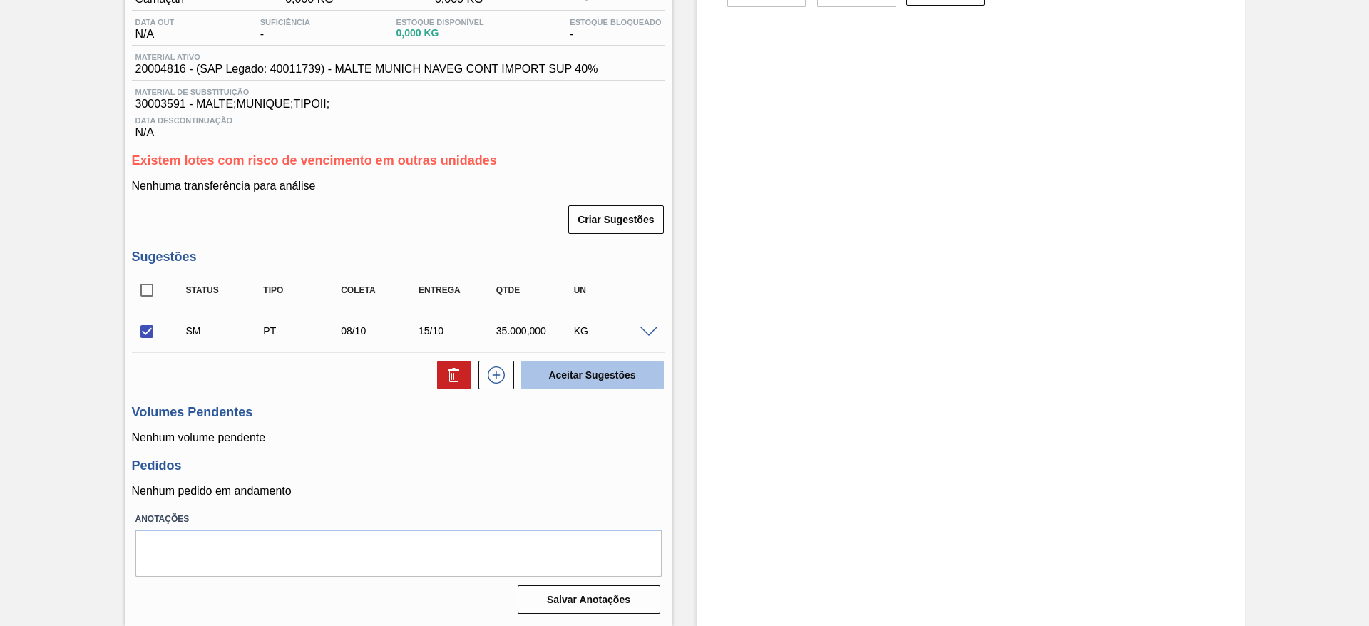
click at [613, 363] on button "Aceitar Sugestões" at bounding box center [592, 375] width 143 height 29
checkbox input "false"
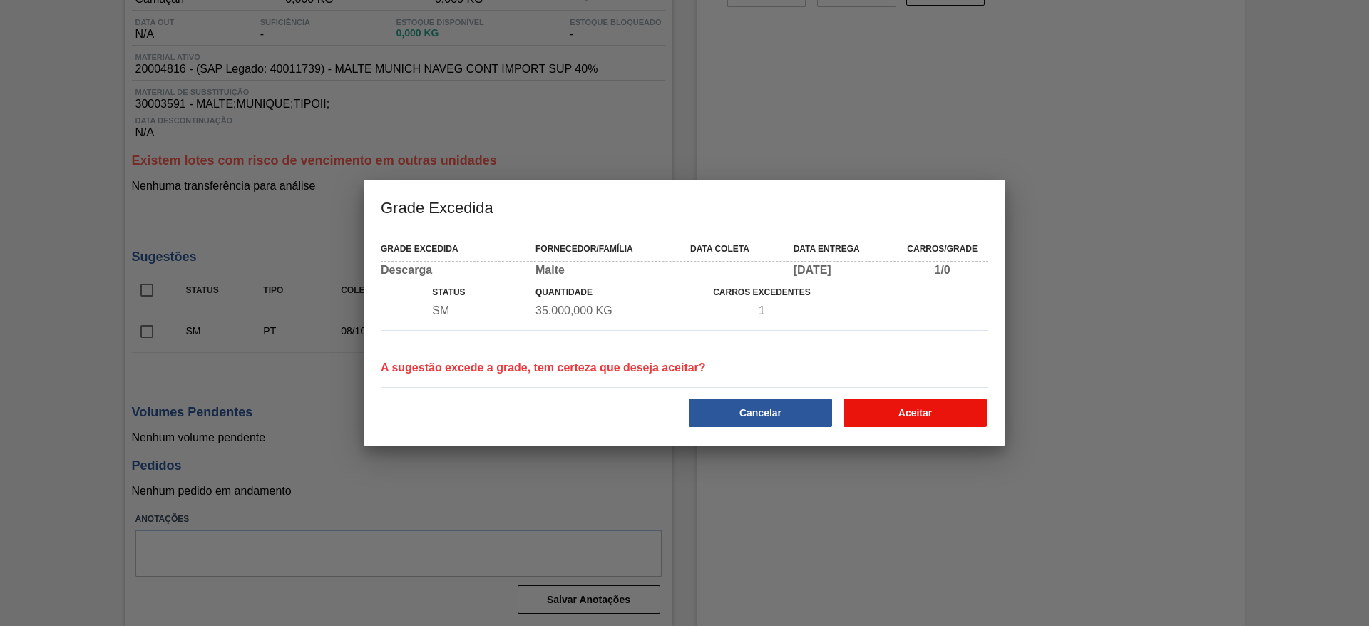
click at [912, 416] on button "Aceitar" at bounding box center [915, 413] width 143 height 29
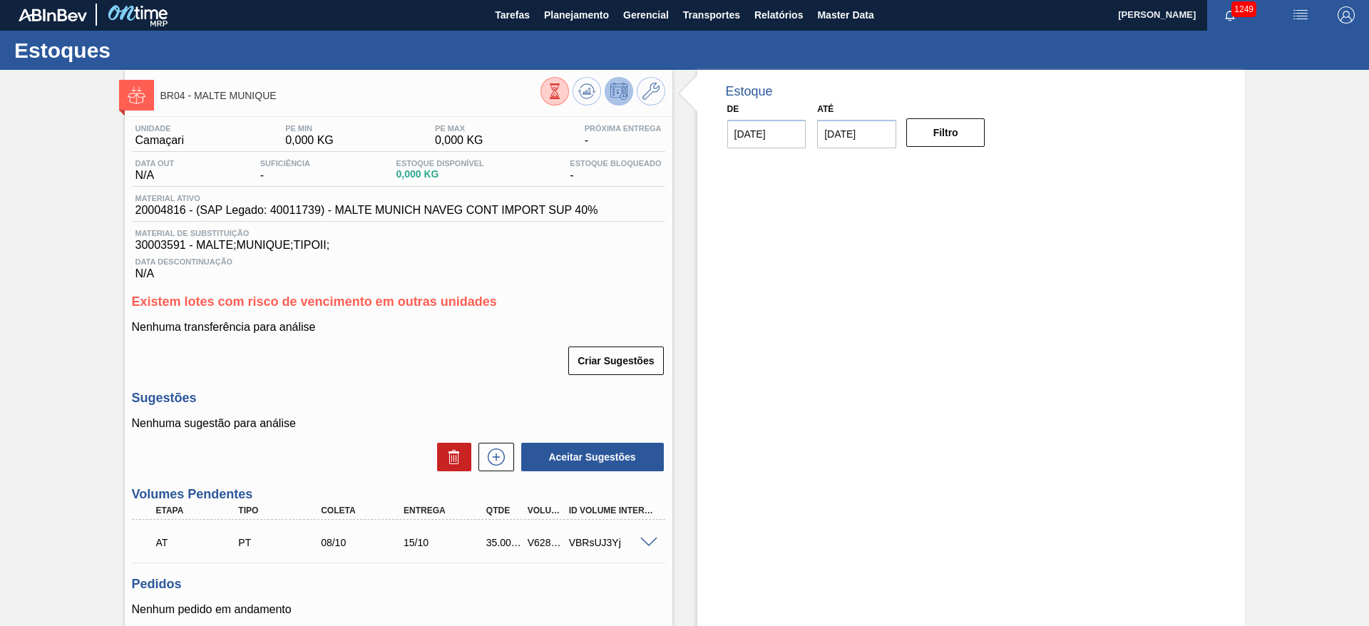
scroll to position [0, 0]
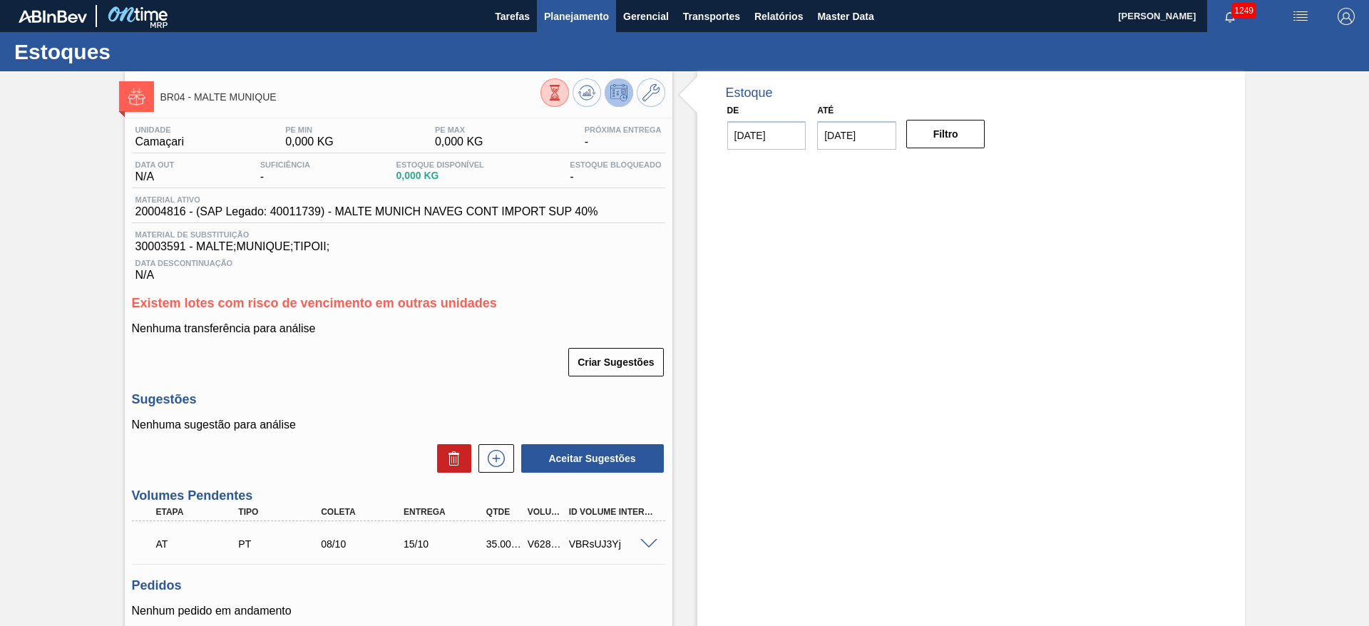
click at [583, 16] on span "Planejamento" at bounding box center [576, 16] width 65 height 17
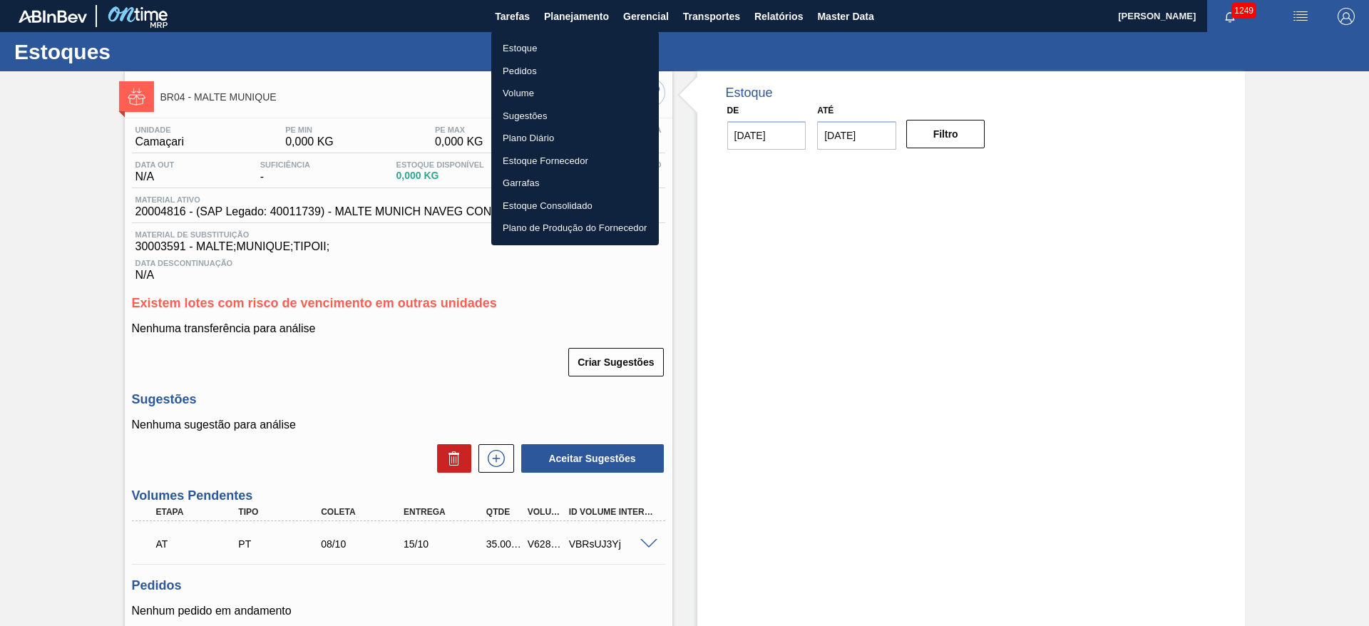
click at [515, 48] on li "Estoque" at bounding box center [575, 48] width 168 height 23
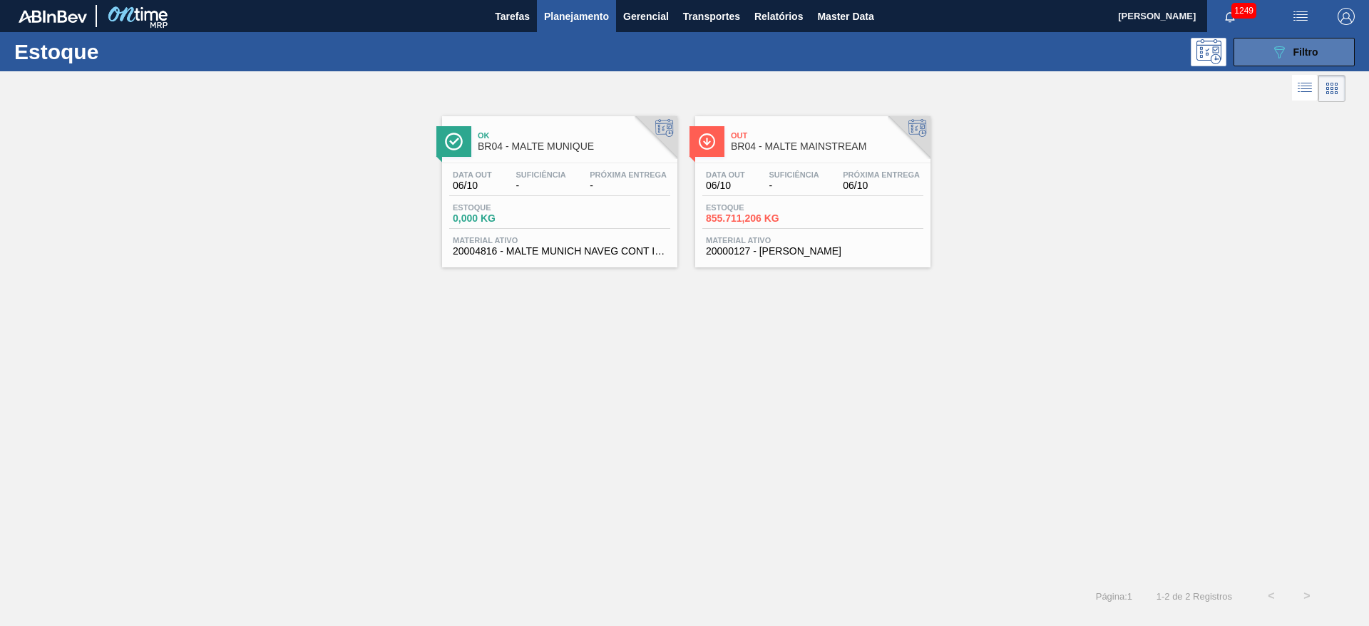
click at [912, 49] on icon "089F7B8B-B2A5-4AFE-B5C0-19BA573D28AC" at bounding box center [1279, 52] width 17 height 17
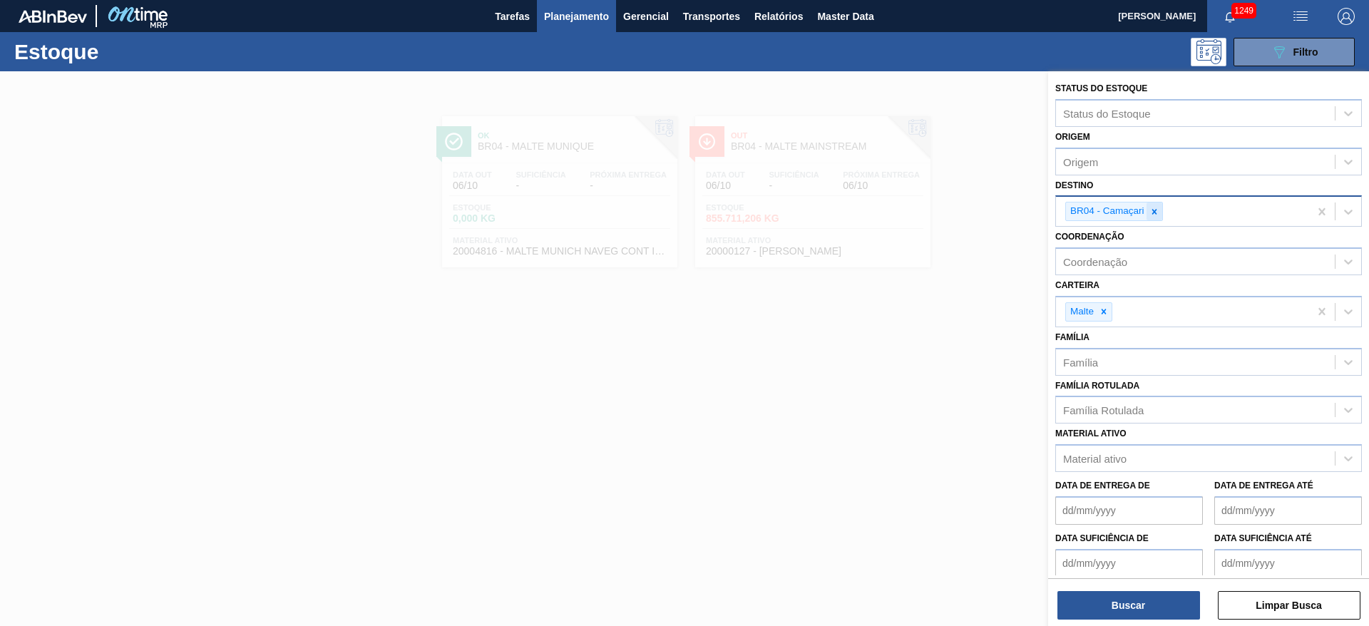
click at [912, 211] on icon at bounding box center [1155, 212] width 10 height 10
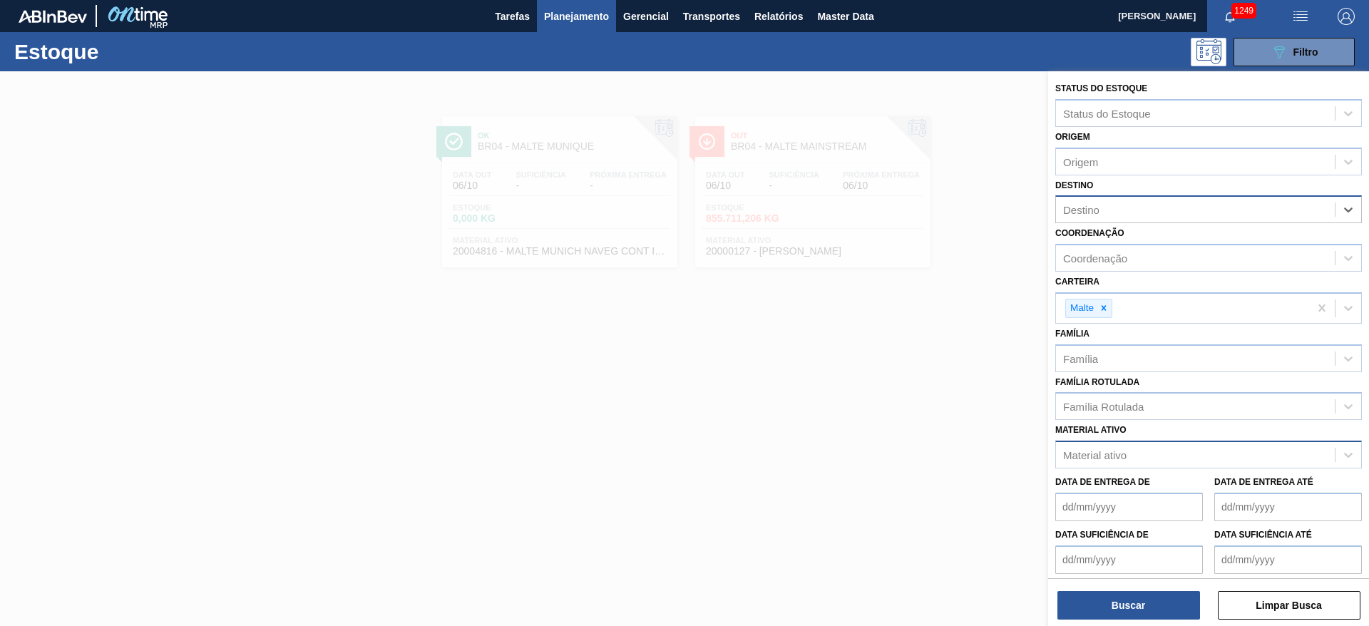
click at [912, 416] on div "Material ativo" at bounding box center [1094, 455] width 63 height 12
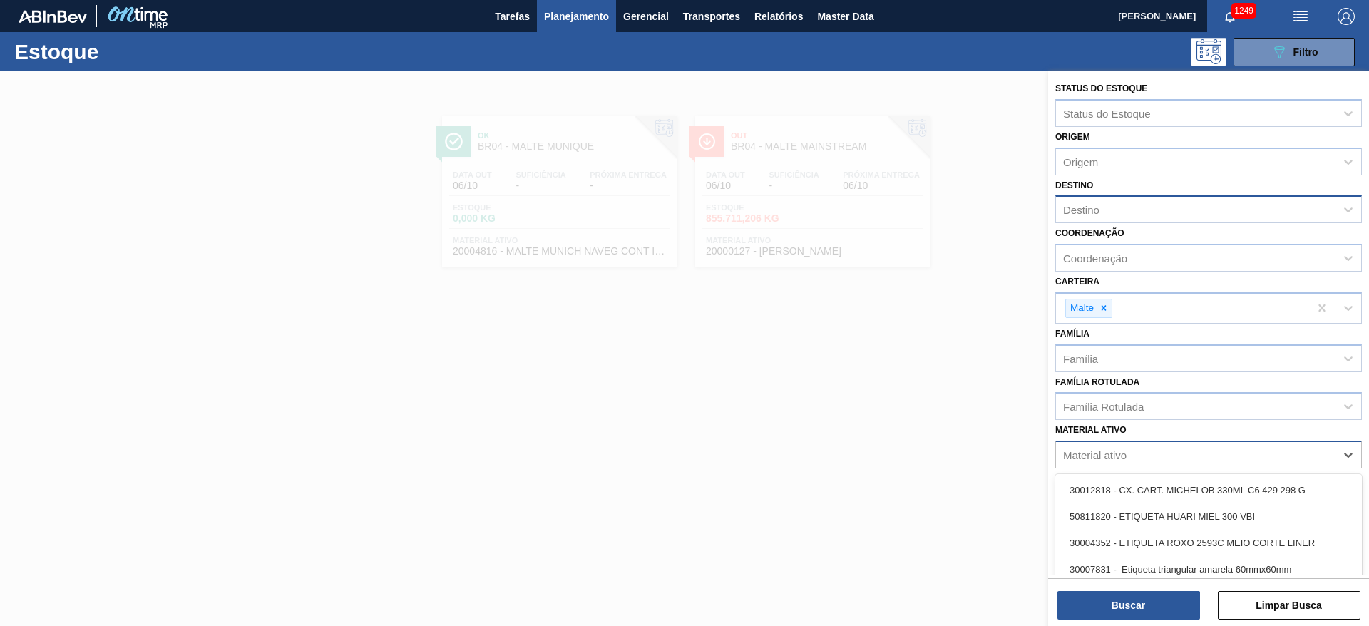
paste ativo "20004817"
type ativo "20004817"
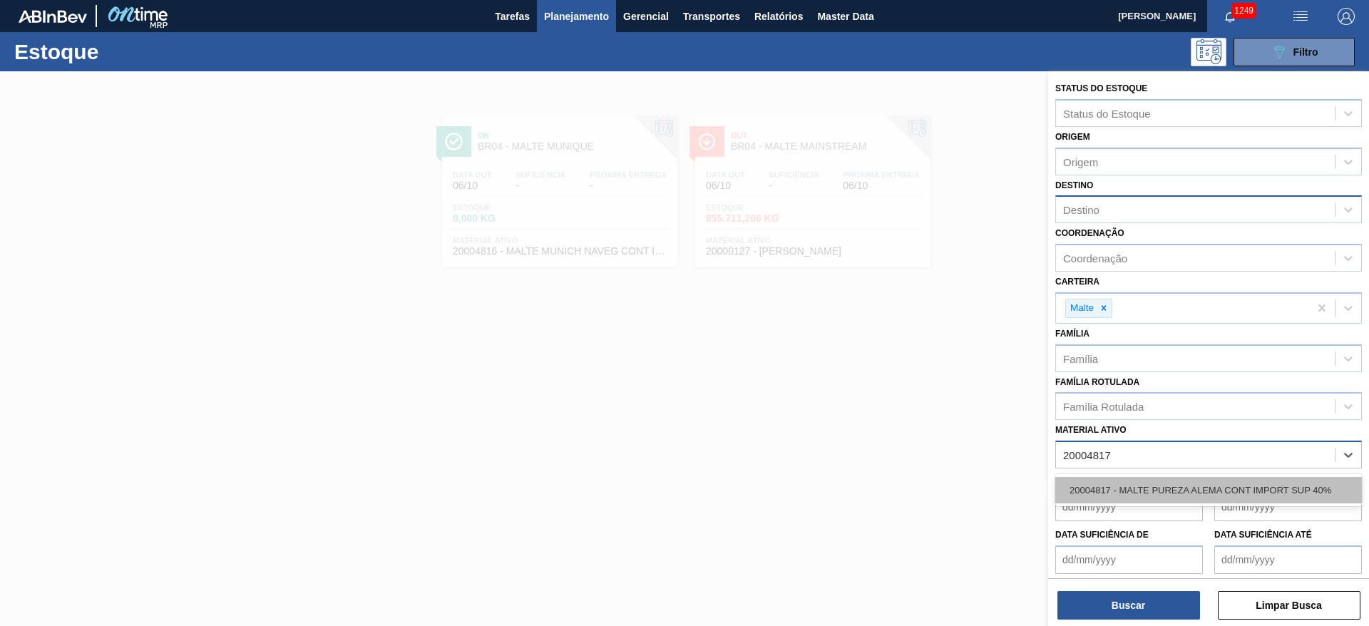
click at [912, 416] on div "20004817 - MALTE PUREZA ALEMA CONT IMPORT SUP 40%" at bounding box center [1208, 490] width 307 height 26
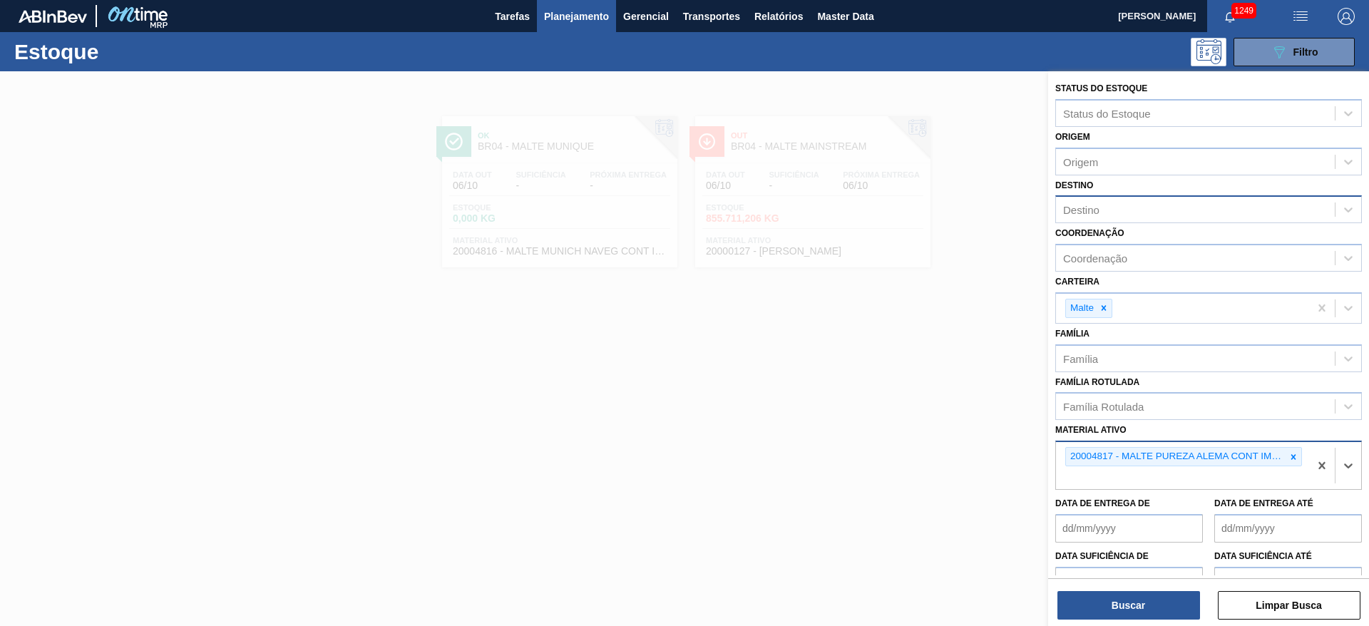
click at [912, 208] on div "Destino" at bounding box center [1081, 210] width 36 height 12
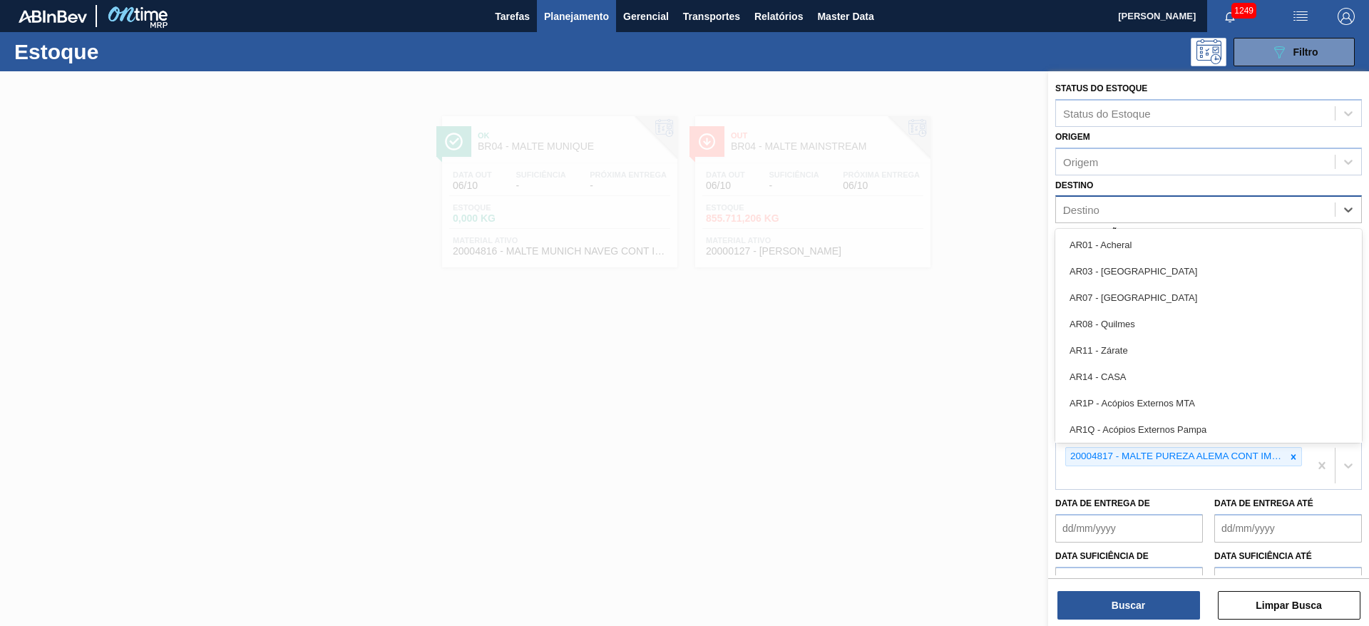
type input "23"
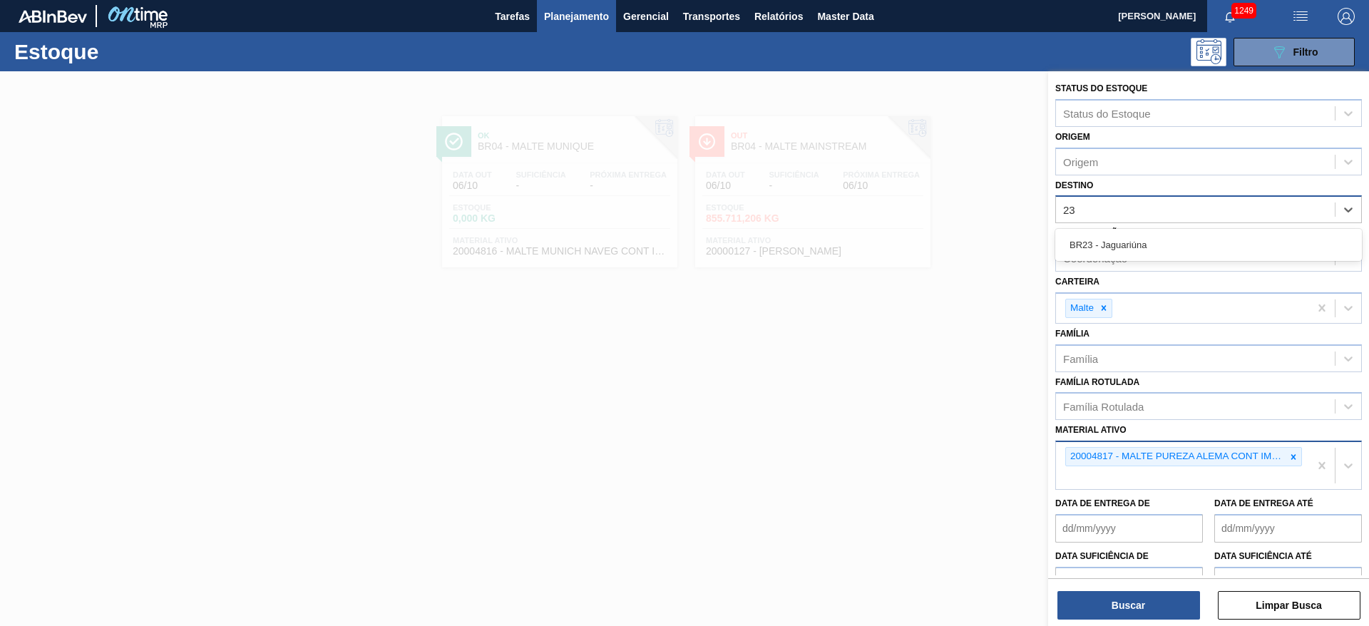
drag, startPoint x: 1117, startPoint y: 242, endPoint x: 1077, endPoint y: 379, distance: 142.6
click at [912, 242] on div "BR23 - Jaguariúna" at bounding box center [1208, 245] width 307 height 26
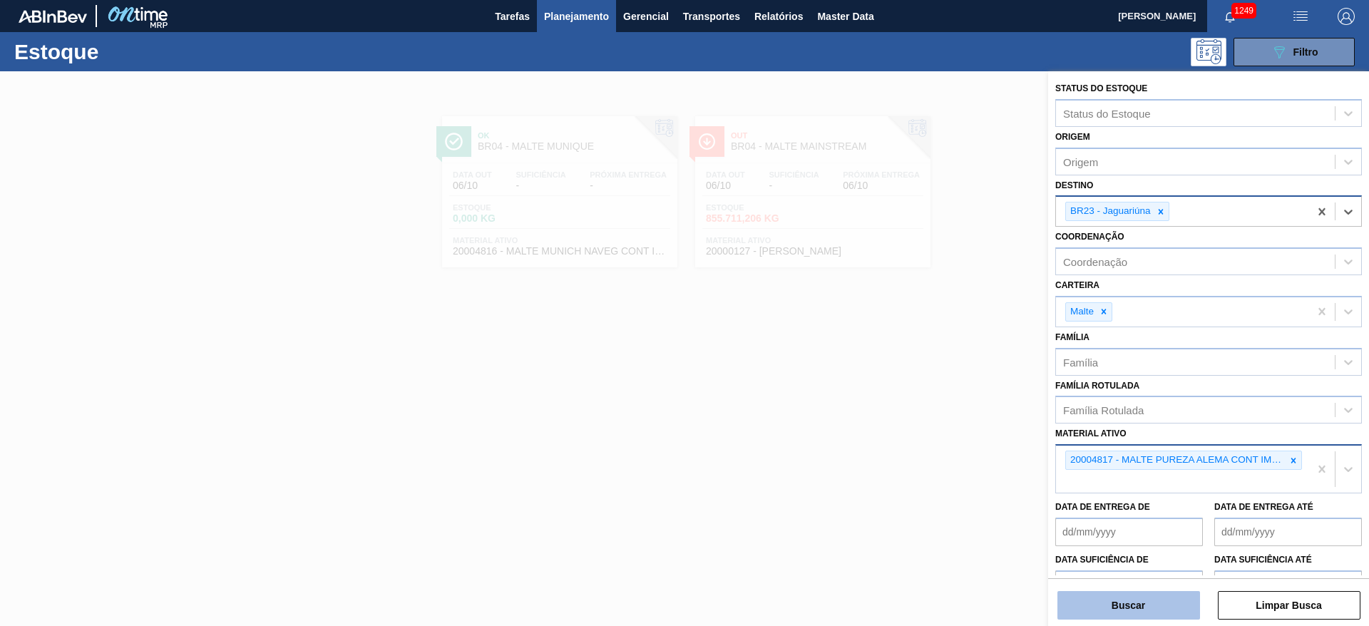
click at [912, 416] on button "Buscar" at bounding box center [1129, 605] width 143 height 29
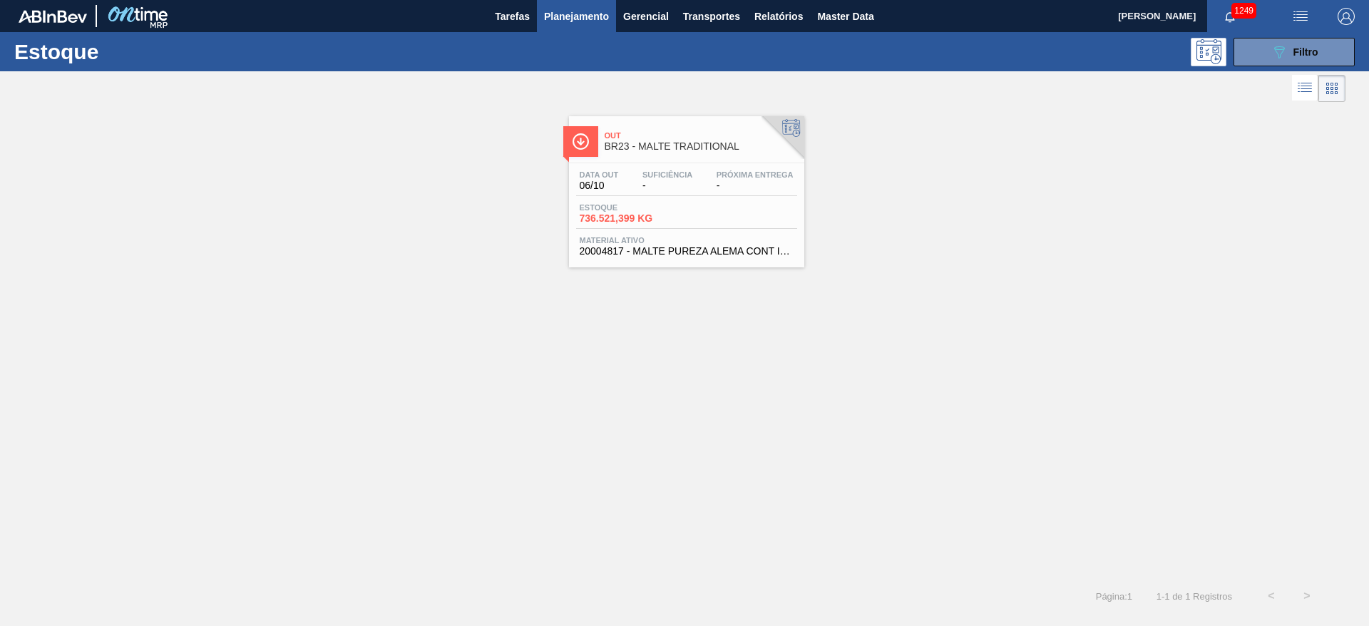
click at [665, 174] on span "Suficiência" at bounding box center [668, 174] width 50 height 9
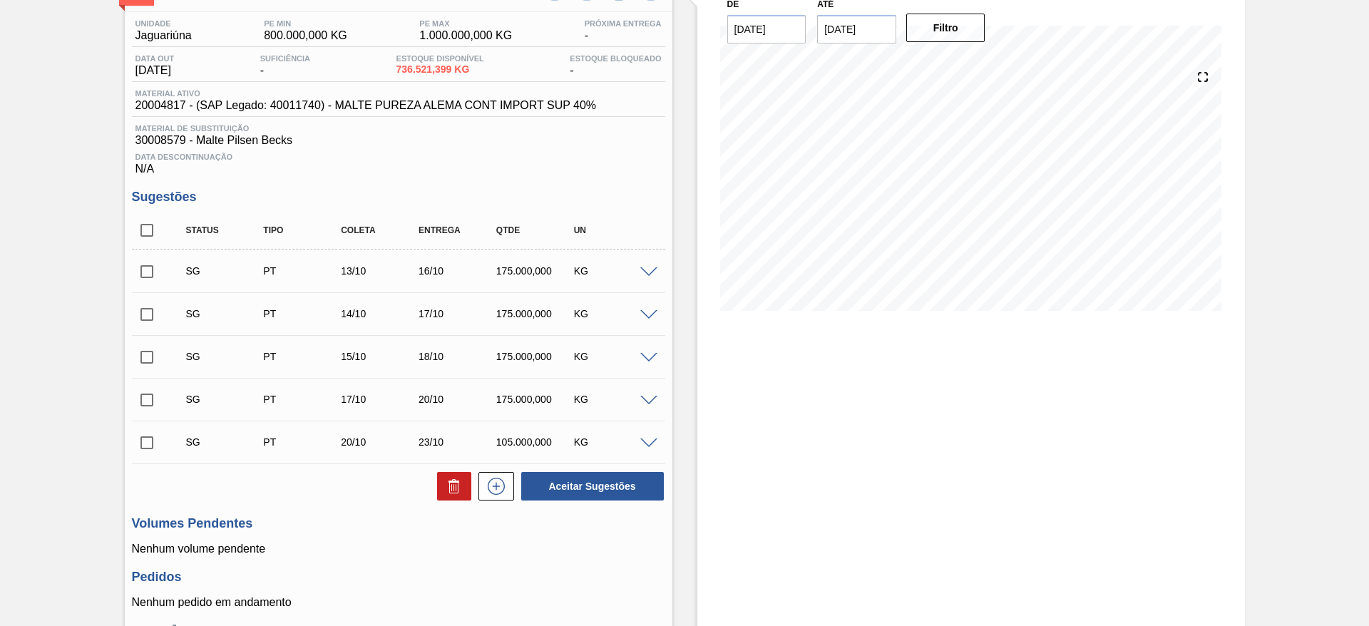
scroll to position [4, 0]
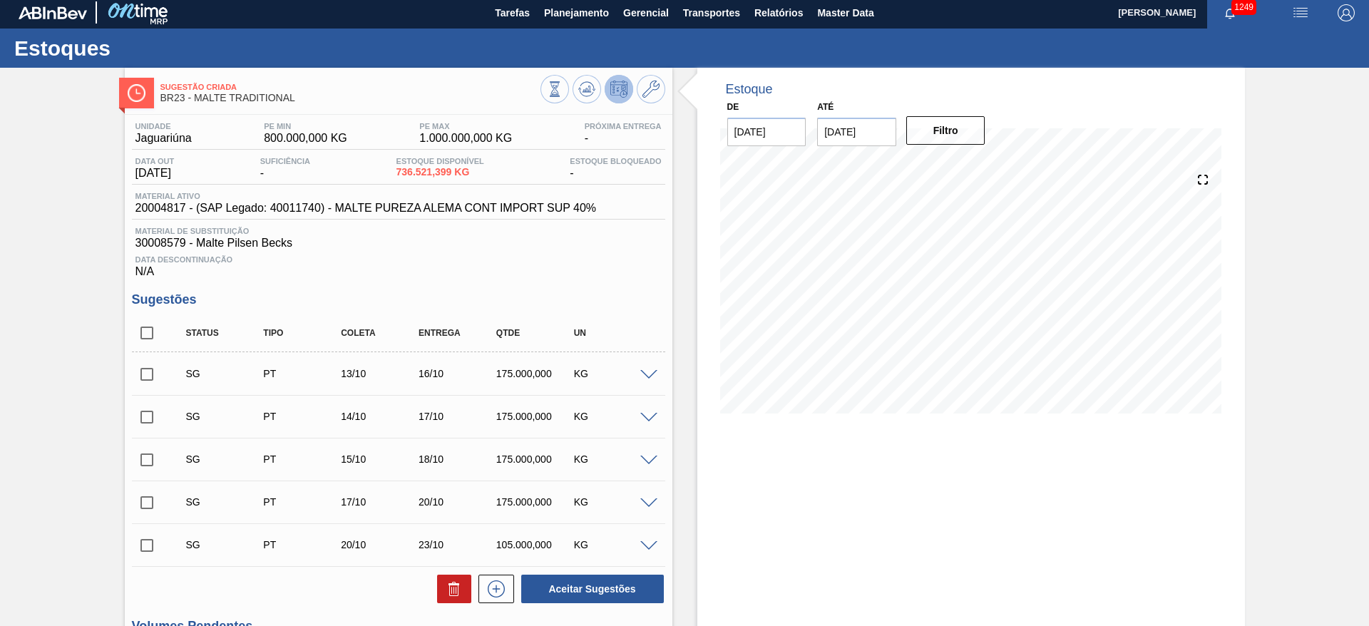
click at [645, 372] on span at bounding box center [648, 375] width 17 height 11
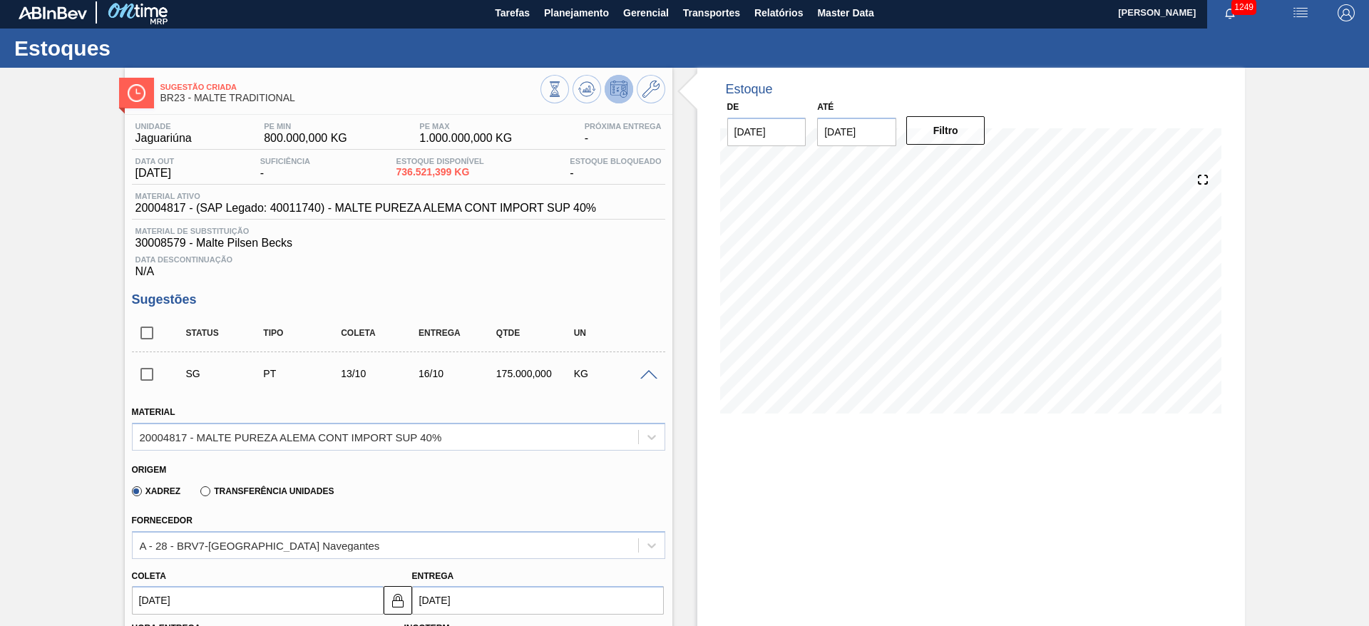
scroll to position [218, 0]
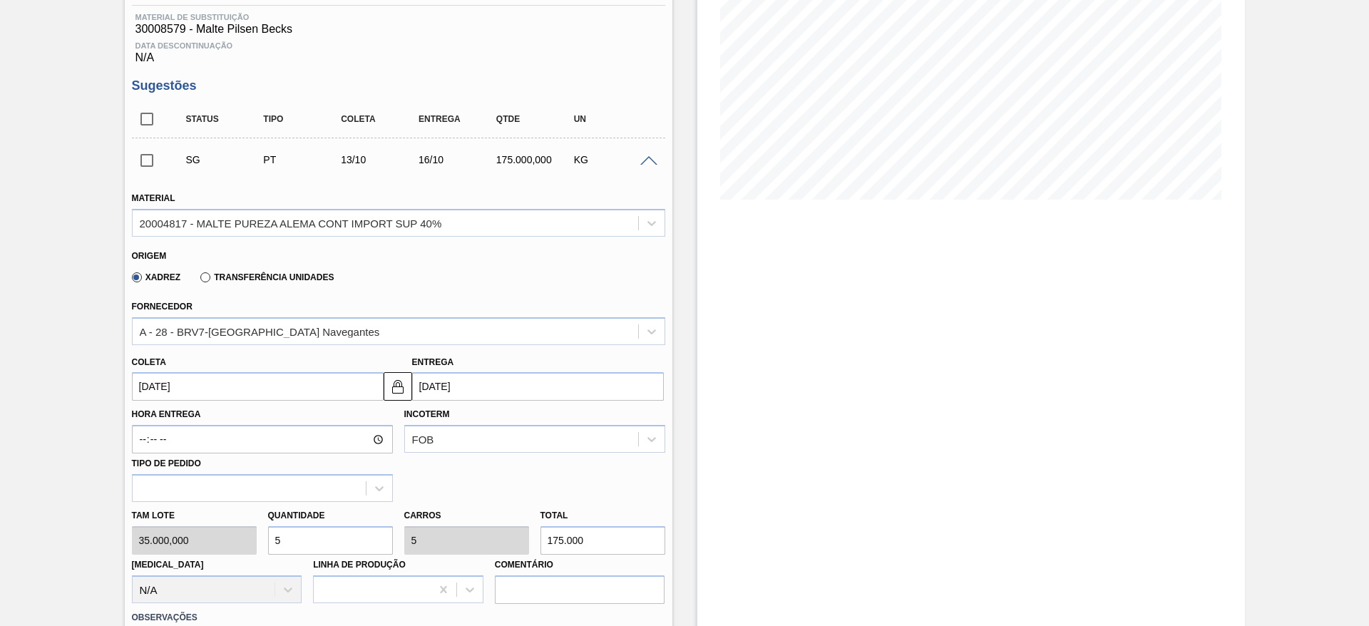
click at [198, 416] on div "Tam lote 35.000,000 Quantidade 5 Carros 5 Total 175.000 Doca N/A Linha de Produ…" at bounding box center [398, 553] width 545 height 102
type input "4"
type input "140.000"
type input "4"
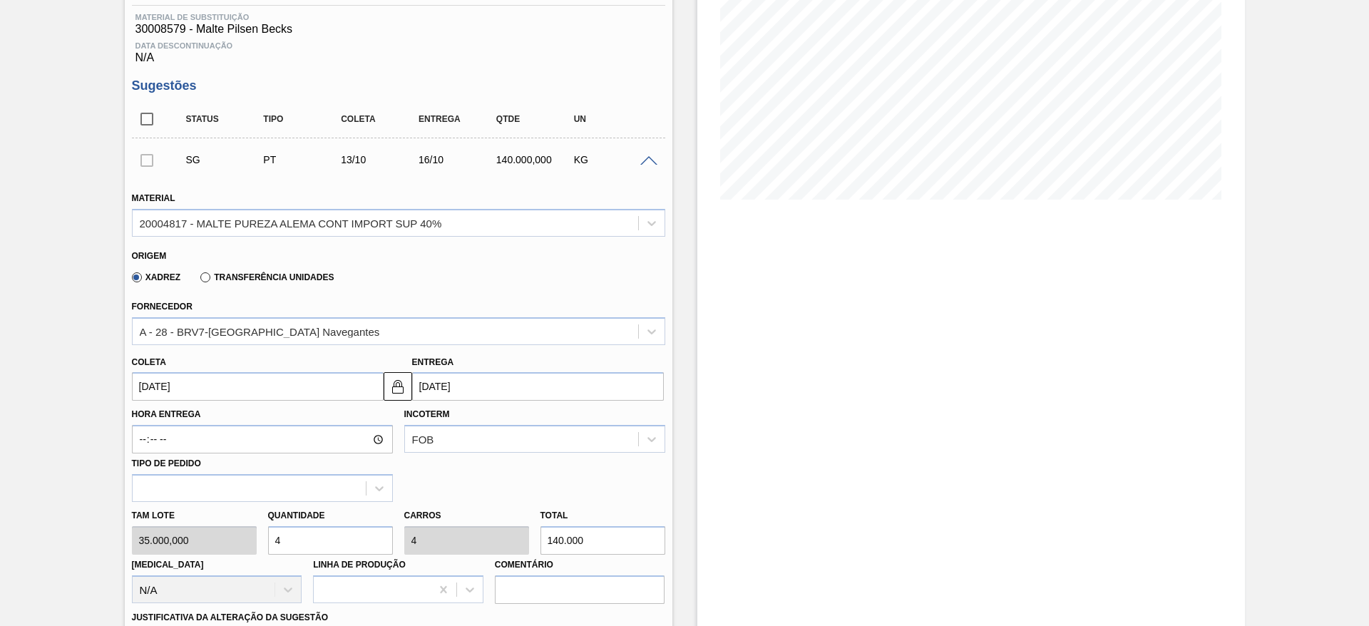
click at [144, 384] on input "[DATE]" at bounding box center [258, 386] width 252 height 29
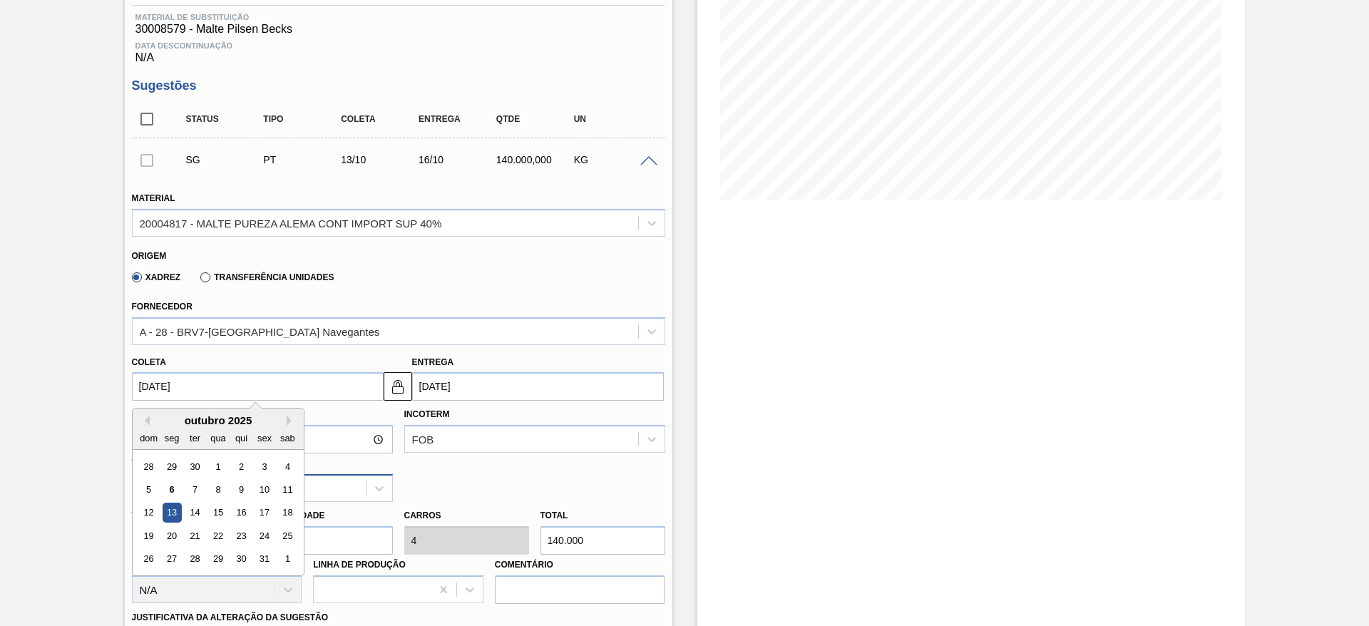
click at [287, 416] on div "11" at bounding box center [286, 489] width 19 height 19
type input "[DATE]"
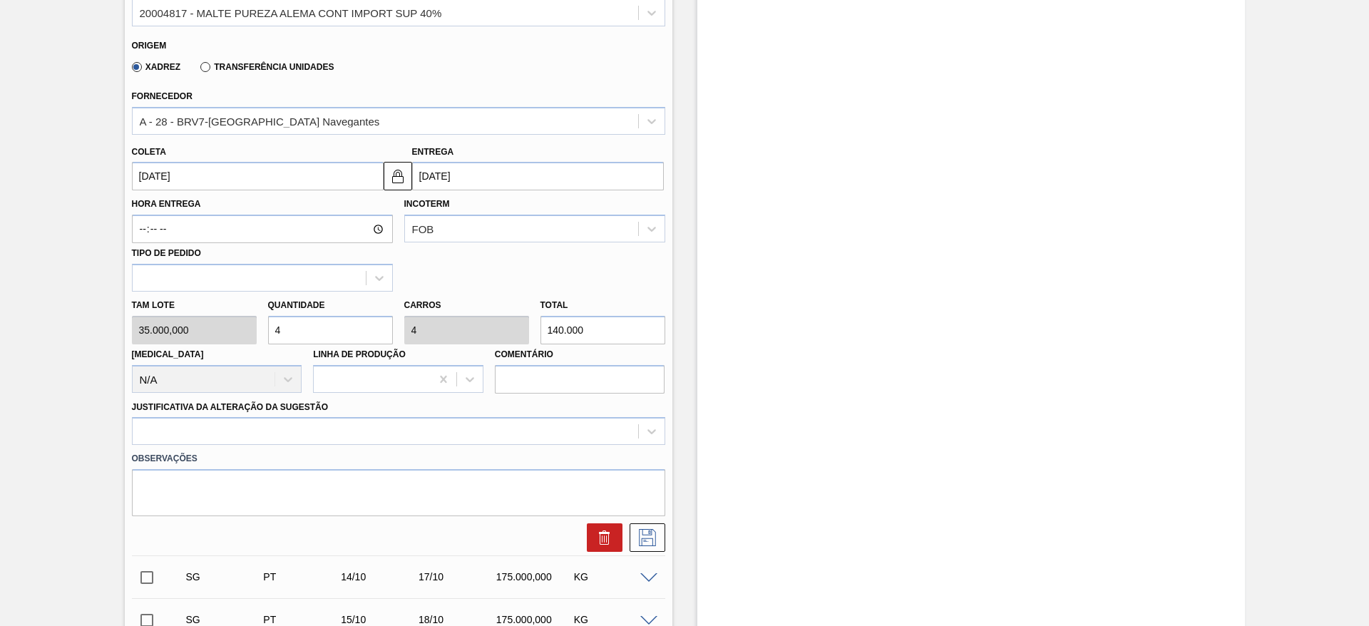
scroll to position [535, 0]
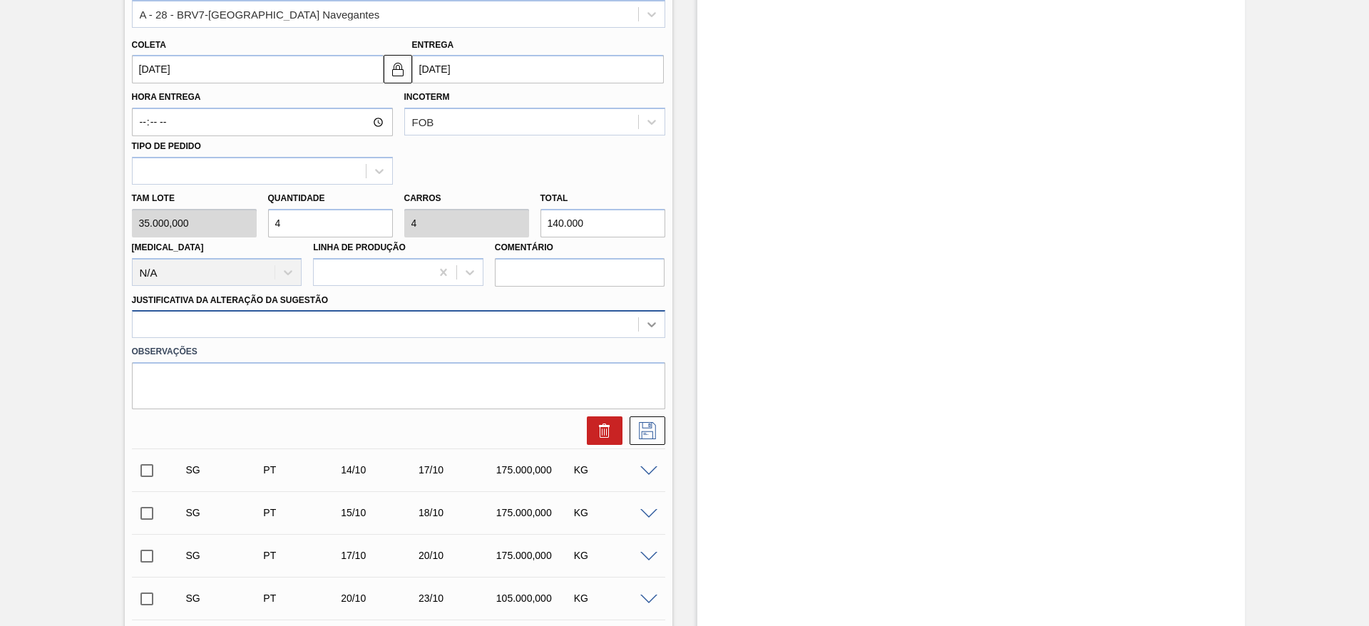
click at [655, 326] on icon at bounding box center [652, 324] width 14 height 14
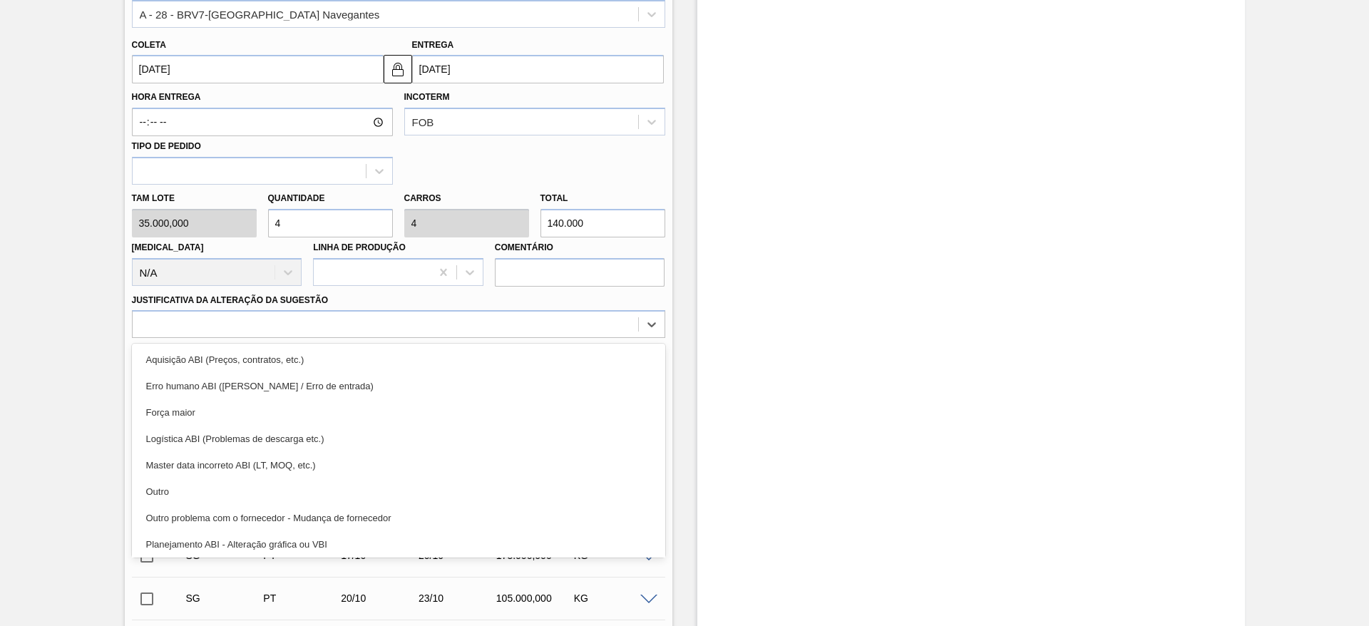
drag, startPoint x: 173, startPoint y: 492, endPoint x: 217, endPoint y: 481, distance: 45.5
click at [174, 416] on div "Outro" at bounding box center [398, 492] width 533 height 26
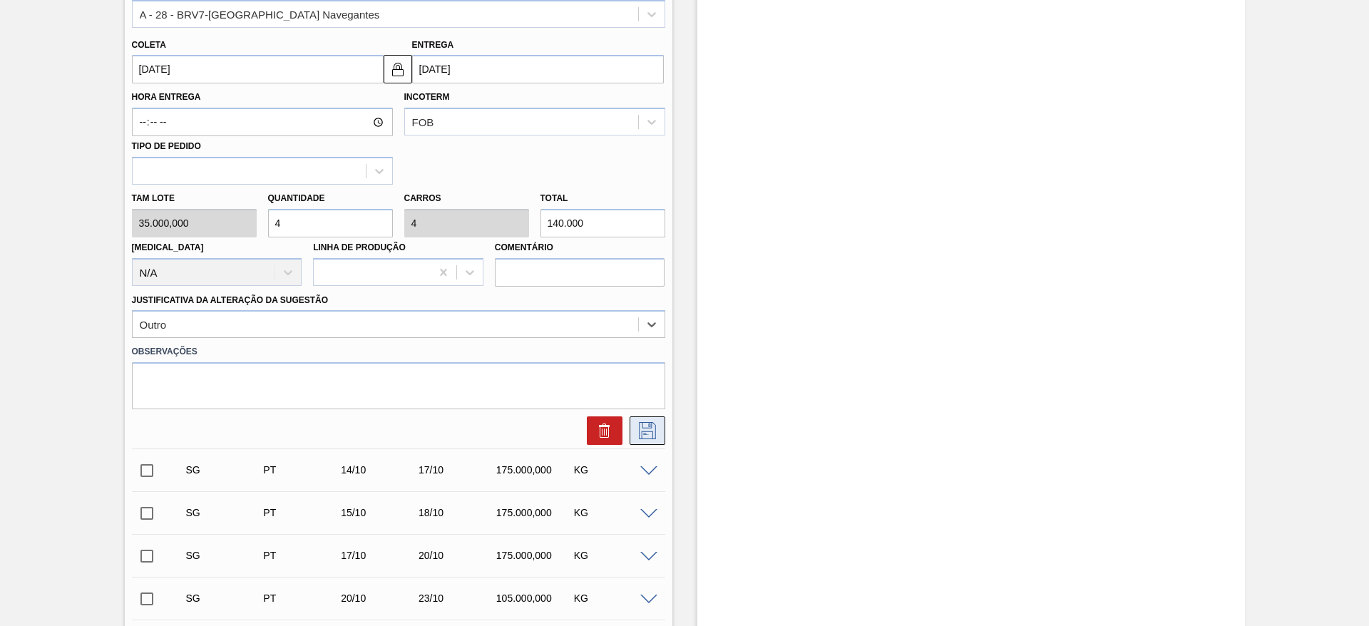
click at [648, 416] on icon at bounding box center [646, 429] width 7 height 11
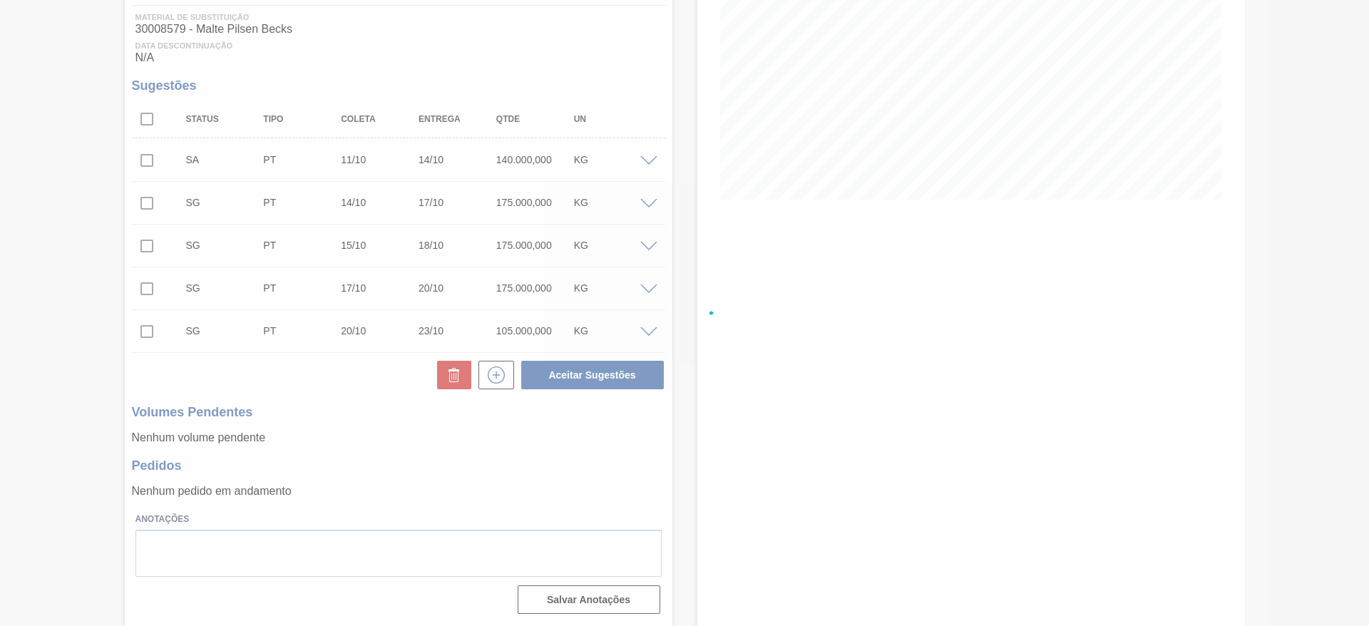
scroll to position [218, 0]
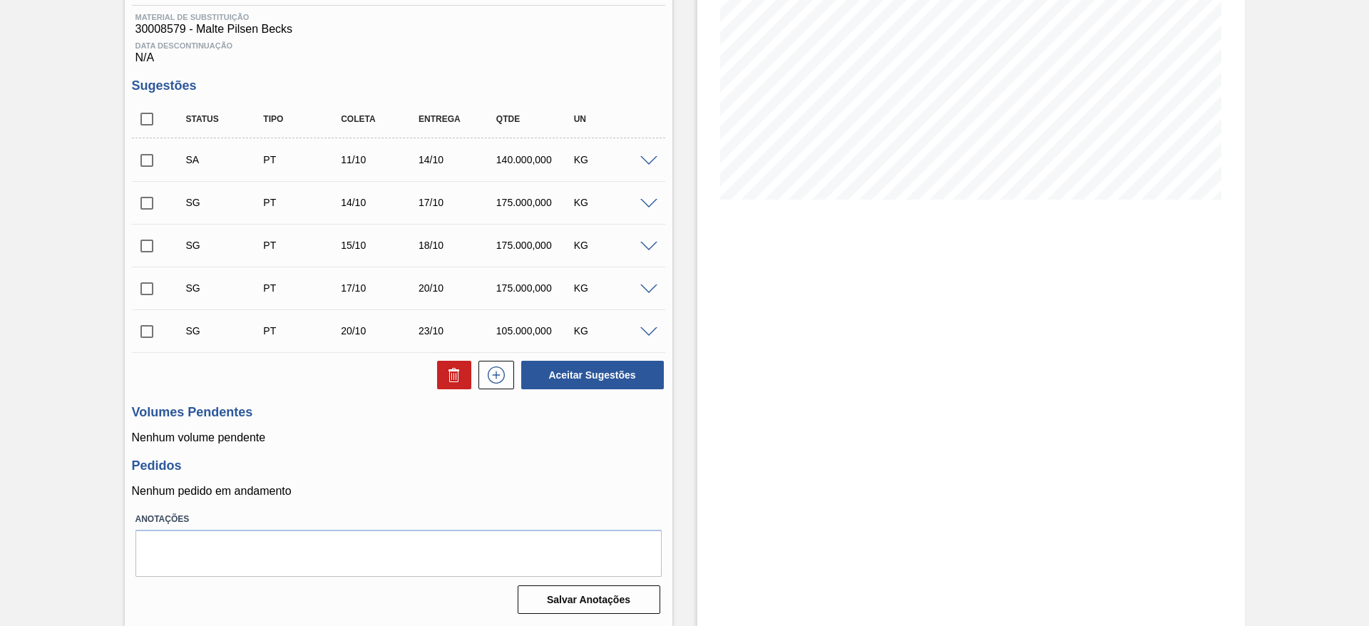
click at [144, 161] on input "checkbox" at bounding box center [147, 160] width 30 height 30
click at [614, 370] on button "Aceitar Sugestões" at bounding box center [592, 375] width 143 height 29
checkbox input "false"
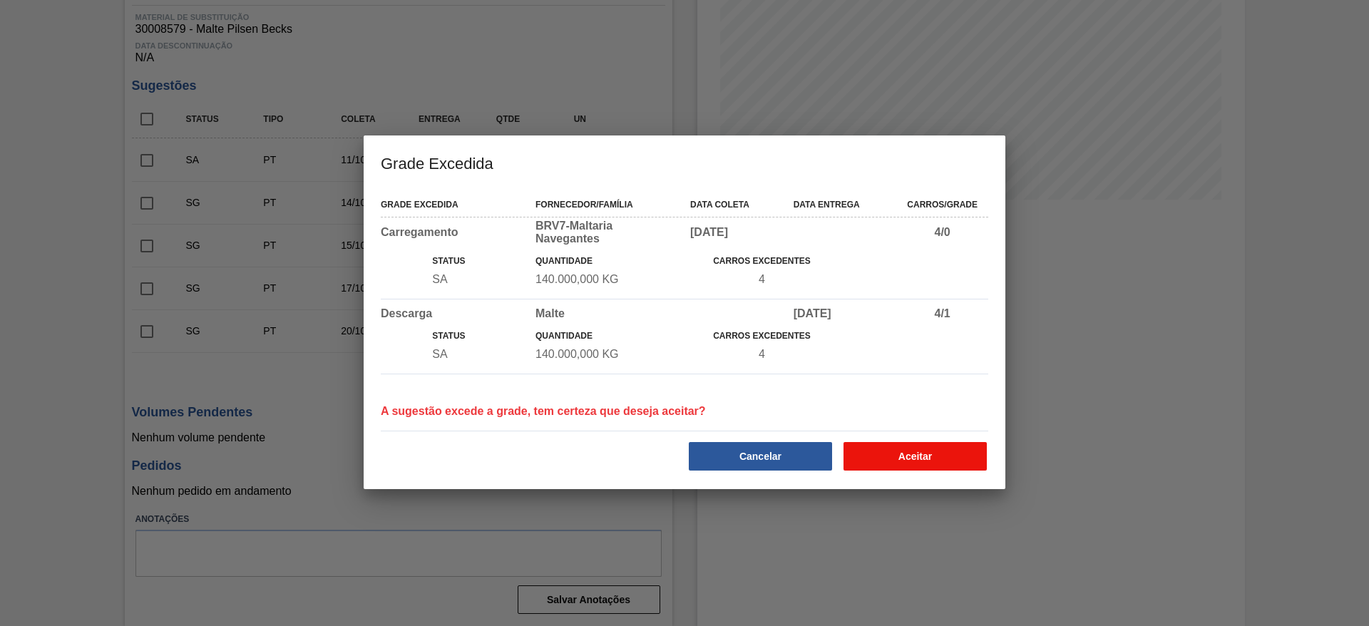
click at [884, 416] on button "Aceitar" at bounding box center [915, 456] width 143 height 29
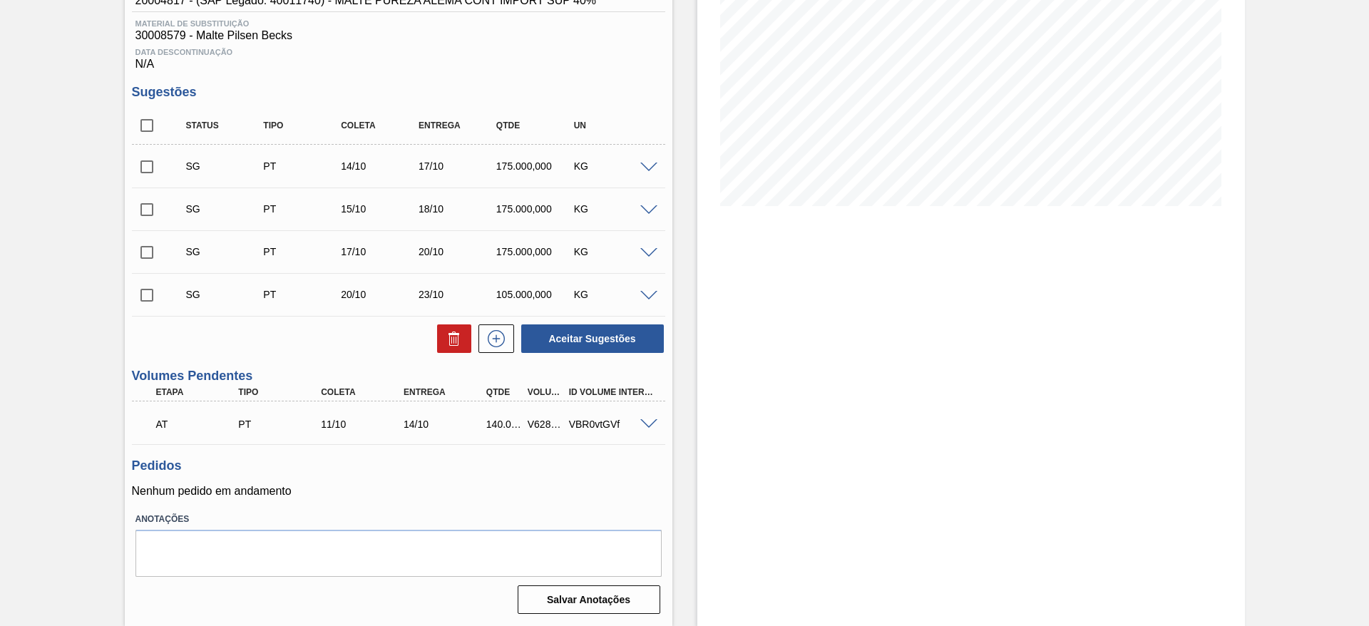
scroll to position [0, 0]
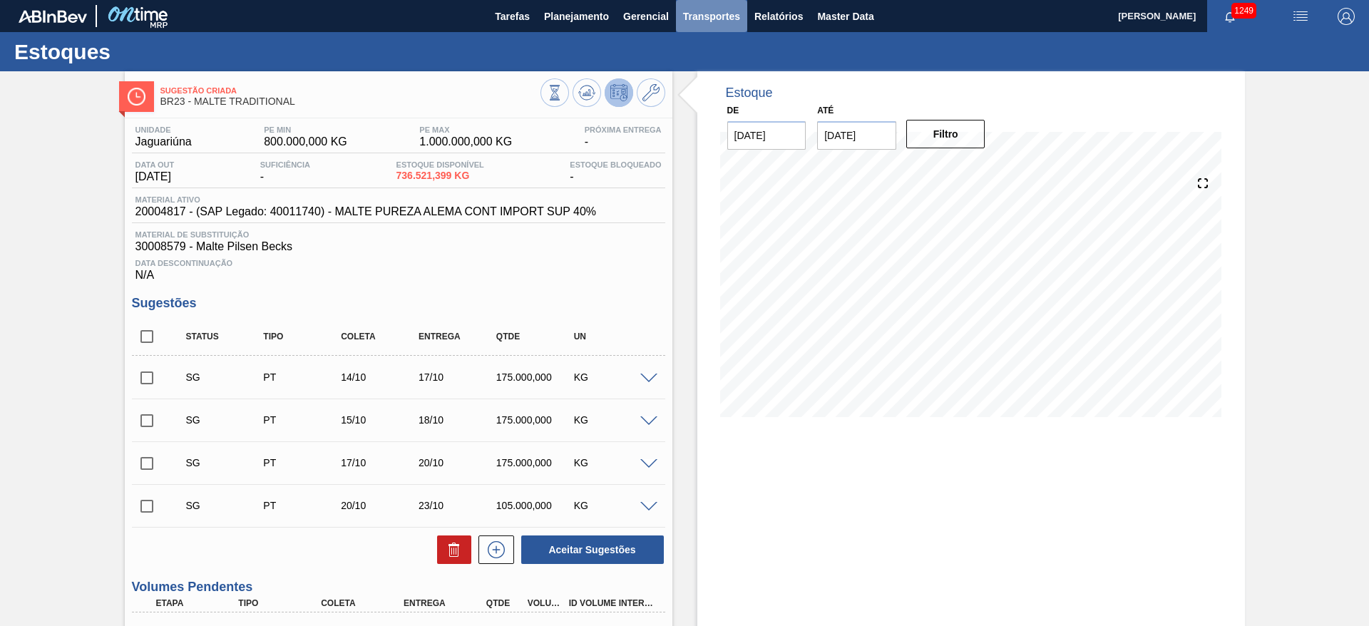
click at [697, 14] on span "Transportes" at bounding box center [711, 16] width 57 height 17
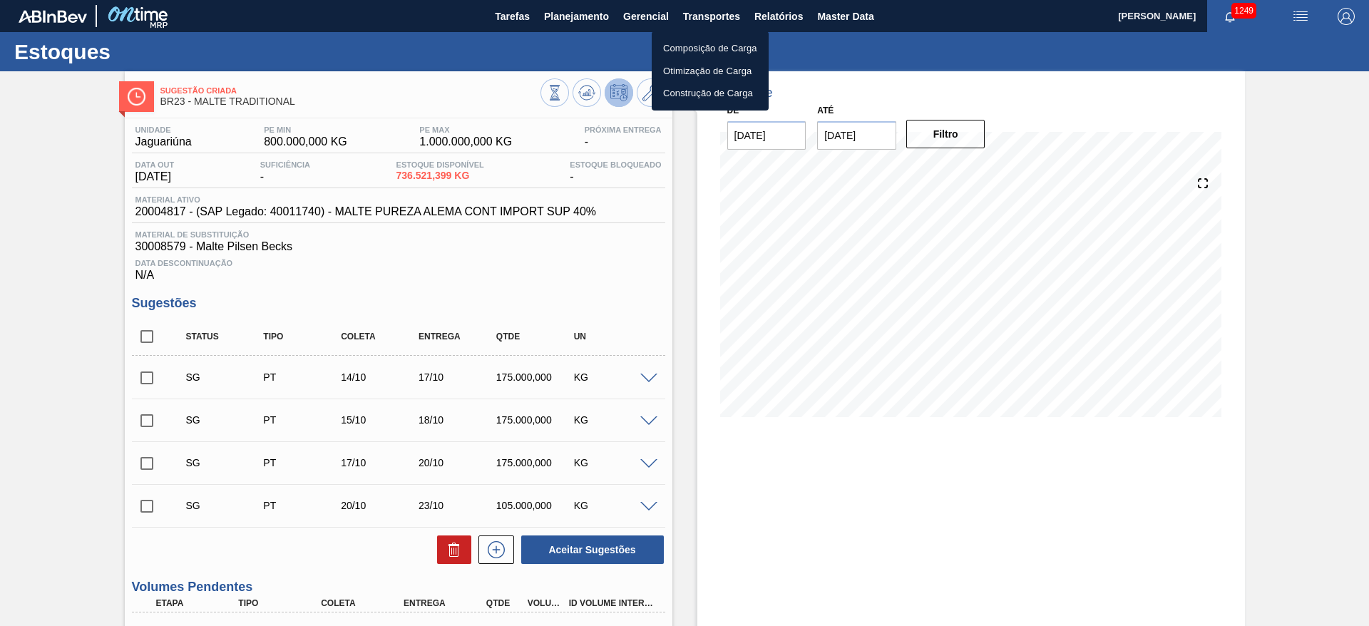
click at [690, 73] on li "Otimização de Carga" at bounding box center [710, 71] width 117 height 23
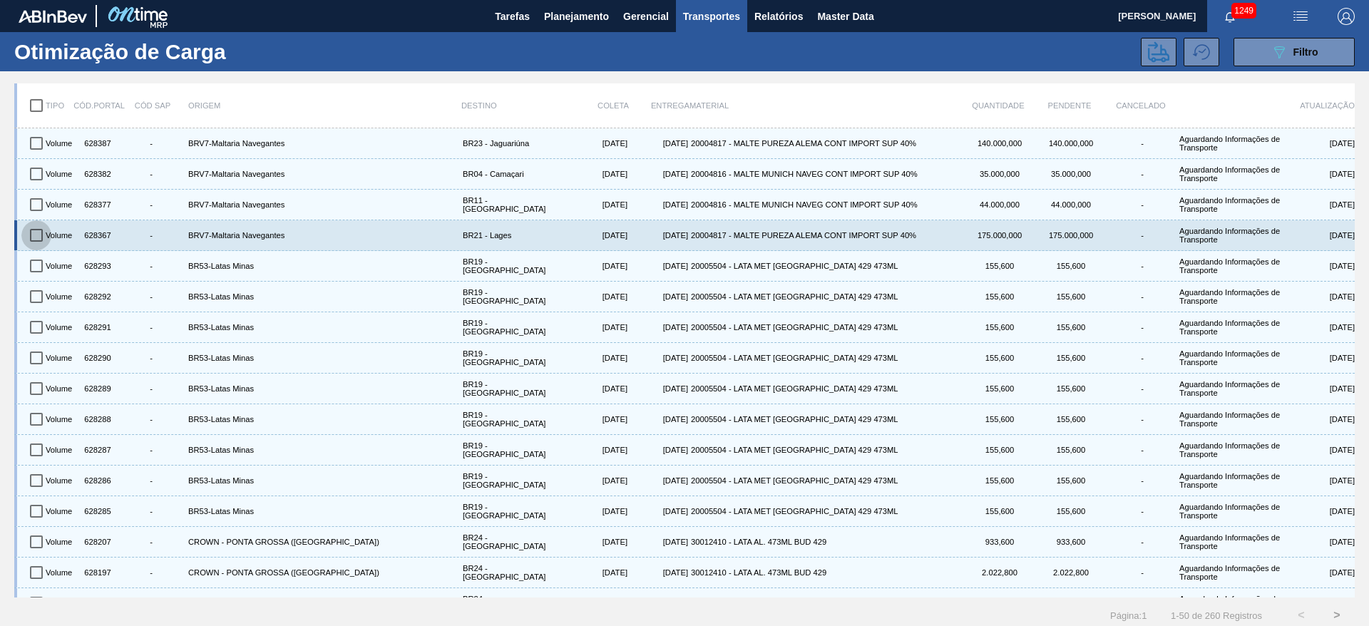
click at [35, 237] on input "checkbox" at bounding box center [36, 235] width 30 height 30
checkbox input "true"
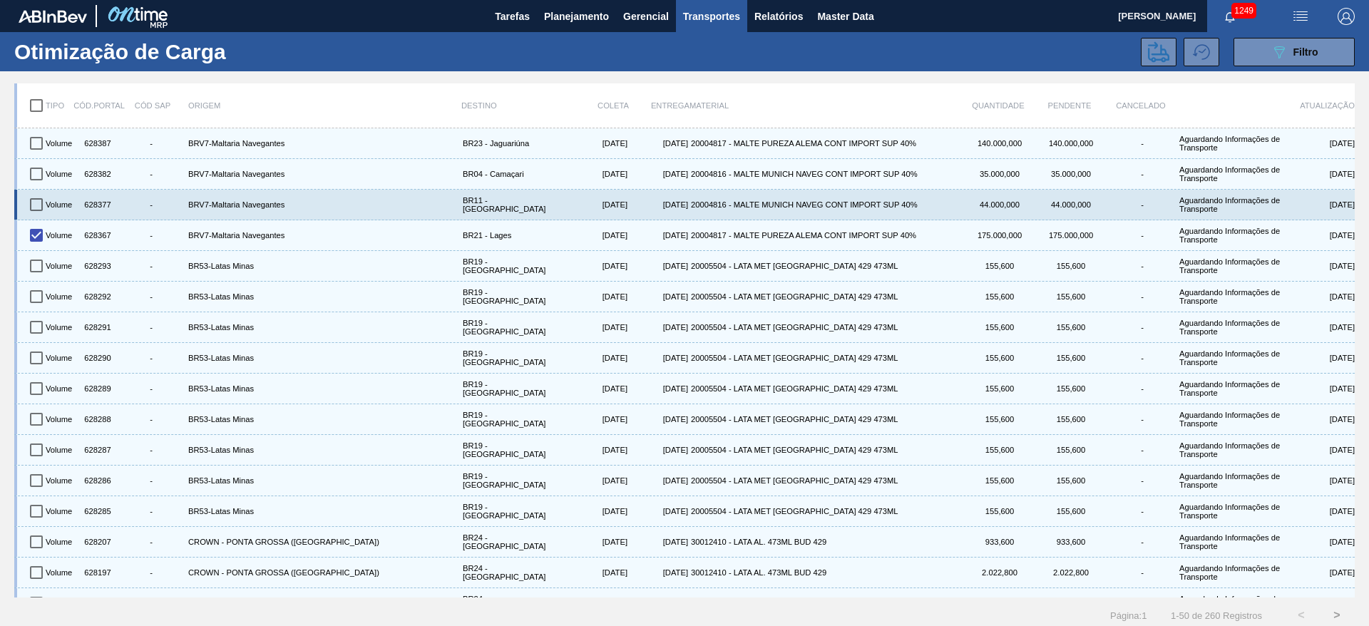
click at [35, 199] on input "checkbox" at bounding box center [36, 205] width 30 height 30
checkbox input "true"
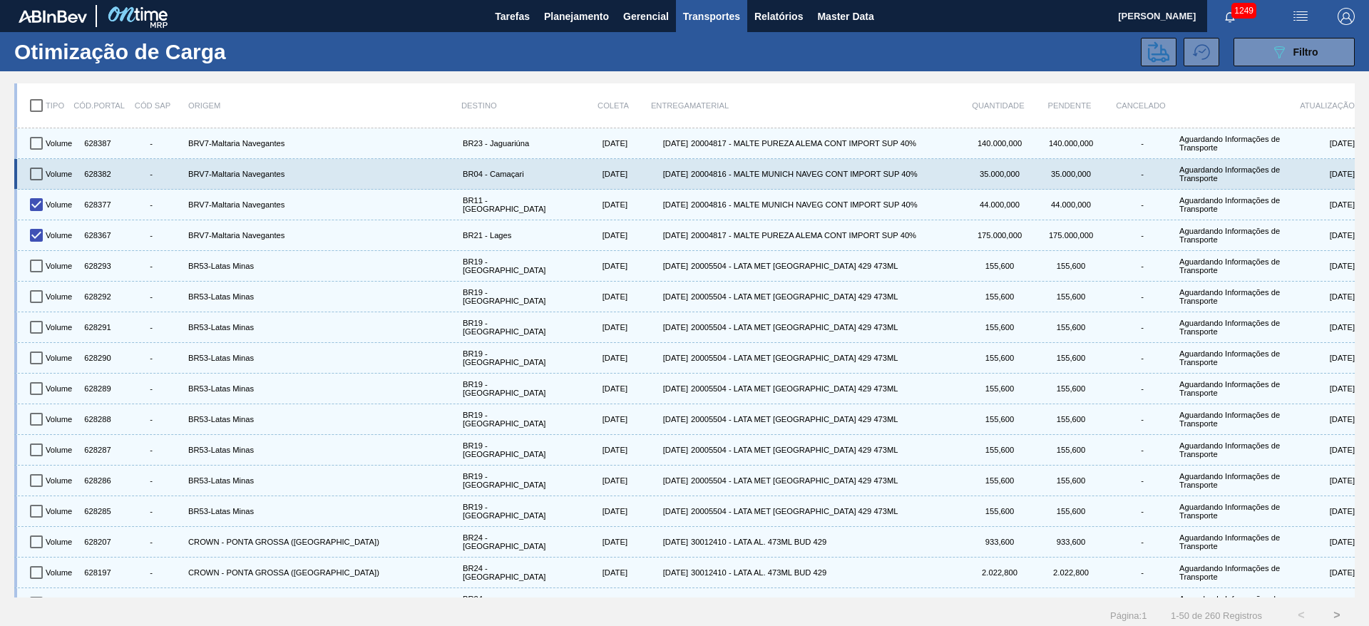
click at [36, 173] on input "checkbox" at bounding box center [36, 174] width 30 height 30
checkbox input "true"
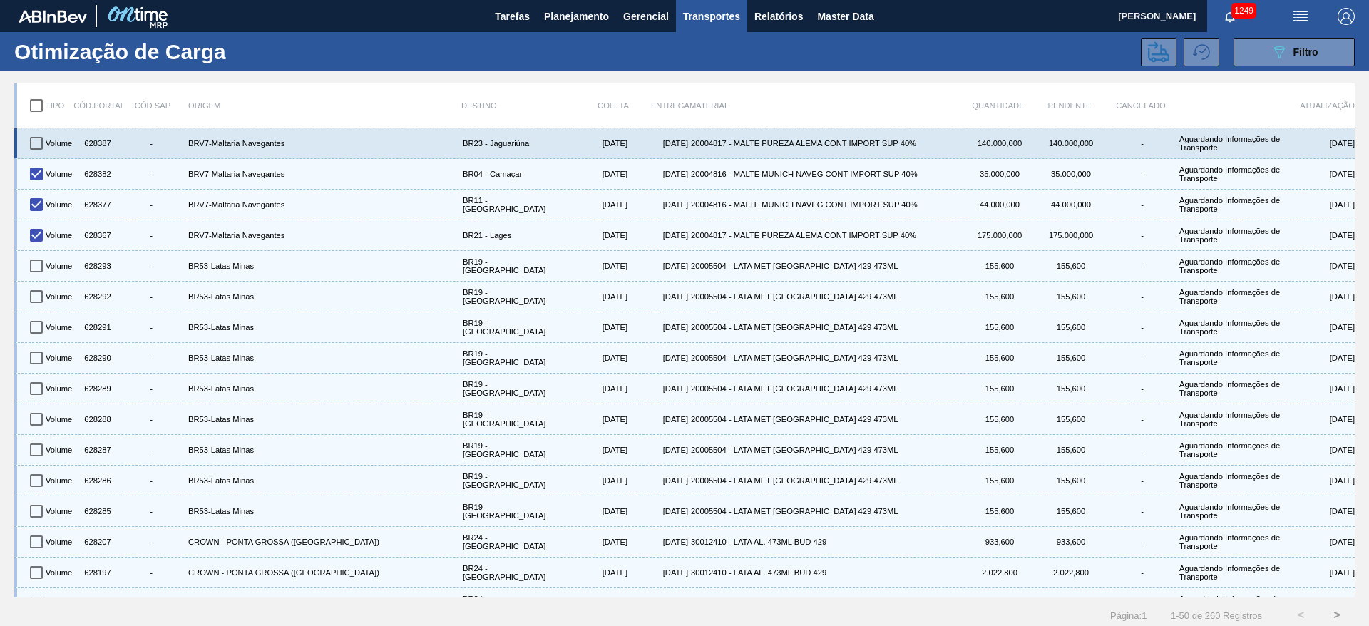
click at [33, 143] on input "checkbox" at bounding box center [36, 143] width 30 height 30
checkbox input "true"
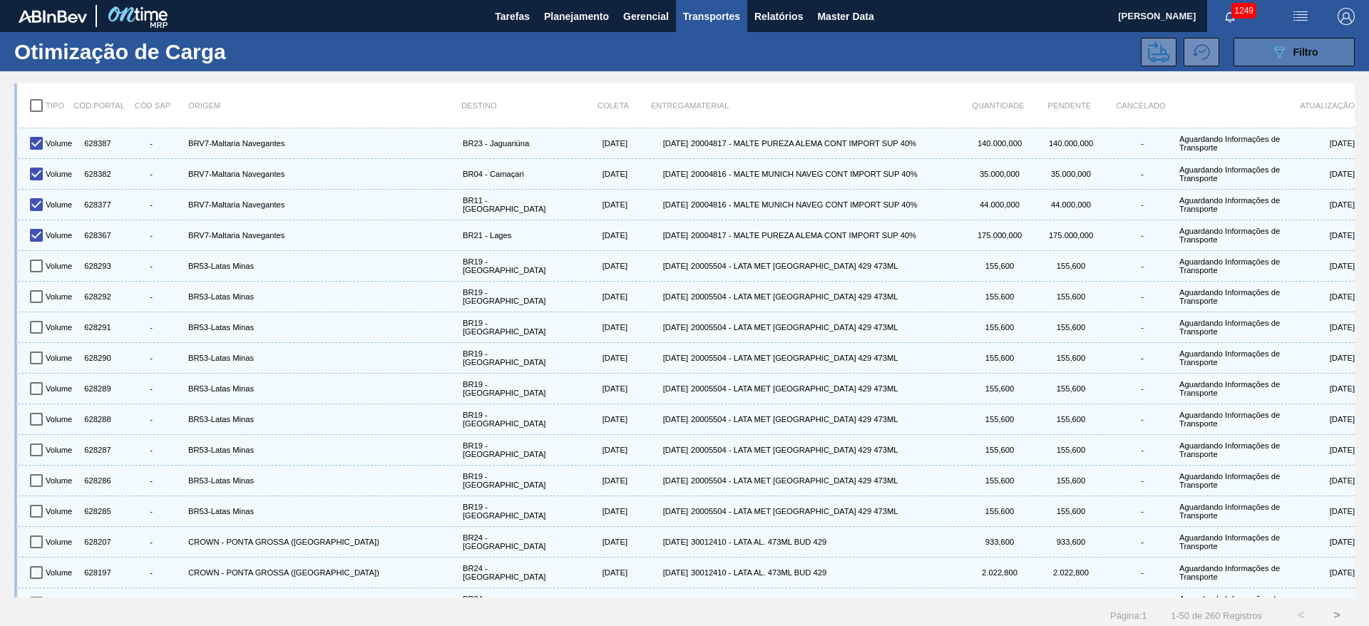
click at [912, 49] on icon "089F7B8B-B2A5-4AFE-B5C0-19BA573D28AC" at bounding box center [1279, 52] width 17 height 17
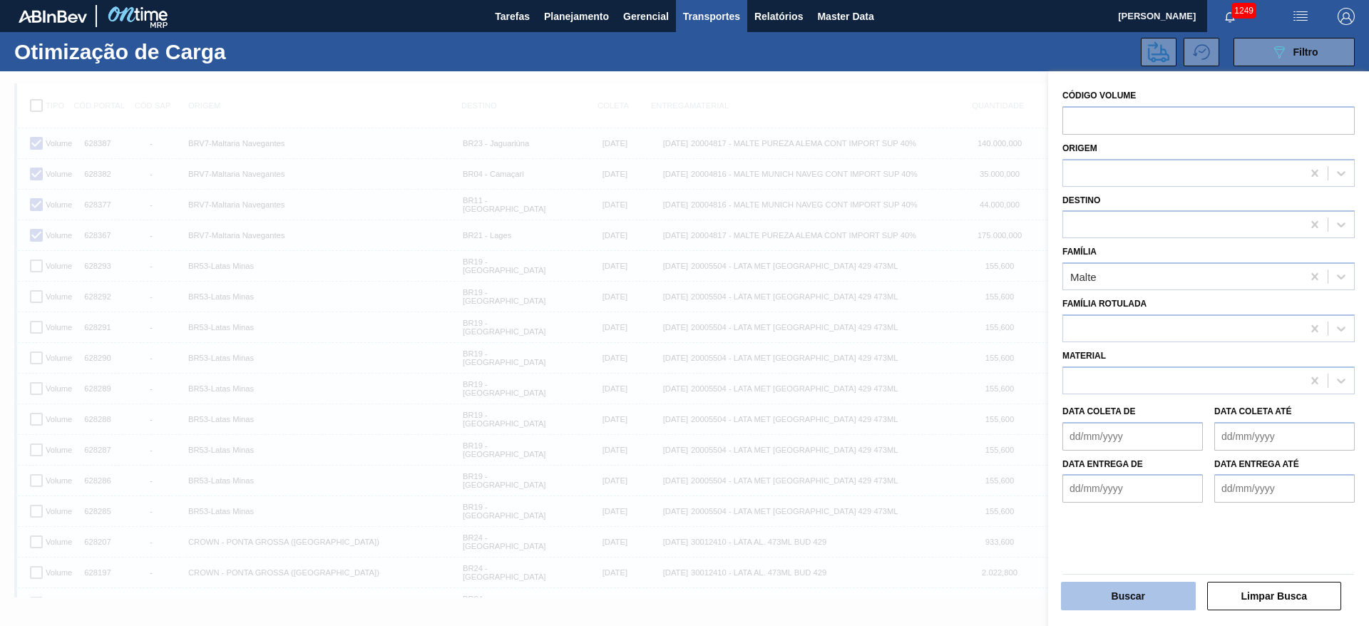
click at [912, 416] on button "Buscar" at bounding box center [1128, 596] width 135 height 29
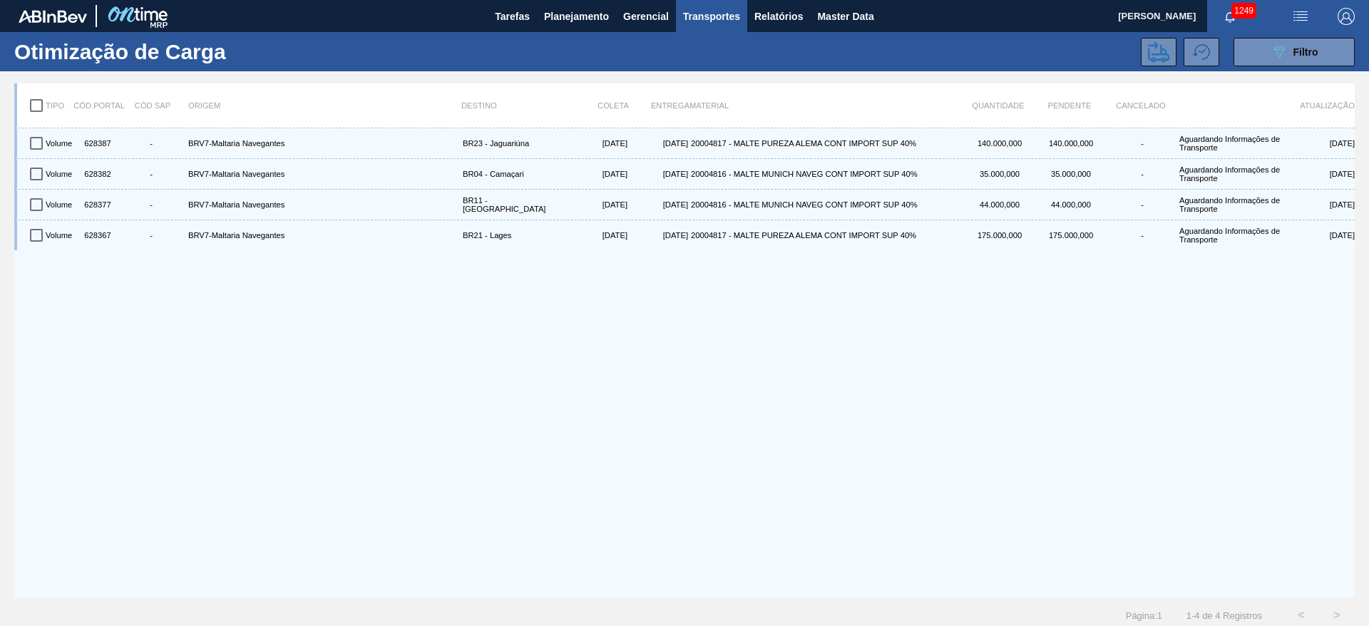
click at [39, 97] on input "checkbox" at bounding box center [36, 106] width 30 height 30
checkbox input "true"
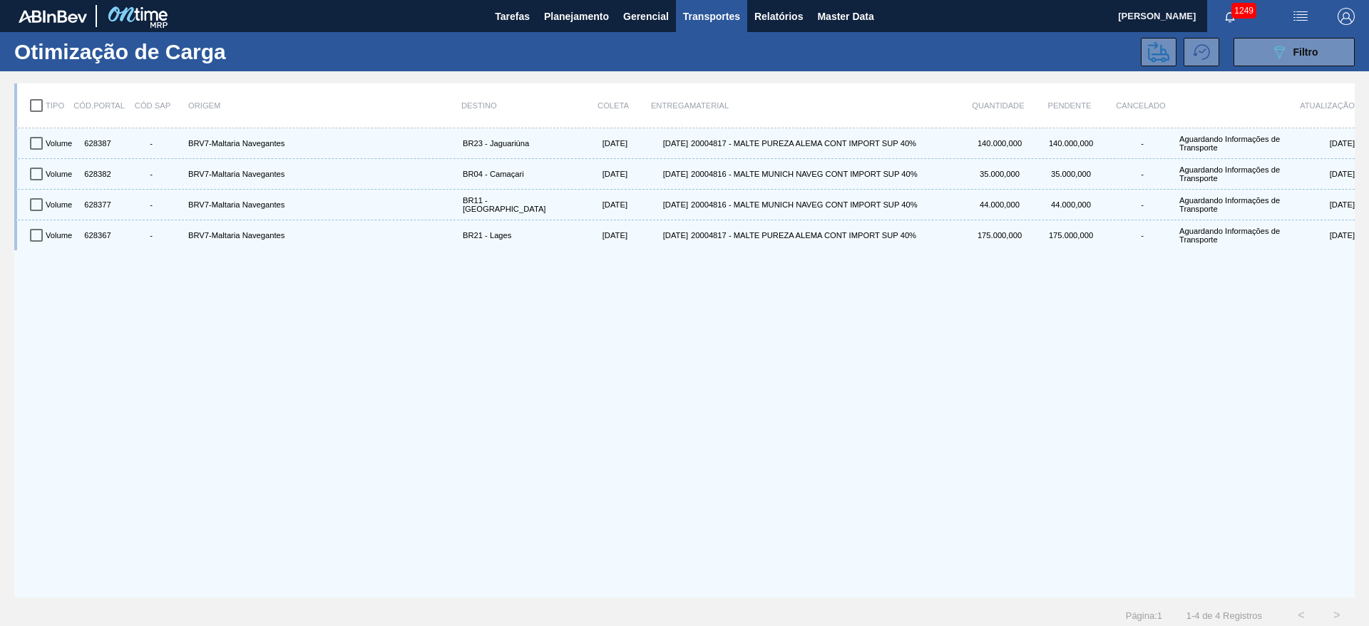
checkbox input "true"
click at [912, 56] on icon at bounding box center [1158, 51] width 21 height 21
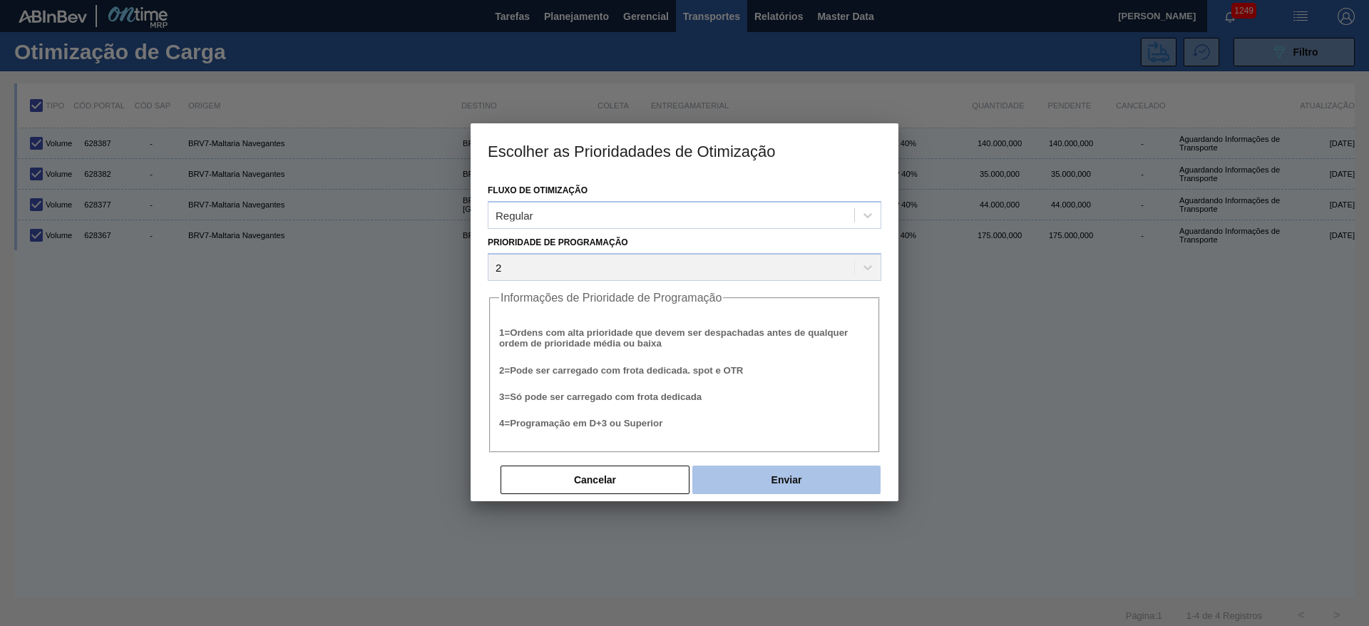
click at [779, 416] on button "Enviar" at bounding box center [786, 480] width 188 height 29
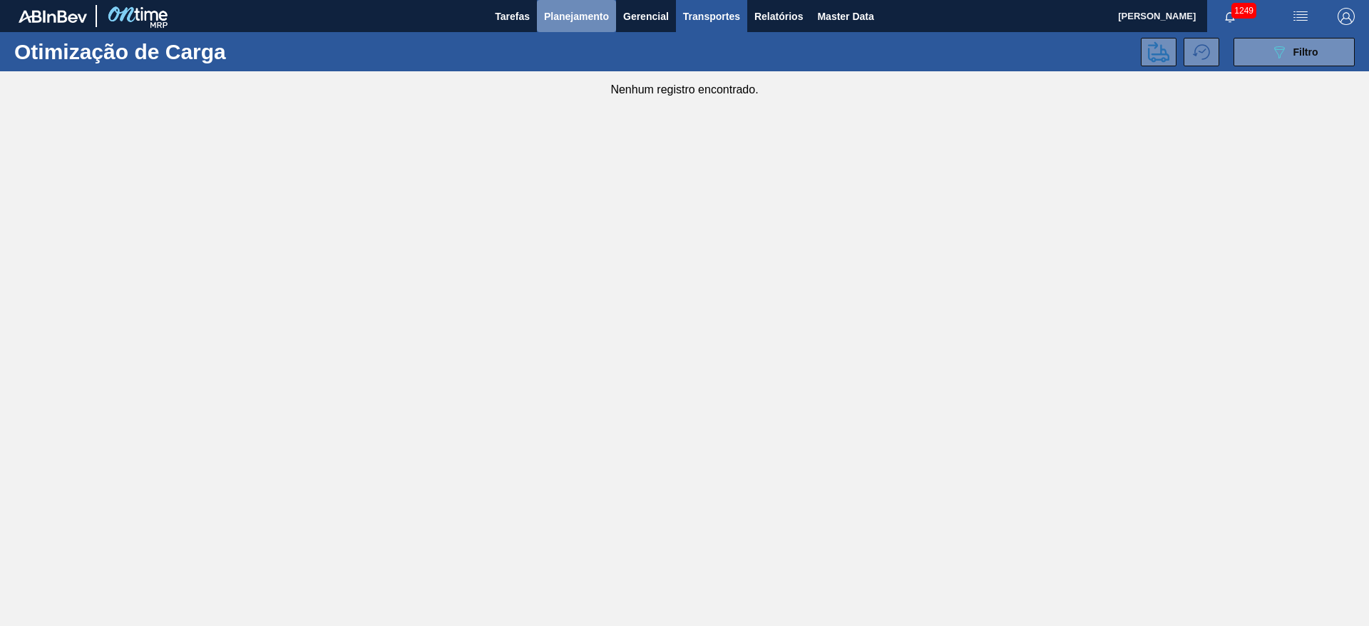
click at [578, 9] on span "Planejamento" at bounding box center [576, 16] width 65 height 17
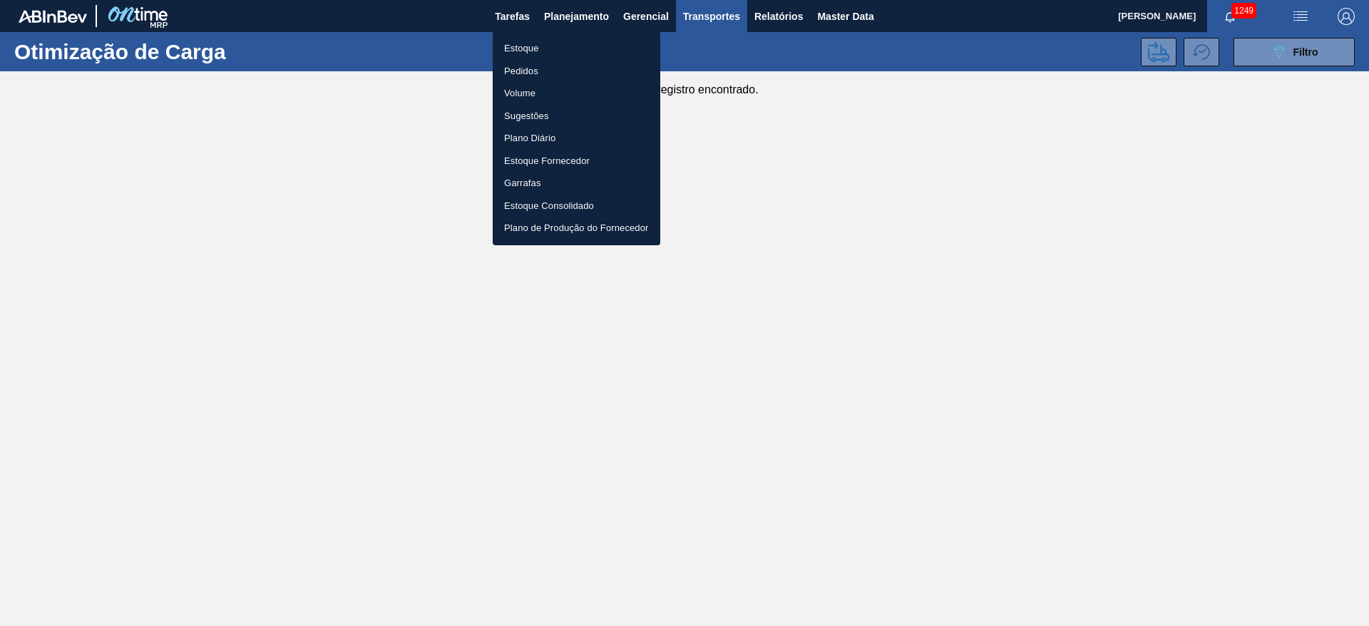
click at [533, 46] on li "Estoque" at bounding box center [577, 48] width 168 height 23
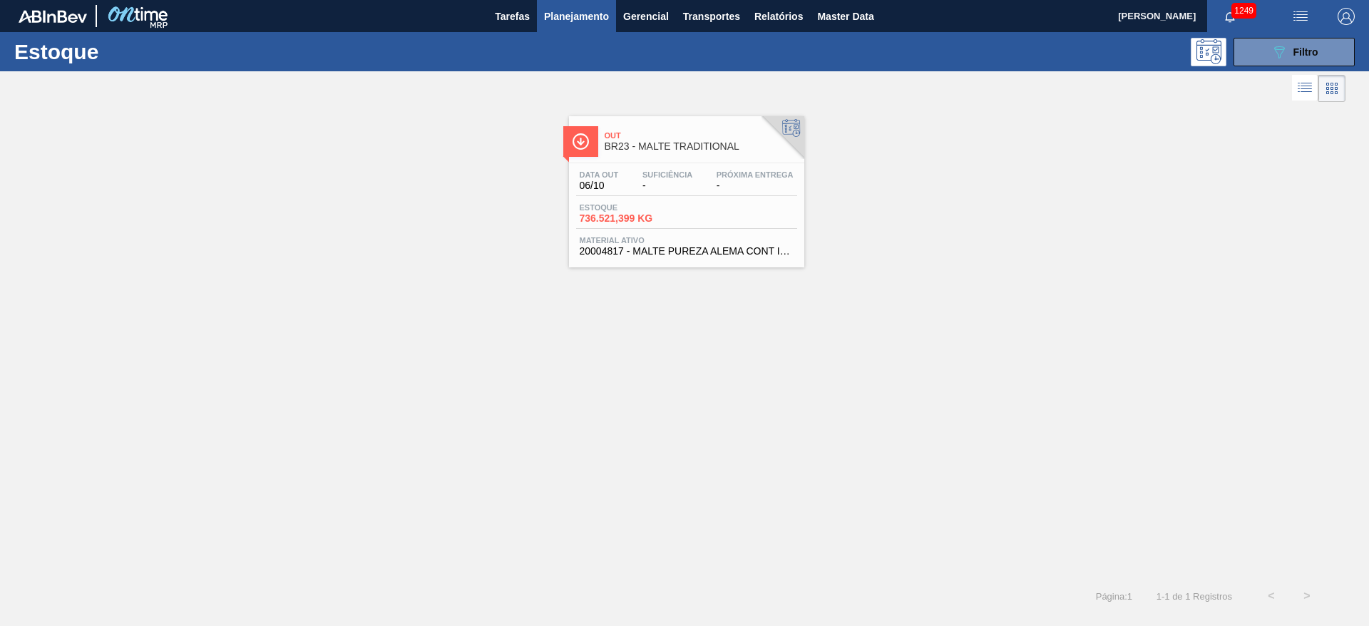
click at [584, 26] on button "Planejamento" at bounding box center [576, 16] width 79 height 32
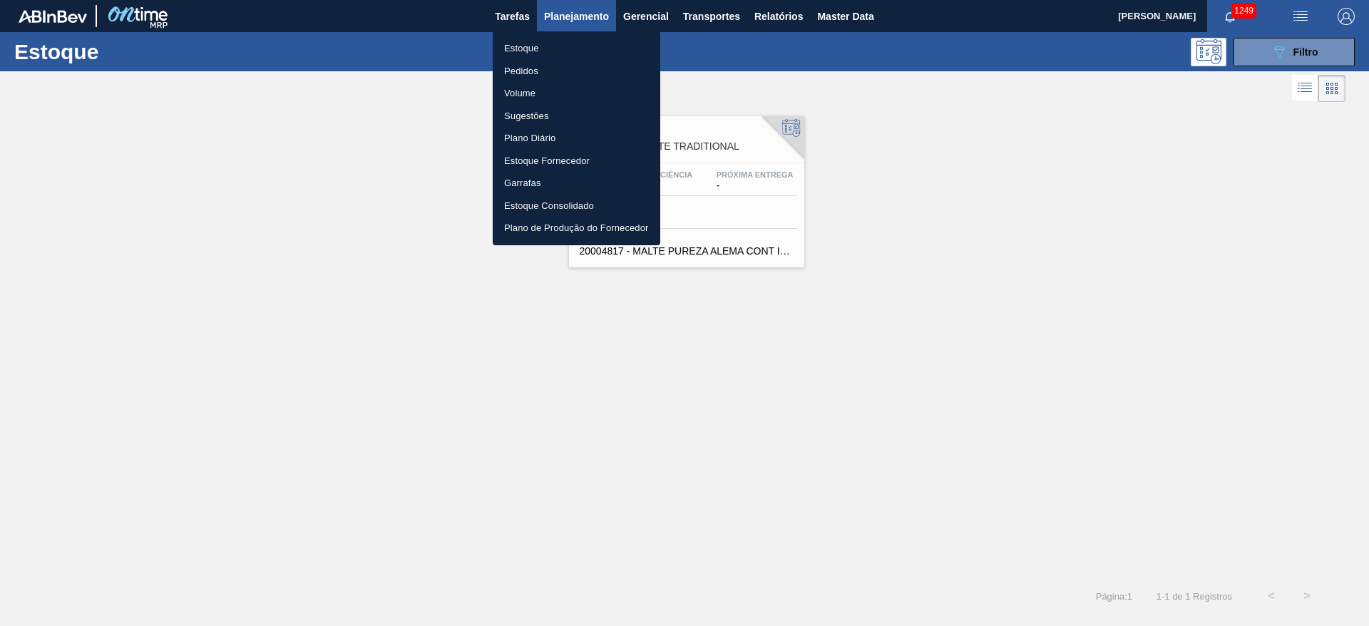
click at [523, 73] on li "Pedidos" at bounding box center [577, 71] width 168 height 23
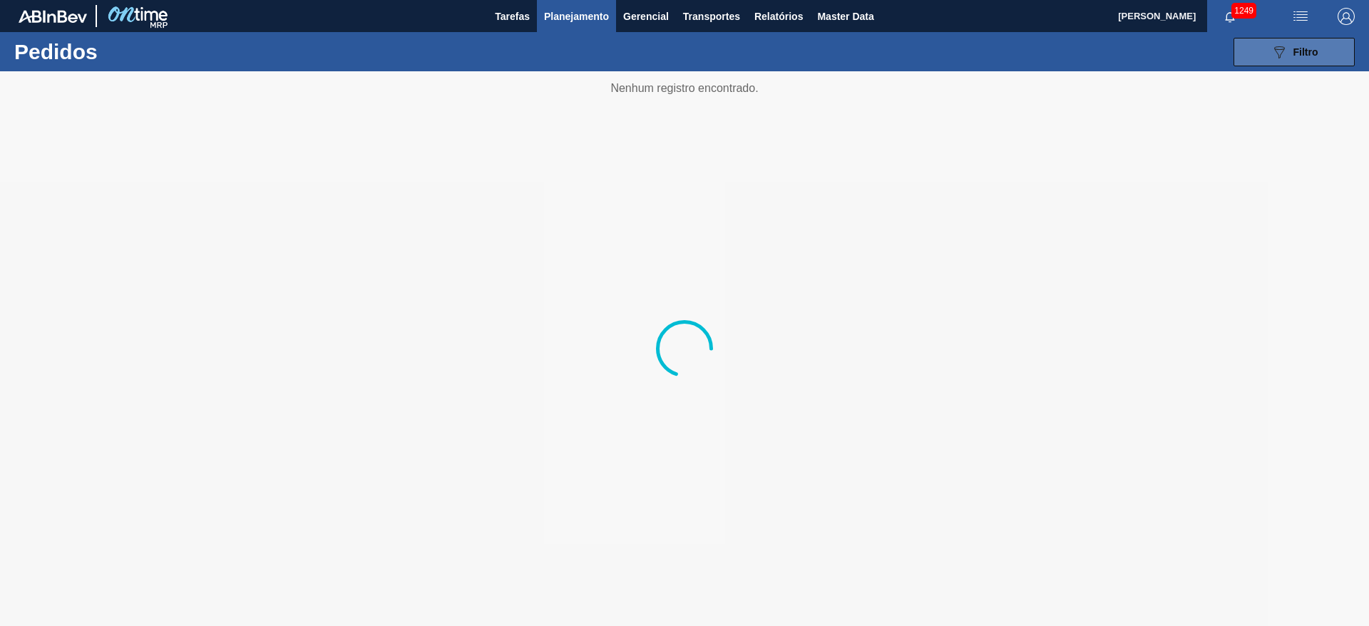
click at [912, 54] on div "089F7B8B-B2A5-4AFE-B5C0-19BA573D28AC Filtro" at bounding box center [1295, 52] width 48 height 17
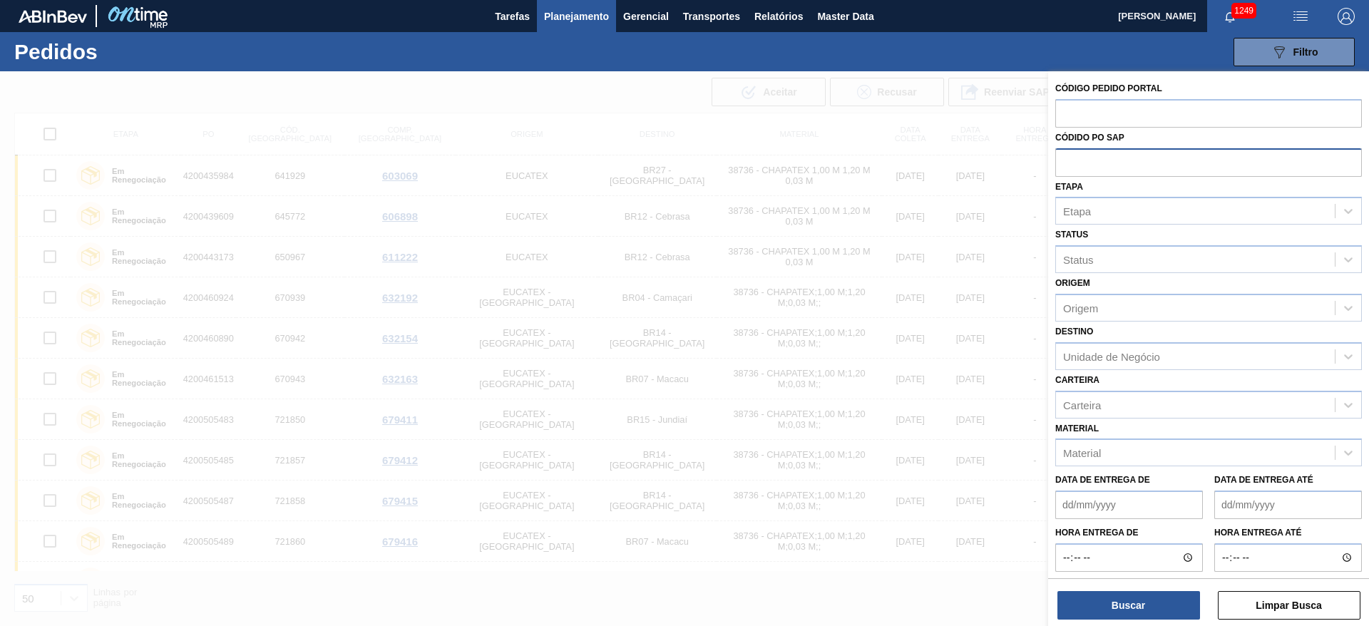
click at [912, 153] on input "text" at bounding box center [1208, 161] width 307 height 27
paste input "5800304302"
type input "5800304302"
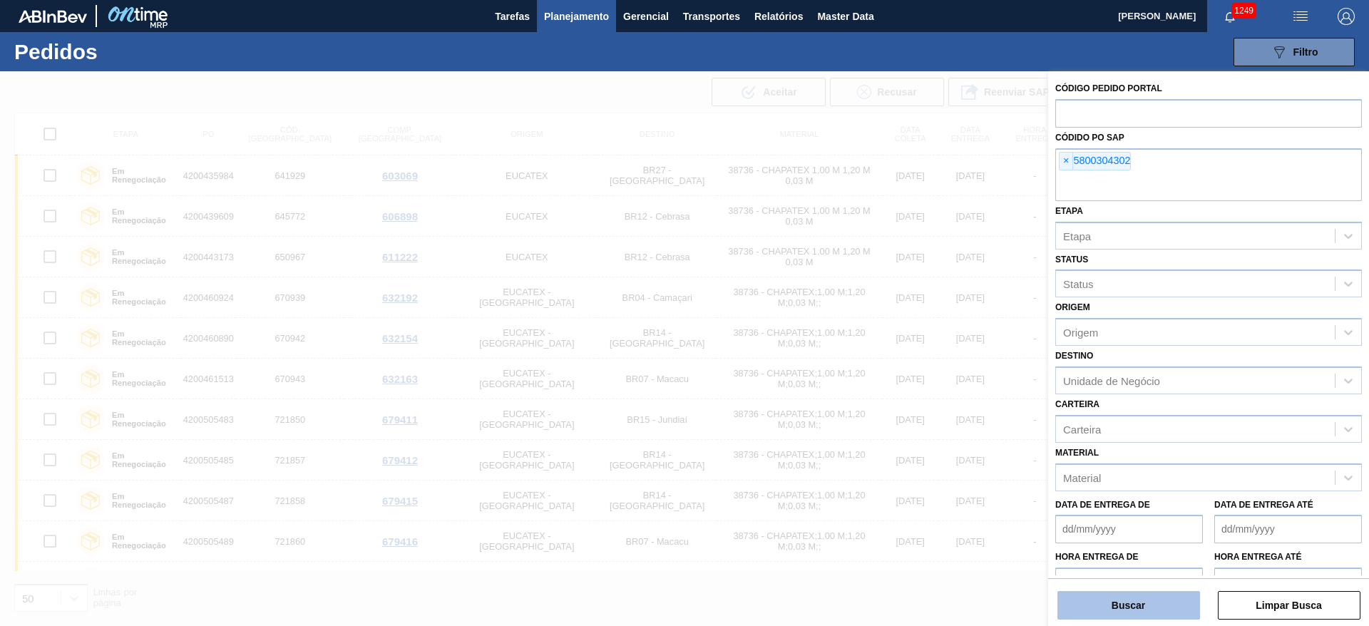
click at [912, 416] on button "Buscar" at bounding box center [1129, 605] width 143 height 29
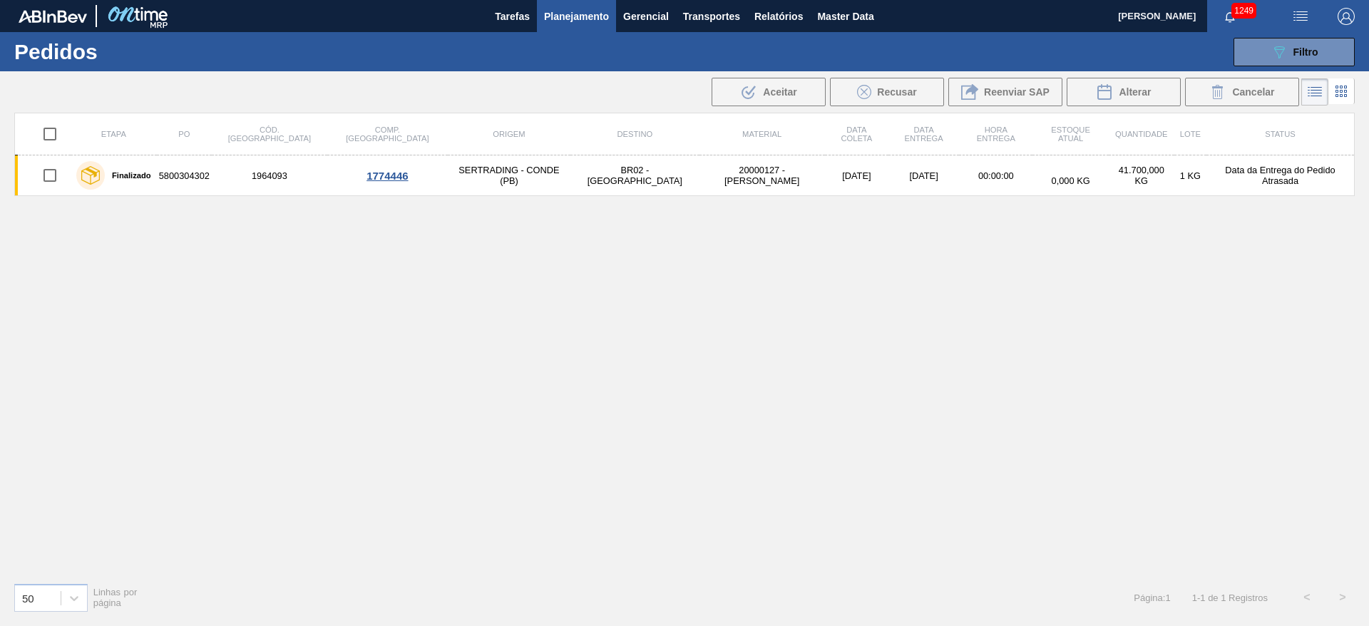
click at [912, 95] on icon at bounding box center [1341, 91] width 17 height 17
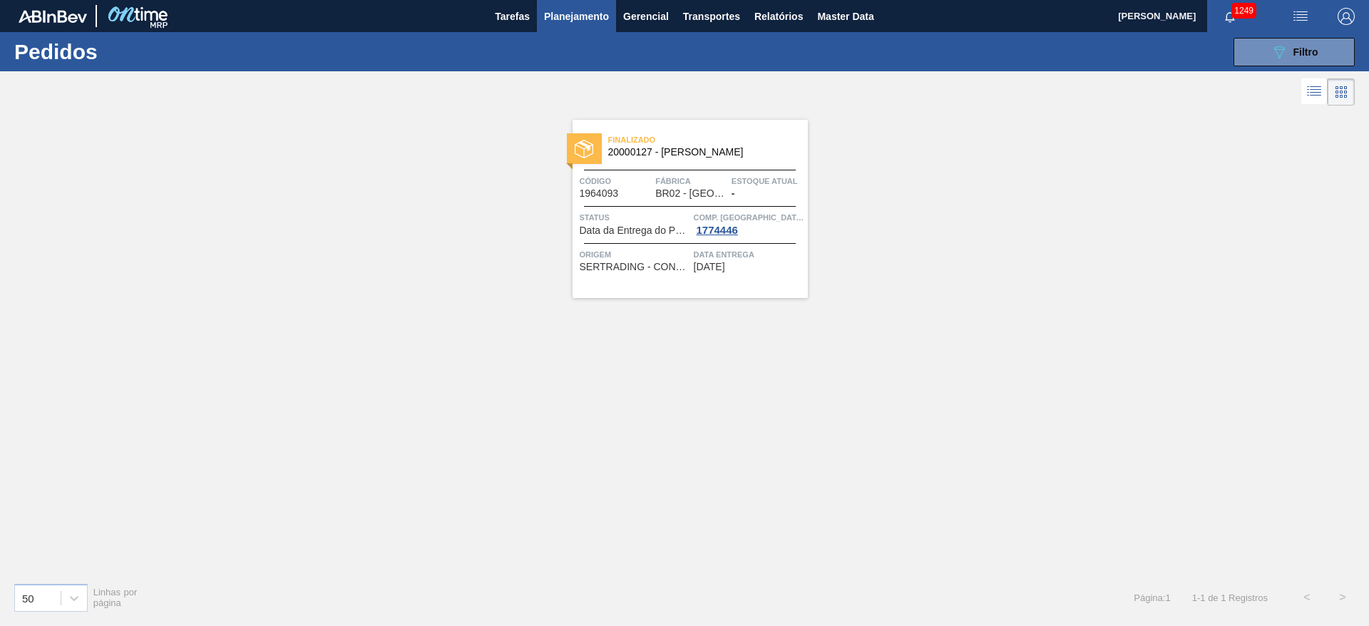
click at [750, 223] on span "Comp. Carga" at bounding box center [749, 217] width 111 height 14
click at [665, 220] on span "Status" at bounding box center [635, 217] width 111 height 14
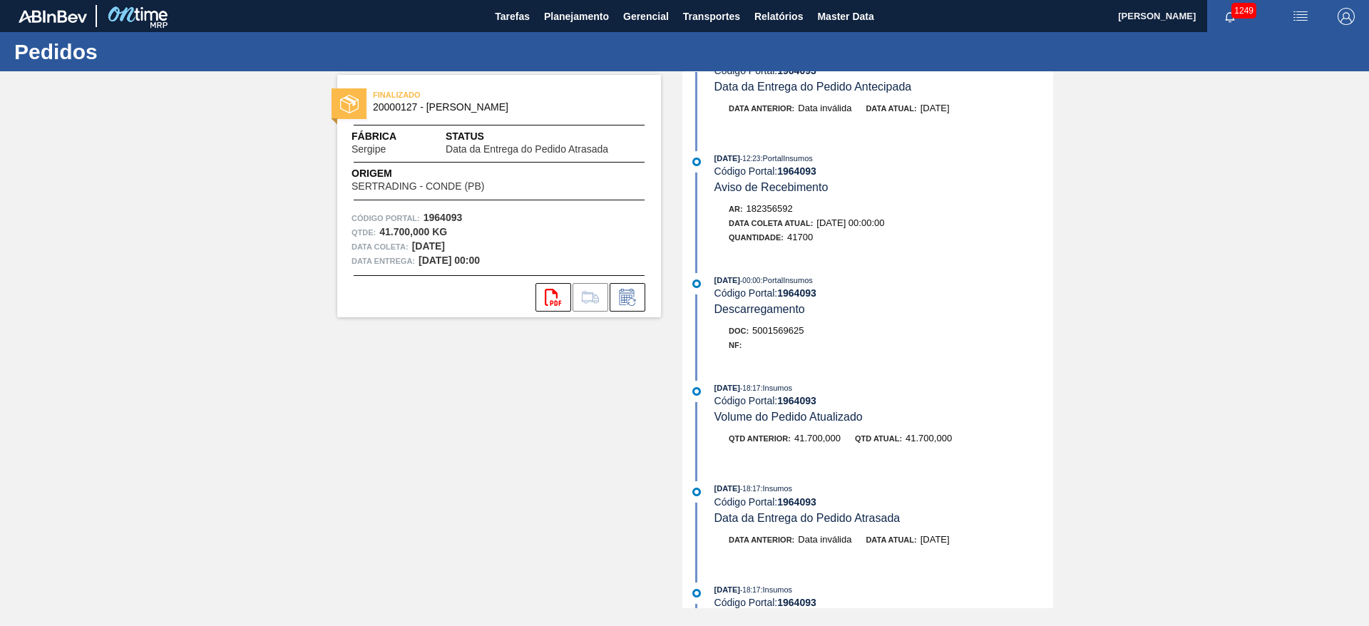
scroll to position [1891, 0]
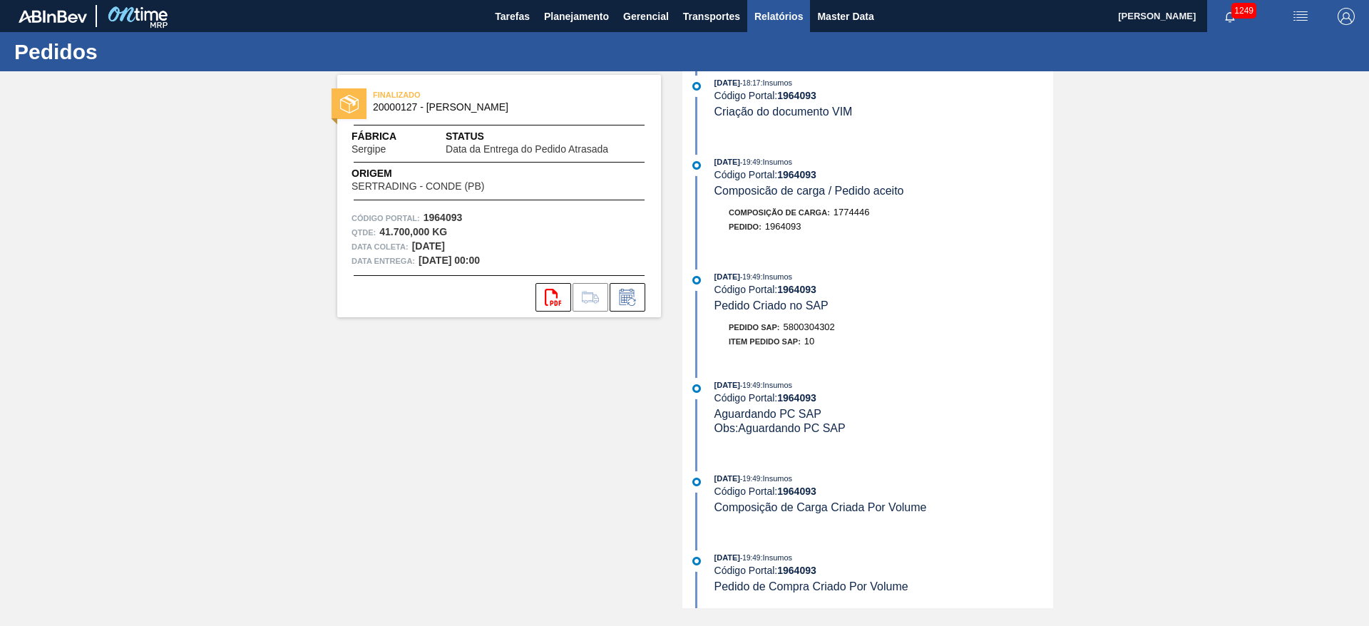
click at [771, 16] on span "Relatórios" at bounding box center [779, 16] width 48 height 17
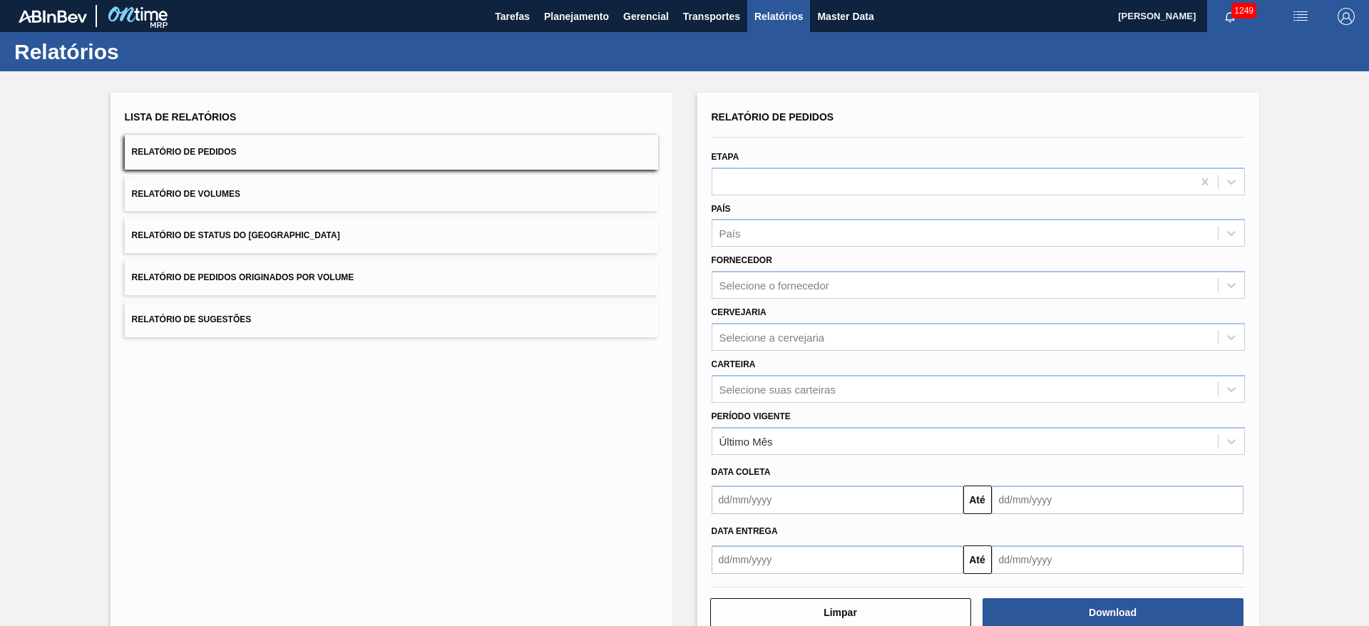
click at [188, 277] on span "Relatório de Pedidos Originados por Volume" at bounding box center [243, 277] width 222 height 10
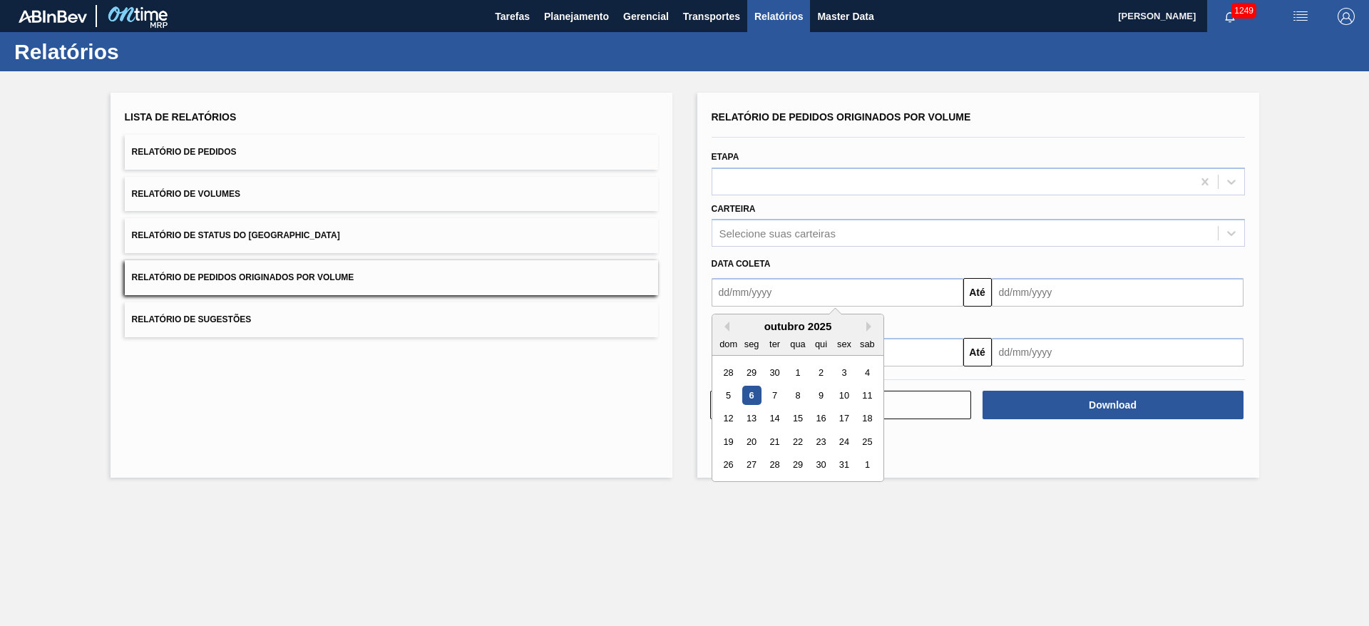
click at [721, 290] on input "text" at bounding box center [838, 292] width 252 height 29
click at [730, 327] on div "outubro 2025" at bounding box center [797, 326] width 171 height 12
click at [725, 325] on button "Previous Month" at bounding box center [725, 327] width 10 height 10
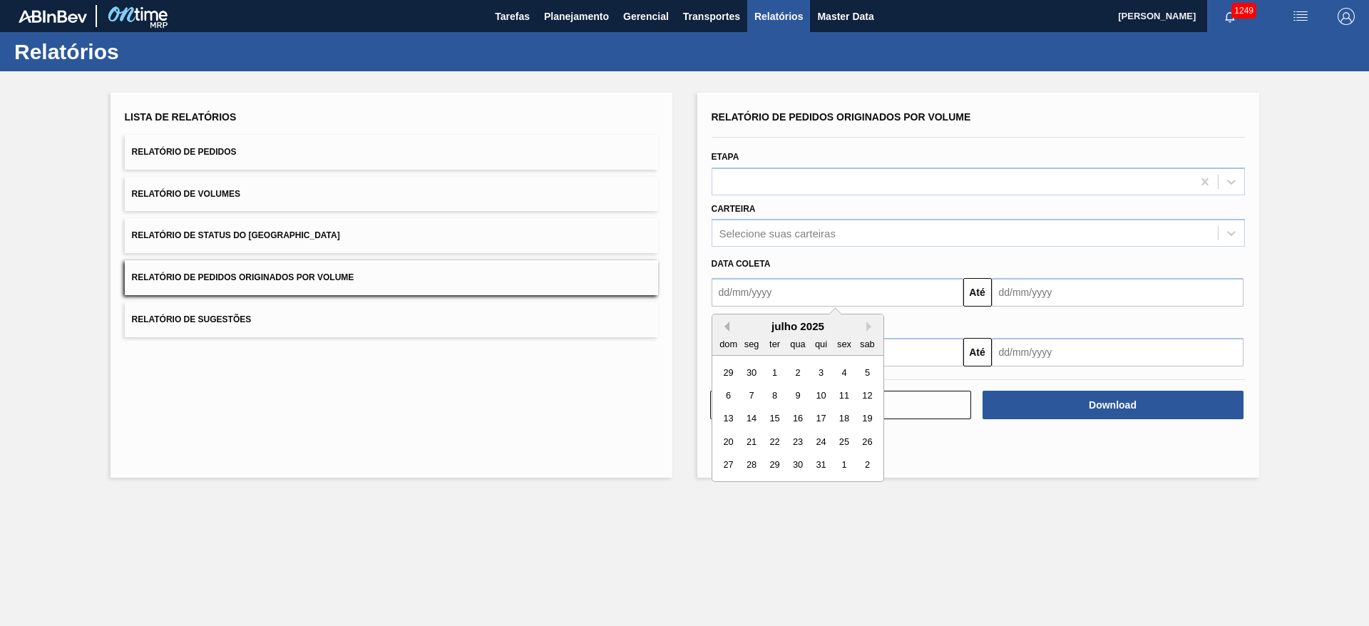
click at [725, 325] on button "Previous Month" at bounding box center [725, 327] width 10 height 10
click at [818, 370] on div "5" at bounding box center [820, 372] width 19 height 19
type input "05/06/2025"
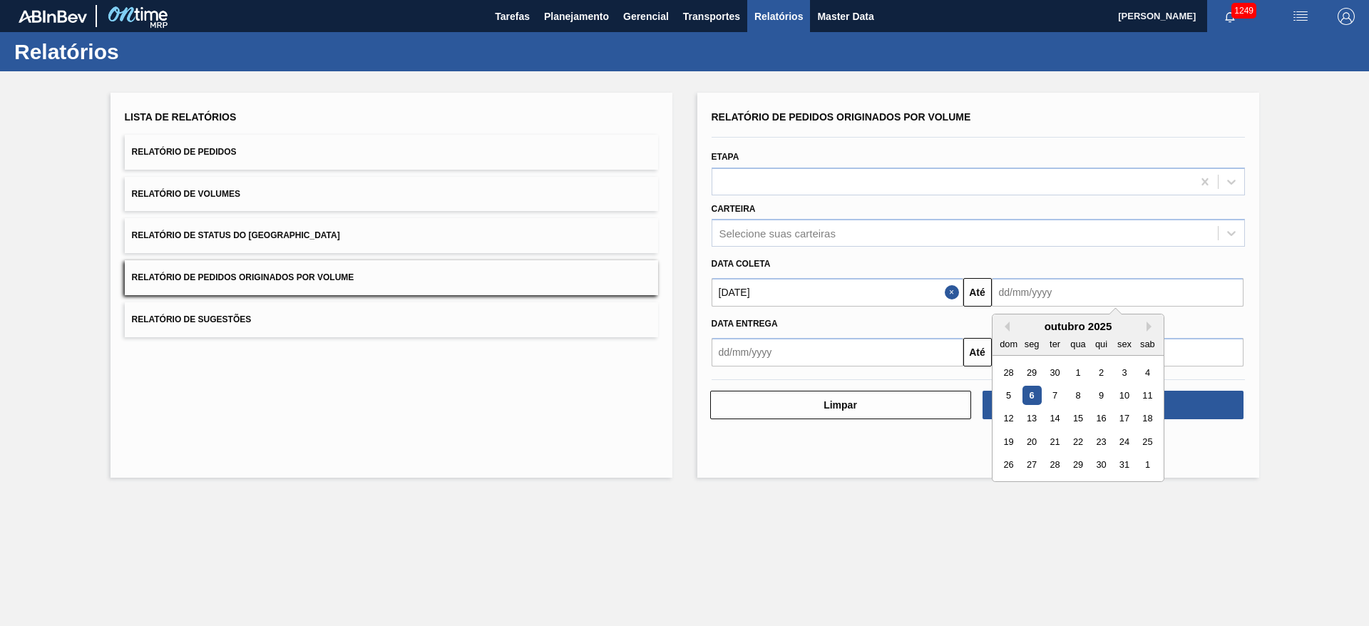
click at [912, 293] on input "text" at bounding box center [1118, 292] width 252 height 29
click at [912, 326] on button "Previous Month" at bounding box center [1005, 327] width 10 height 10
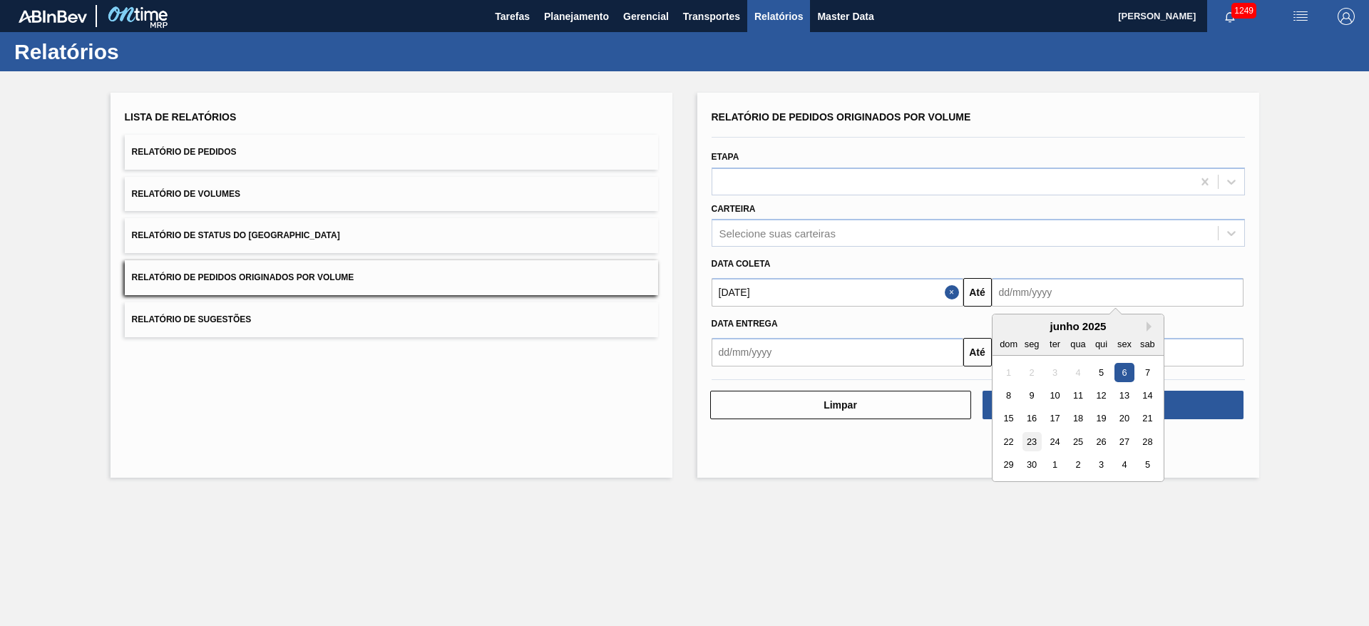
click at [912, 416] on div "23" at bounding box center [1031, 441] width 19 height 19
type input "23/06/2025"
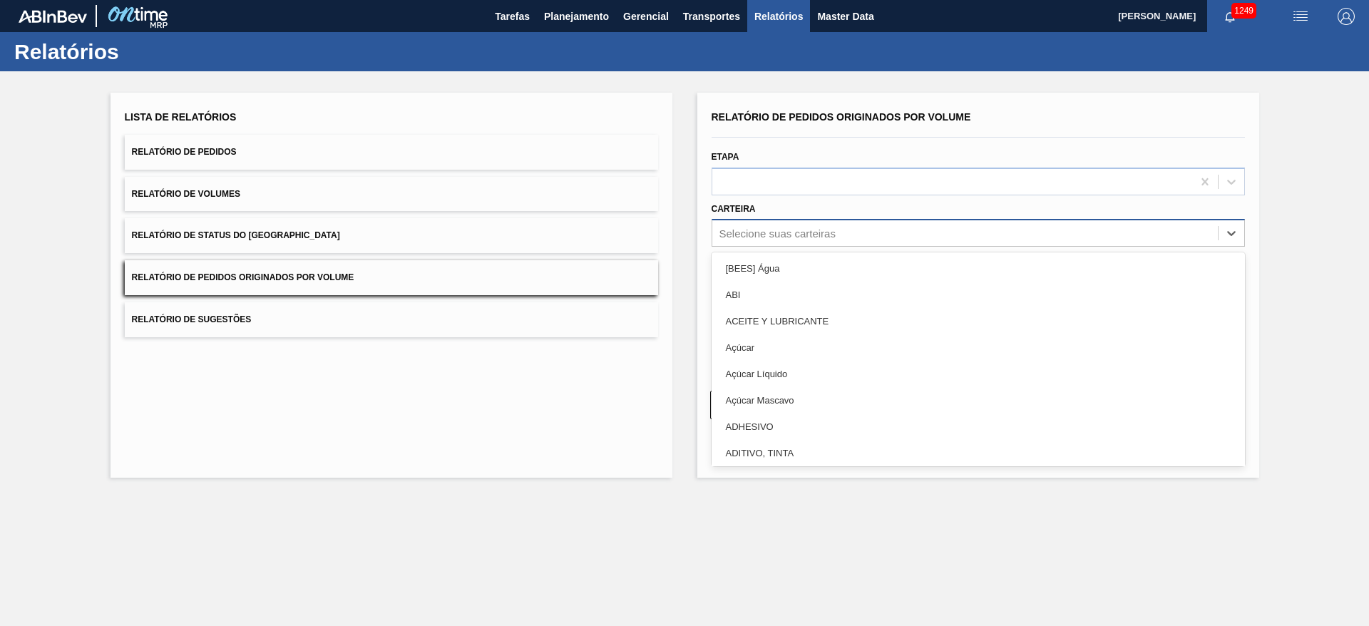
click at [757, 232] on div "Selecione suas carteiras" at bounding box center [778, 233] width 116 height 12
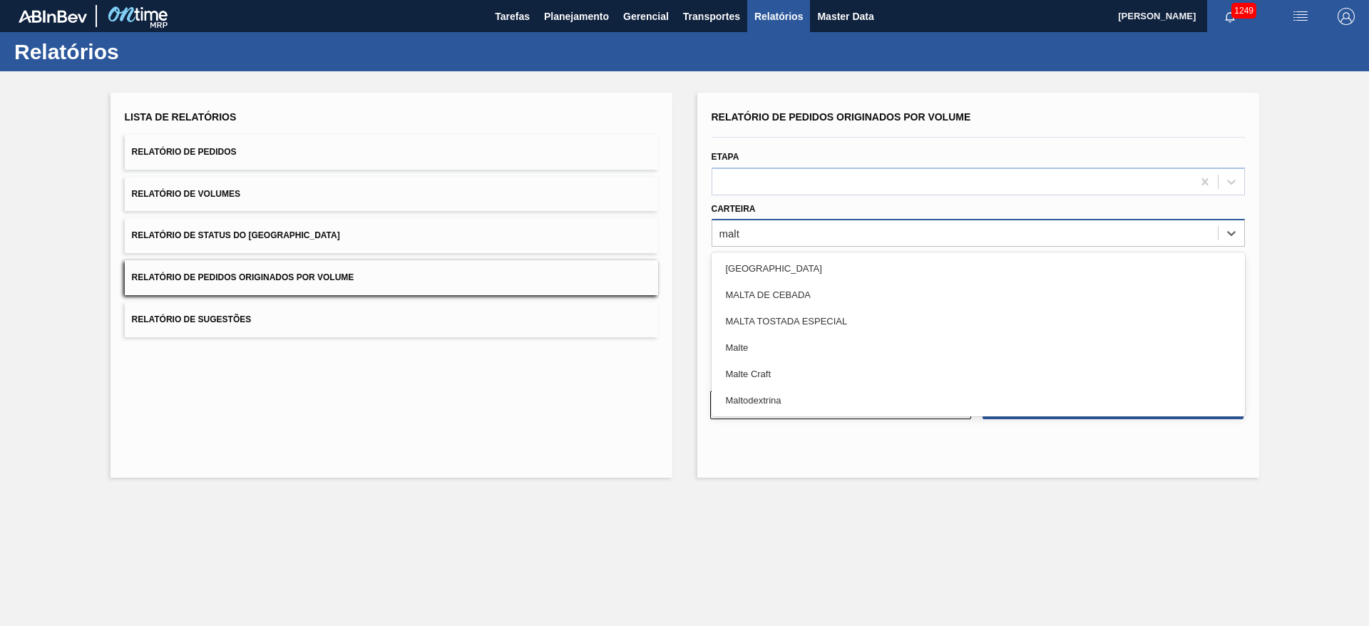
type input "malte"
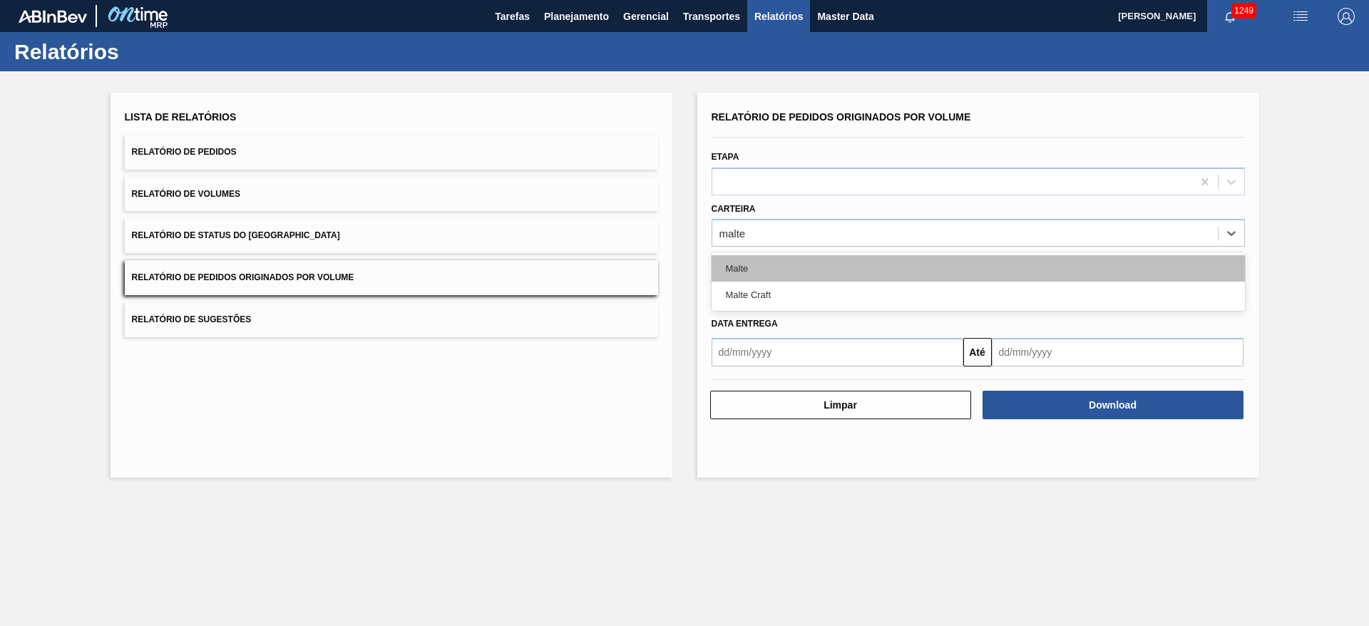
click at [735, 269] on div "Malte" at bounding box center [978, 268] width 533 height 26
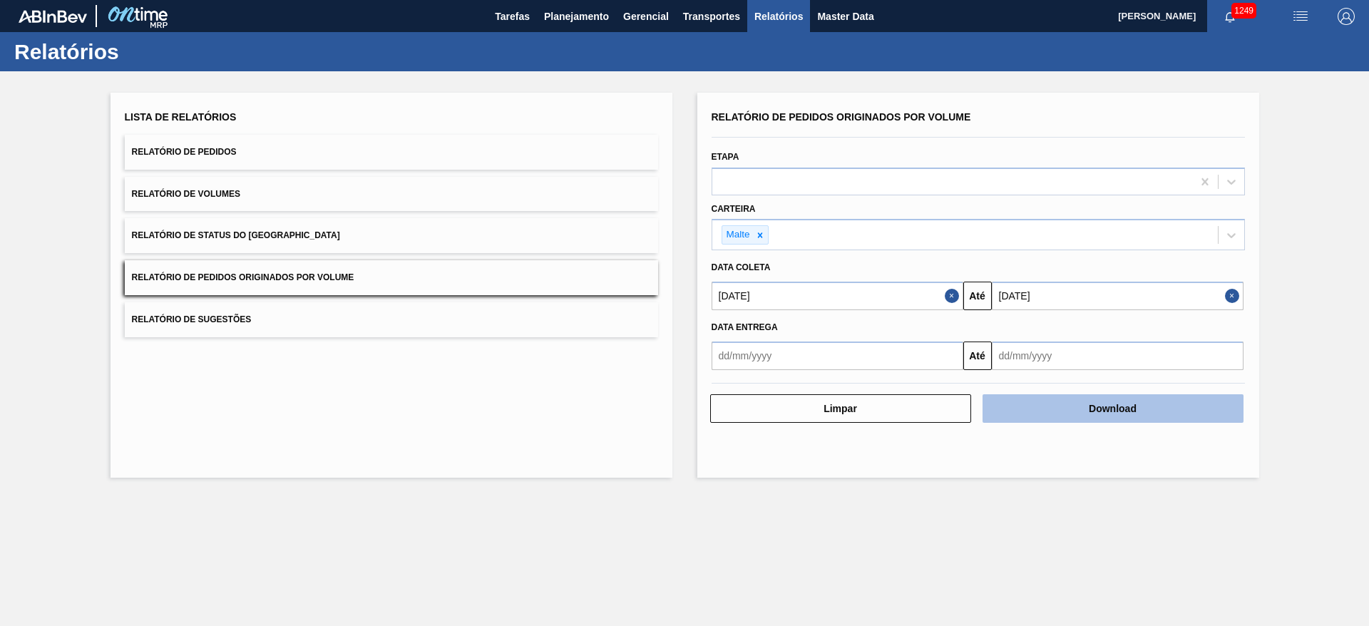
click at [912, 406] on button "Download" at bounding box center [1113, 408] width 261 height 29
